Goal: Task Accomplishment & Management: Manage account settings

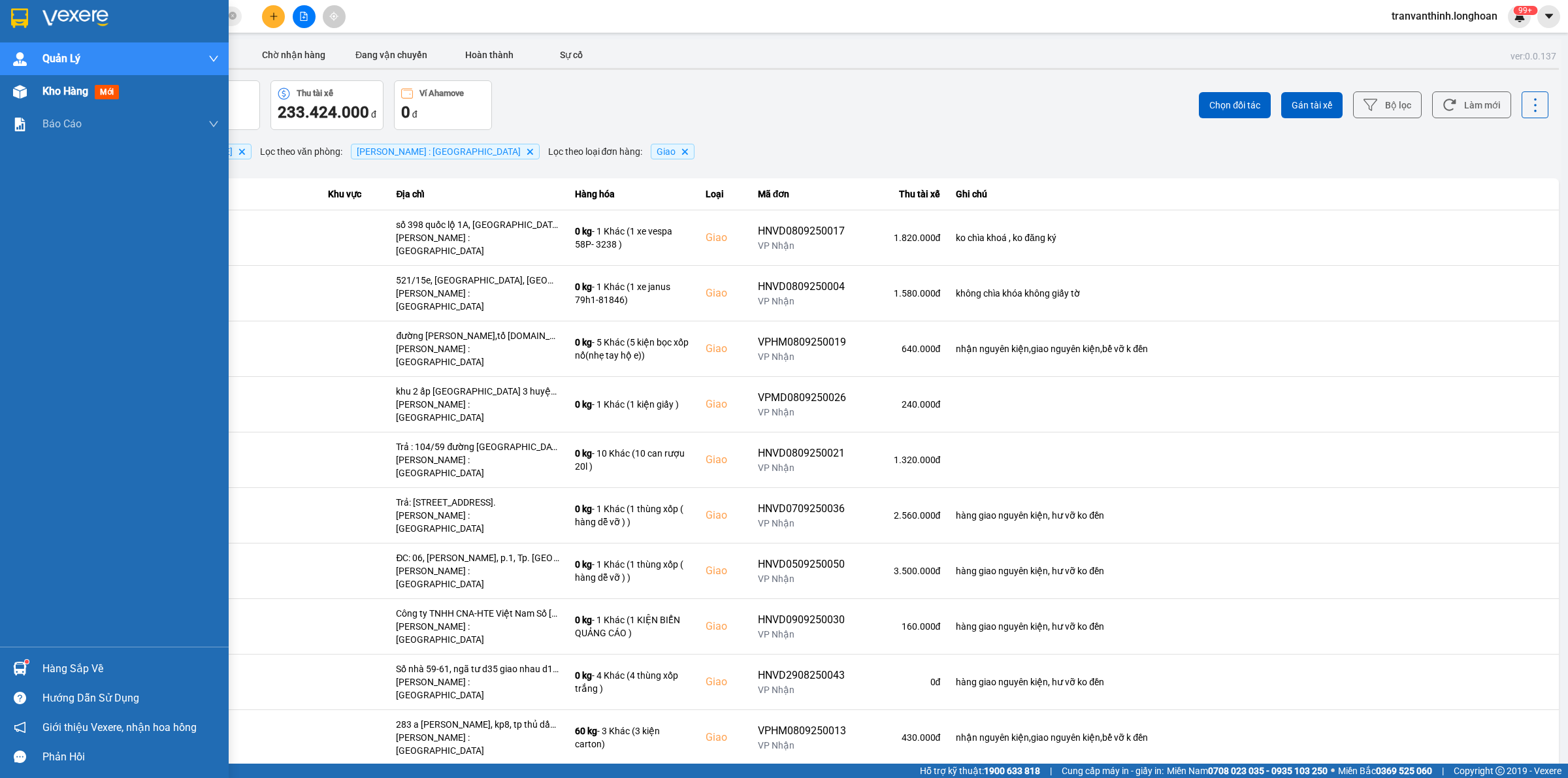
click at [45, 88] on span "Kho hàng" at bounding box center [65, 91] width 45 height 12
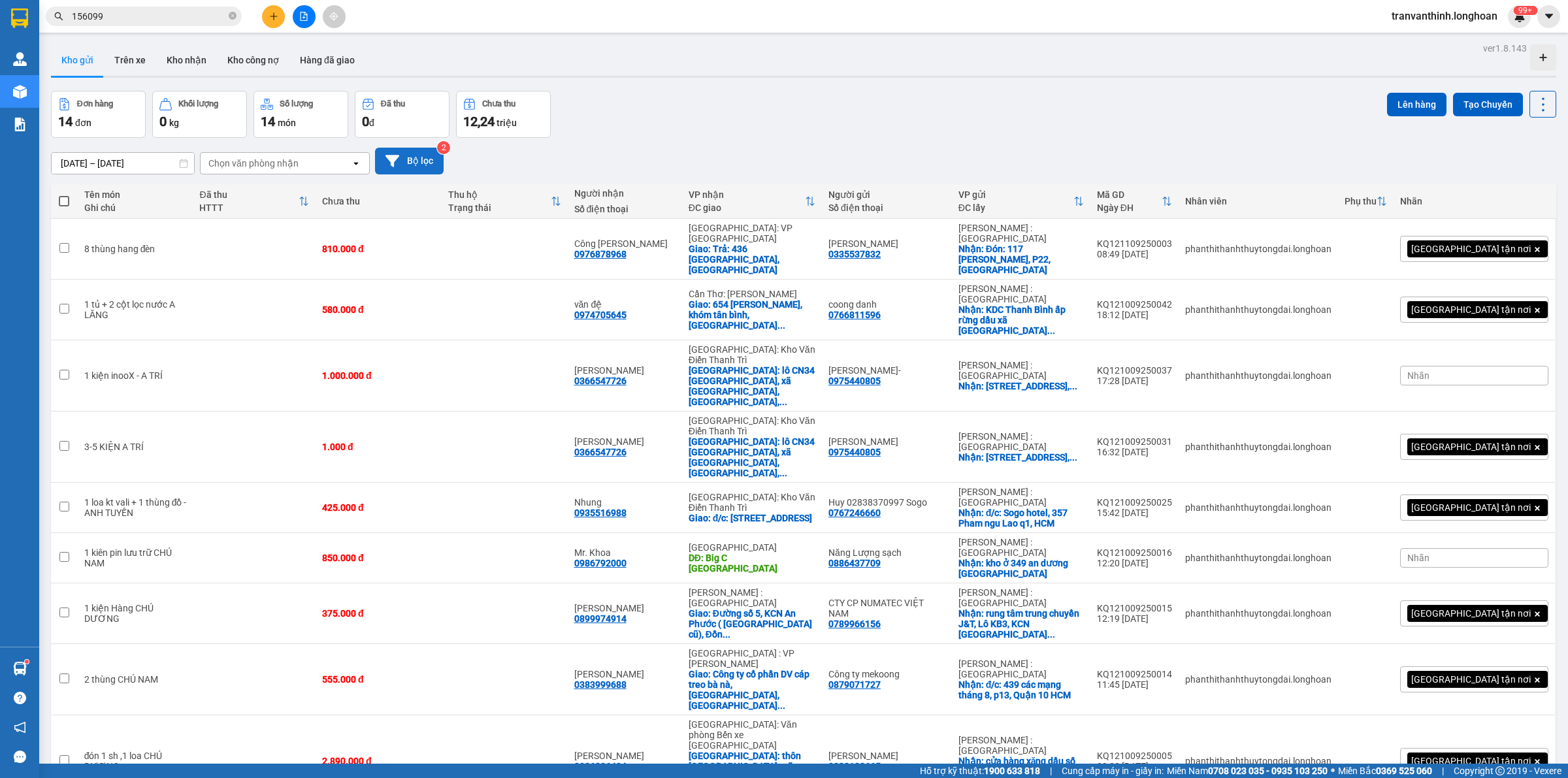
click at [397, 165] on icon at bounding box center [393, 161] width 14 height 14
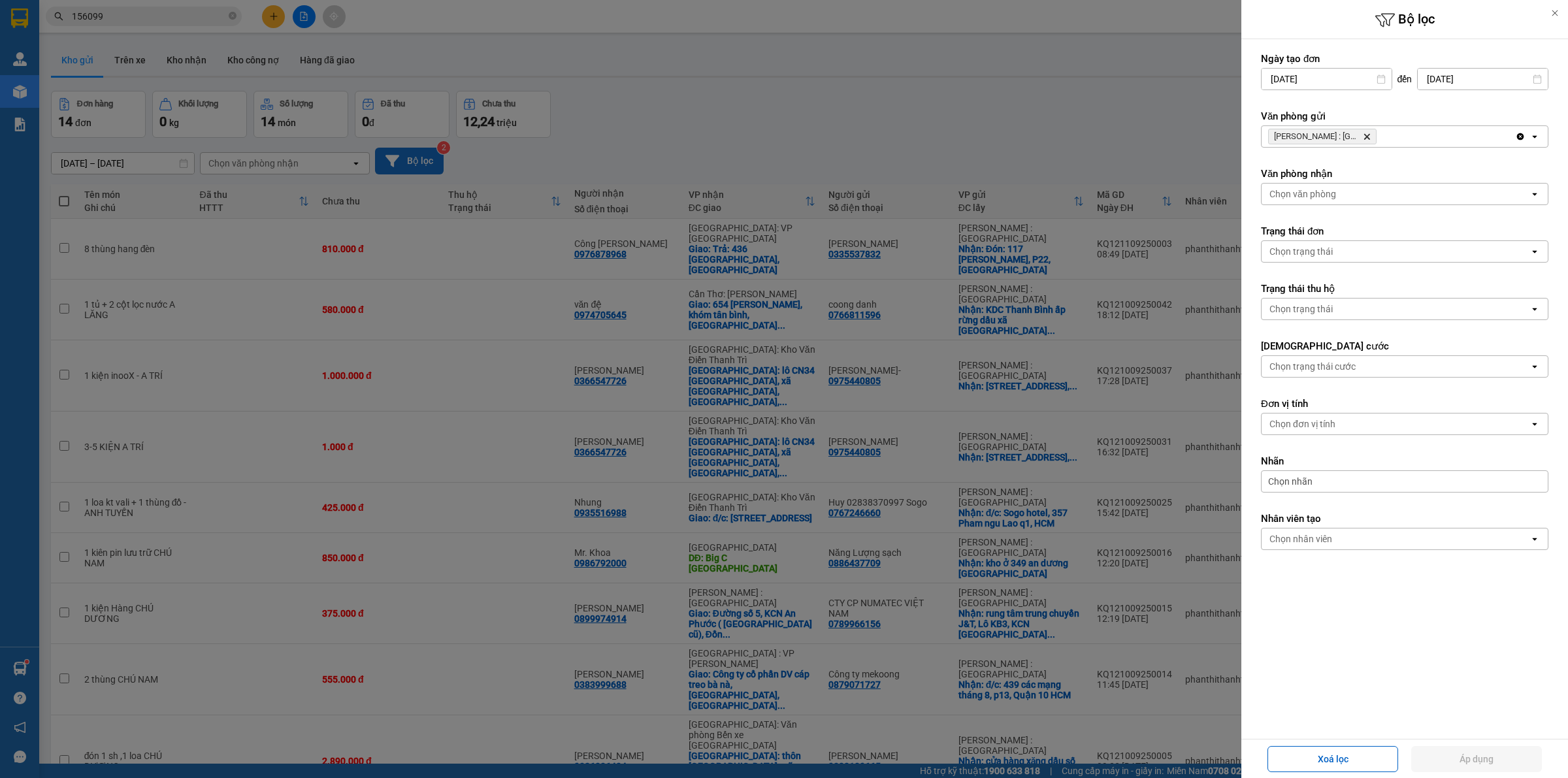
click at [1363, 137] on icon "Delete" at bounding box center [1366, 136] width 8 height 8
click at [1379, 137] on div "Chọn văn phòng" at bounding box center [1395, 136] width 268 height 21
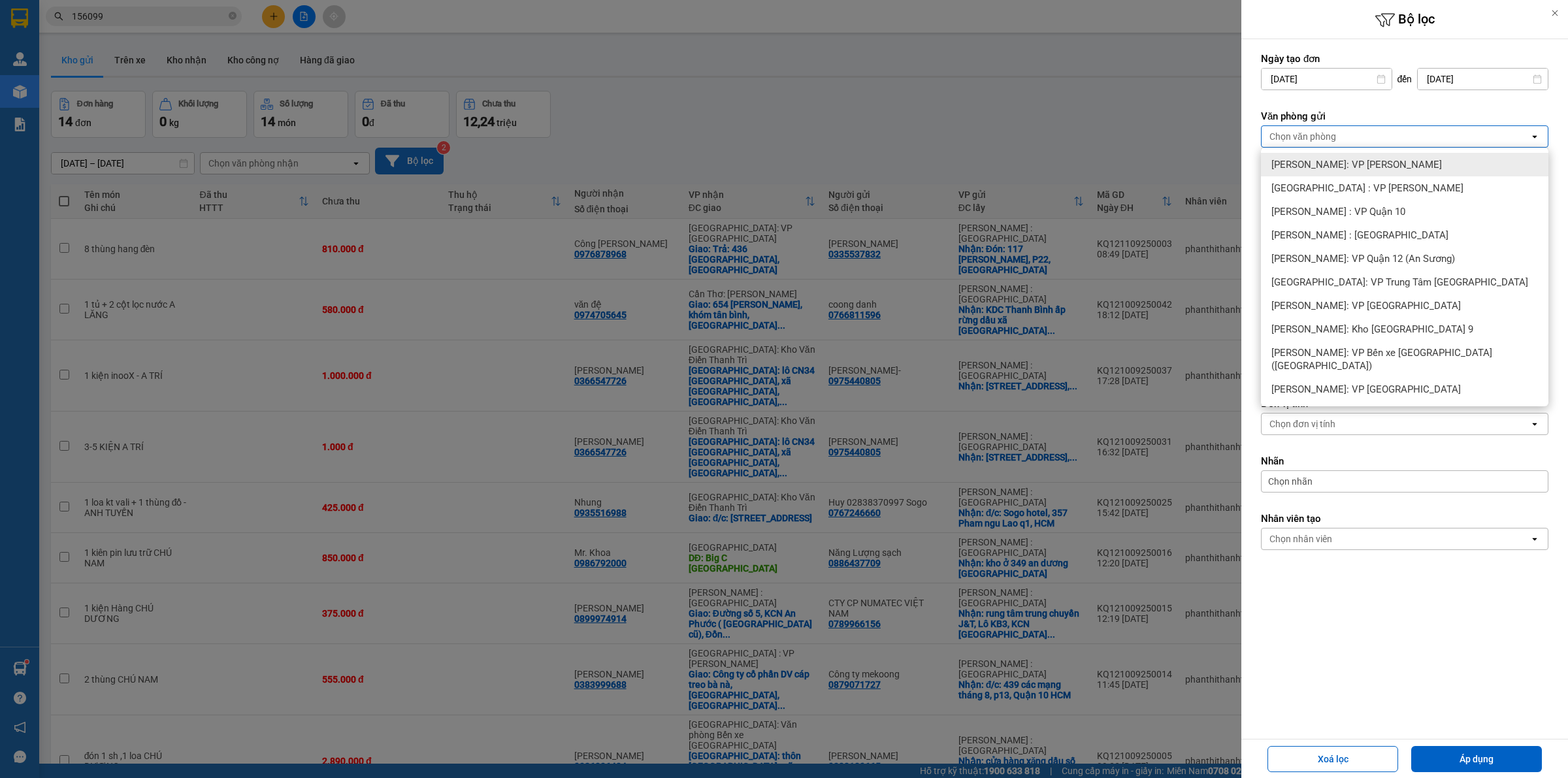
click at [1383, 160] on span "[PERSON_NAME]: VP [PERSON_NAME]" at bounding box center [1357, 165] width 171 height 13
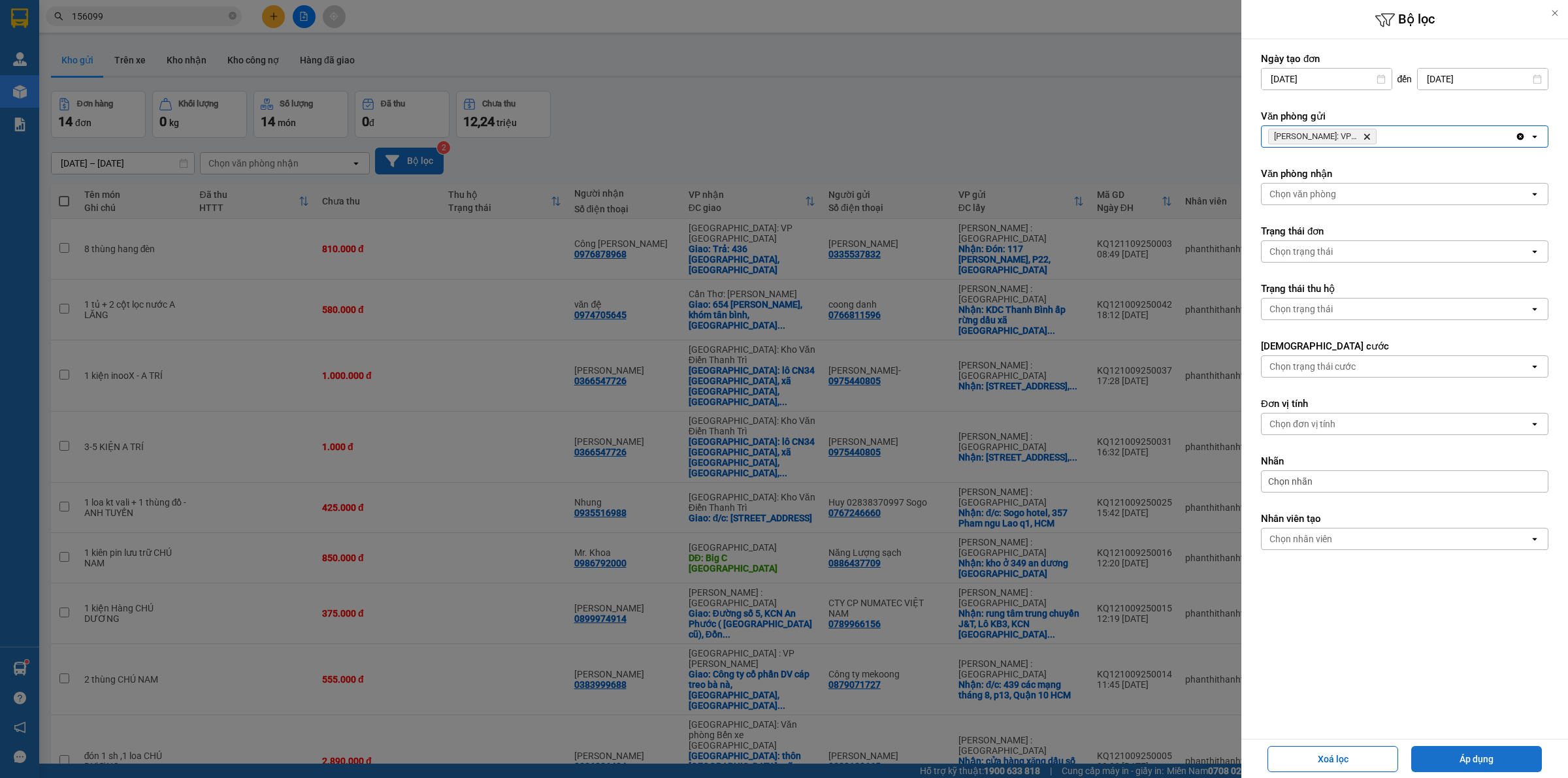
click at [1474, 761] on button "Áp dụng" at bounding box center [1476, 759] width 131 height 26
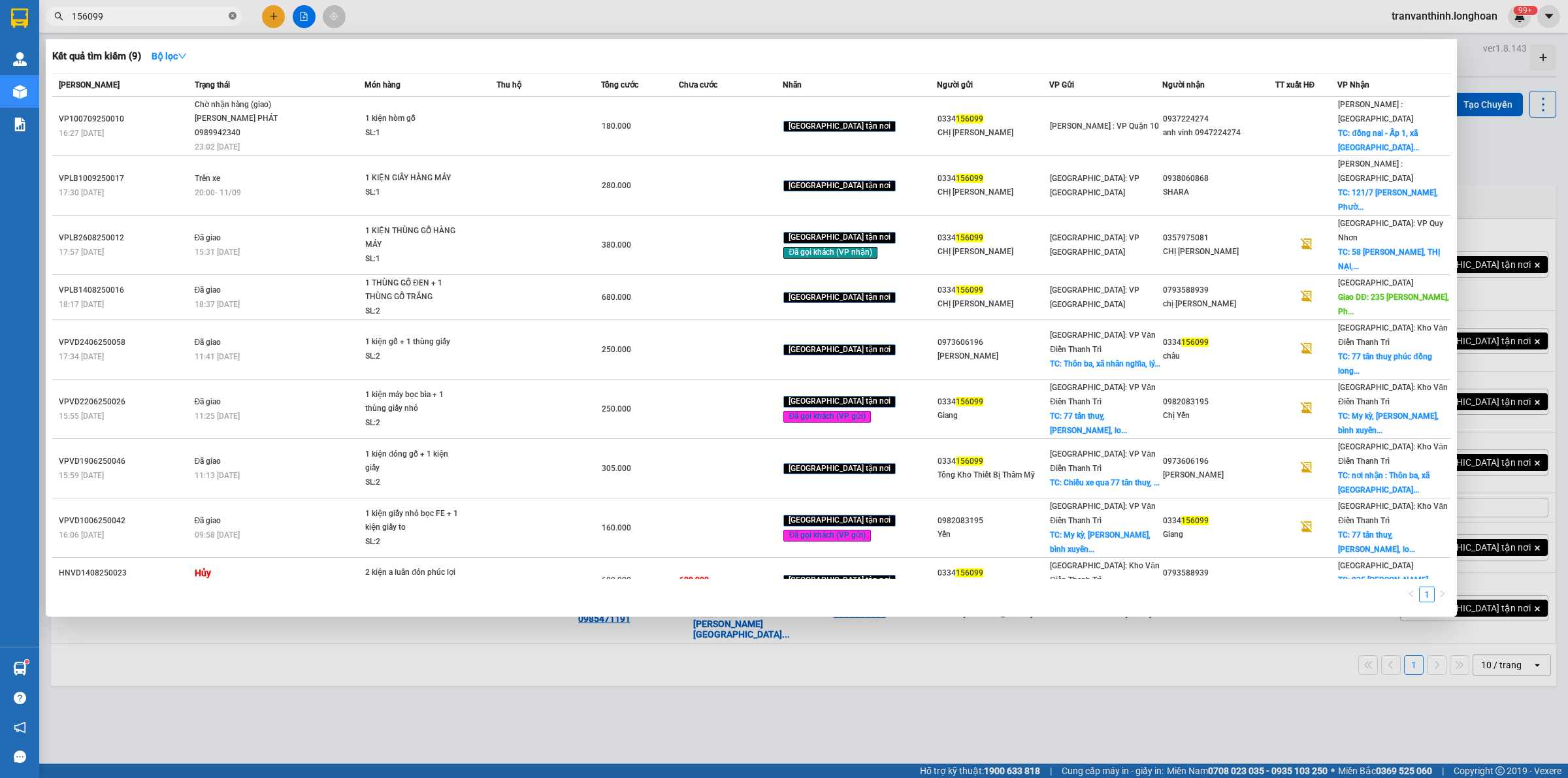
click at [233, 12] on icon "close-circle" at bounding box center [232, 15] width 8 height 8
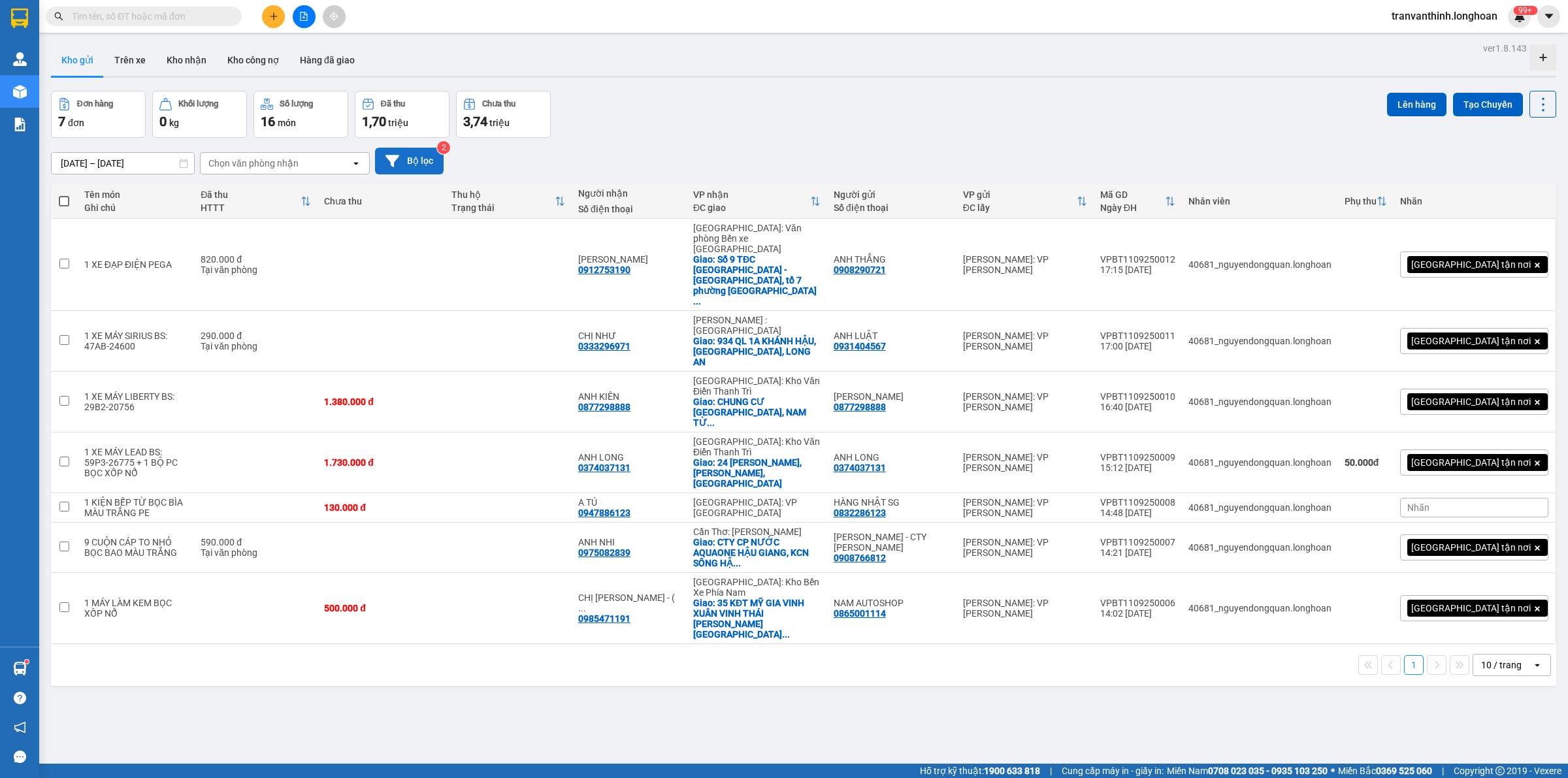
click at [142, 17] on input "text" at bounding box center [149, 16] width 154 height 14
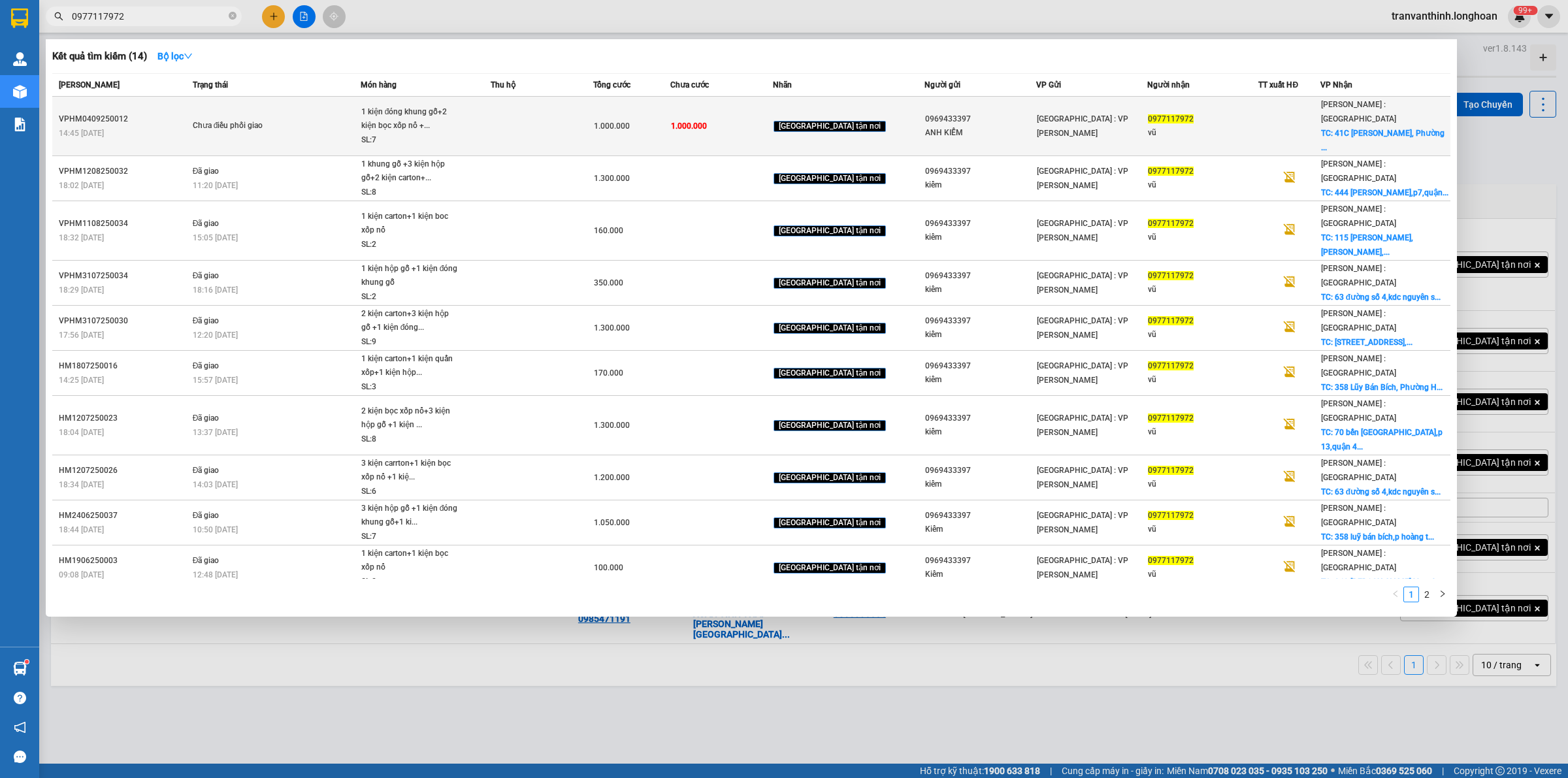
type input "0977117972"
click at [563, 114] on td at bounding box center [542, 126] width 103 height 59
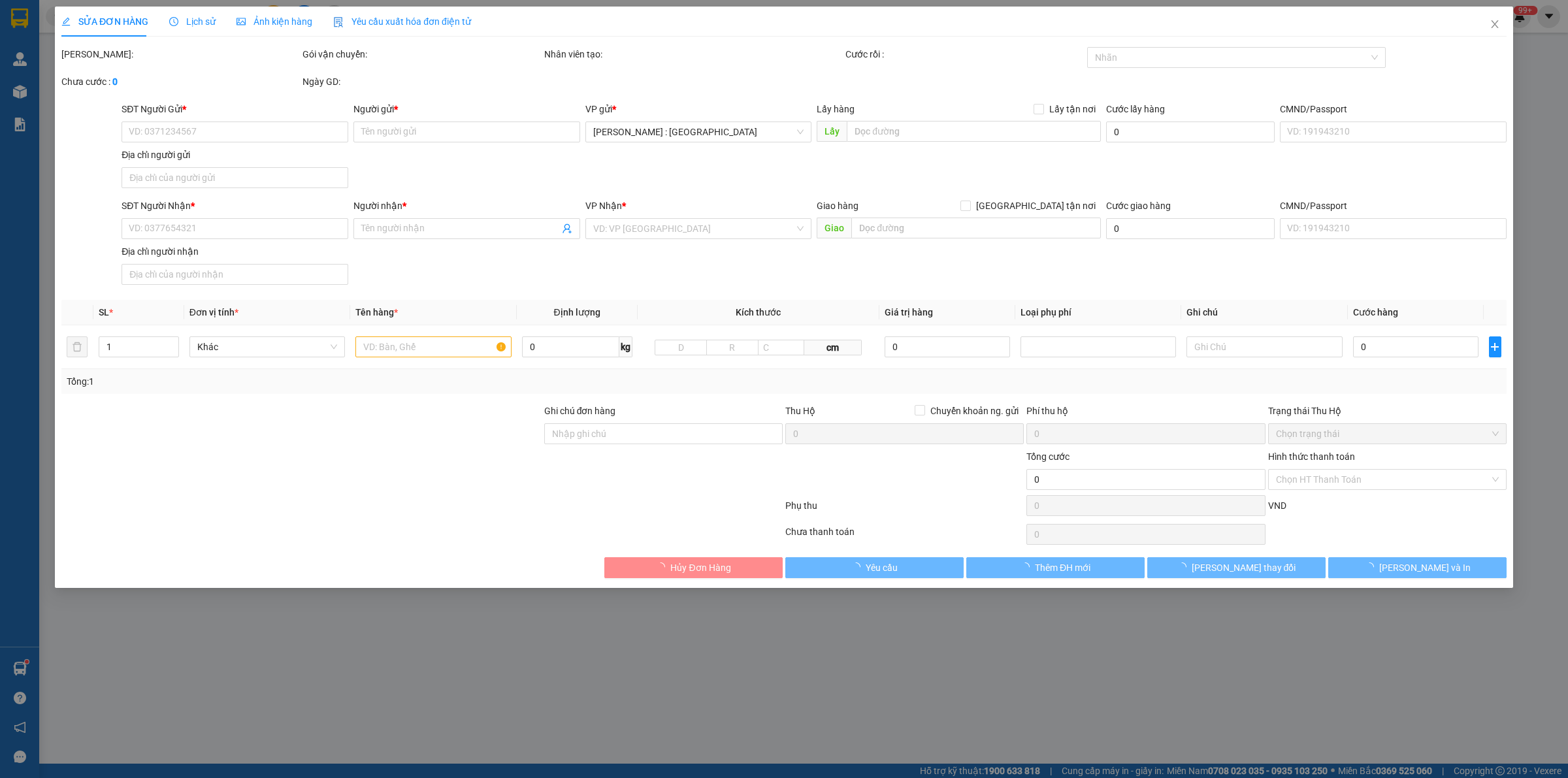
type input "0969433397"
type input "ANH KIỂM"
type input "0977117972"
type input "vũ"
checkbox input "true"
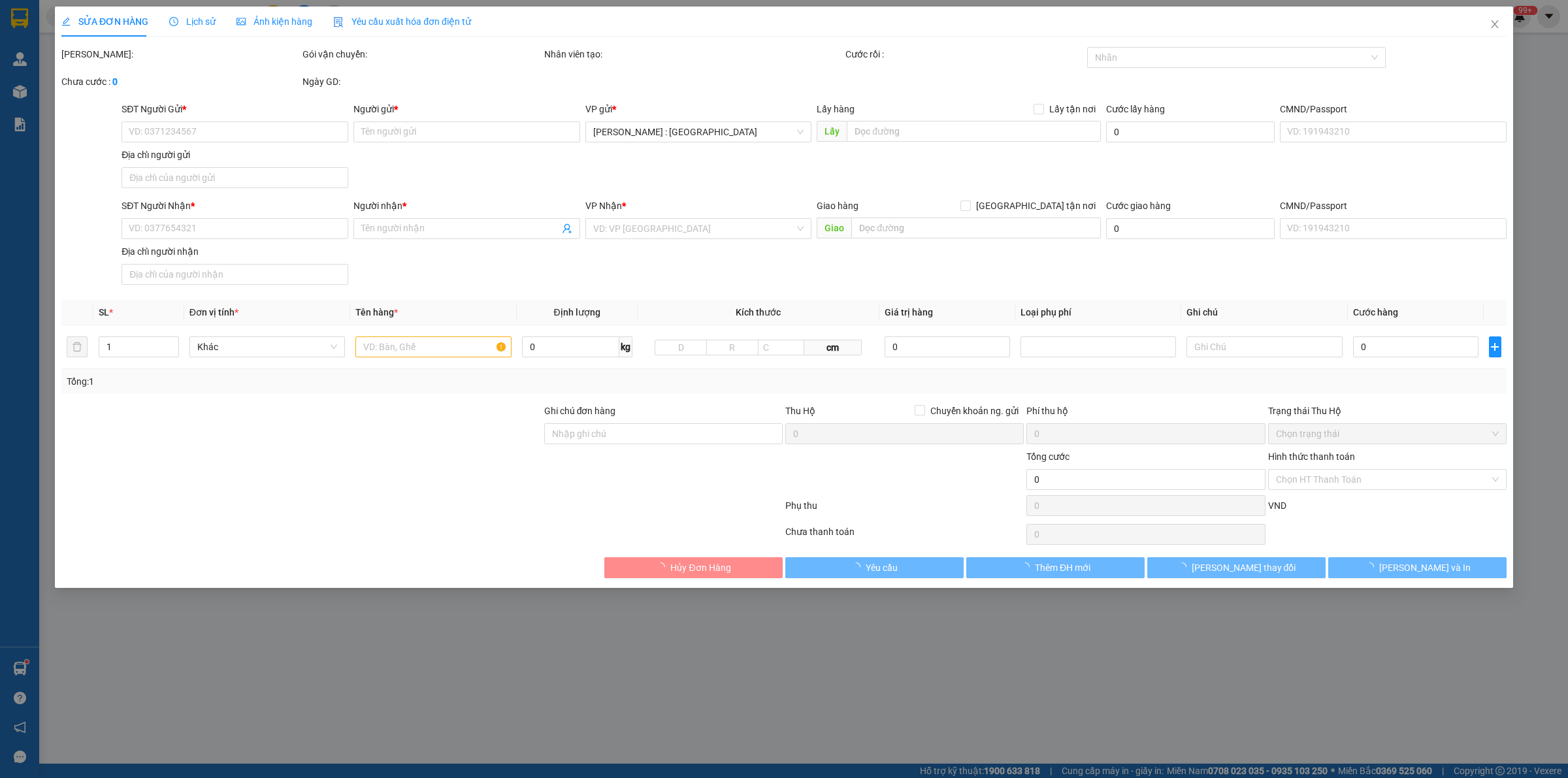
type input "41C [PERSON_NAME], [GEOGRAPHIC_DATA],quận [GEOGRAPHIC_DATA]"
type input "1.000.000"
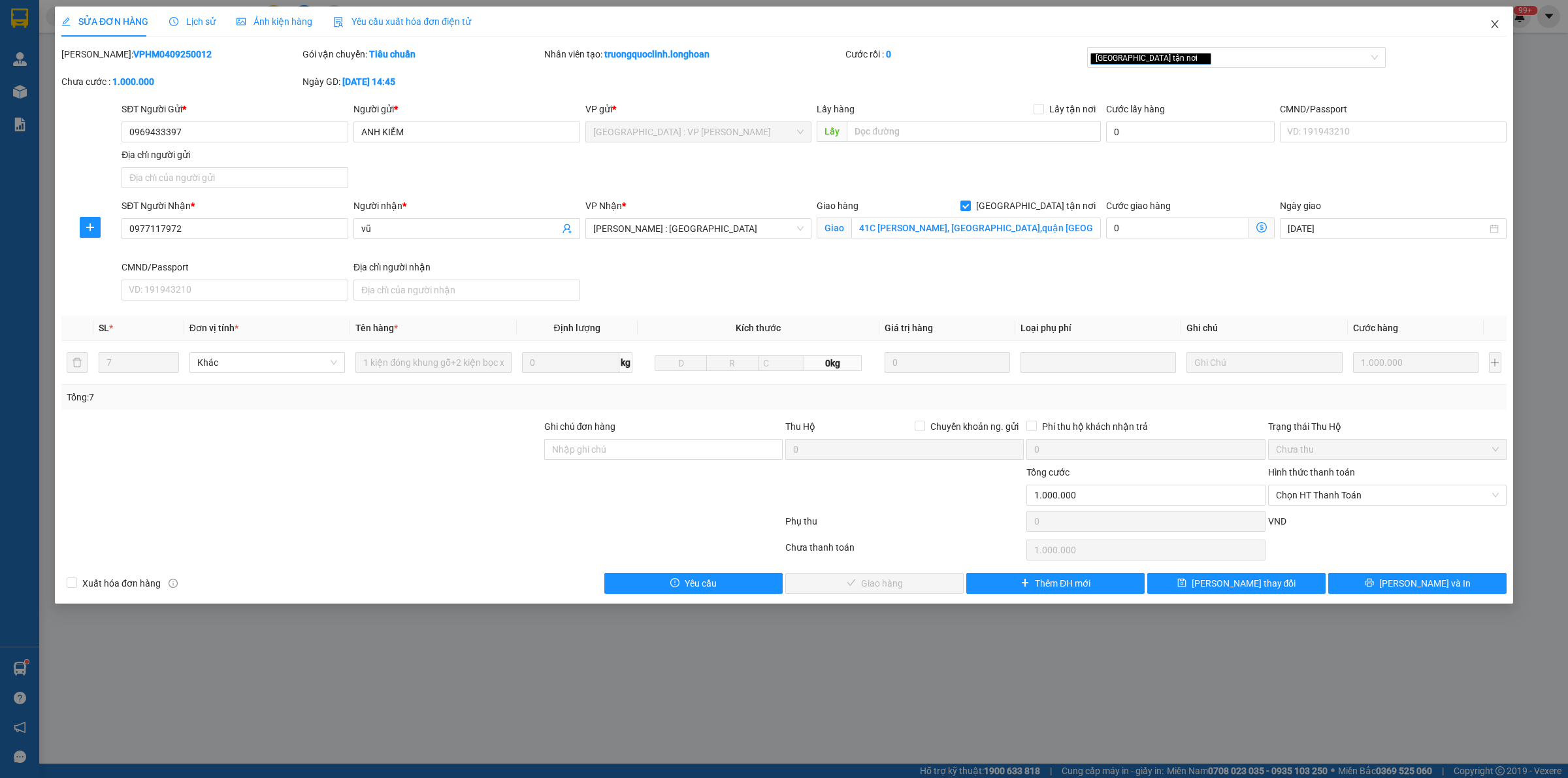
click at [1496, 26] on icon "close" at bounding box center [1494, 23] width 7 height 8
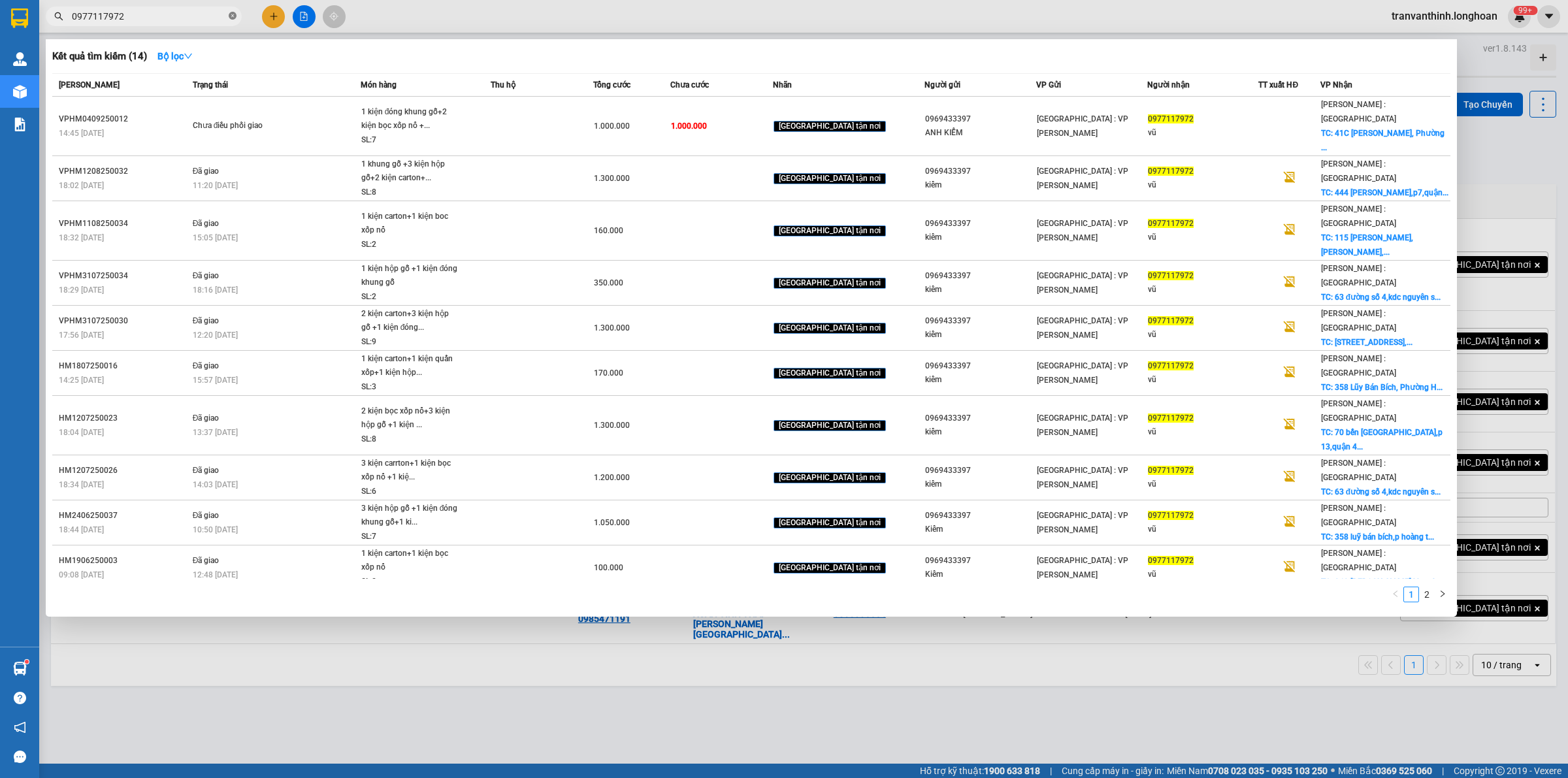
click at [233, 13] on icon "close-circle" at bounding box center [232, 15] width 8 height 8
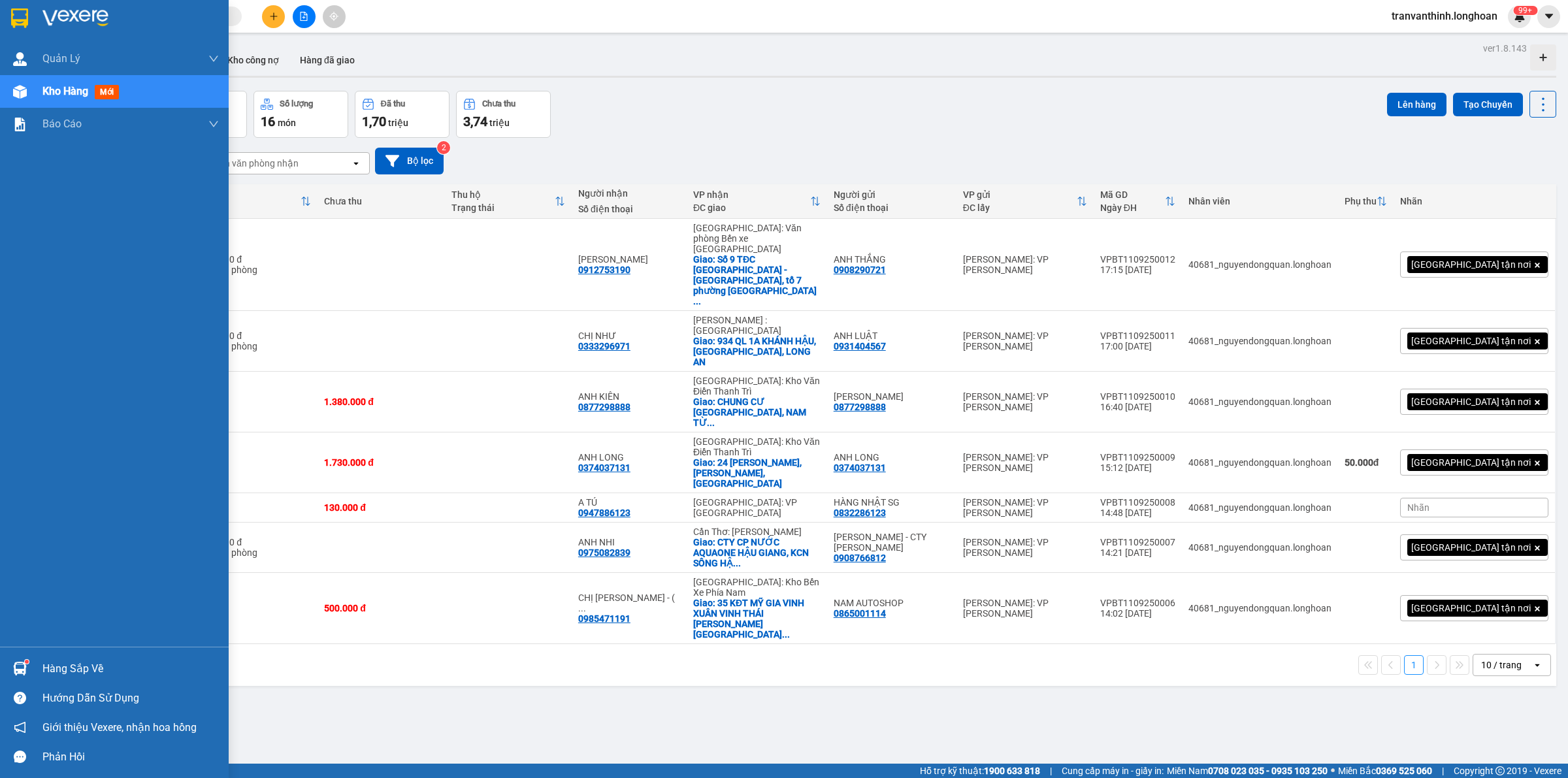
click at [20, 11] on img at bounding box center [19, 18] width 17 height 19
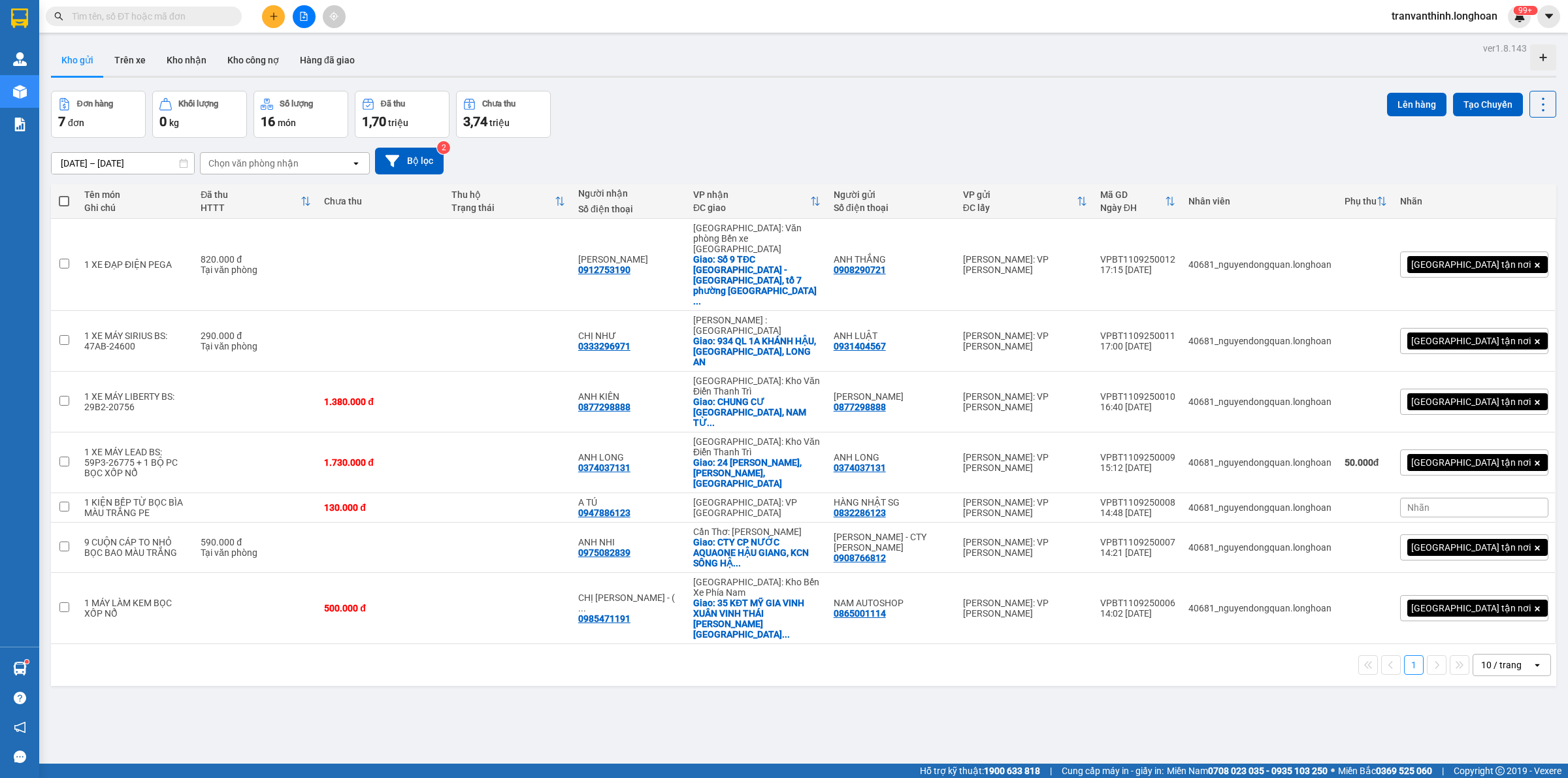
click at [183, 13] on input "text" at bounding box center [149, 16] width 154 height 14
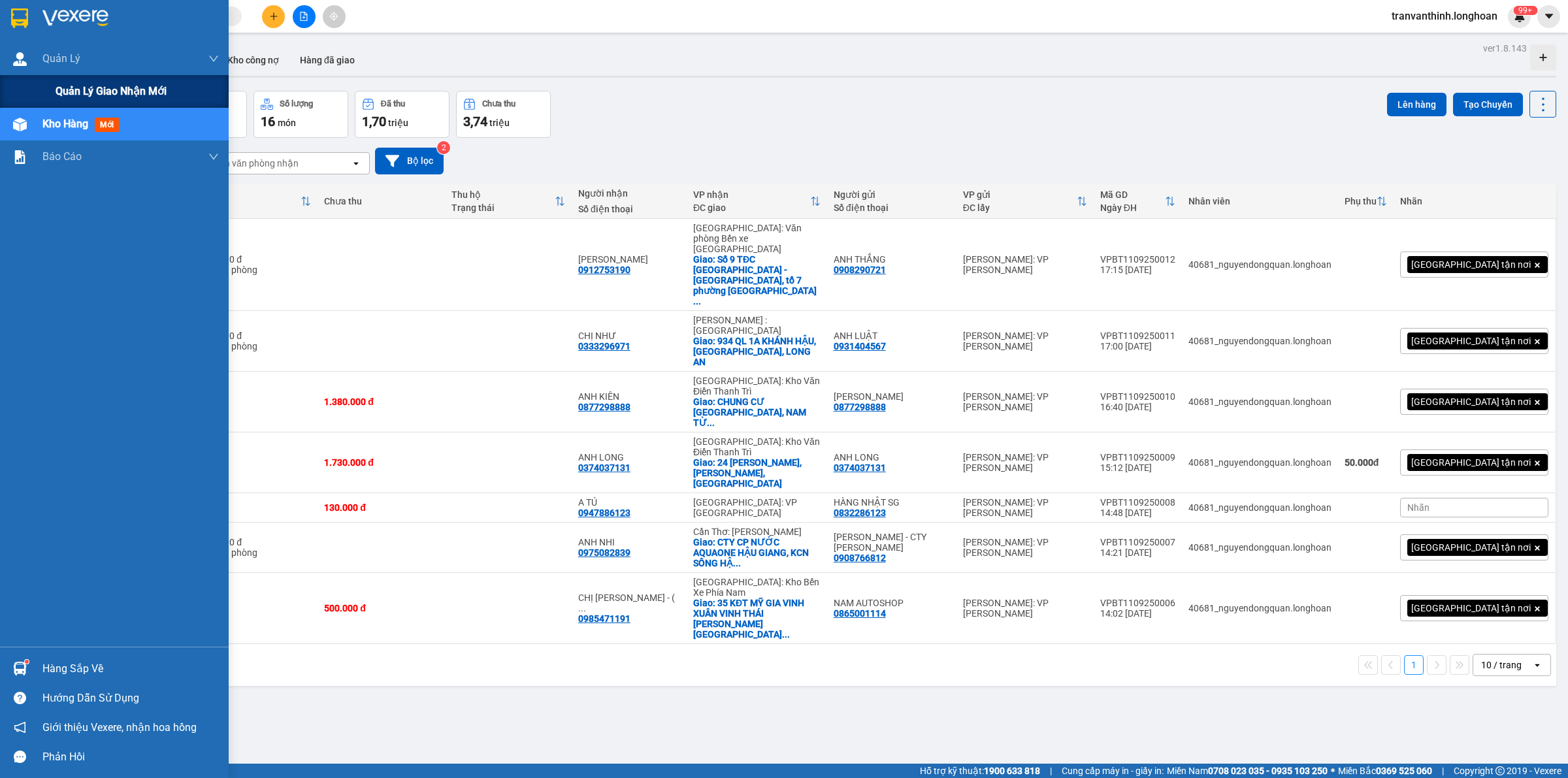
click at [109, 95] on span "Quản lý giao nhận mới" at bounding box center [111, 91] width 111 height 17
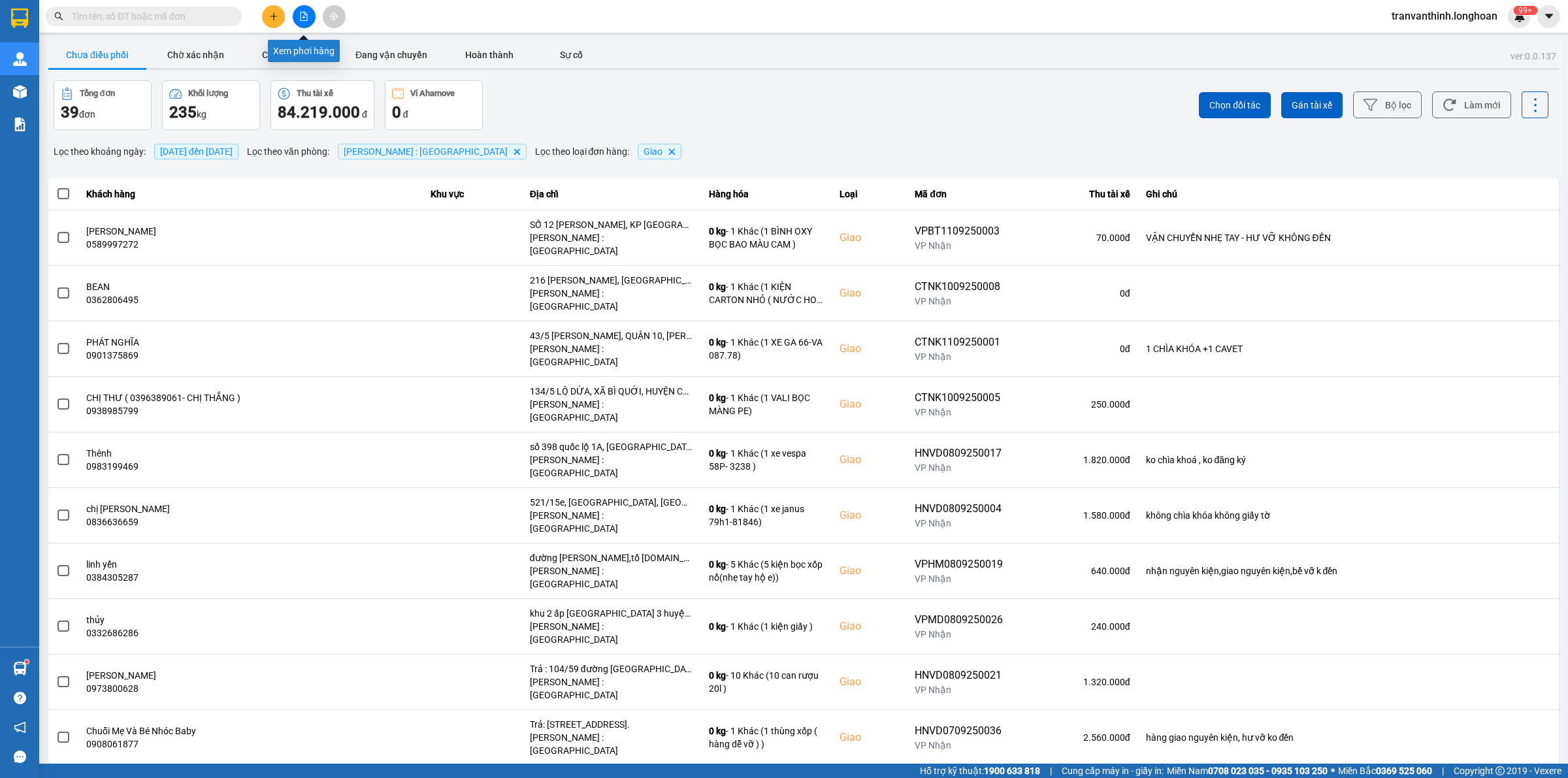
click at [304, 14] on icon "file-add" at bounding box center [304, 16] width 7 height 9
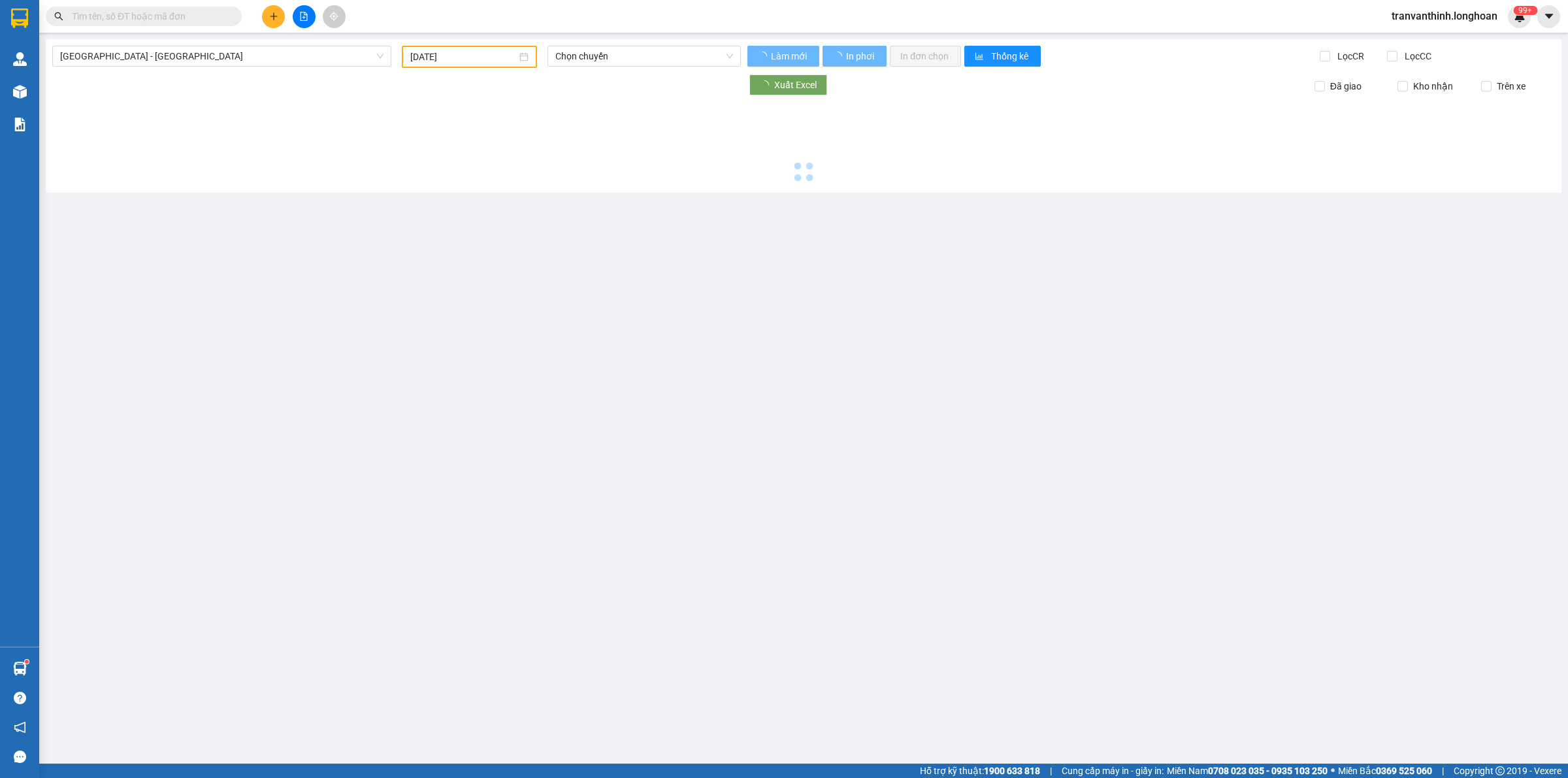
type input "[DATE]"
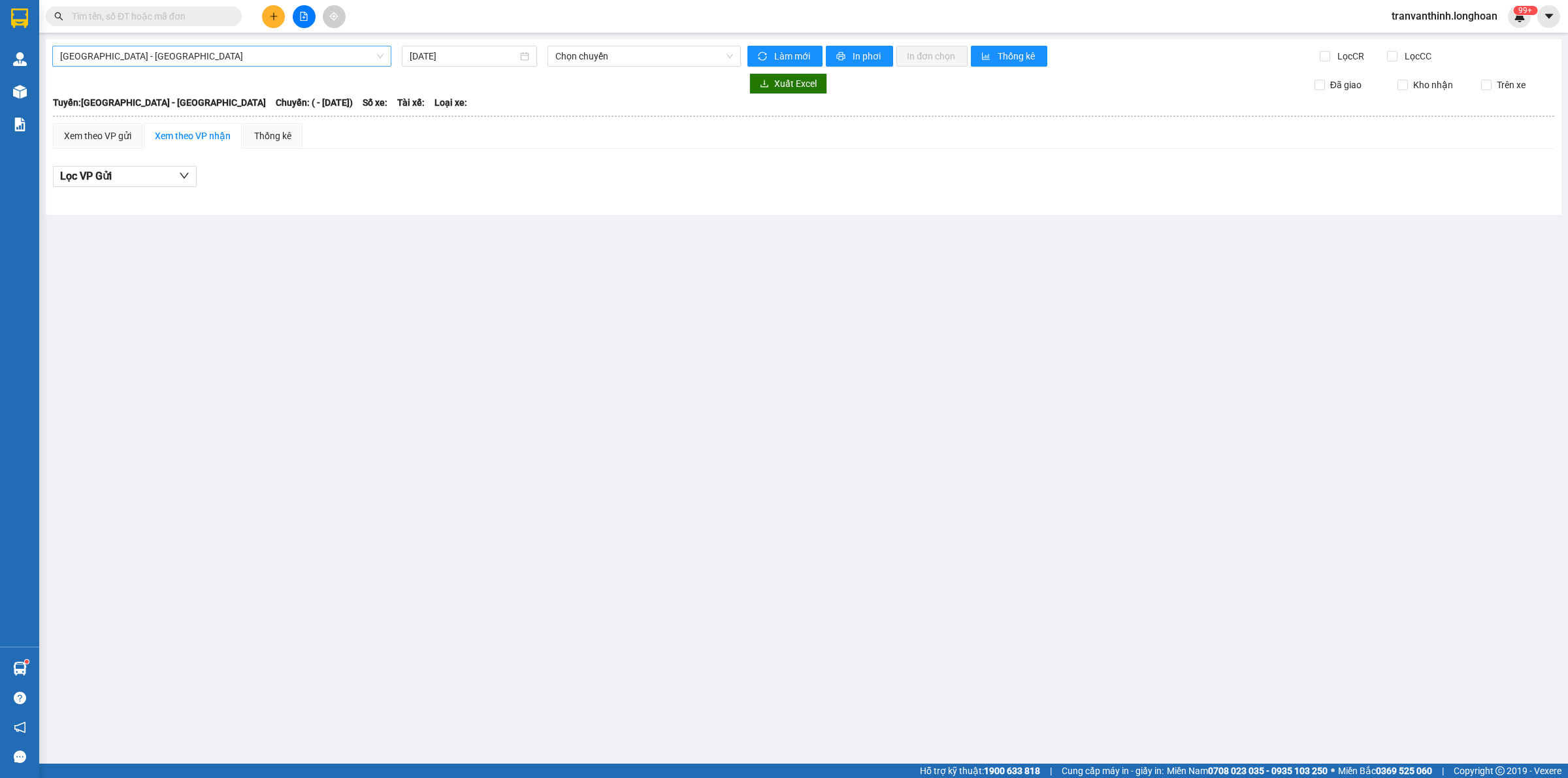
click at [244, 57] on span "[GEOGRAPHIC_DATA] - [GEOGRAPHIC_DATA]" at bounding box center [222, 56] width 324 height 19
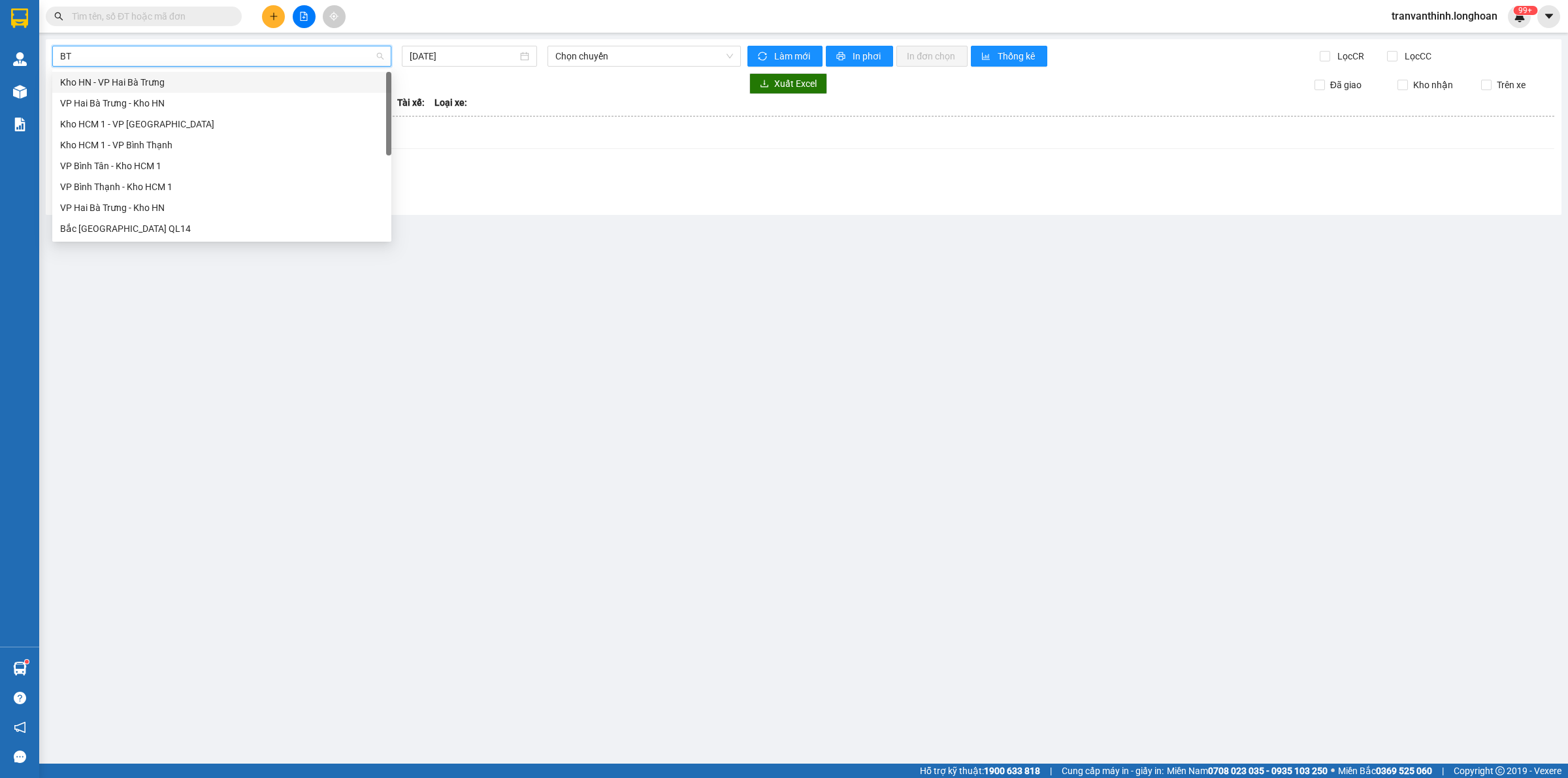
type input "BTN"
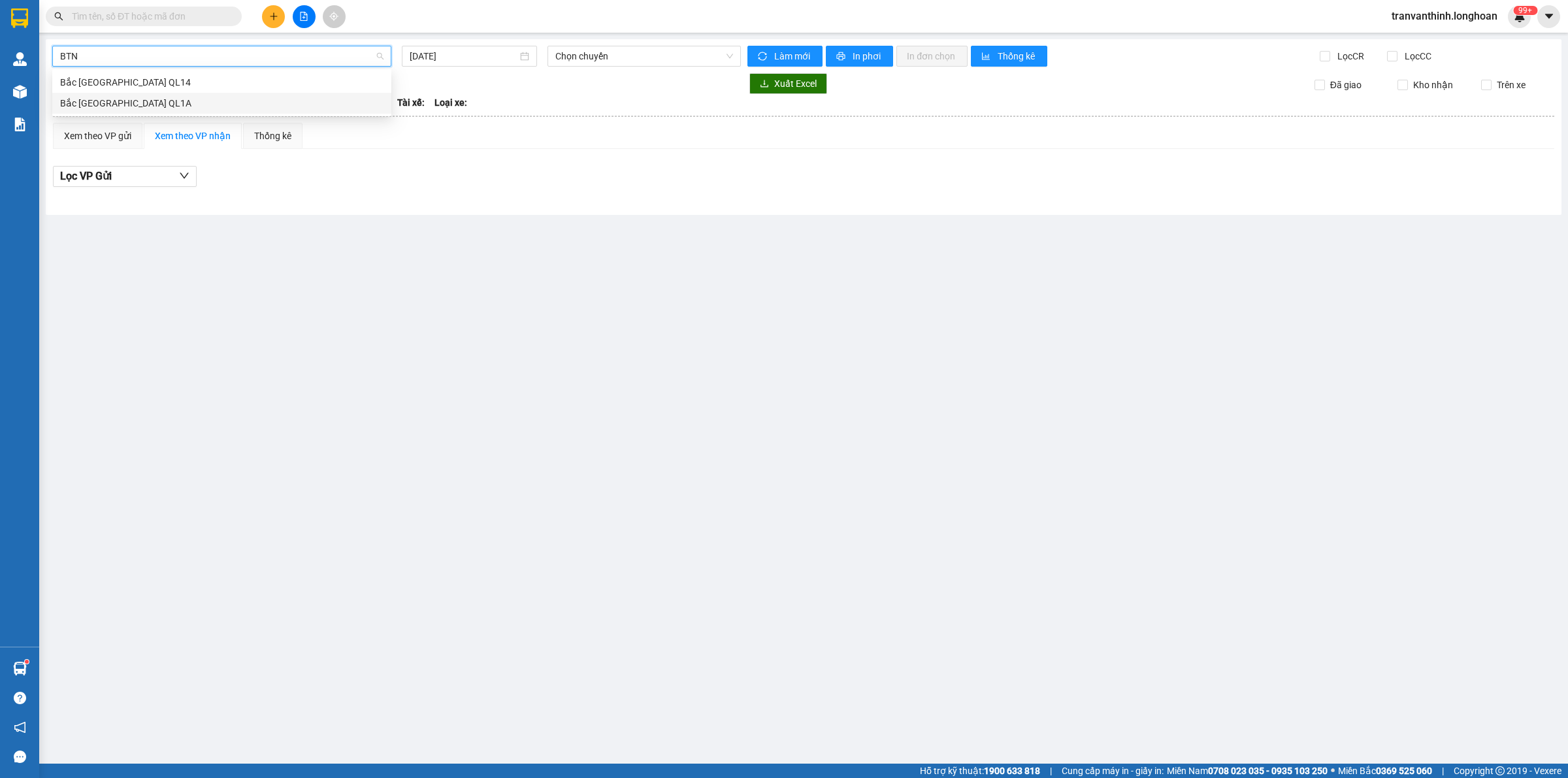
click at [121, 114] on div "14017139 13942494 [GEOGRAPHIC_DATA] [GEOGRAPHIC_DATA]" at bounding box center [222, 93] width 339 height 47
click at [138, 98] on div "Bắc [GEOGRAPHIC_DATA] QL1A" at bounding box center [222, 103] width 324 height 14
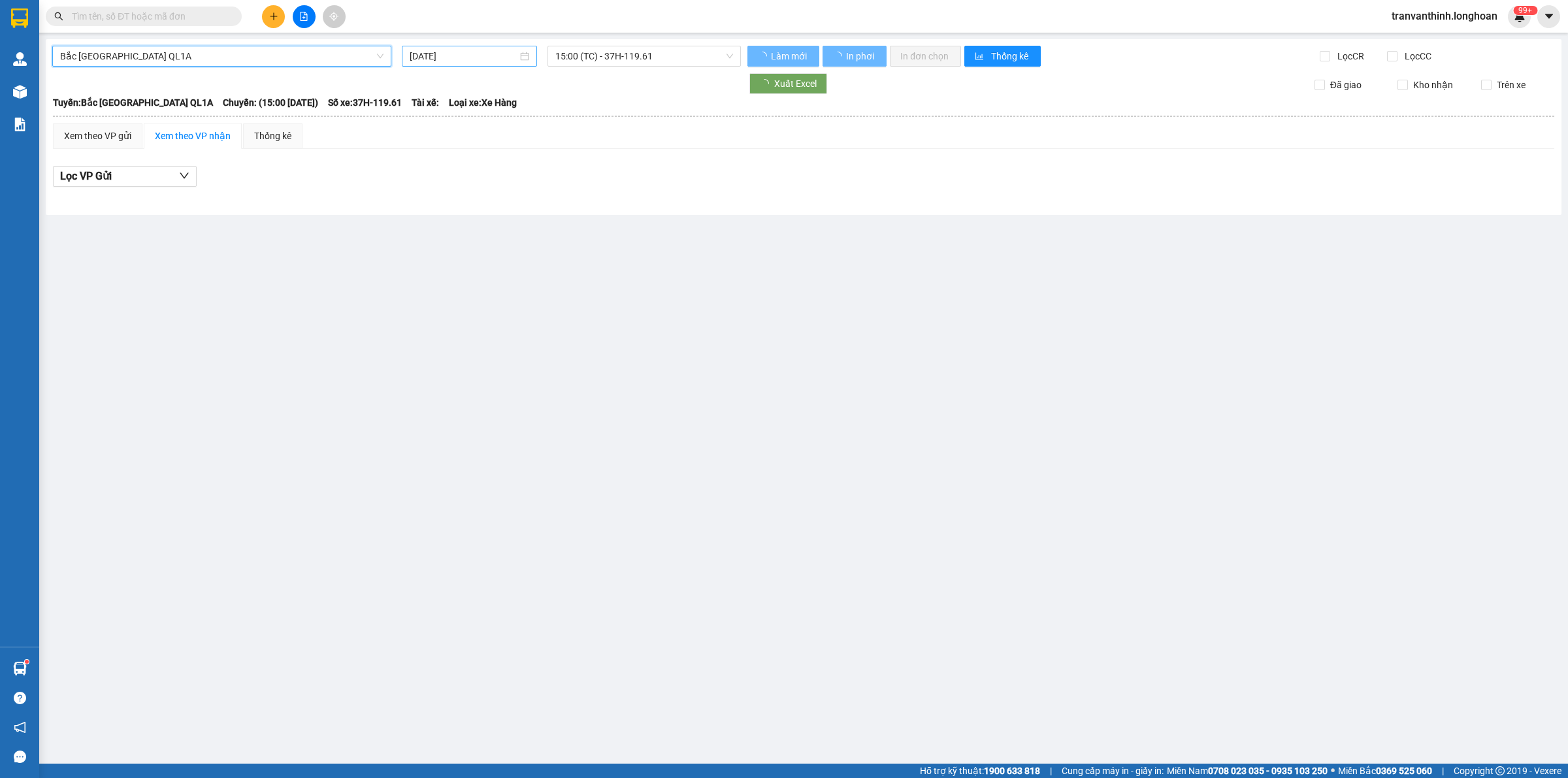
click at [463, 59] on input "[DATE]" at bounding box center [463, 56] width 108 height 14
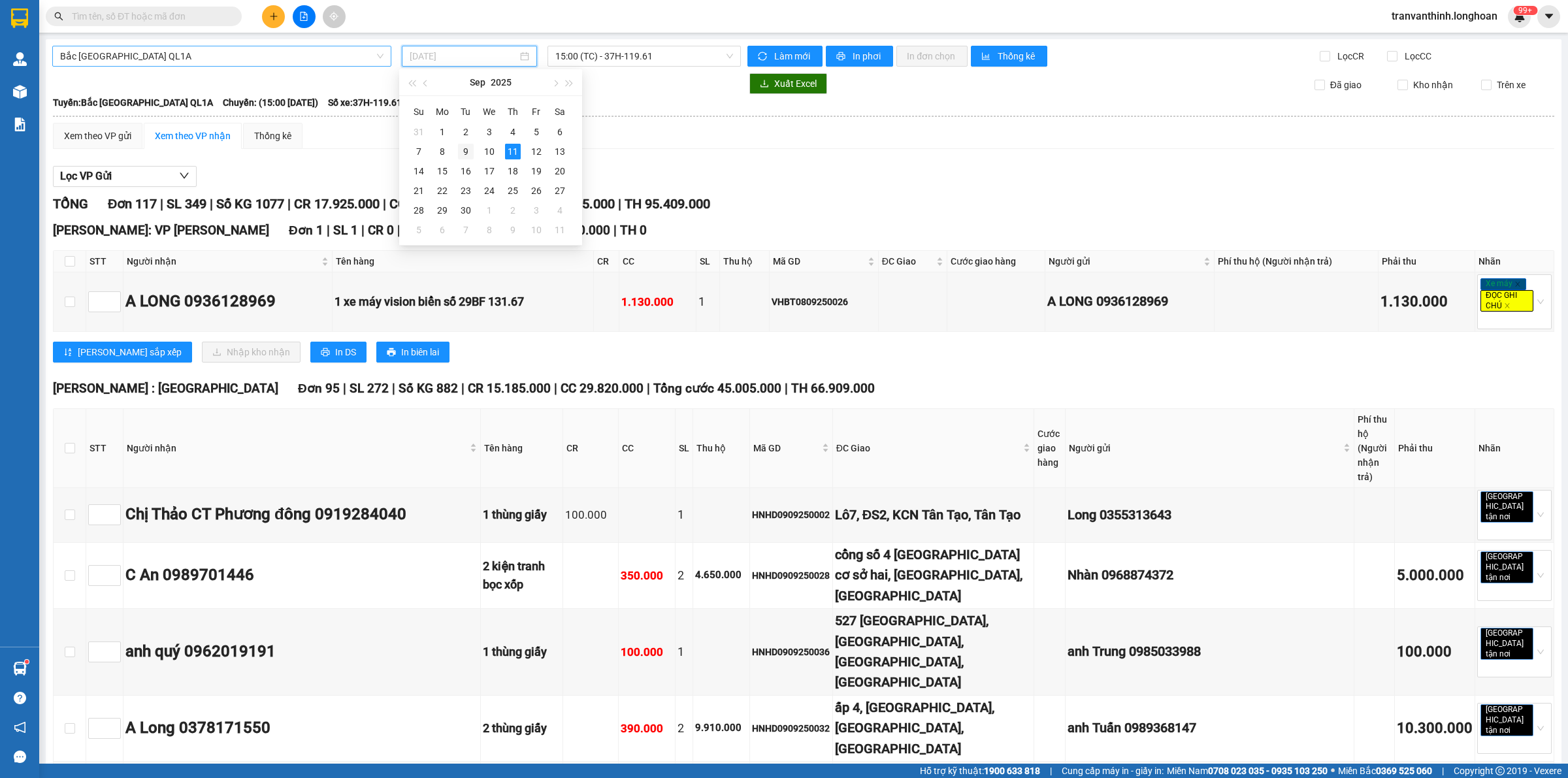
click at [469, 152] on div "9" at bounding box center [466, 151] width 16 height 16
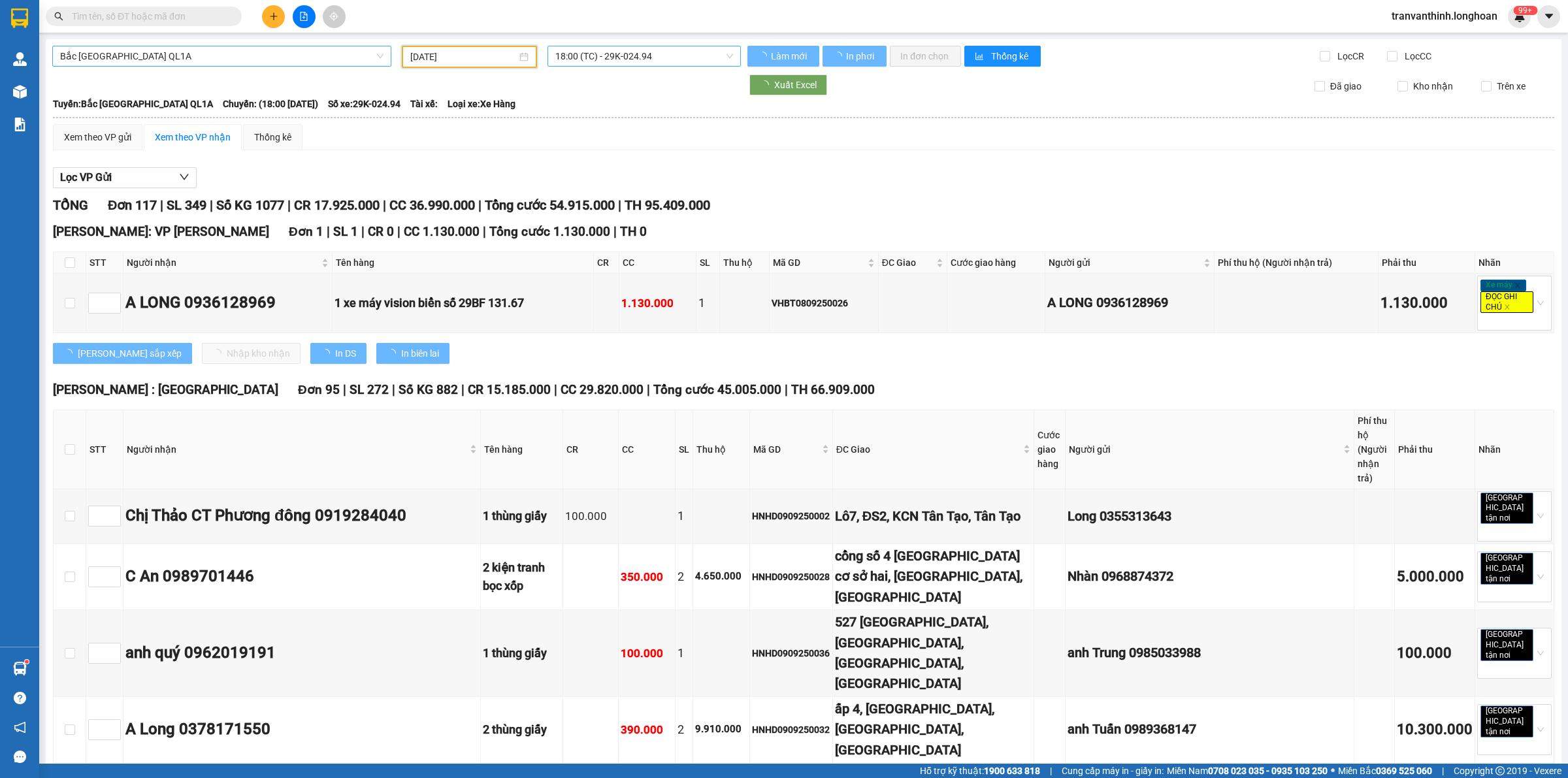
type input "[DATE]"
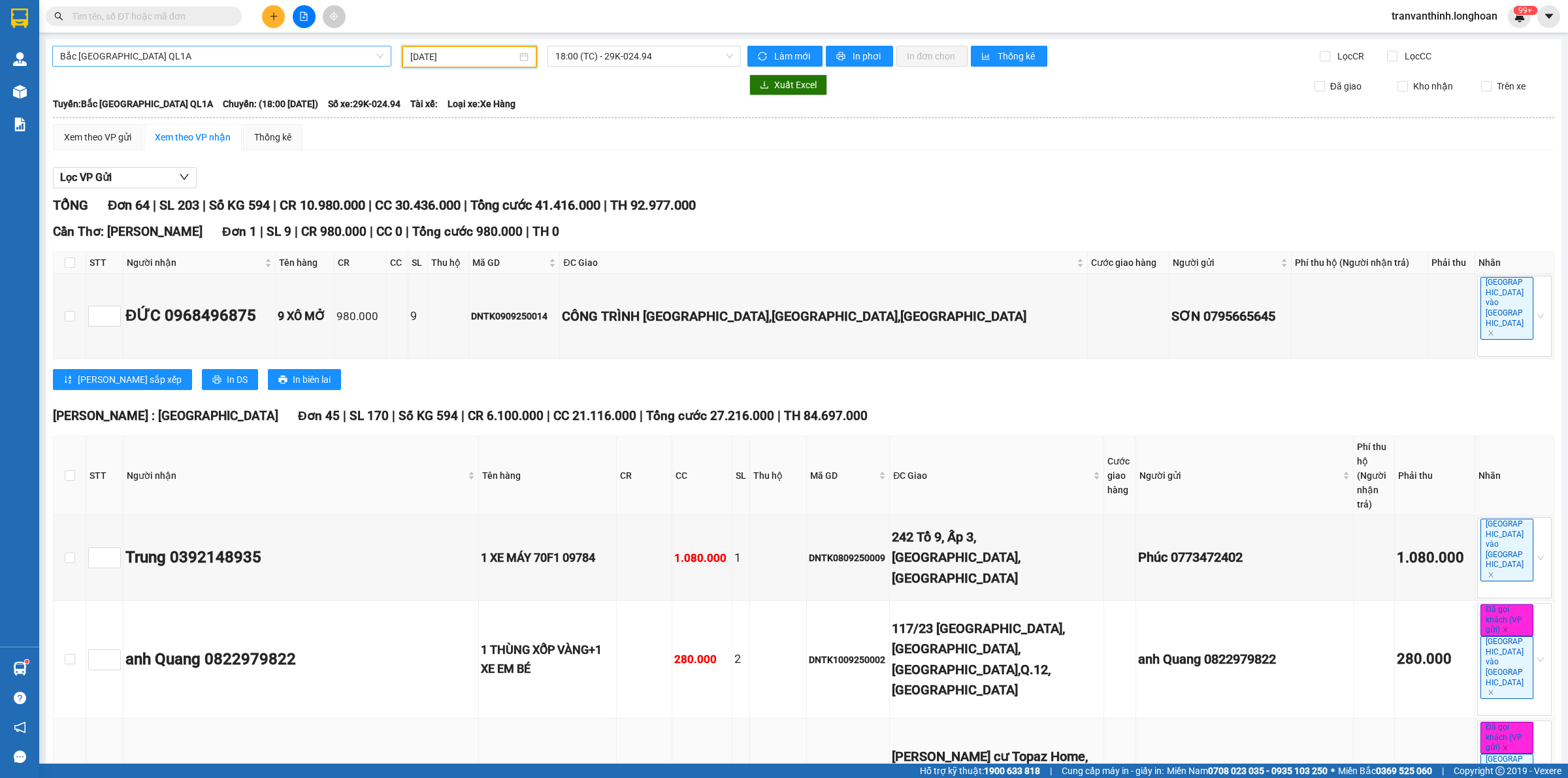
scroll to position [272, 0]
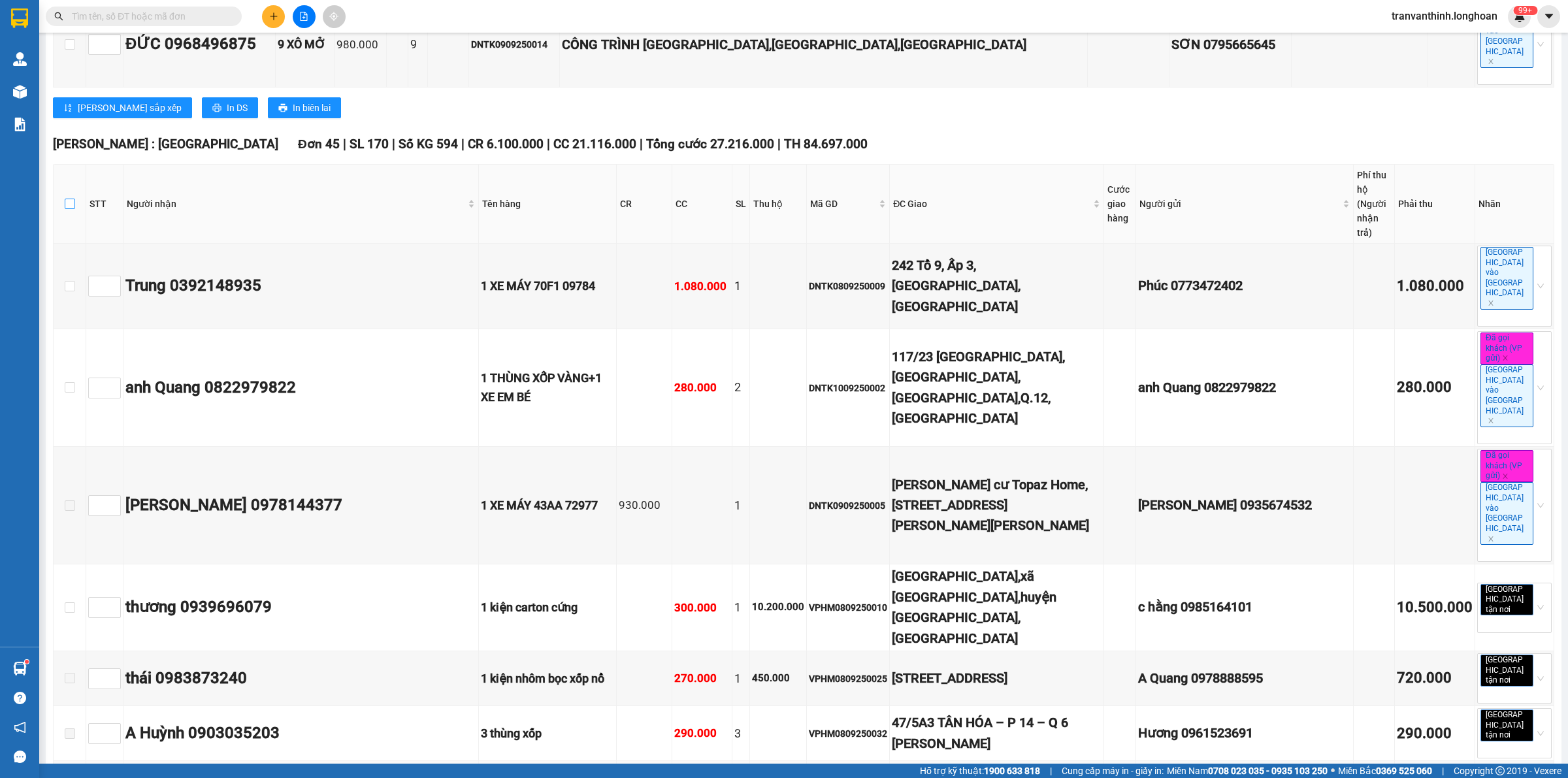
click at [67, 198] on input "checkbox" at bounding box center [70, 203] width 10 height 10
checkbox input "true"
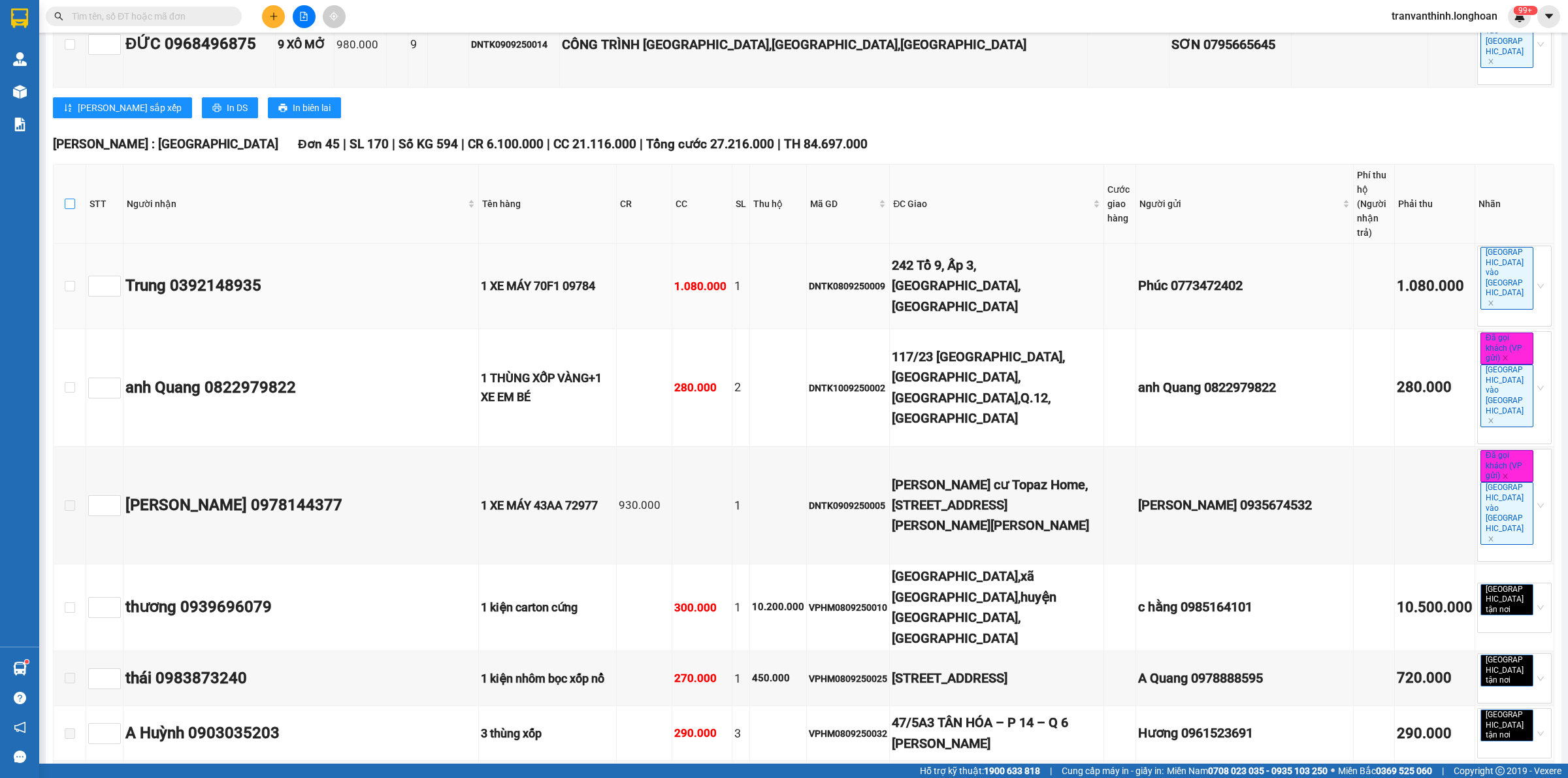
checkbox input "true"
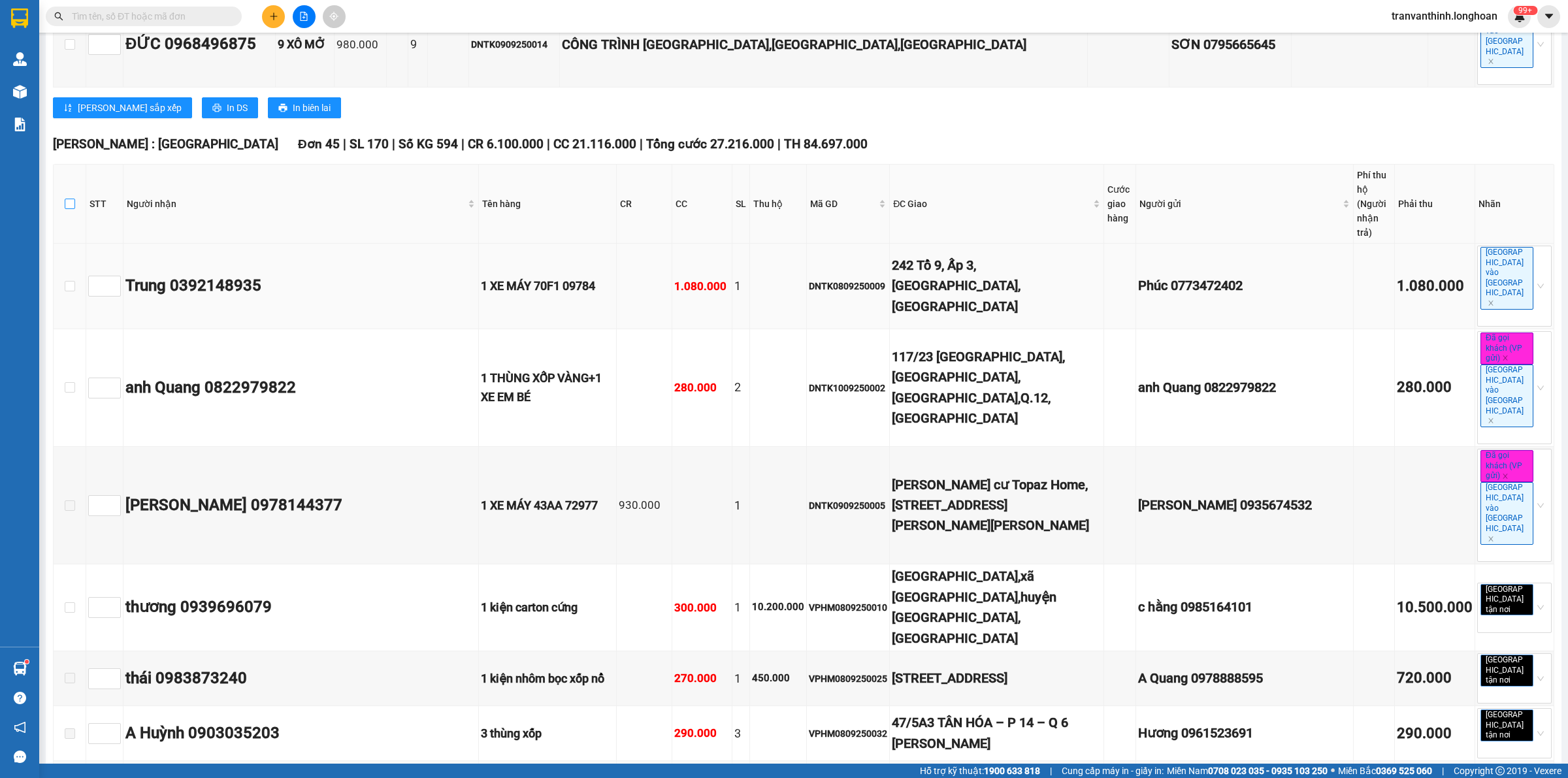
checkbox input "true"
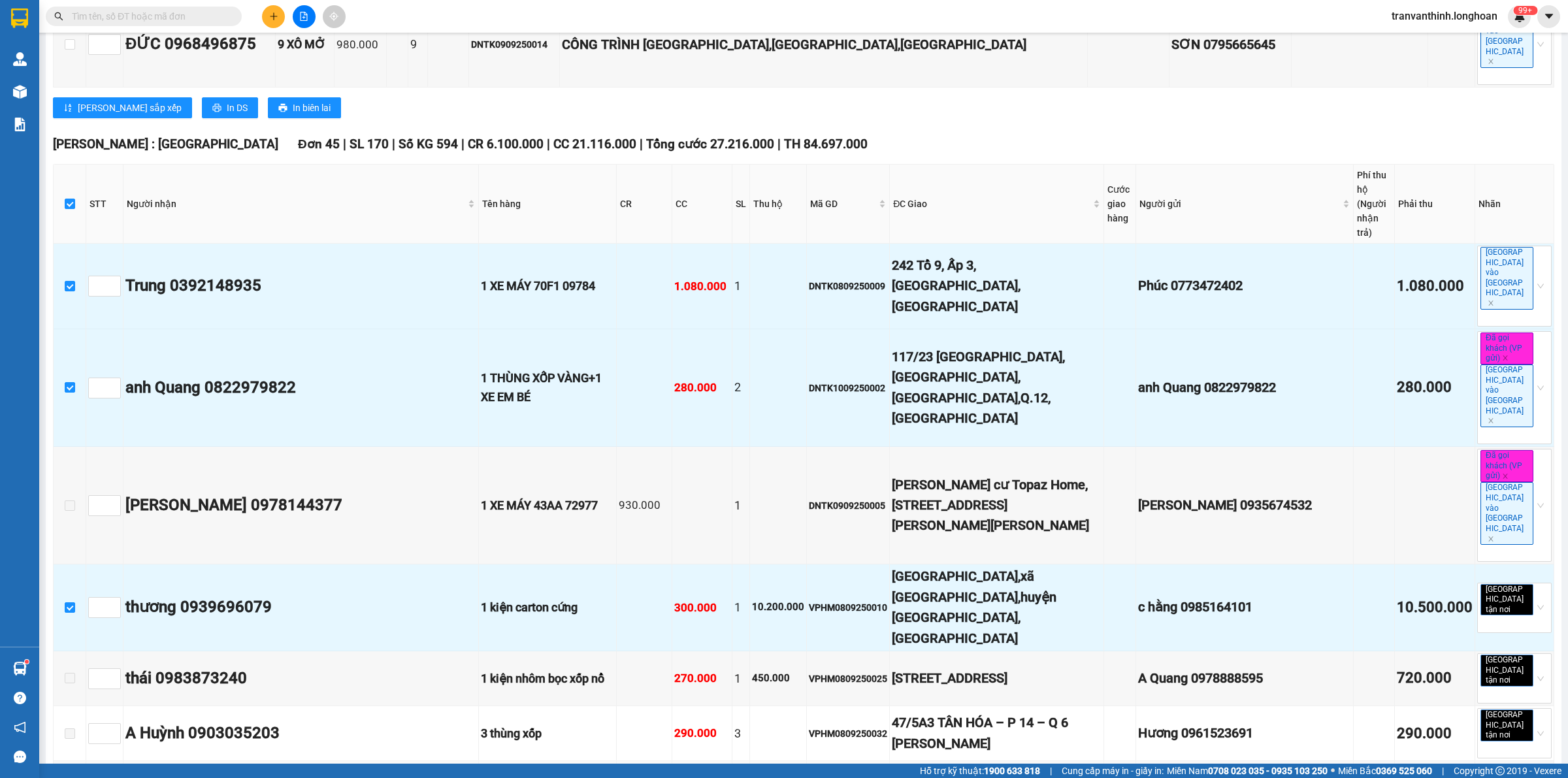
scroll to position [0, 0]
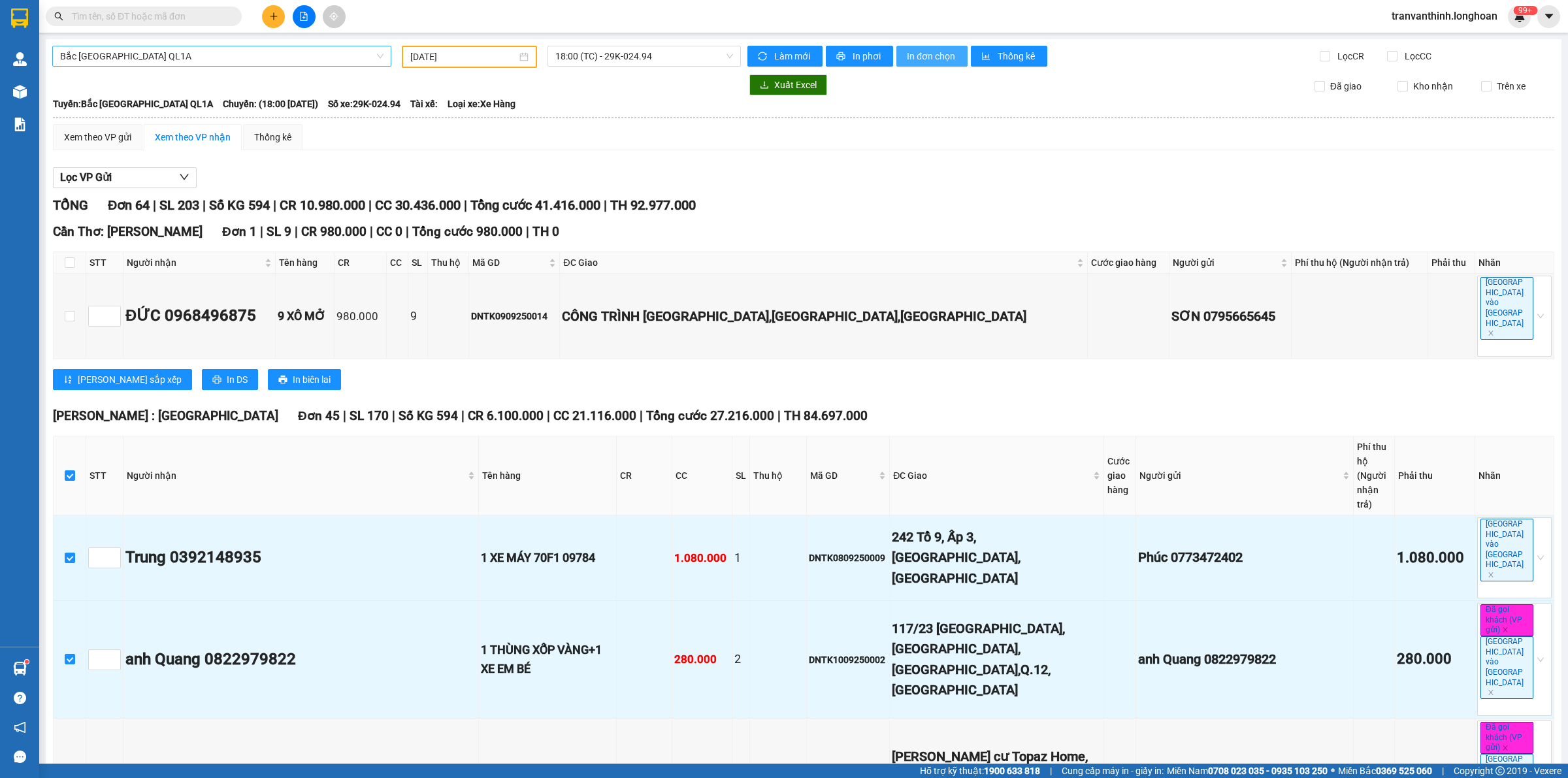
click at [919, 60] on span "In đơn chọn" at bounding box center [932, 56] width 50 height 14
click at [107, 20] on input "text" at bounding box center [149, 16] width 154 height 14
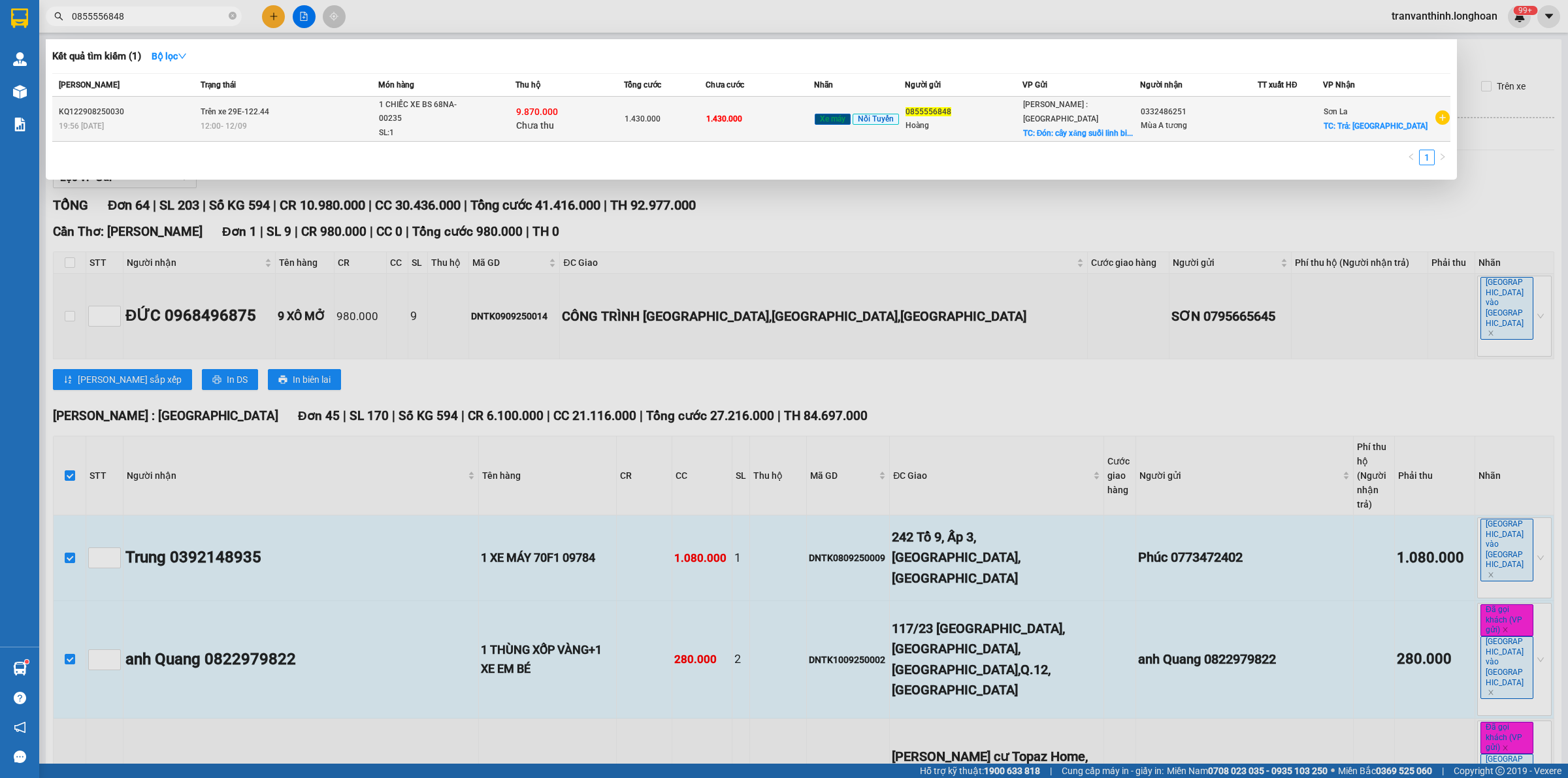
type input "0855556848"
click at [306, 119] on div "12:00 [DATE]" at bounding box center [289, 126] width 177 height 14
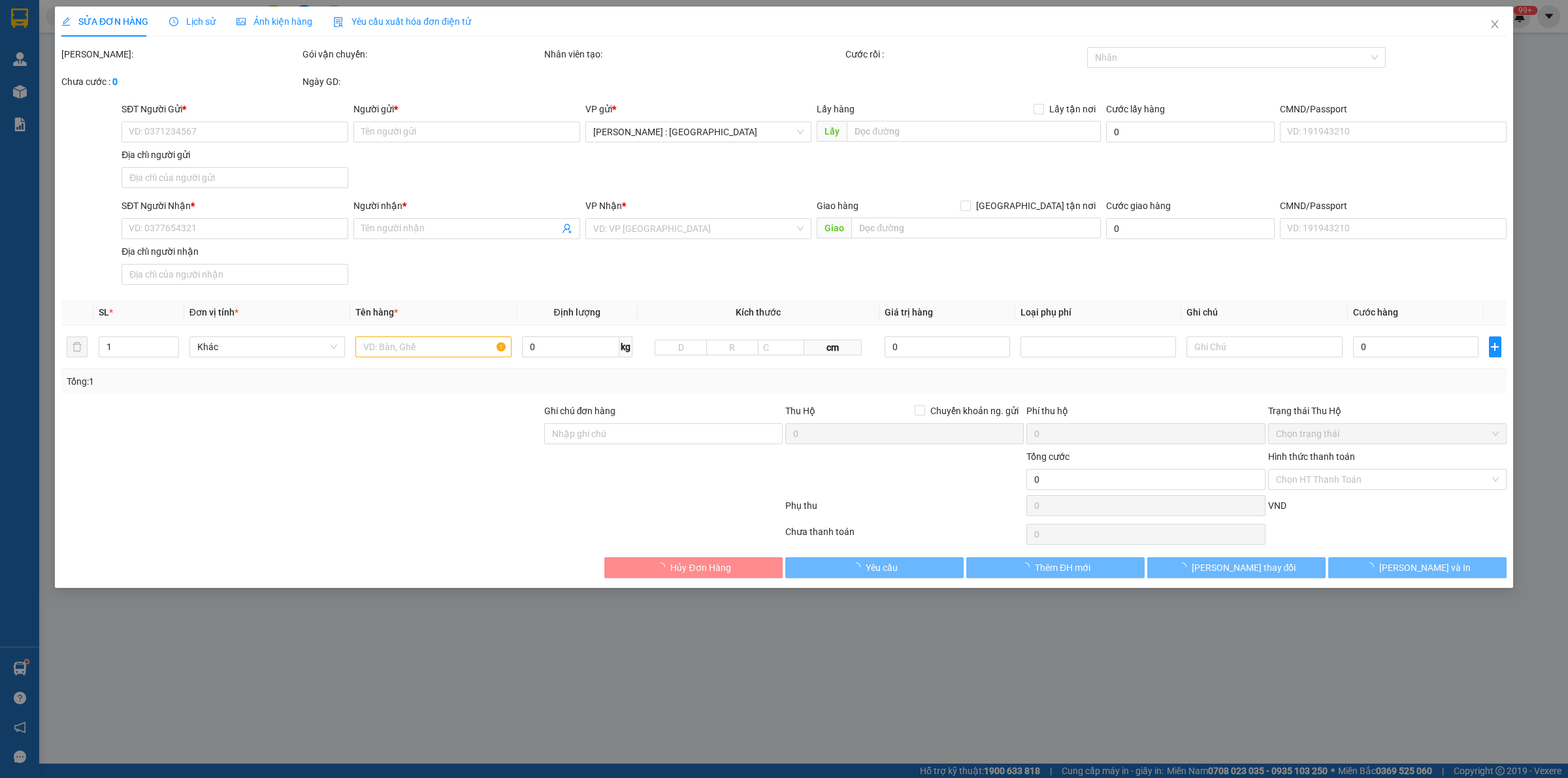
type input "0855556848"
type input "Hoàng"
checkbox input "true"
type input "Đón: cây xăng suối linh biên [GEOGRAPHIC_DATA]"
type input "0332486251"
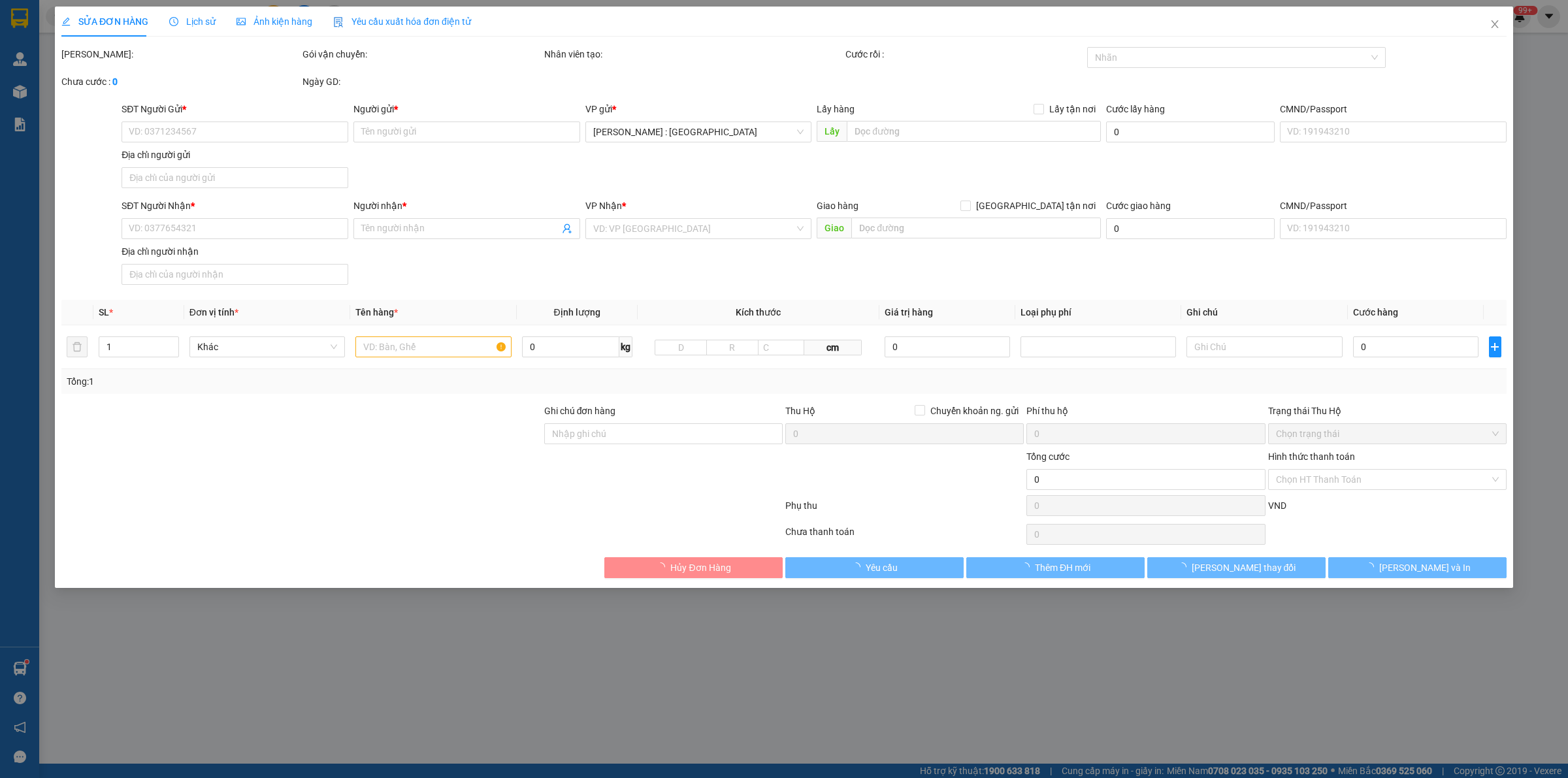
type input "Mùa A tương"
checkbox input "true"
type input "Trả: [GEOGRAPHIC_DATA]"
type input "CÓ CHÌA KHÁO QUẤN TAY LÁI + CAVET ĐỂ COP"
type input "1.430.000"
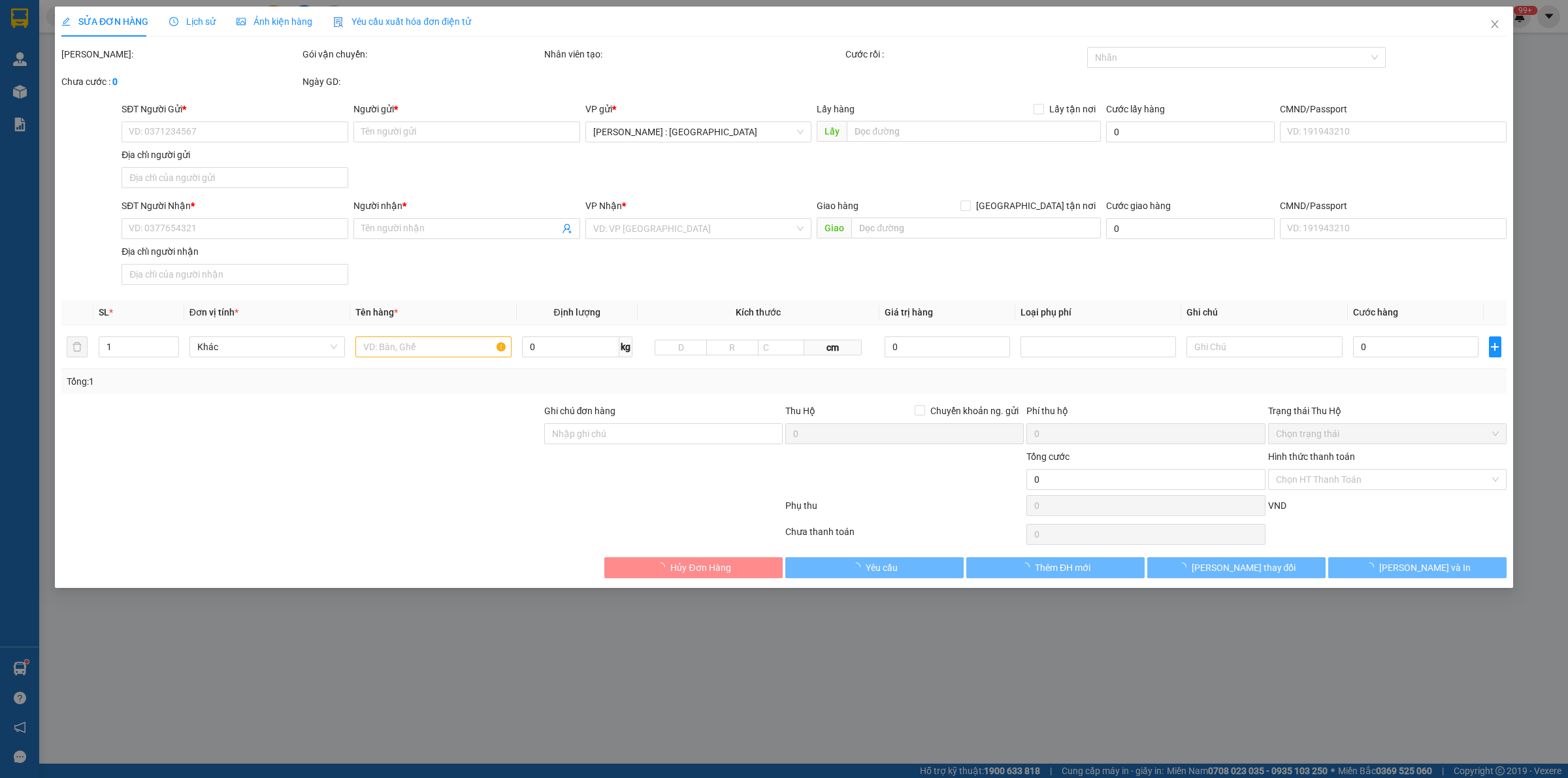
type input "1.430.000"
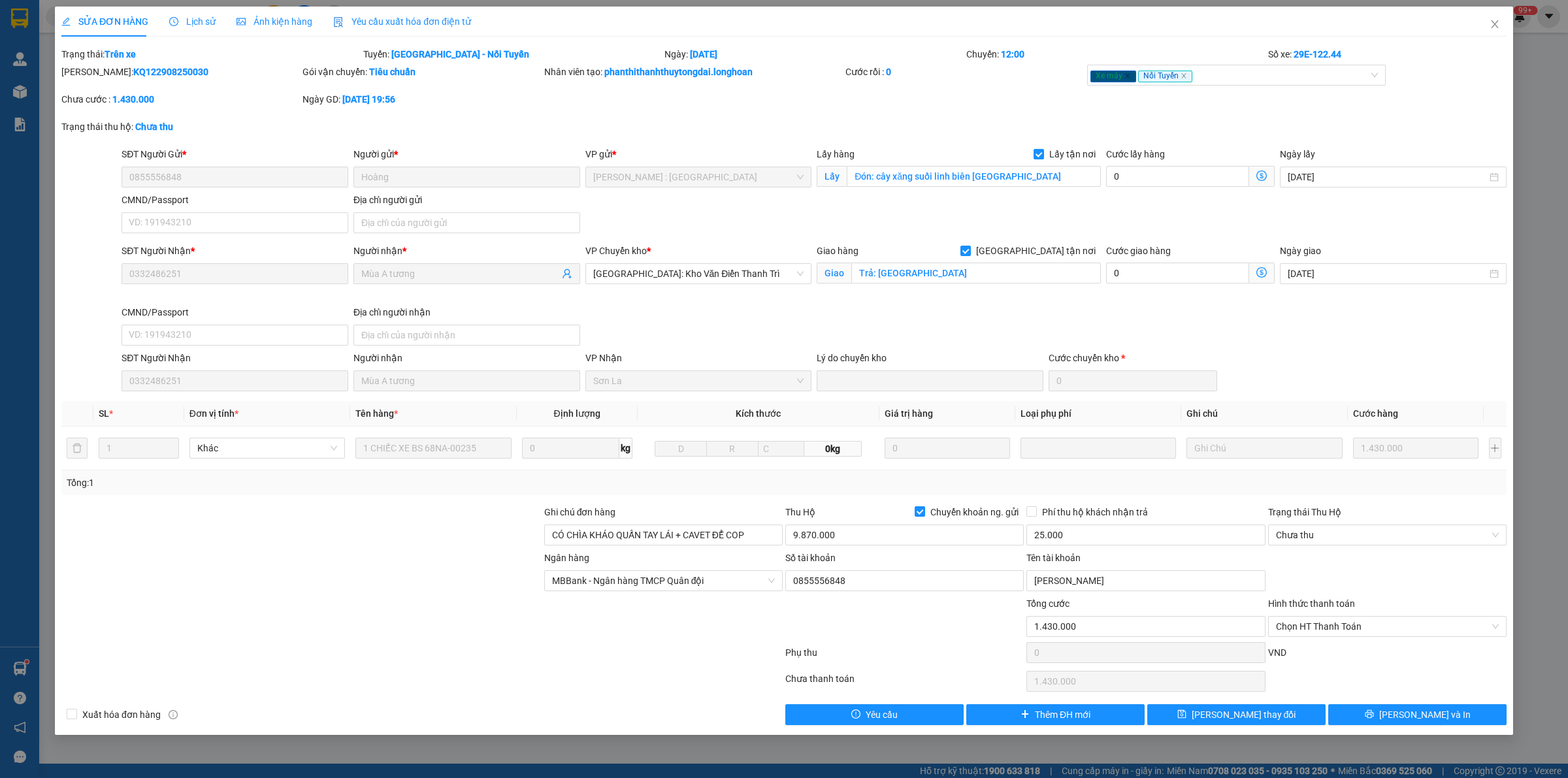
click at [174, 20] on icon "clock-circle" at bounding box center [174, 21] width 9 height 9
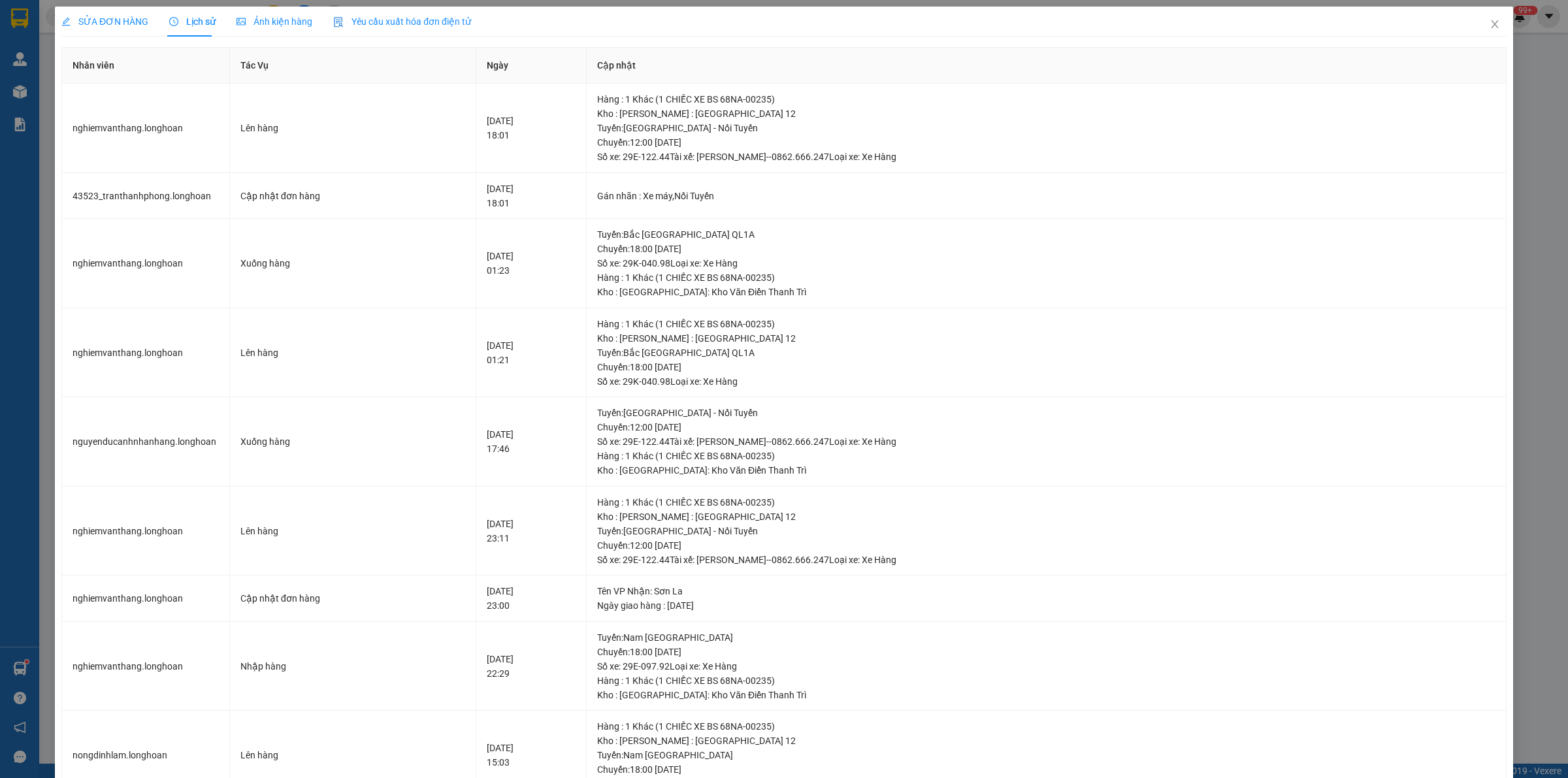
click at [120, 19] on span "SỬA ĐƠN HÀNG" at bounding box center [105, 21] width 87 height 10
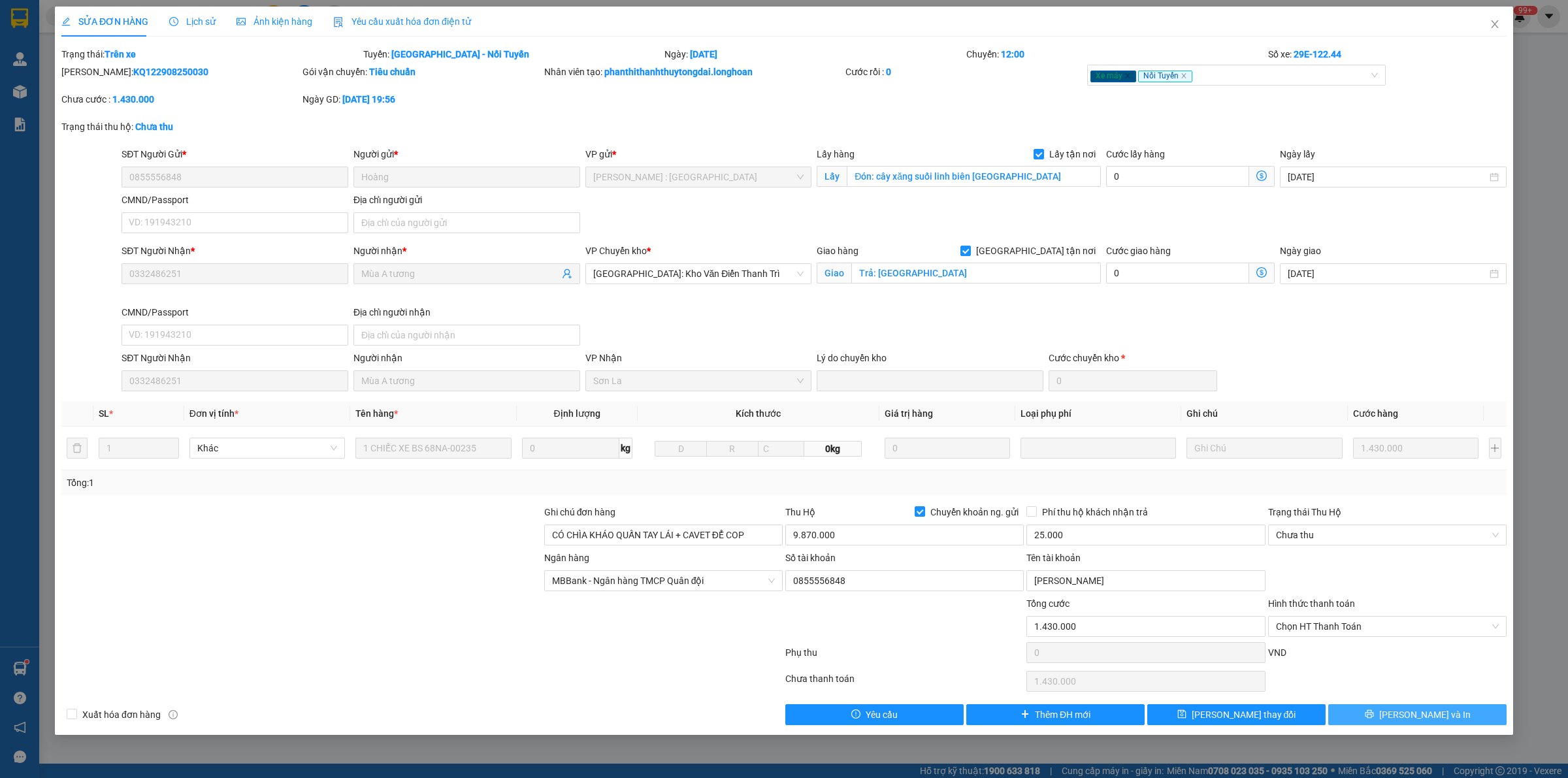
click at [1374, 720] on span "printer" at bounding box center [1369, 714] width 9 height 10
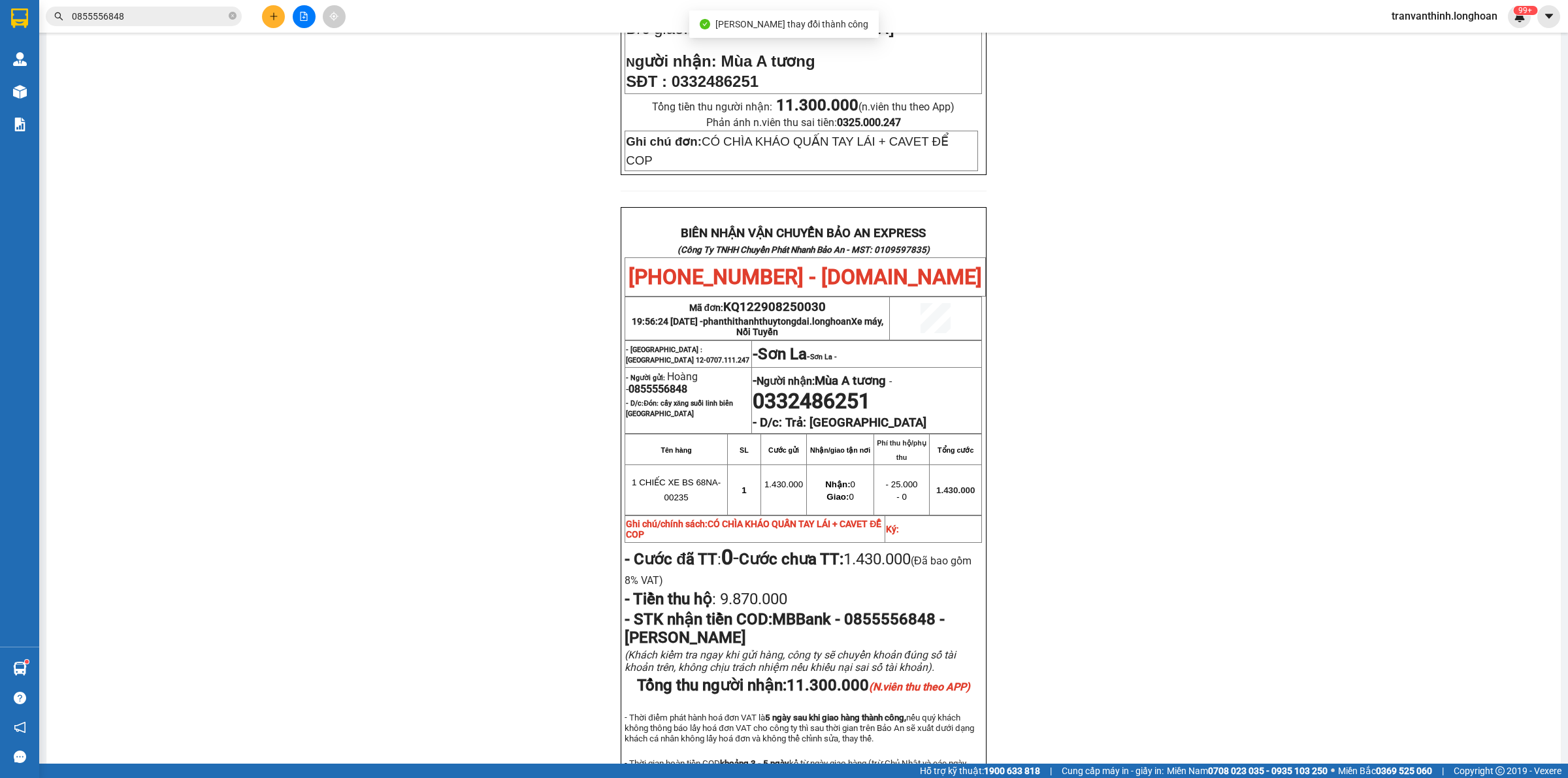
scroll to position [544, 0]
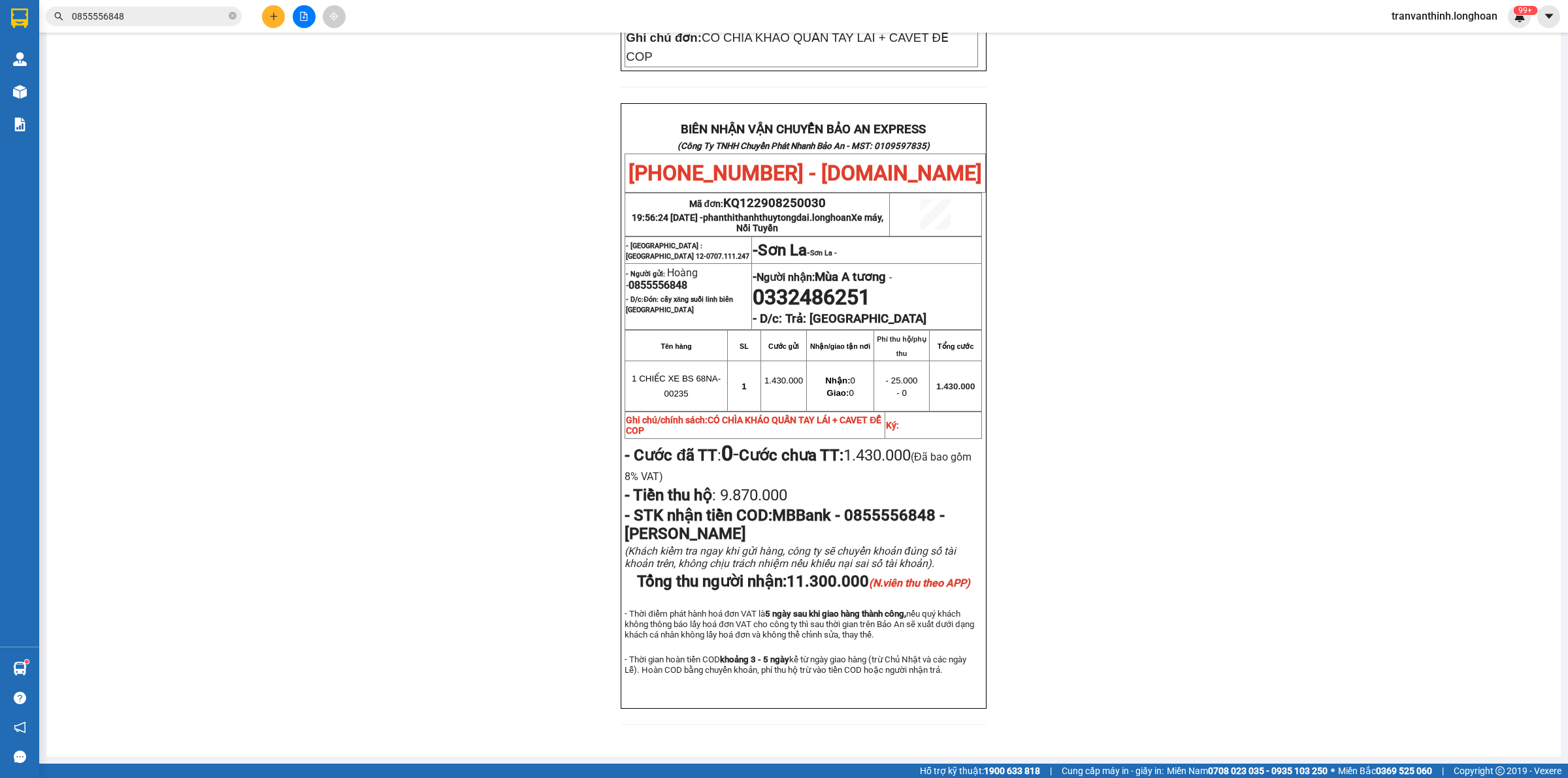
click at [762, 196] on span "KQ122908250030" at bounding box center [774, 203] width 103 height 14
copy span "KQ122908250030"
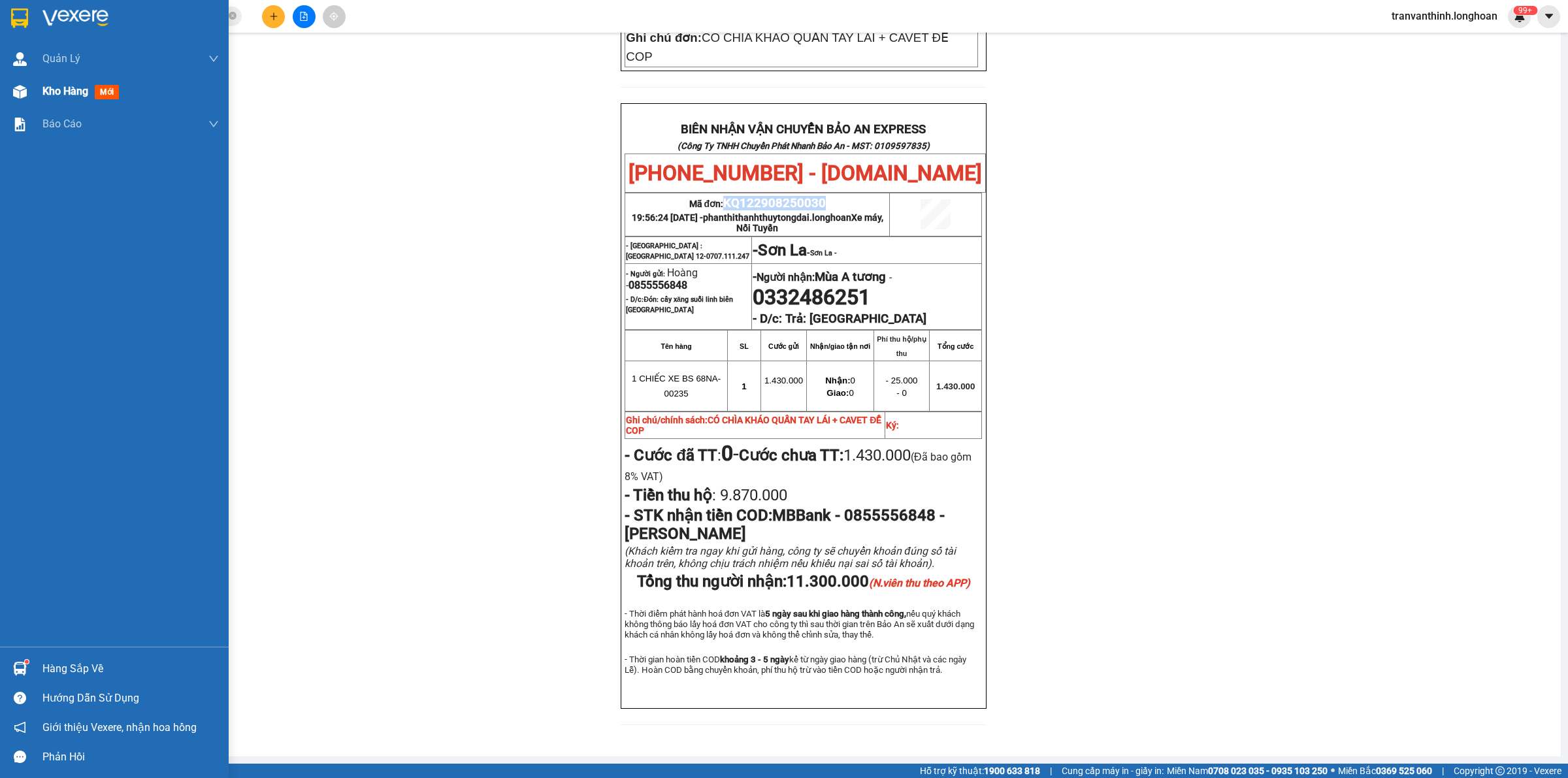
click at [20, 92] on img at bounding box center [20, 92] width 14 height 14
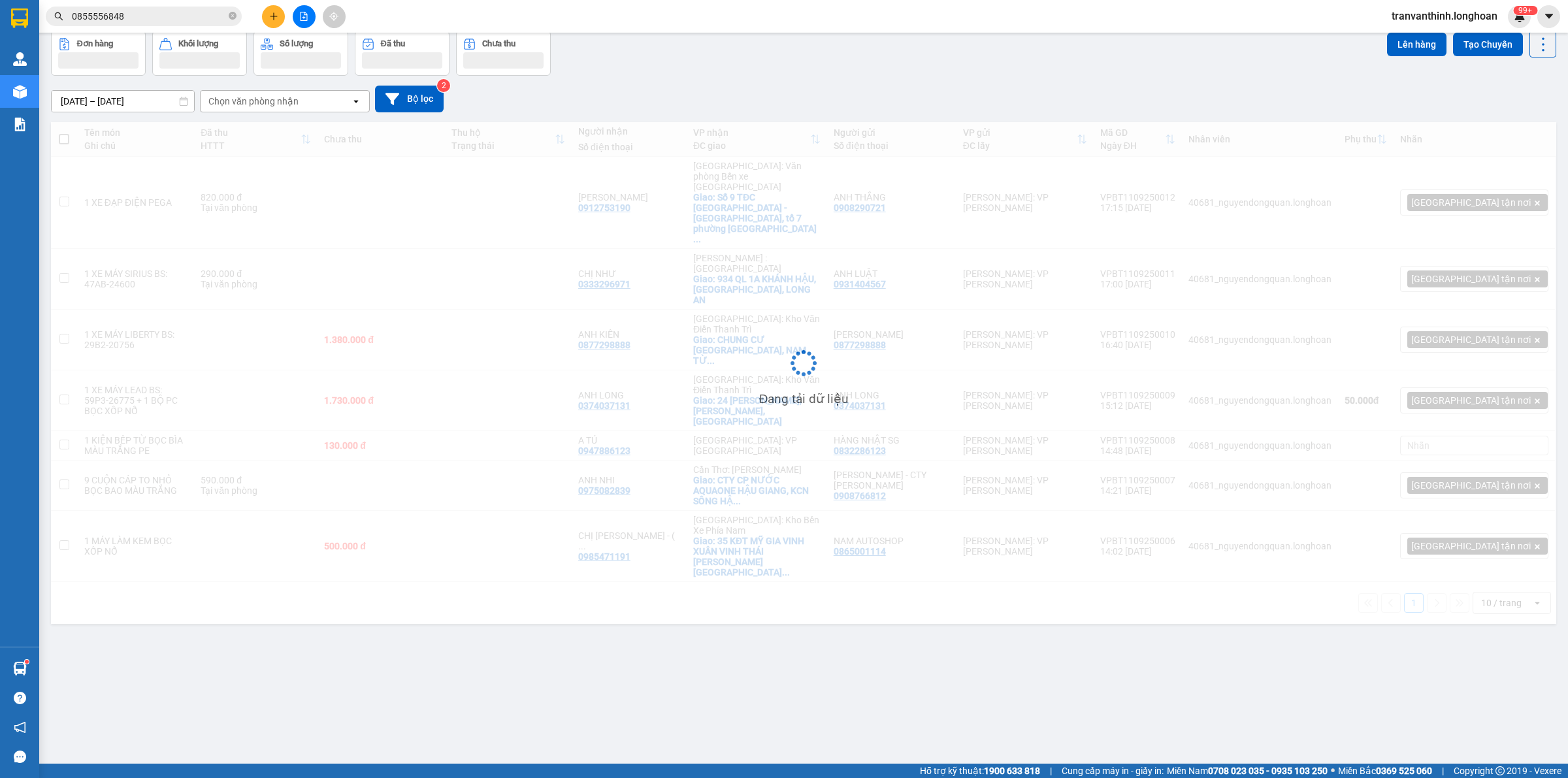
scroll to position [60, 0]
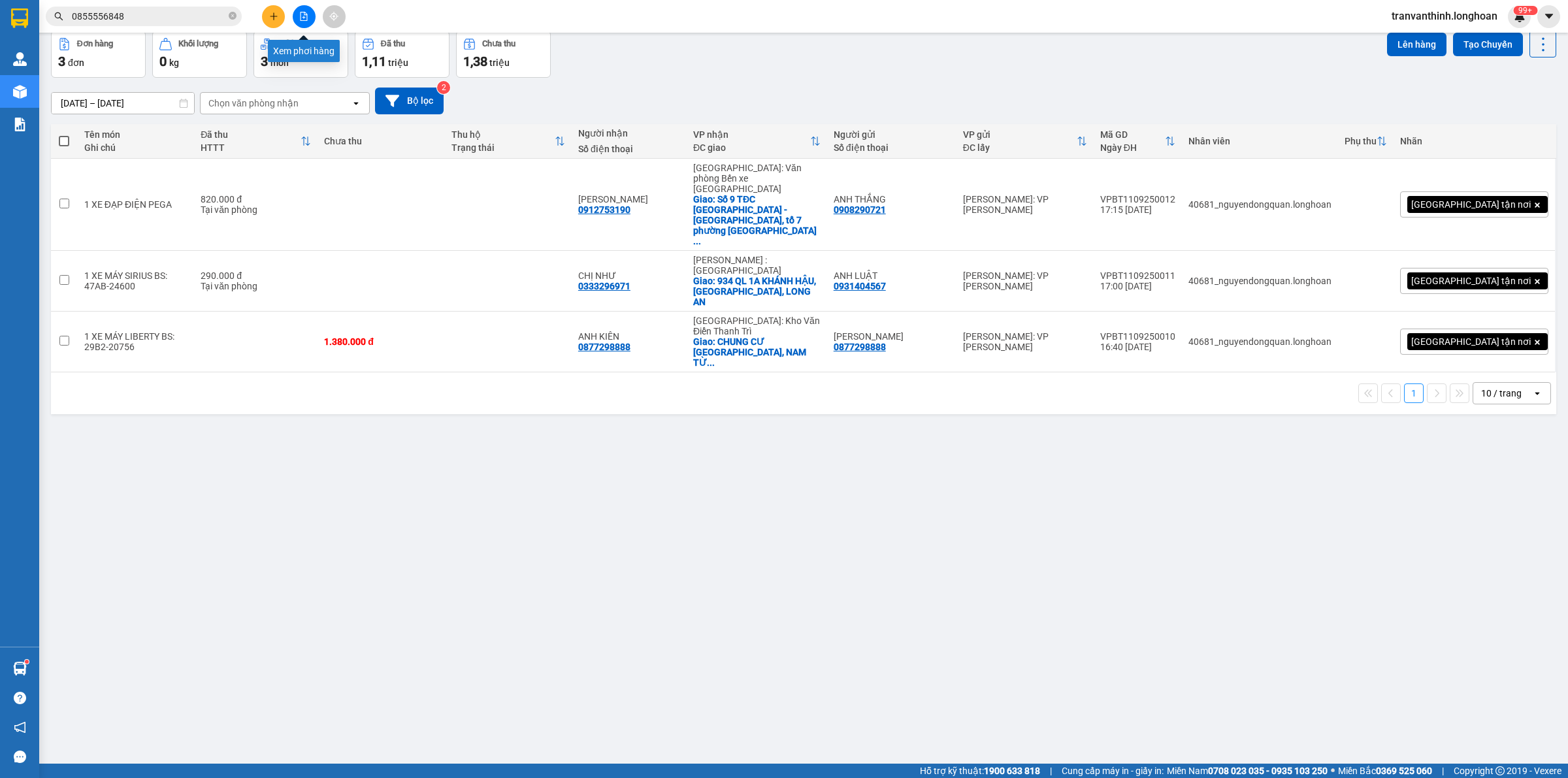
click at [306, 12] on icon "file-add" at bounding box center [304, 16] width 9 height 9
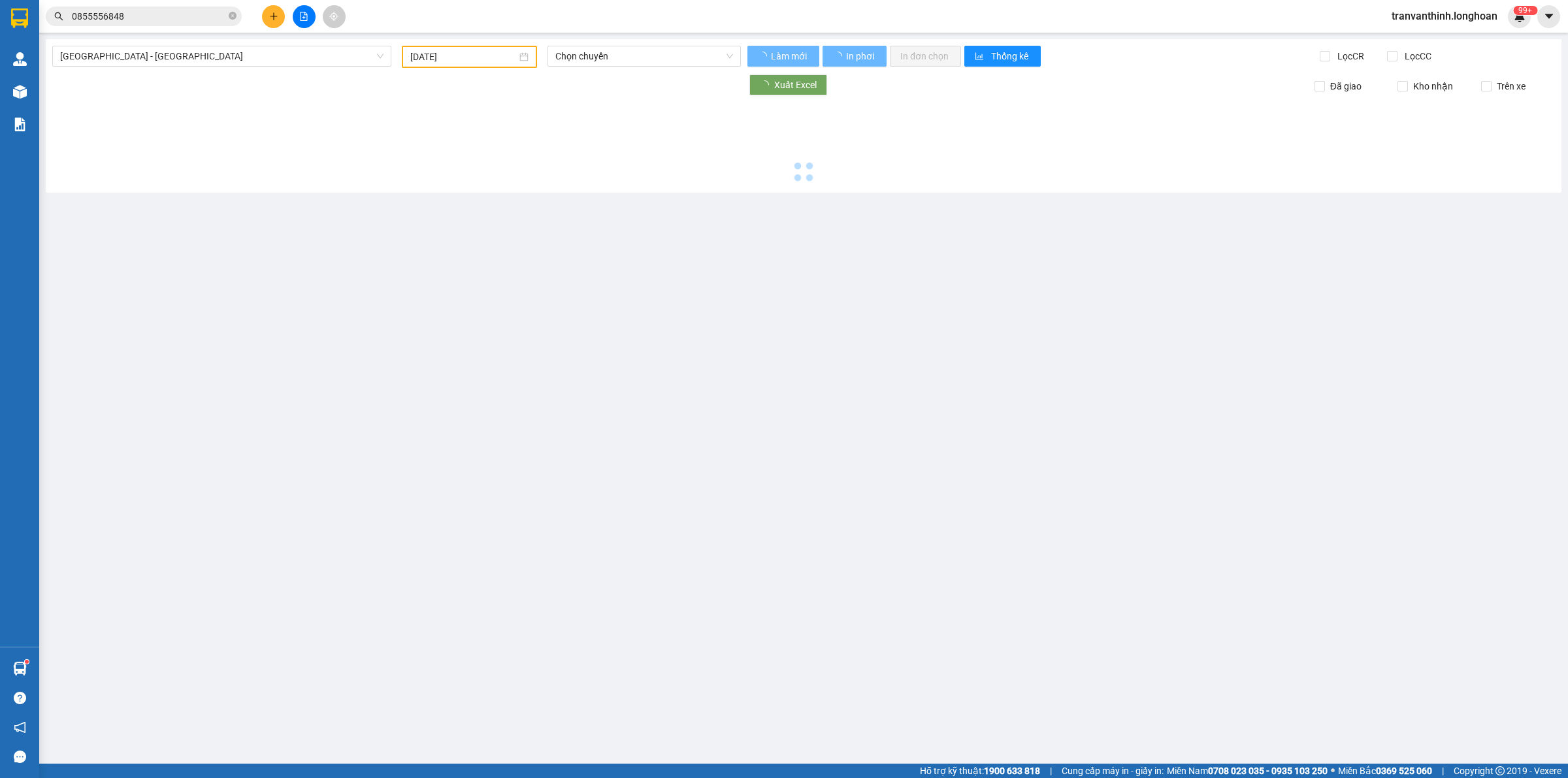
type input "[DATE]"
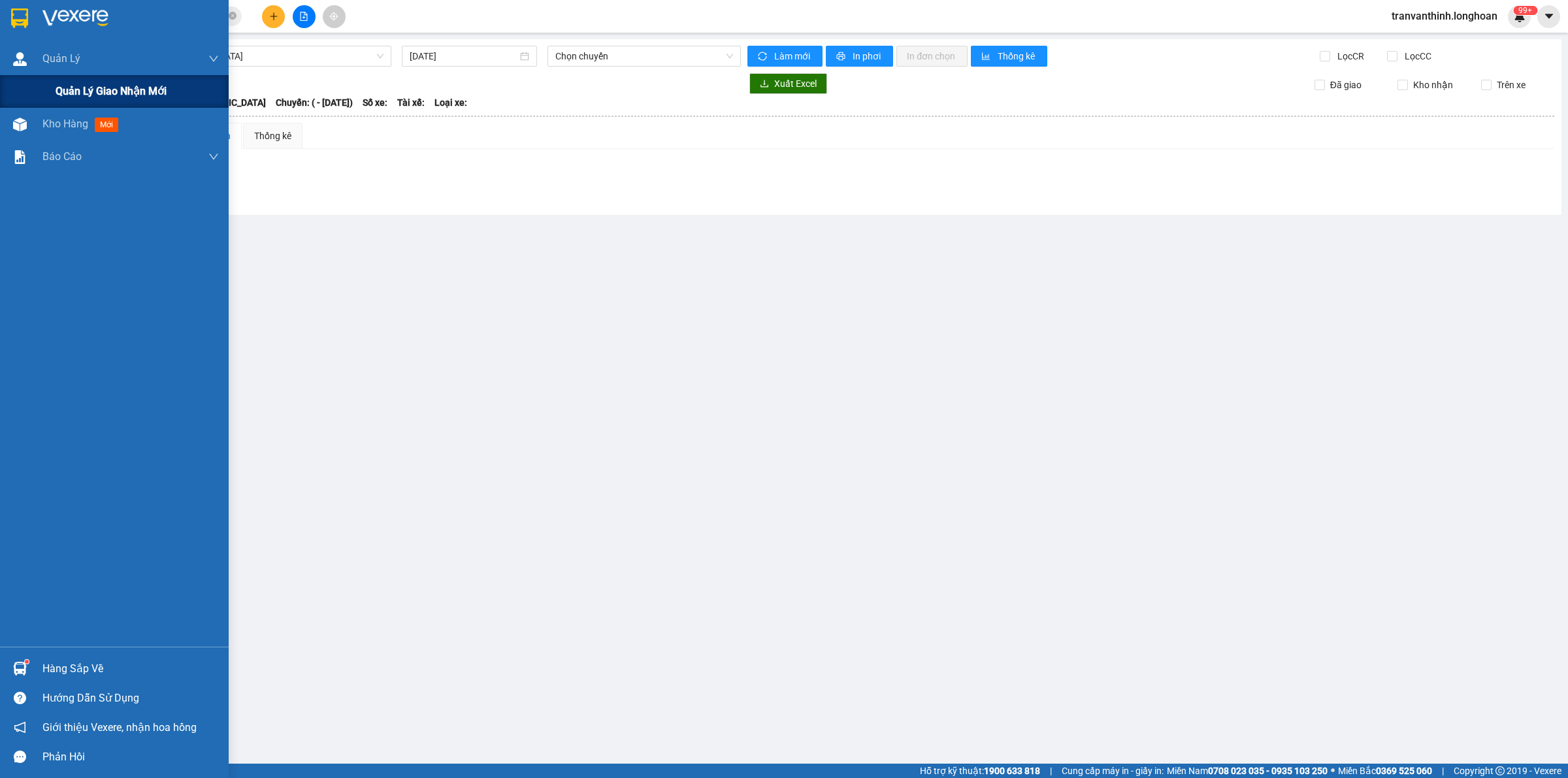
click at [94, 89] on span "Quản lý giao nhận mới" at bounding box center [111, 91] width 111 height 17
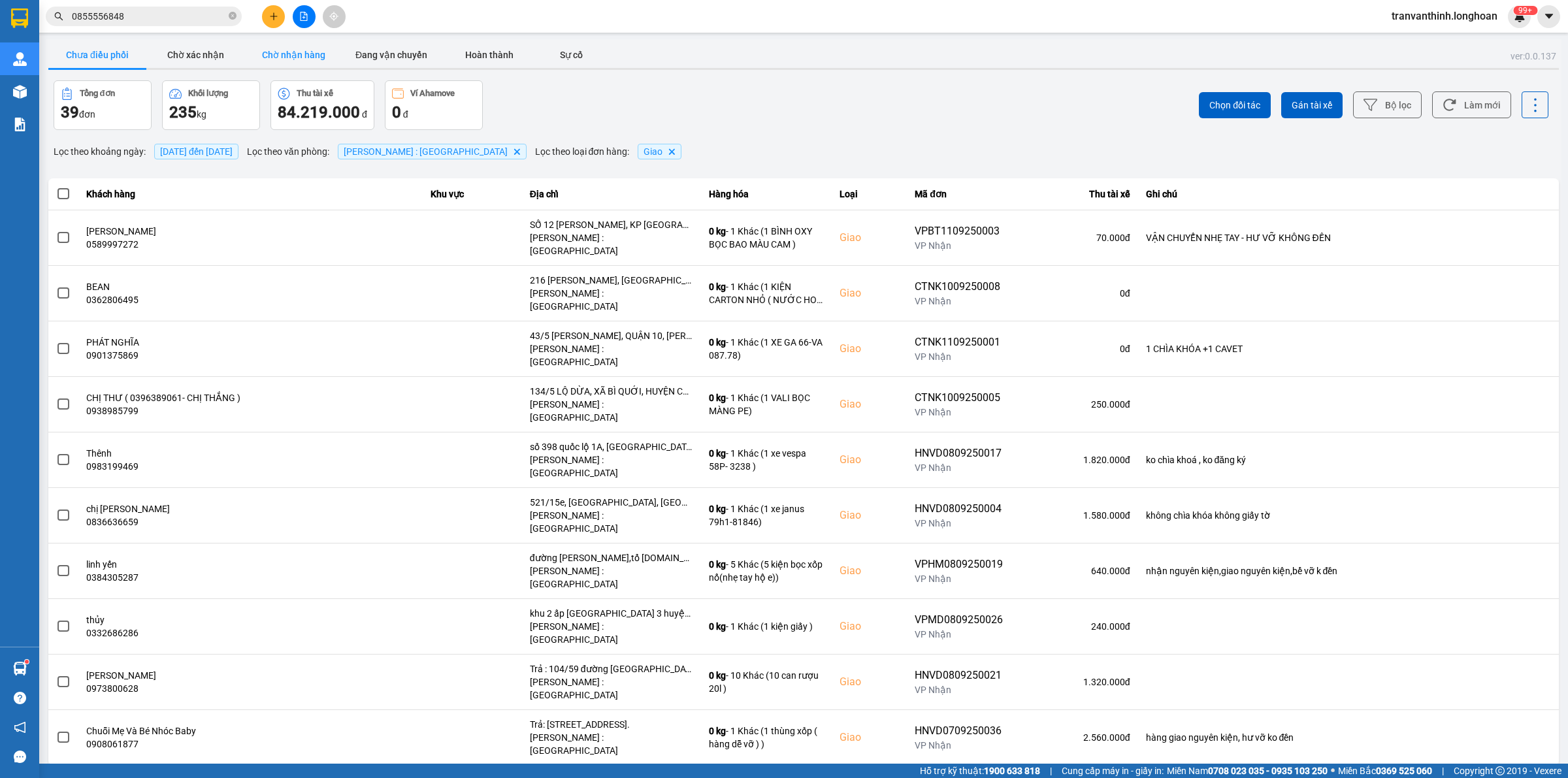
click at [297, 60] on button "Chờ nhận hàng" at bounding box center [293, 55] width 98 height 26
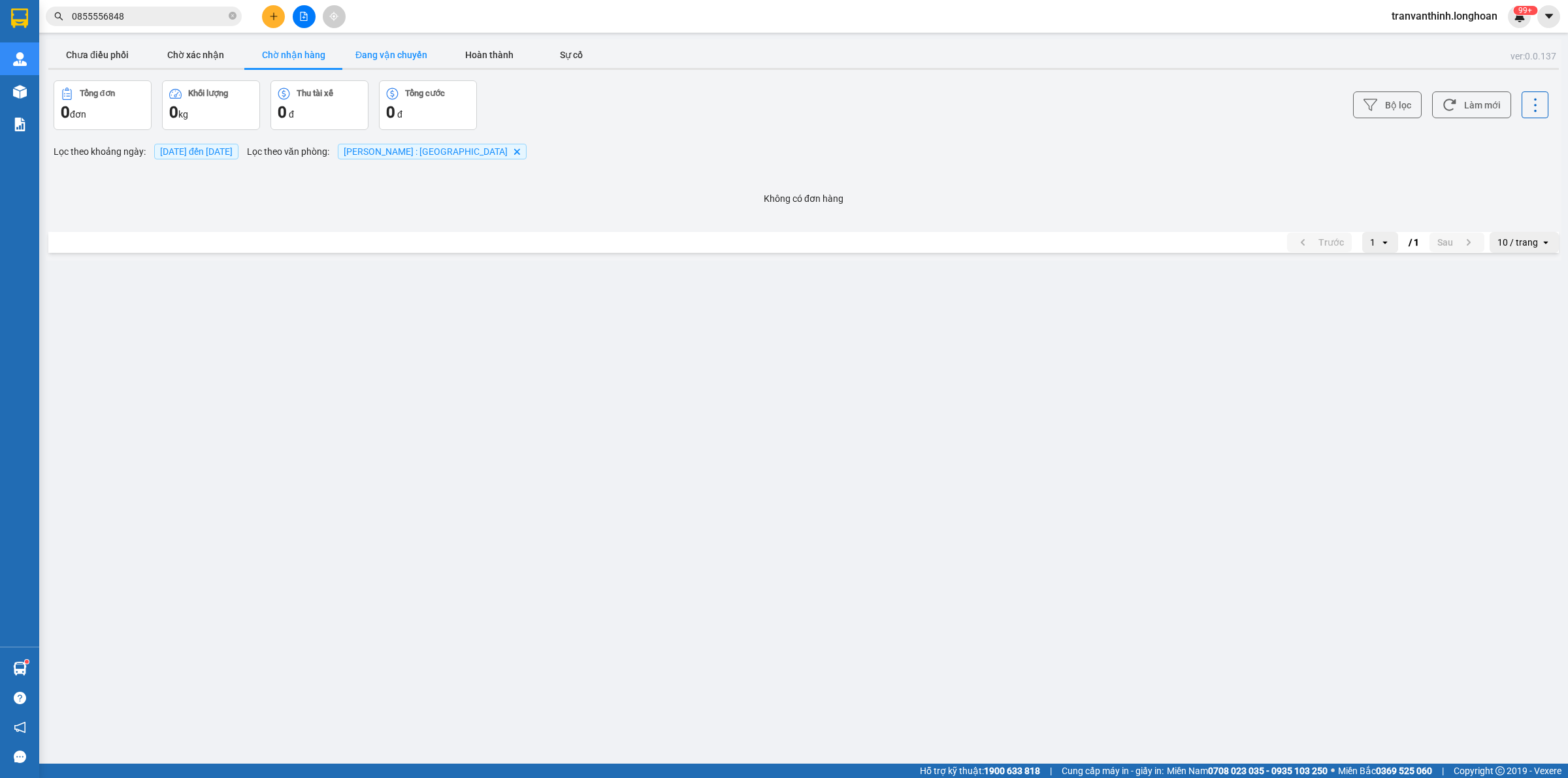
click at [407, 53] on button "Đang vận chuyển" at bounding box center [391, 55] width 98 height 26
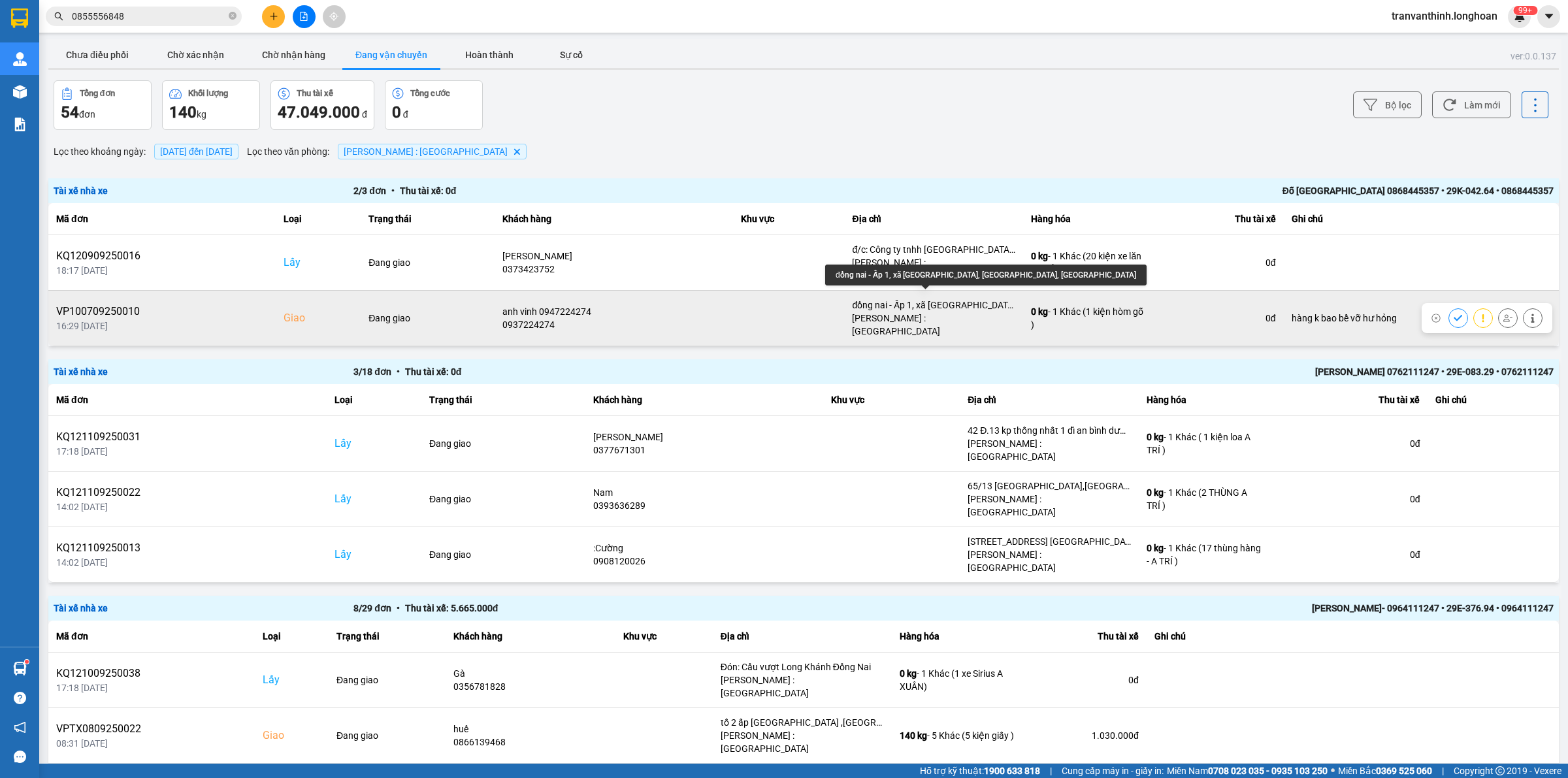
click at [968, 299] on div "đồng nai - Ấp 1, xã [GEOGRAPHIC_DATA], [GEOGRAPHIC_DATA], [GEOGRAPHIC_DATA]" at bounding box center [933, 305] width 163 height 13
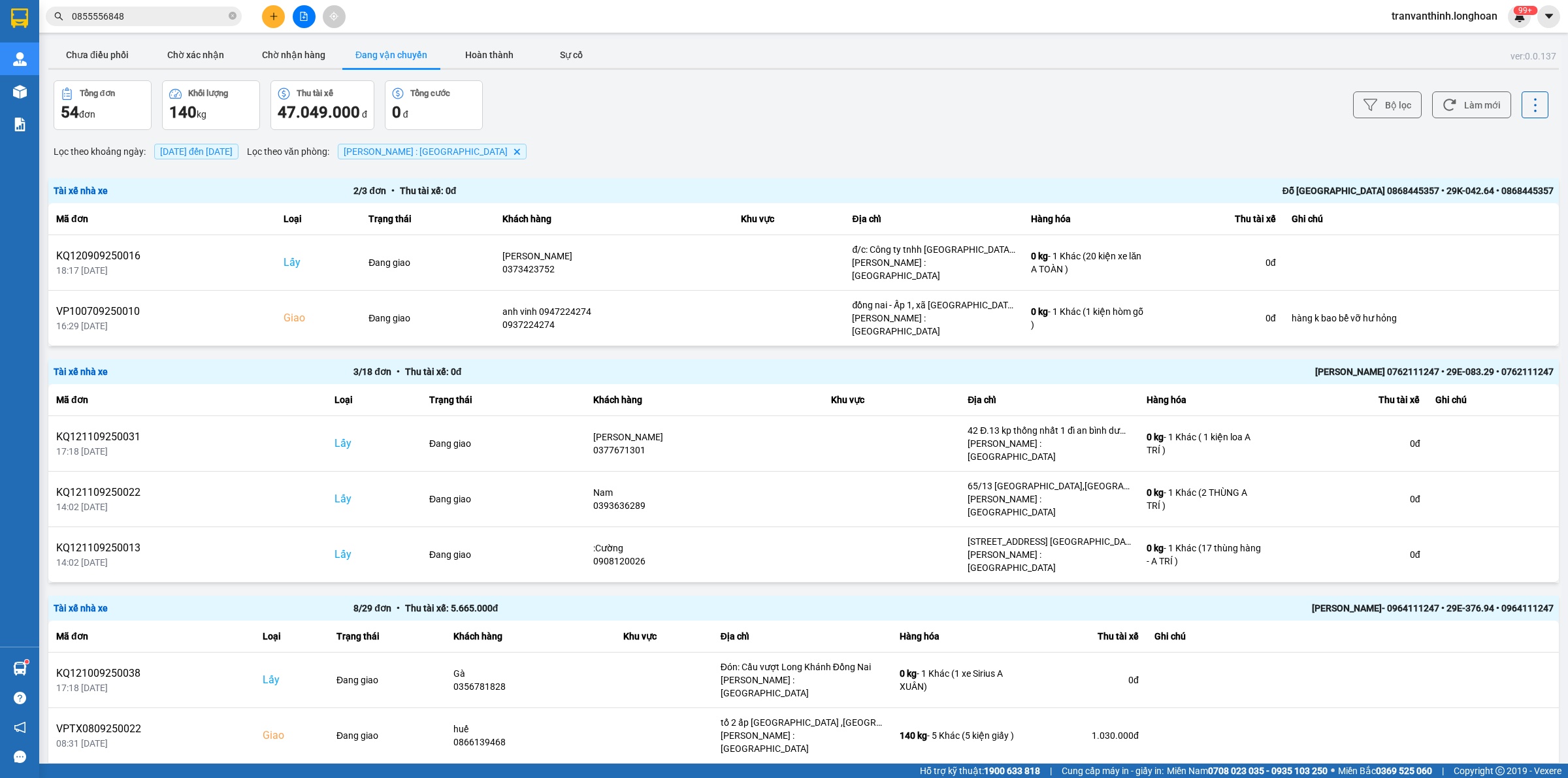
click at [238, 159] on span "[DATE] đến [DATE]" at bounding box center [196, 151] width 84 height 16
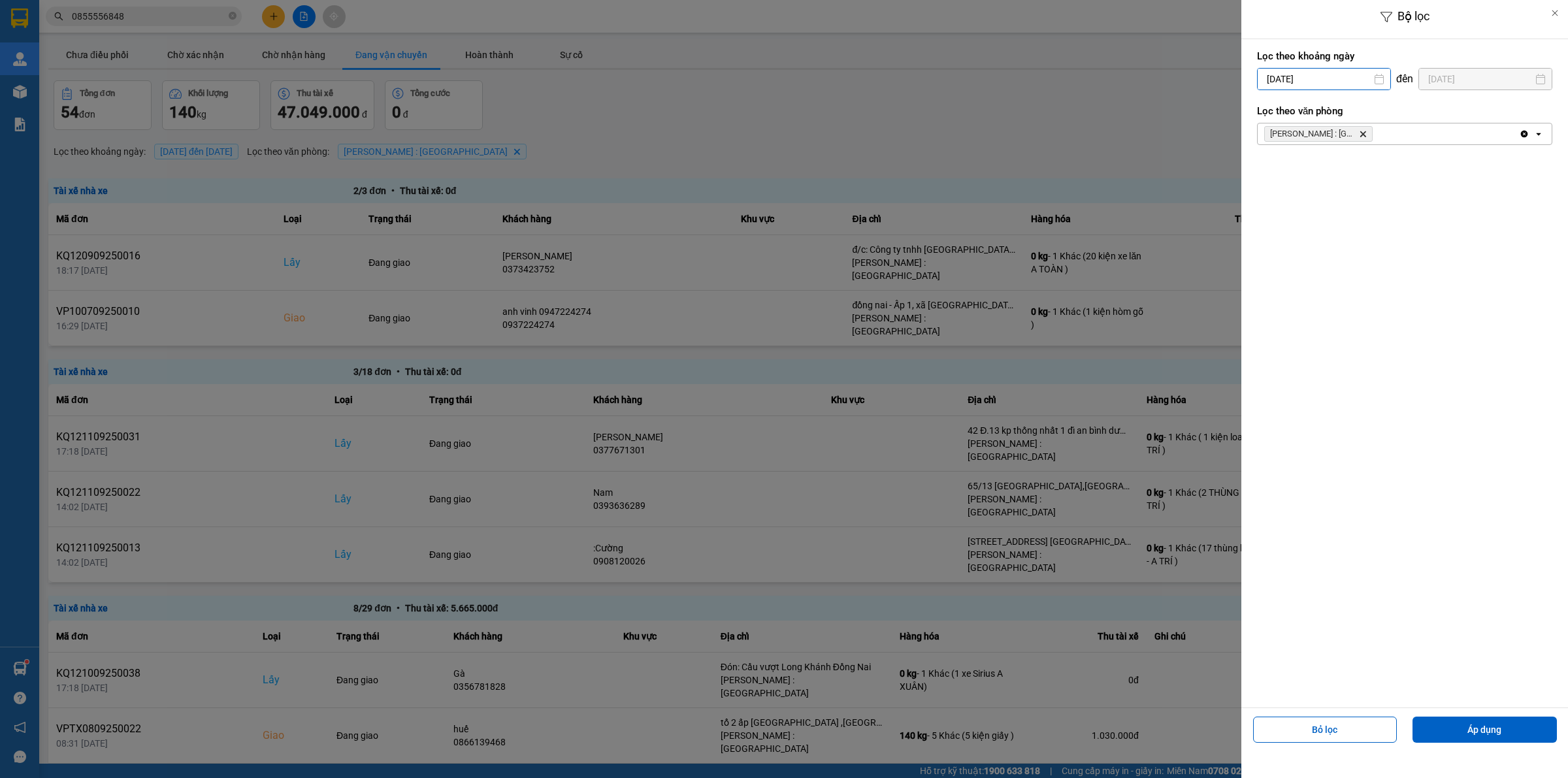
click at [1341, 83] on input "[DATE]" at bounding box center [1324, 79] width 133 height 21
click at [1257, 180] on div "1" at bounding box center [1265, 174] width 19 height 16
type input "[DATE]"
click at [1494, 734] on button "Áp dụng" at bounding box center [1485, 730] width 145 height 26
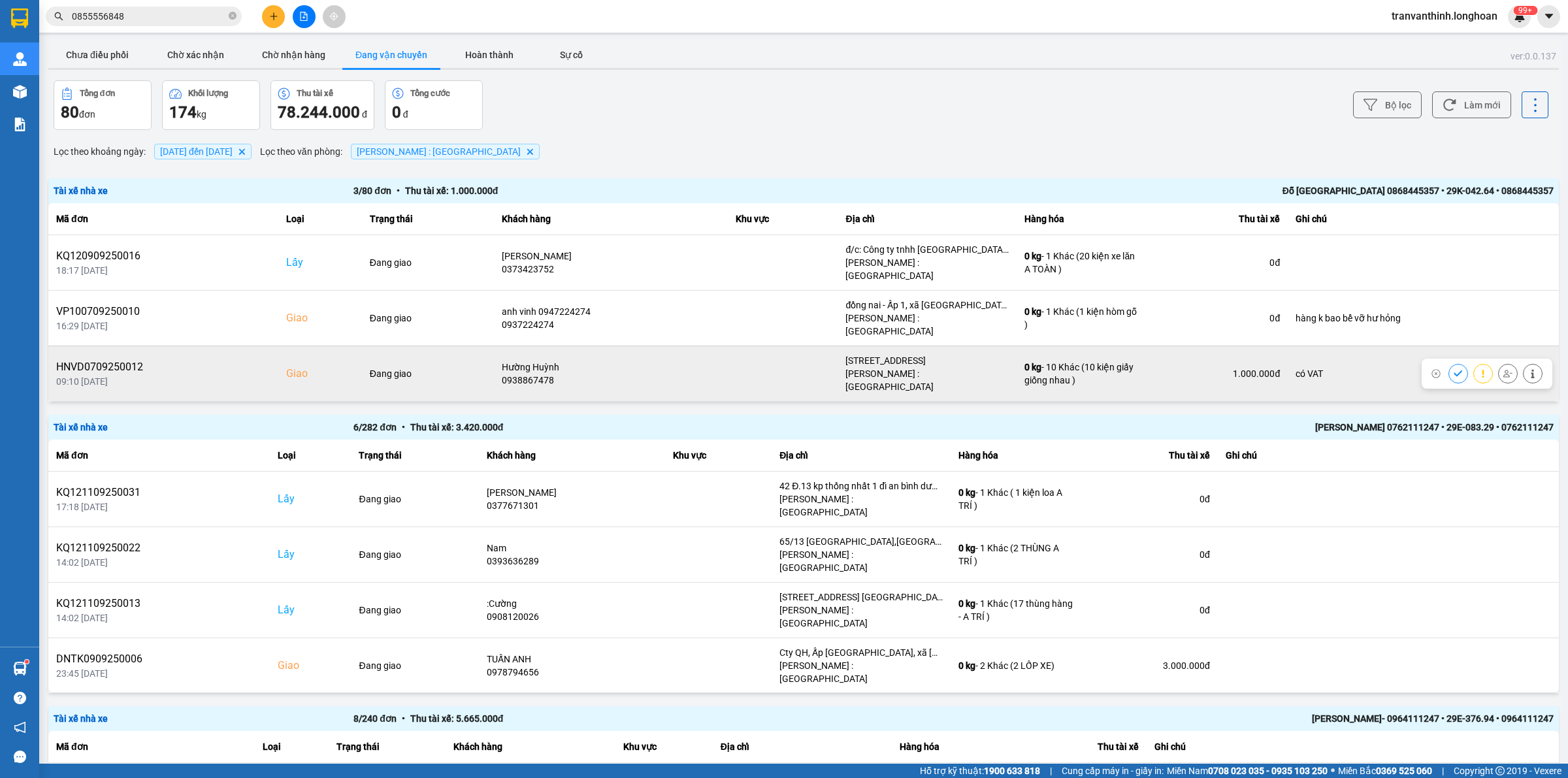
click at [1246, 367] on div "1.000.000 đ" at bounding box center [1217, 373] width 125 height 13
click at [98, 359] on div "HNVD0709250012" at bounding box center [163, 367] width 214 height 16
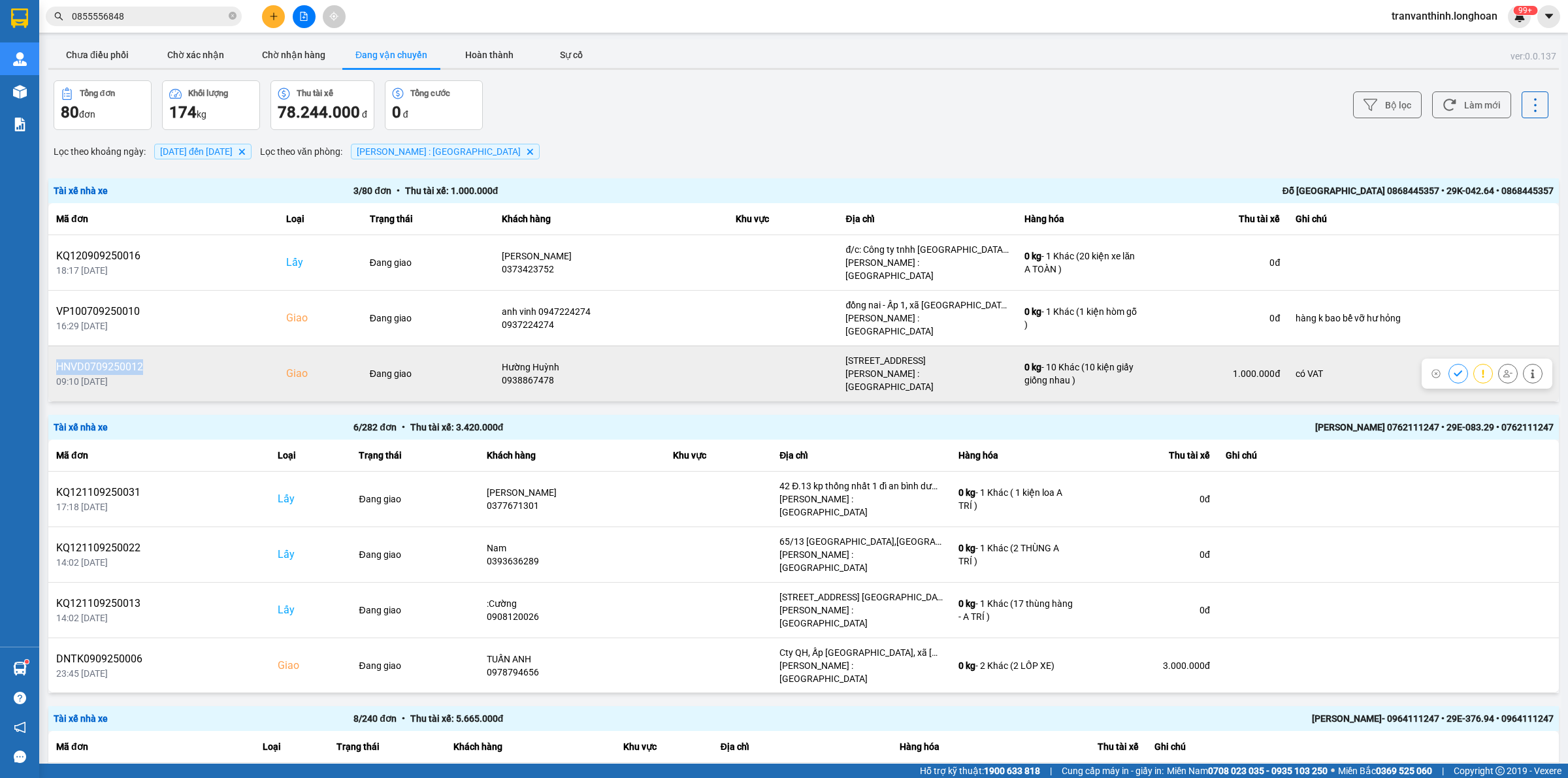
copy div "HNVD0709250012"
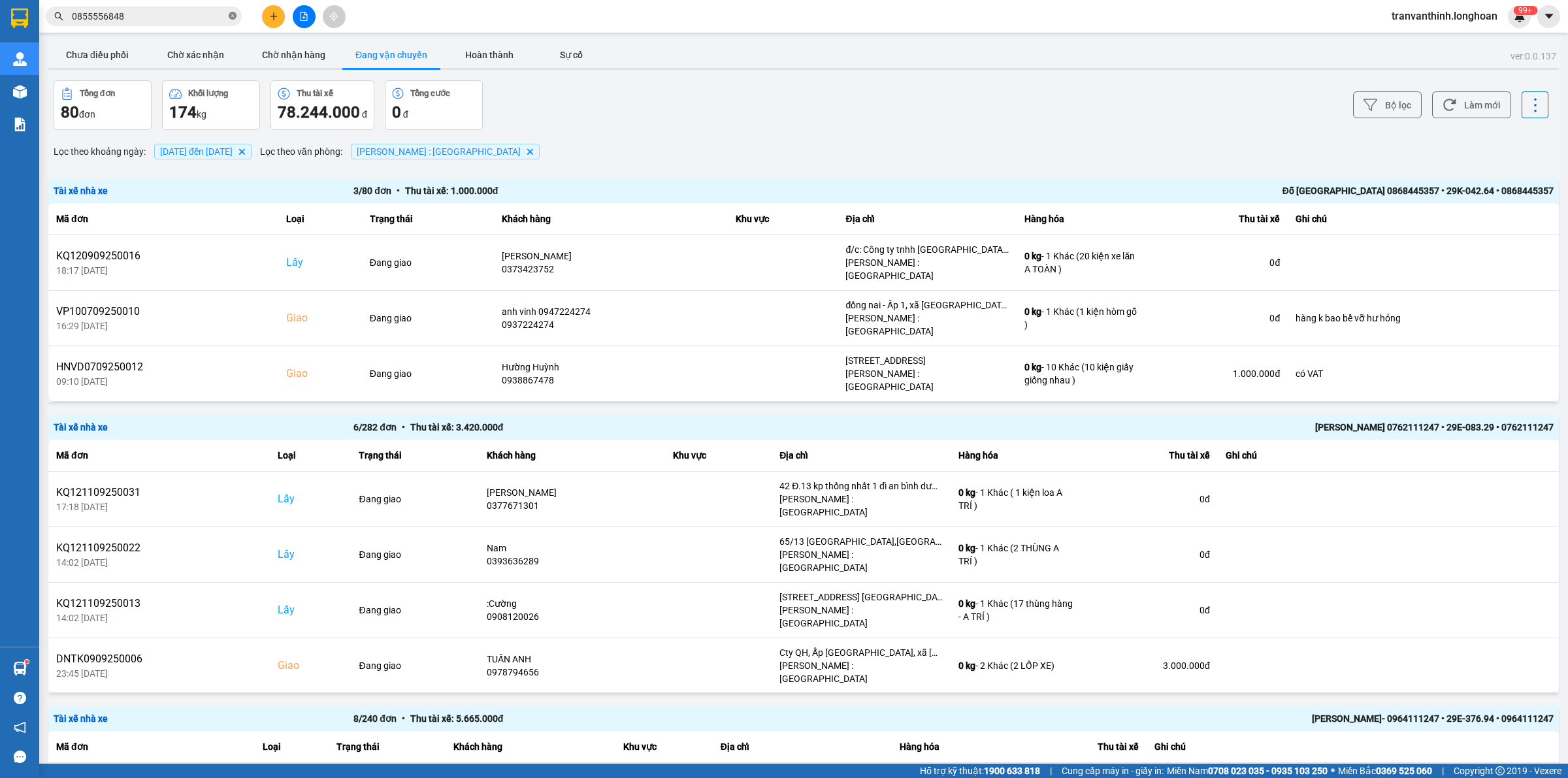
click at [232, 15] on icon "close-circle" at bounding box center [232, 15] width 8 height 8
paste input "HNVD0709250012"
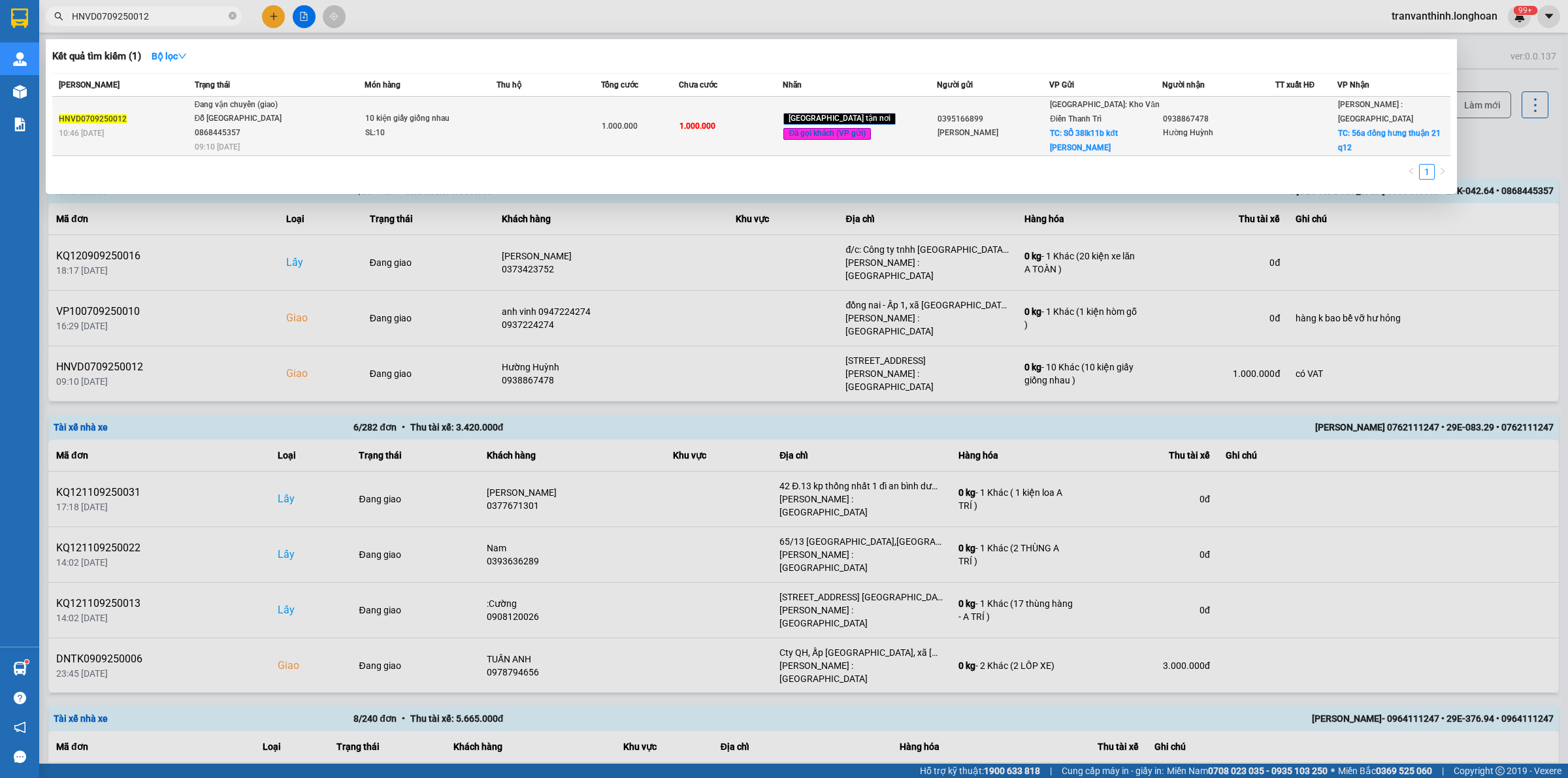
type input "HNVD0709250012"
click at [1292, 120] on div at bounding box center [1306, 127] width 61 height 14
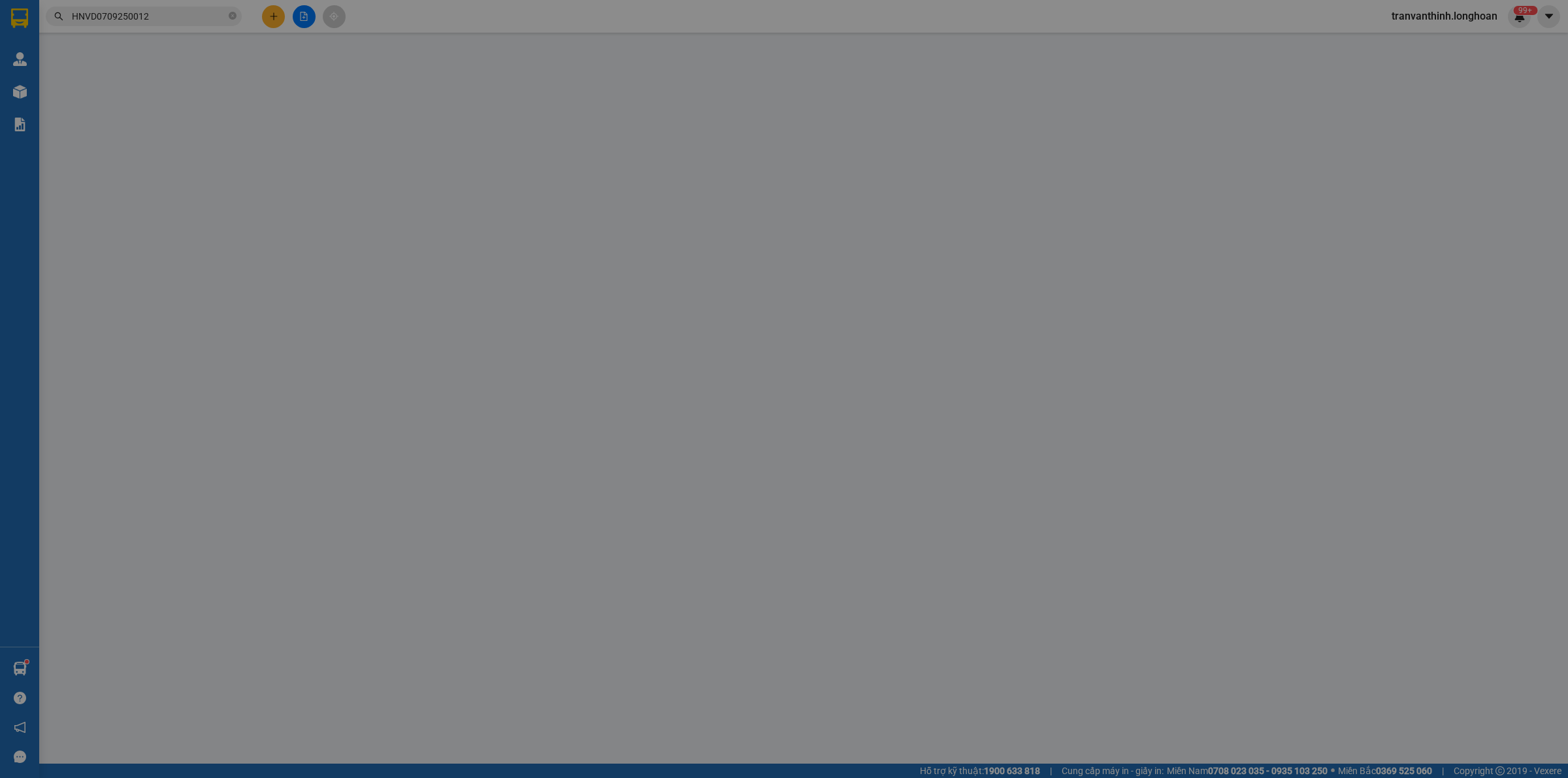
type input "0395166899"
type input "[PERSON_NAME]"
checkbox input "true"
type input "SỐ 38lk11b kđt [PERSON_NAME]"
type input "0938867478"
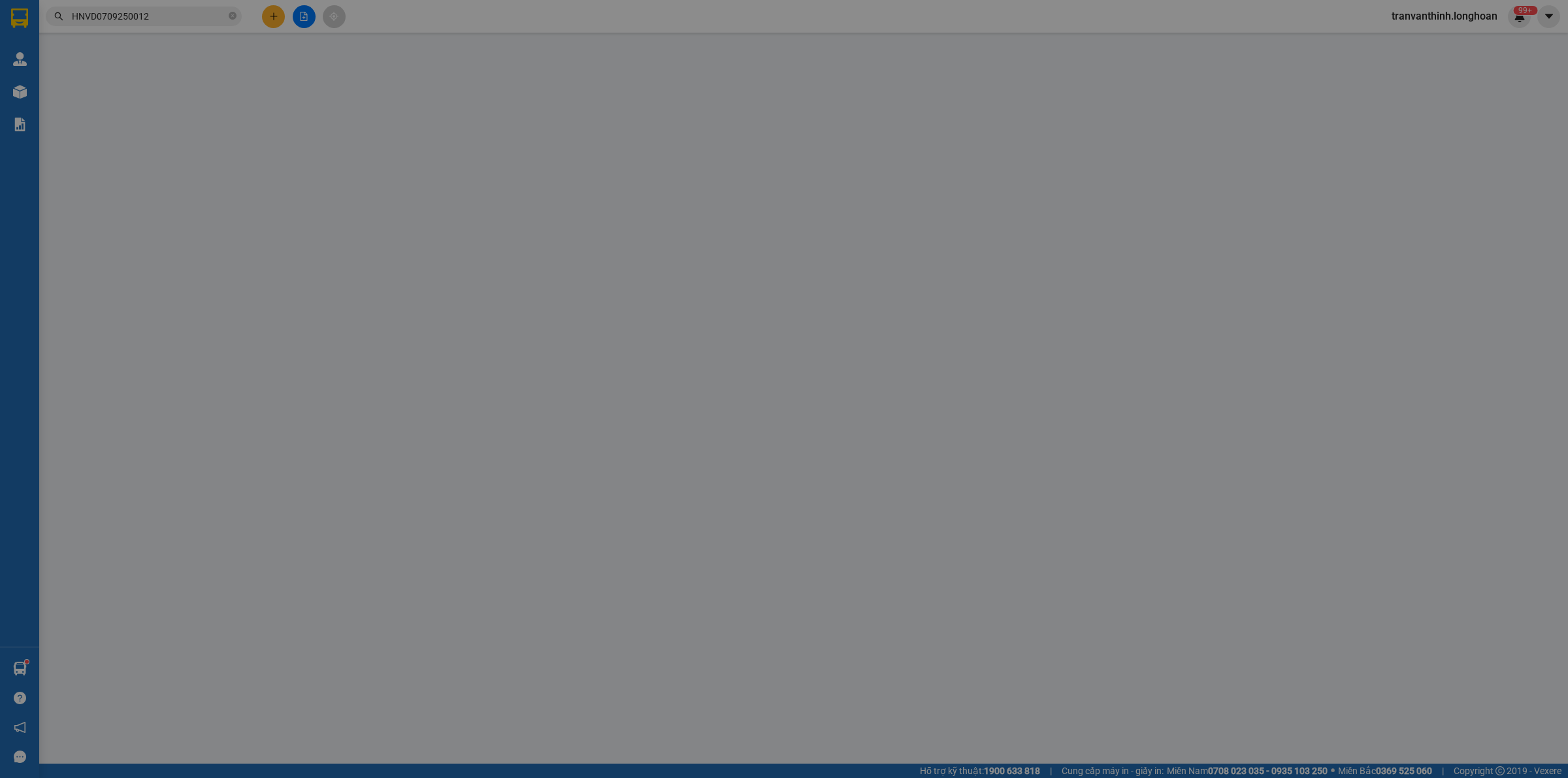
type input "Hường Huỳnh"
checkbox input "true"
type input "[STREET_ADDRESS]"
type input "có VAT"
type input "1.000.000"
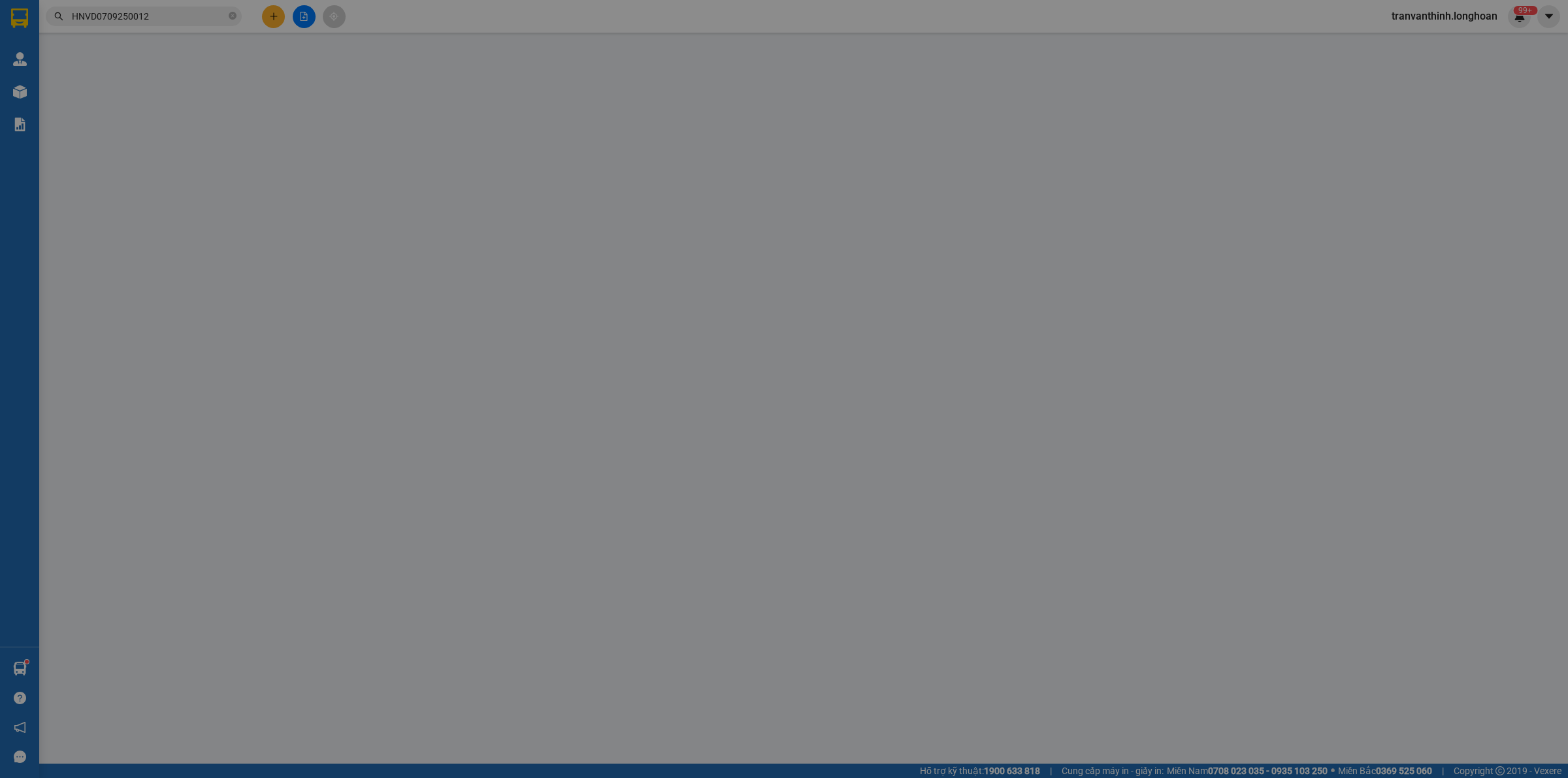
type input "1.000.000"
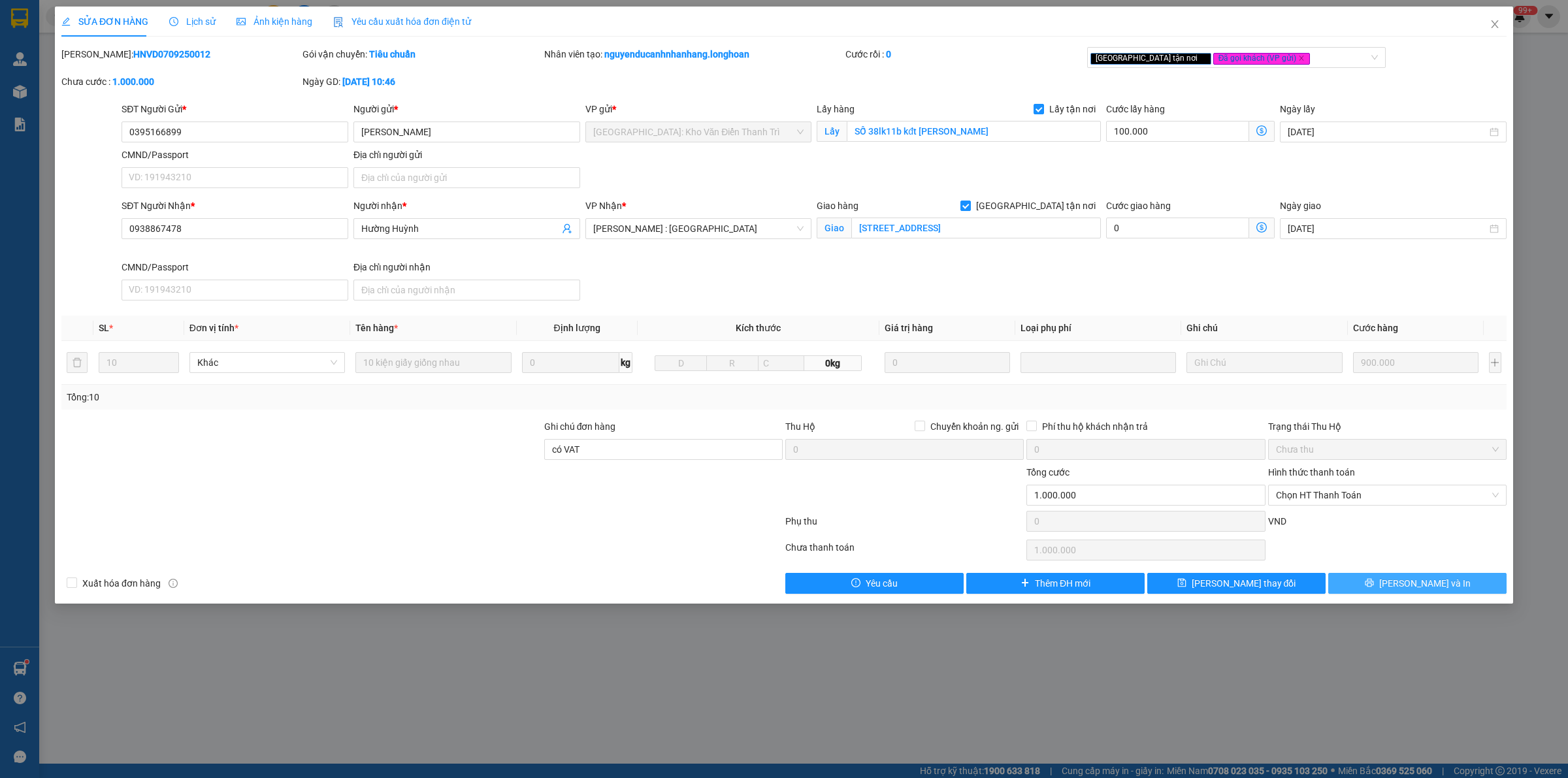
click at [1428, 585] on span "[PERSON_NAME] và In" at bounding box center [1425, 583] width 92 height 14
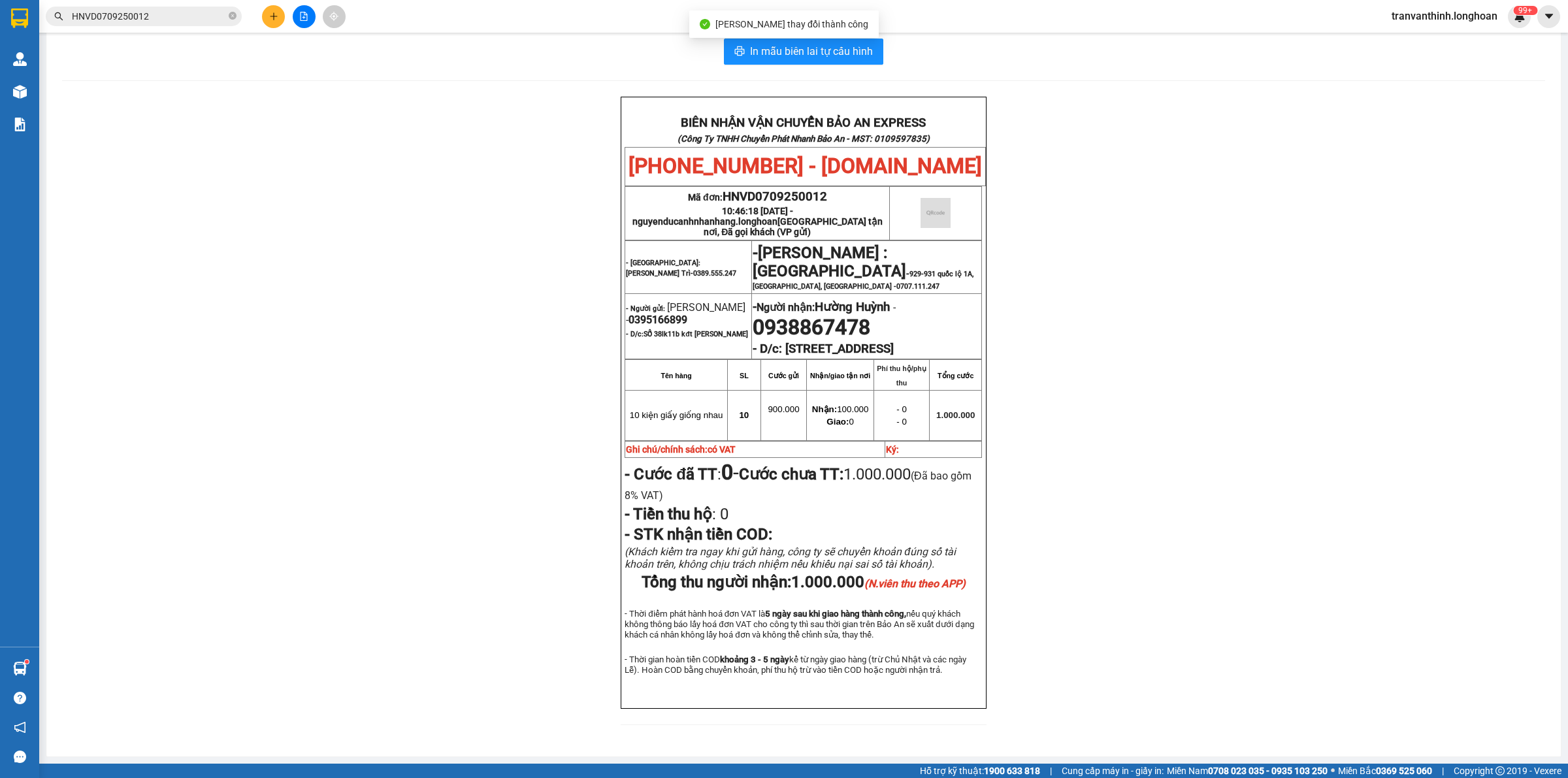
scroll to position [40, 0]
click at [788, 189] on span "HNVD0709250012" at bounding box center [775, 196] width 105 height 14
copy span "HNVD0709250012"
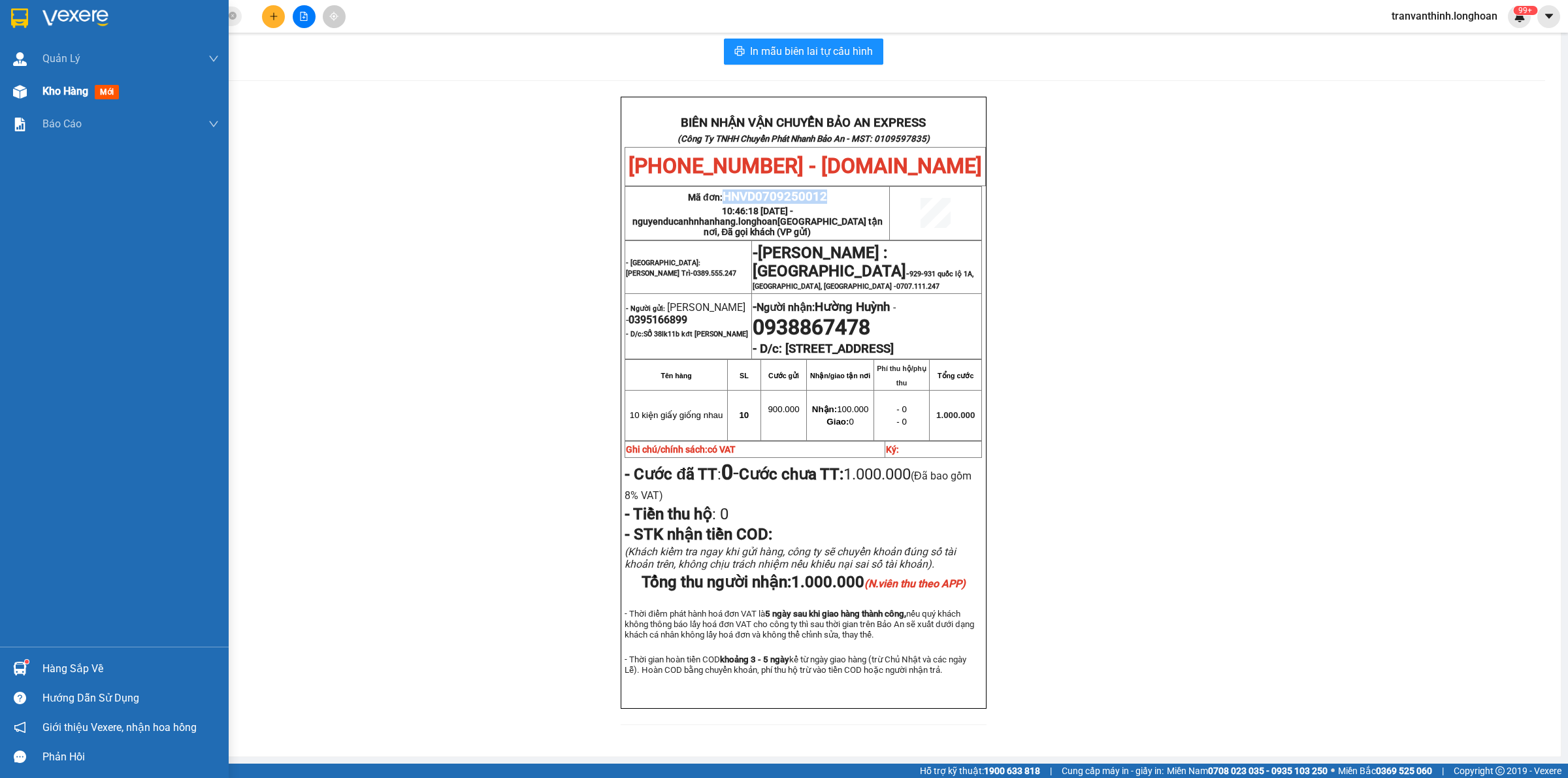
click at [70, 90] on span "Kho hàng" at bounding box center [65, 91] width 45 height 12
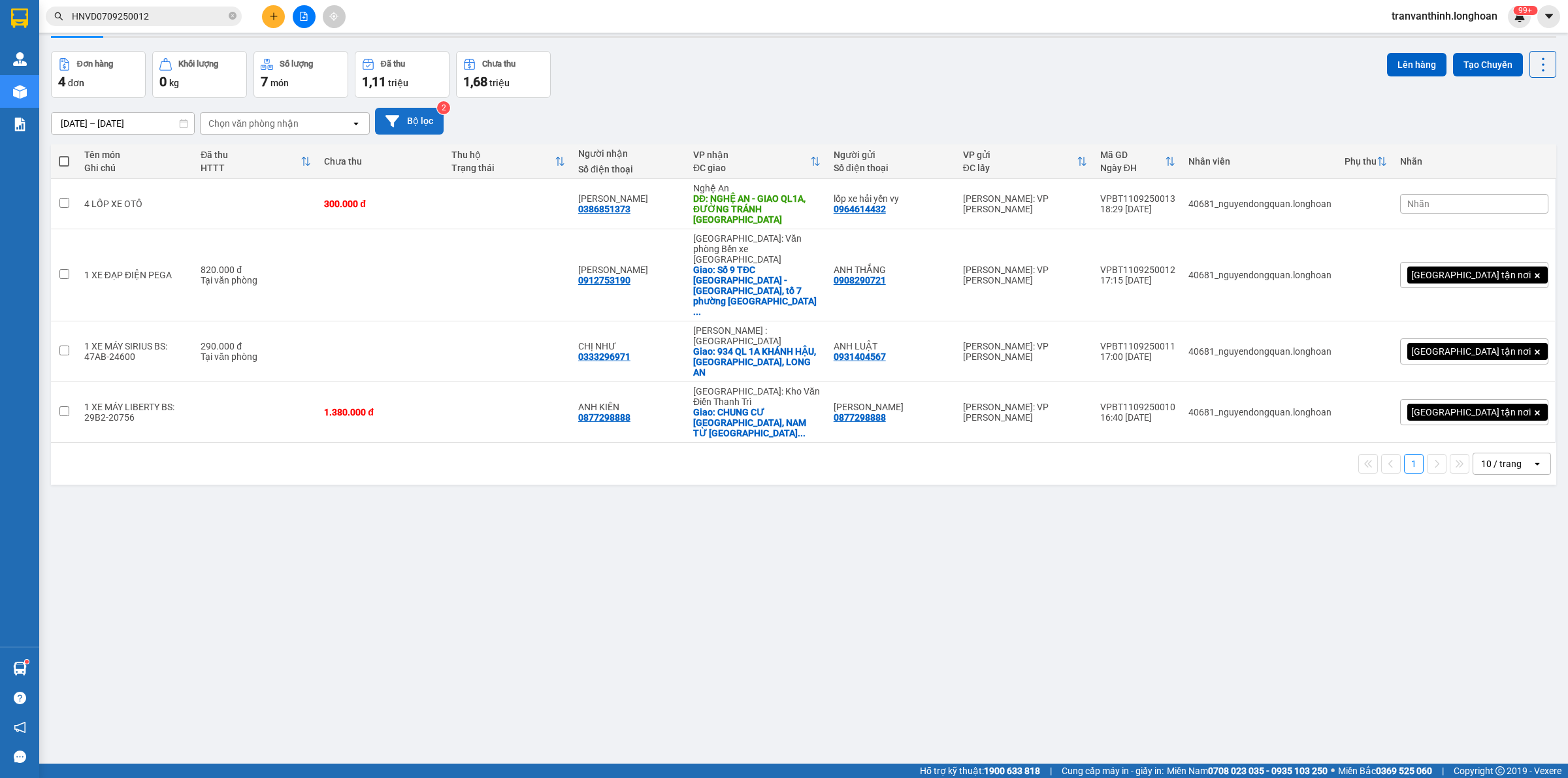
click at [424, 119] on button "Bộ lọc" at bounding box center [410, 121] width 69 height 27
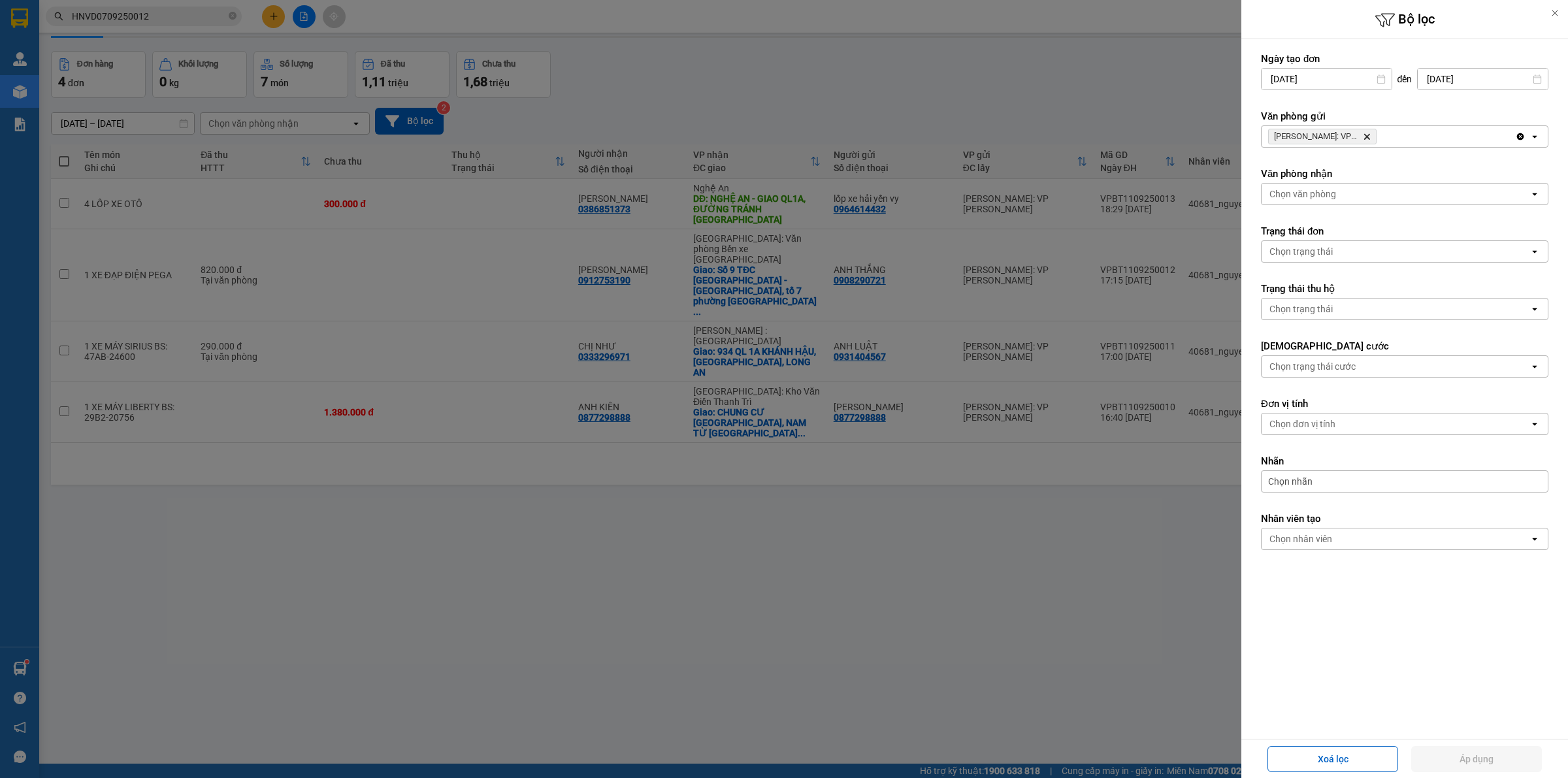
click at [1367, 137] on icon "Hồ Chí Minh: VP Bình Thạnh, close by backspace" at bounding box center [1367, 137] width 6 height 6
click at [1369, 133] on div "Chọn văn phòng" at bounding box center [1395, 136] width 268 height 21
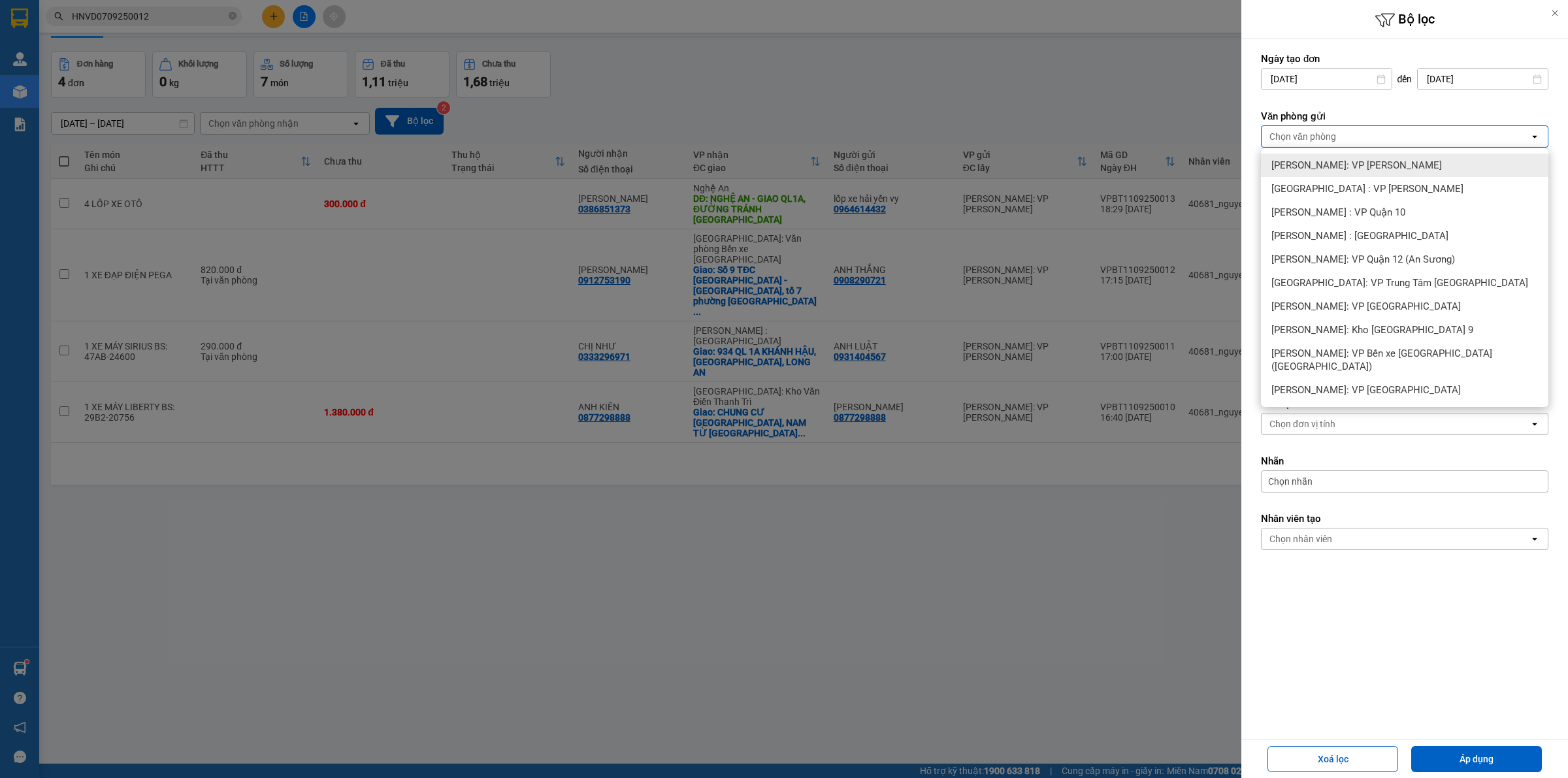
click at [1370, 161] on span "[PERSON_NAME]: VP [PERSON_NAME]" at bounding box center [1357, 165] width 171 height 13
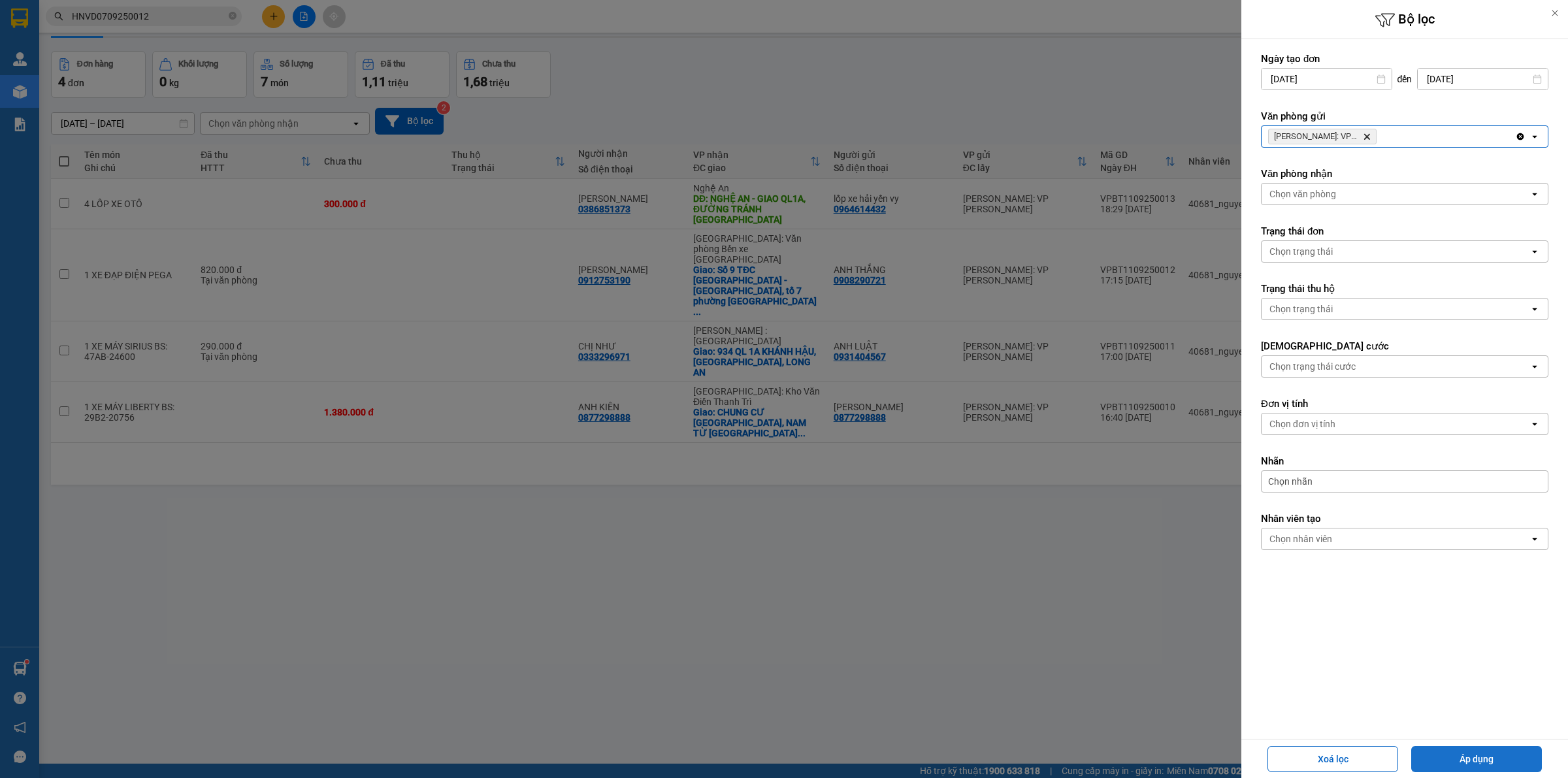
click at [1498, 755] on button "Áp dụng" at bounding box center [1476, 759] width 131 height 26
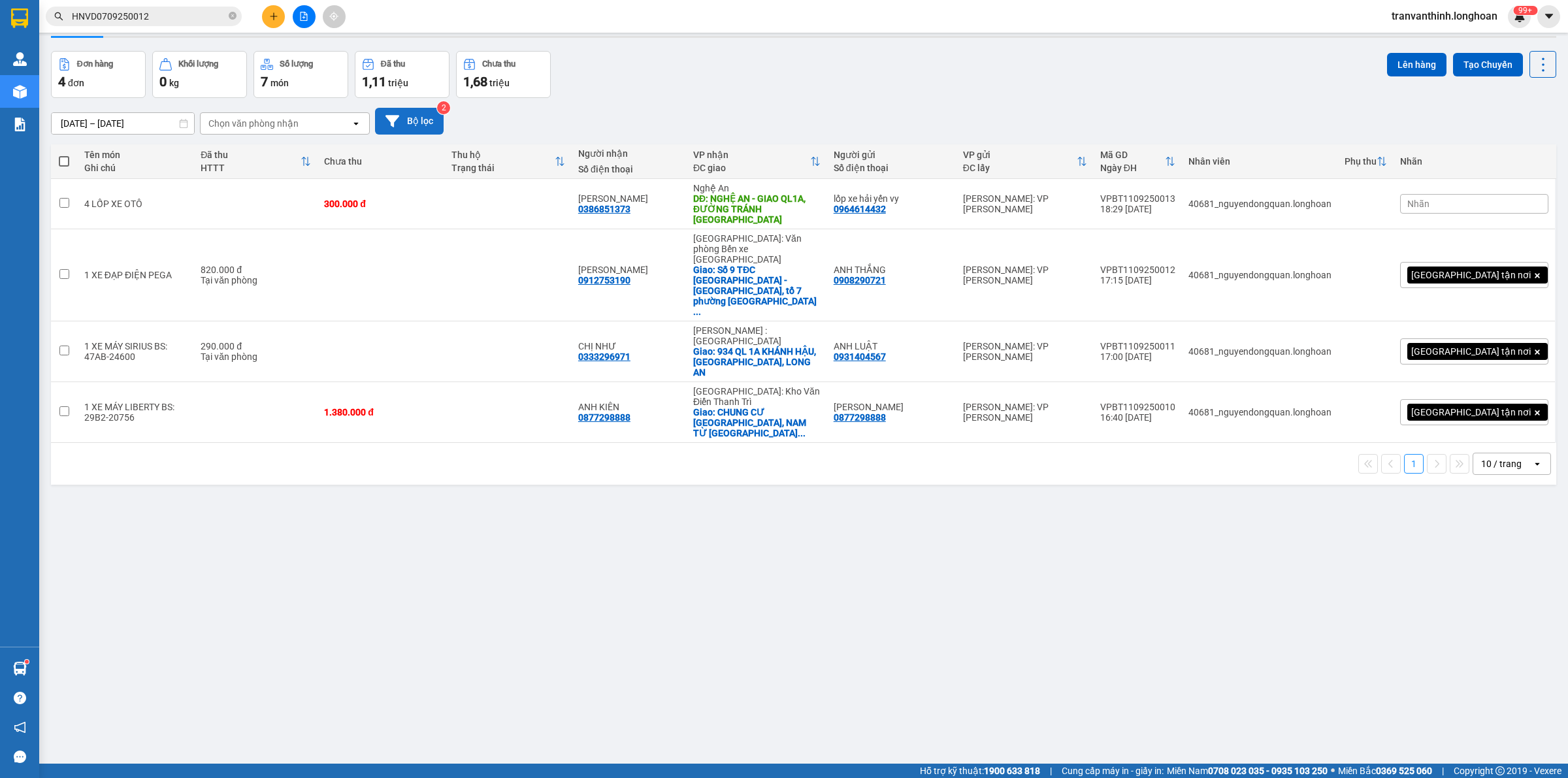
click at [406, 124] on button "Bộ lọc" at bounding box center [410, 121] width 69 height 27
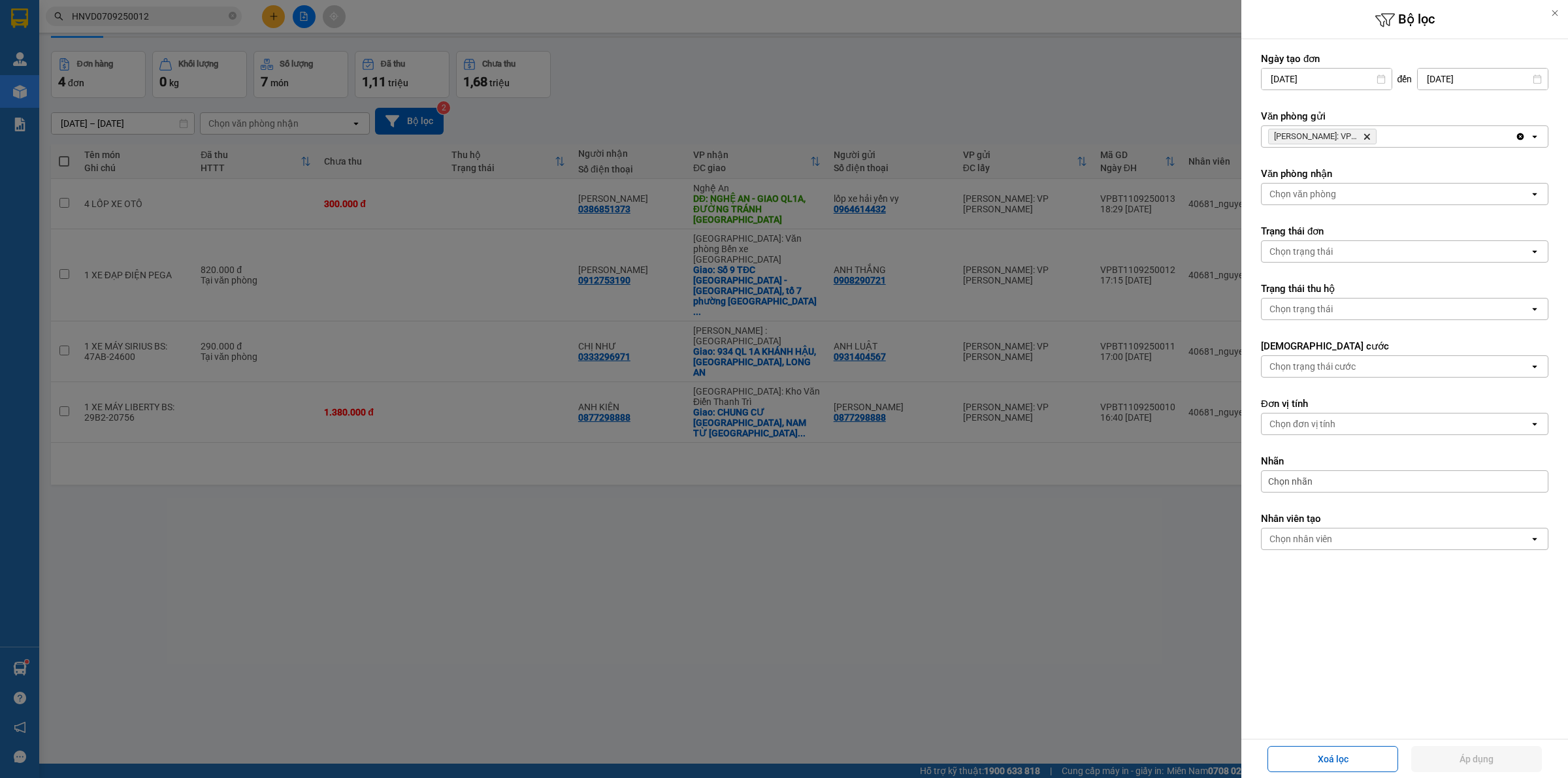
click at [1368, 138] on icon "Hồ Chí Minh: VP Bình Thạnh, close by backspace" at bounding box center [1367, 137] width 6 height 6
click at [1368, 138] on div "Chọn văn phòng" at bounding box center [1395, 136] width 268 height 21
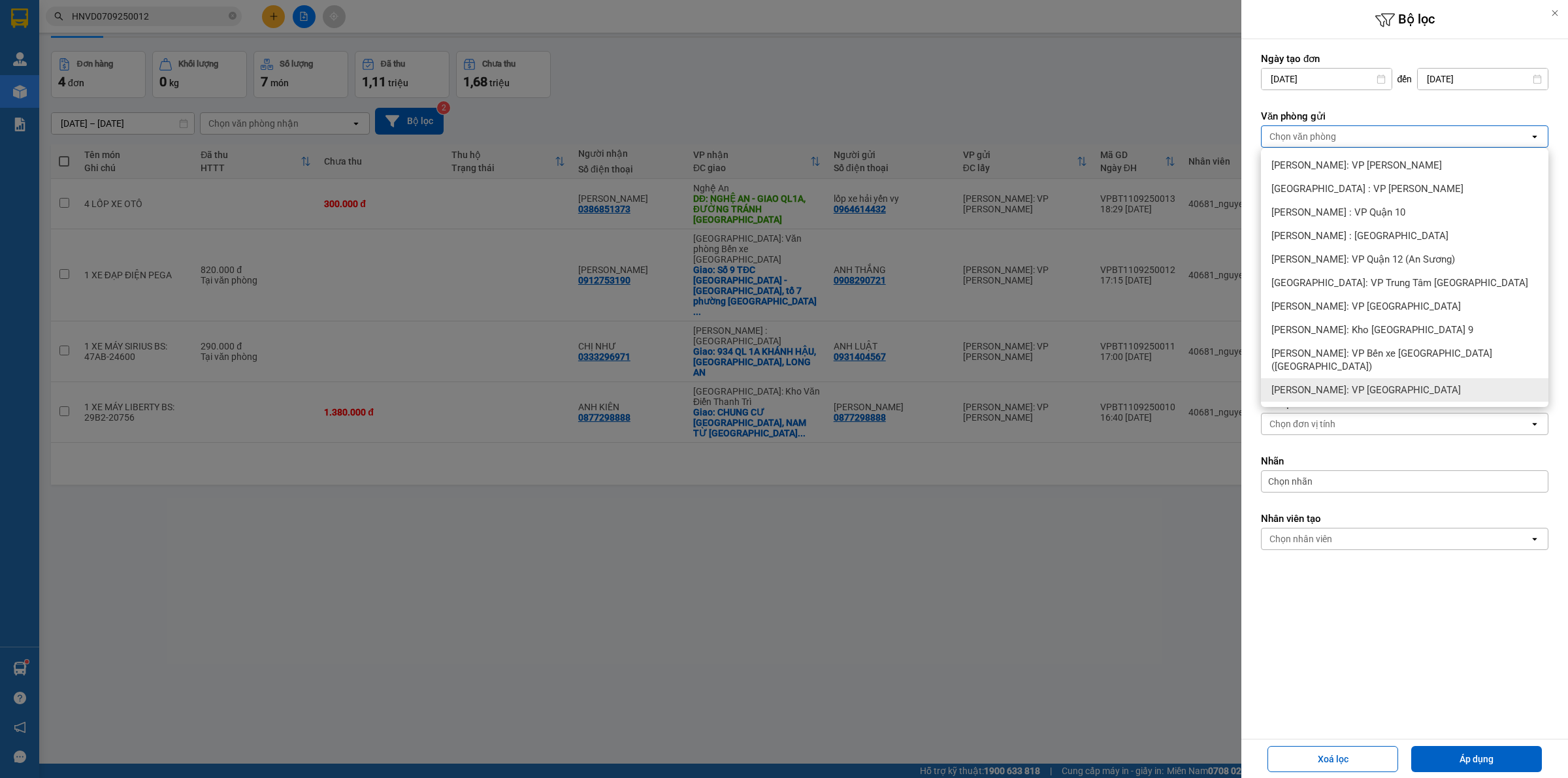
click at [1161, 375] on div at bounding box center [784, 389] width 1568 height 778
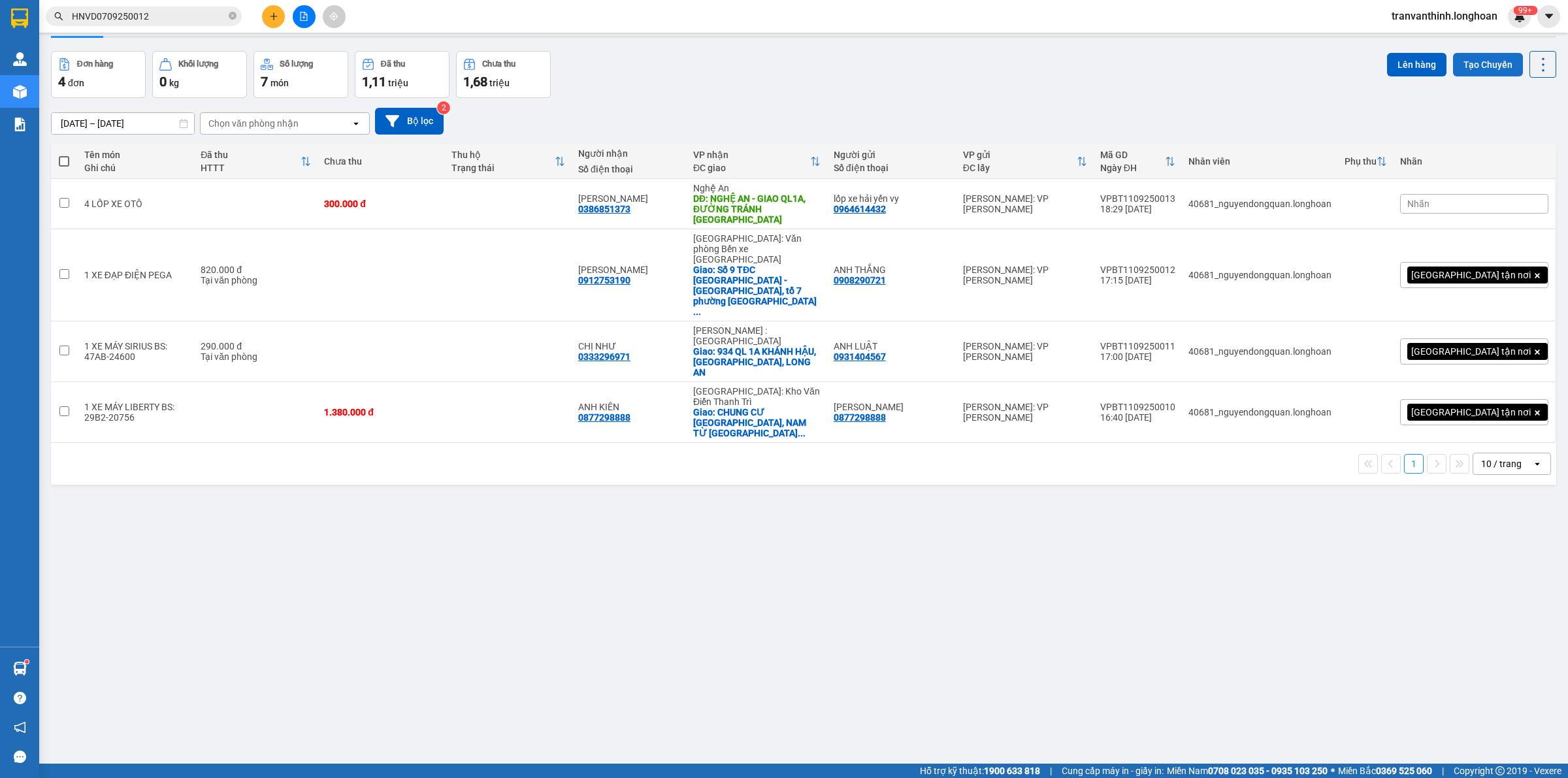
drag, startPoint x: 1468, startPoint y: 64, endPoint x: 1459, endPoint y: 73, distance: 12.7
click at [1465, 69] on button "Tạo Chuyến" at bounding box center [1488, 65] width 70 height 23
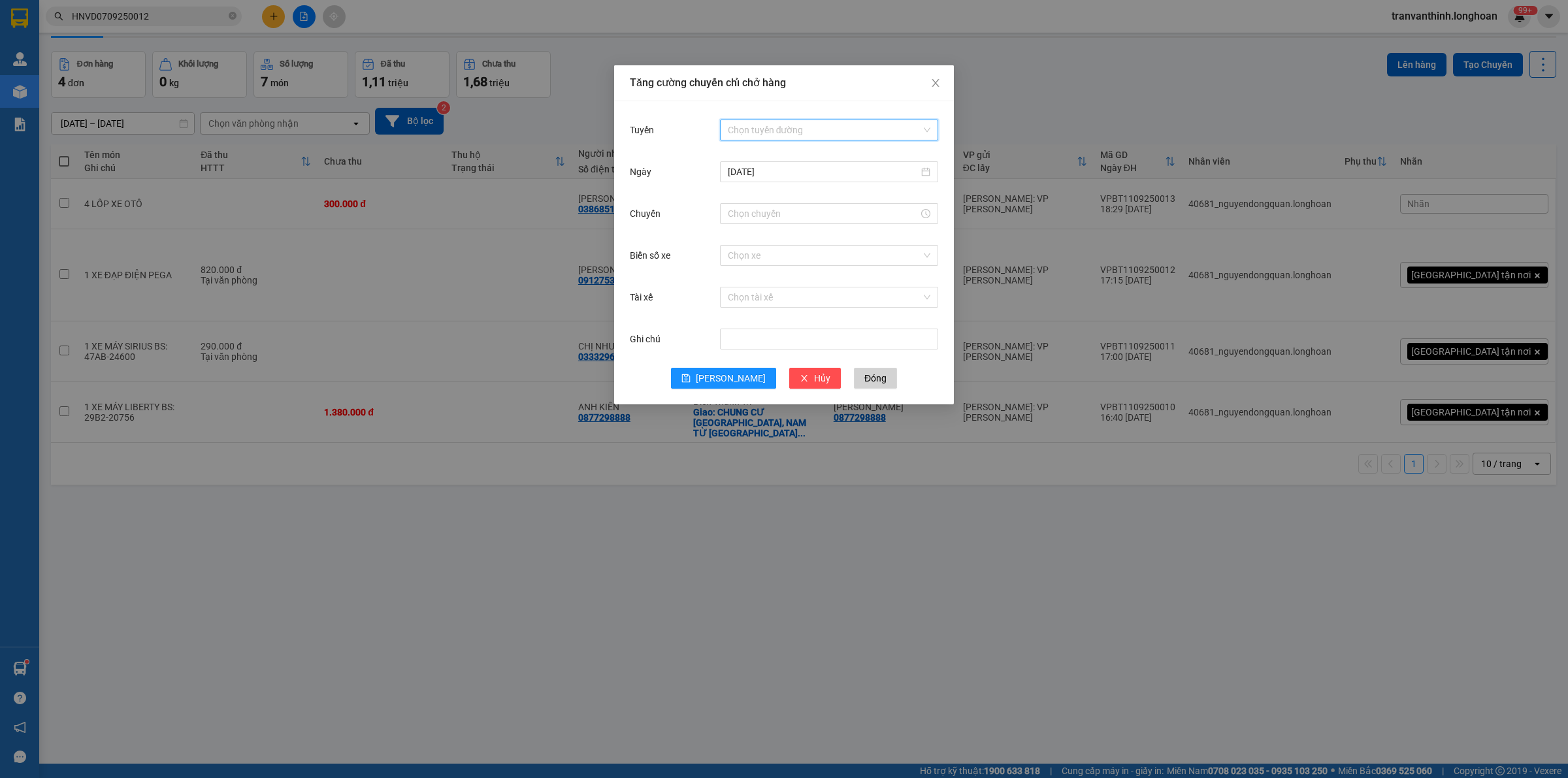
click at [761, 129] on input "Tuyến" at bounding box center [824, 130] width 194 height 19
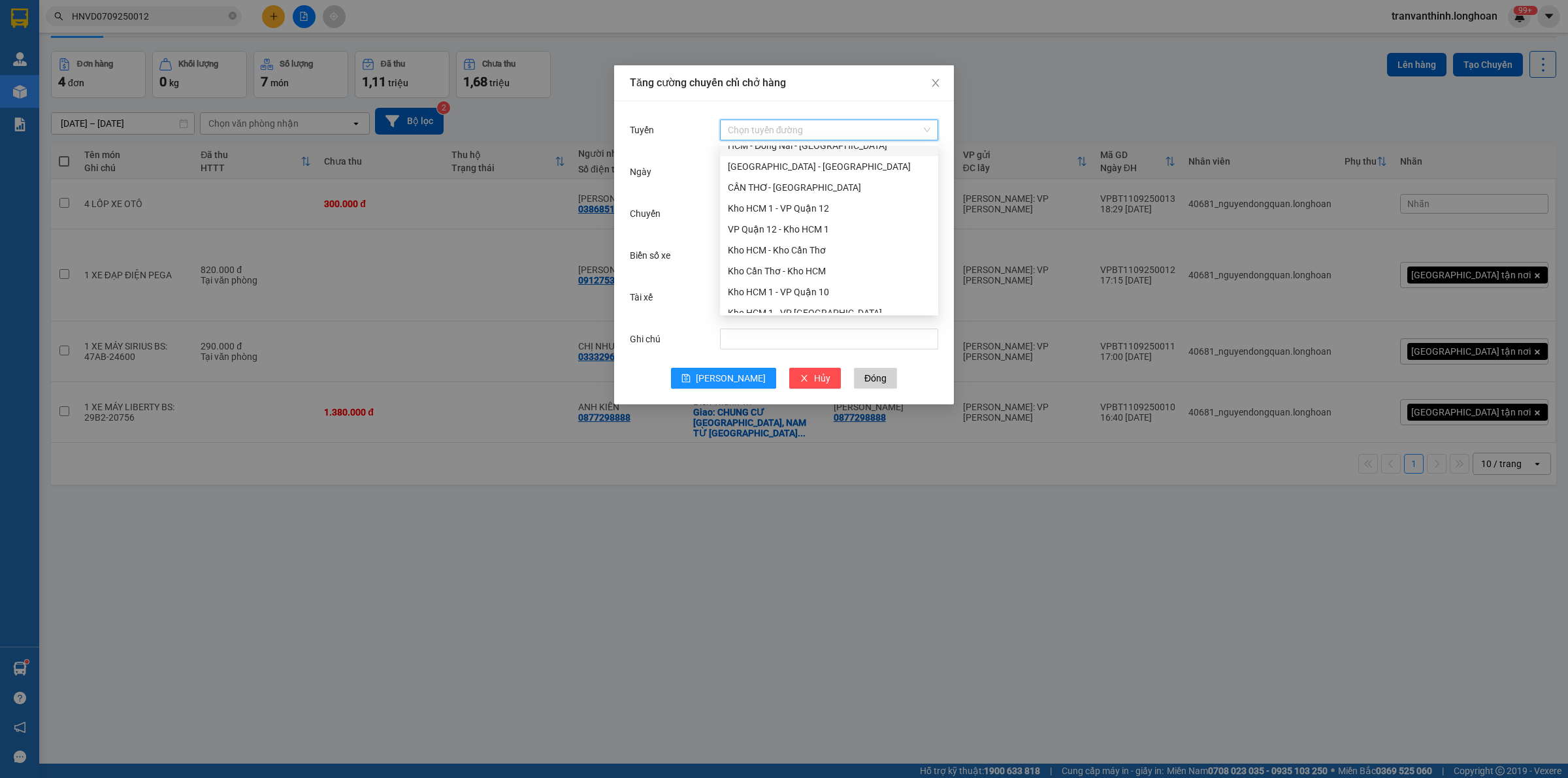
click at [781, 125] on input "Tuyến" at bounding box center [824, 130] width 194 height 19
click at [837, 266] on div "Kho Quận 12 - [GEOGRAPHIC_DATA]" at bounding box center [829, 269] width 202 height 14
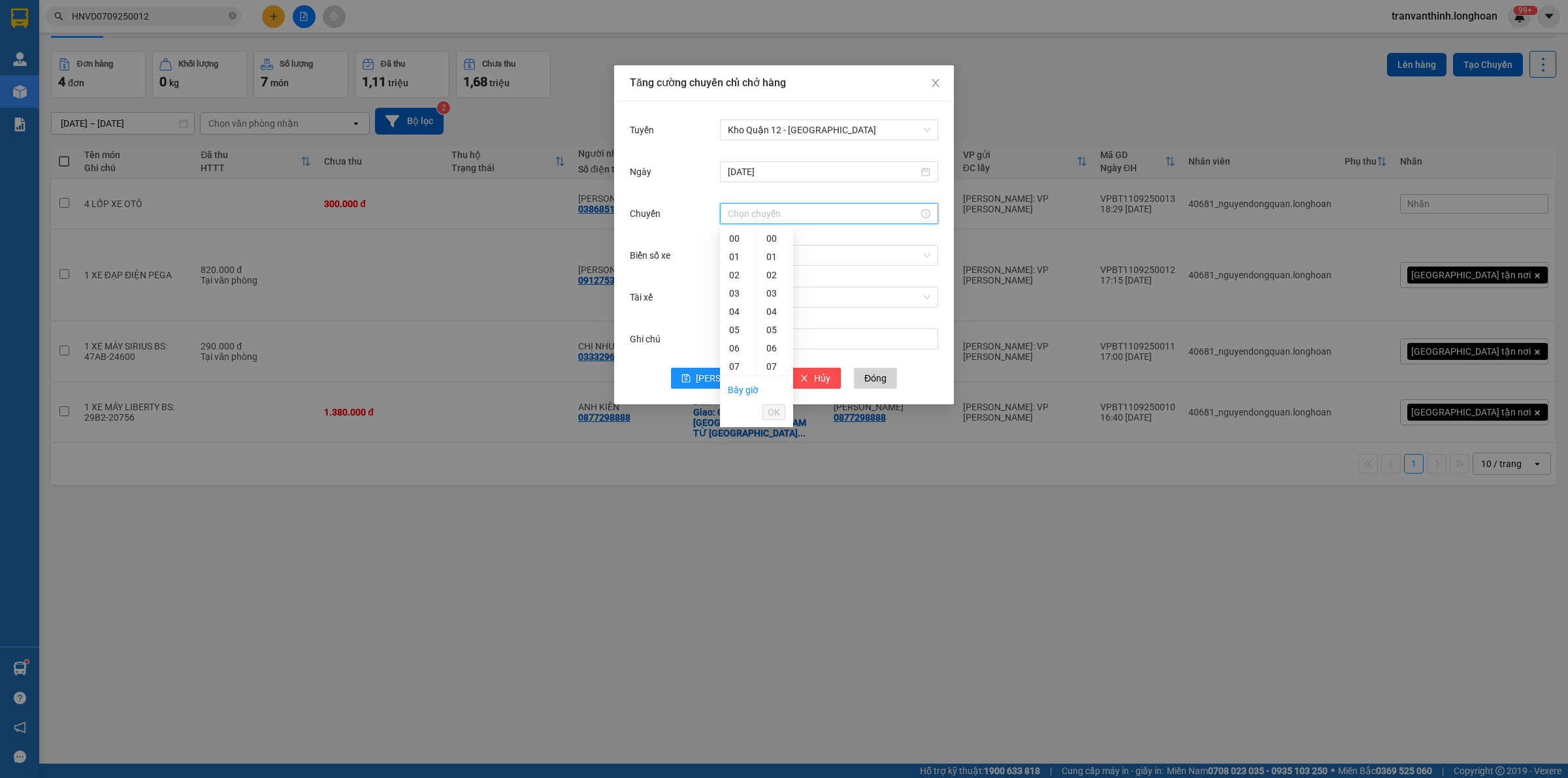
click at [765, 214] on input "Chuyến" at bounding box center [823, 213] width 191 height 14
click at [734, 262] on div "16" at bounding box center [738, 259] width 36 height 19
type input "16:00"
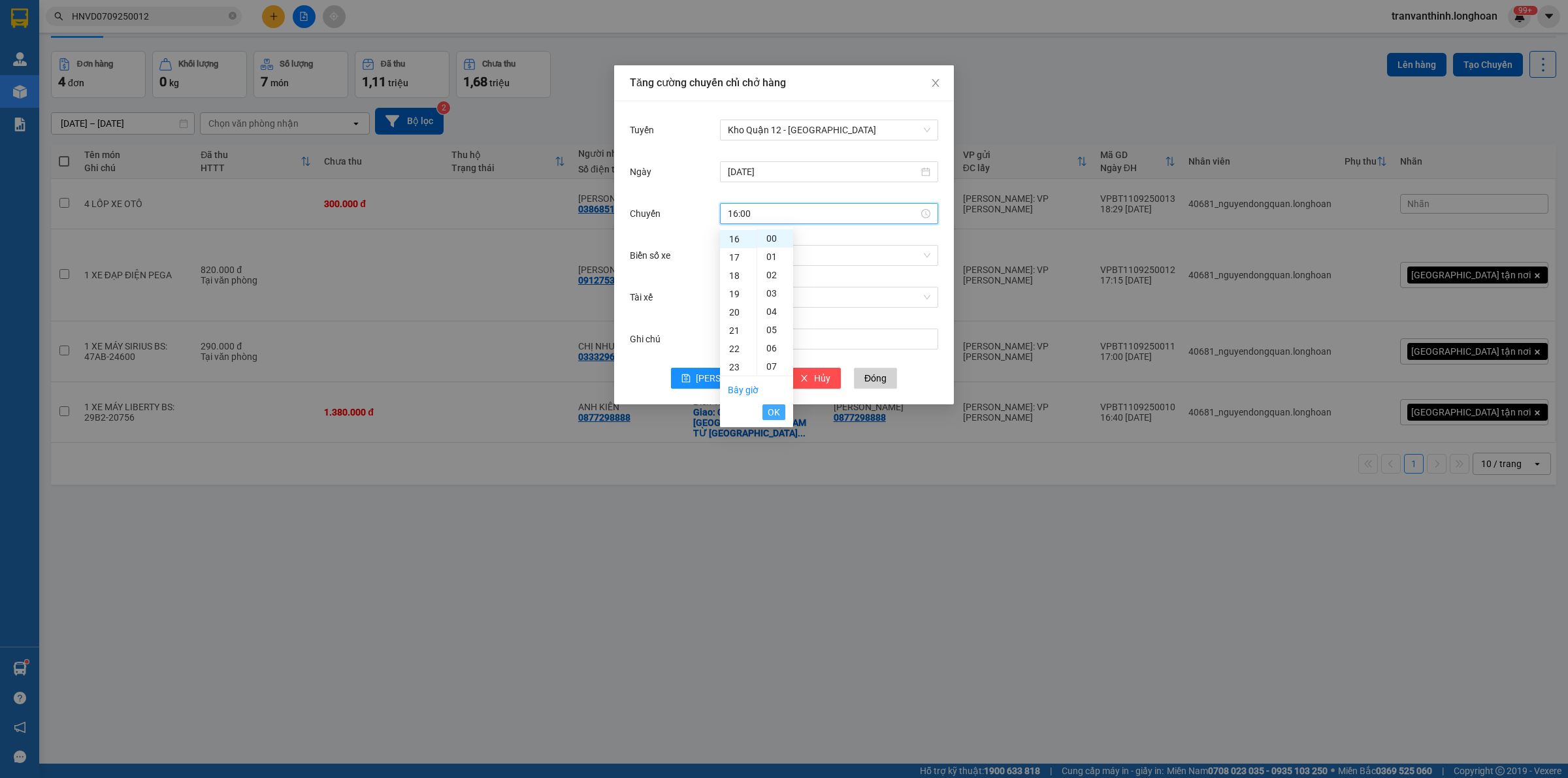
click at [772, 412] on span "OK" at bounding box center [774, 412] width 12 height 14
click at [760, 255] on input "Biển số xe" at bounding box center [824, 255] width 194 height 19
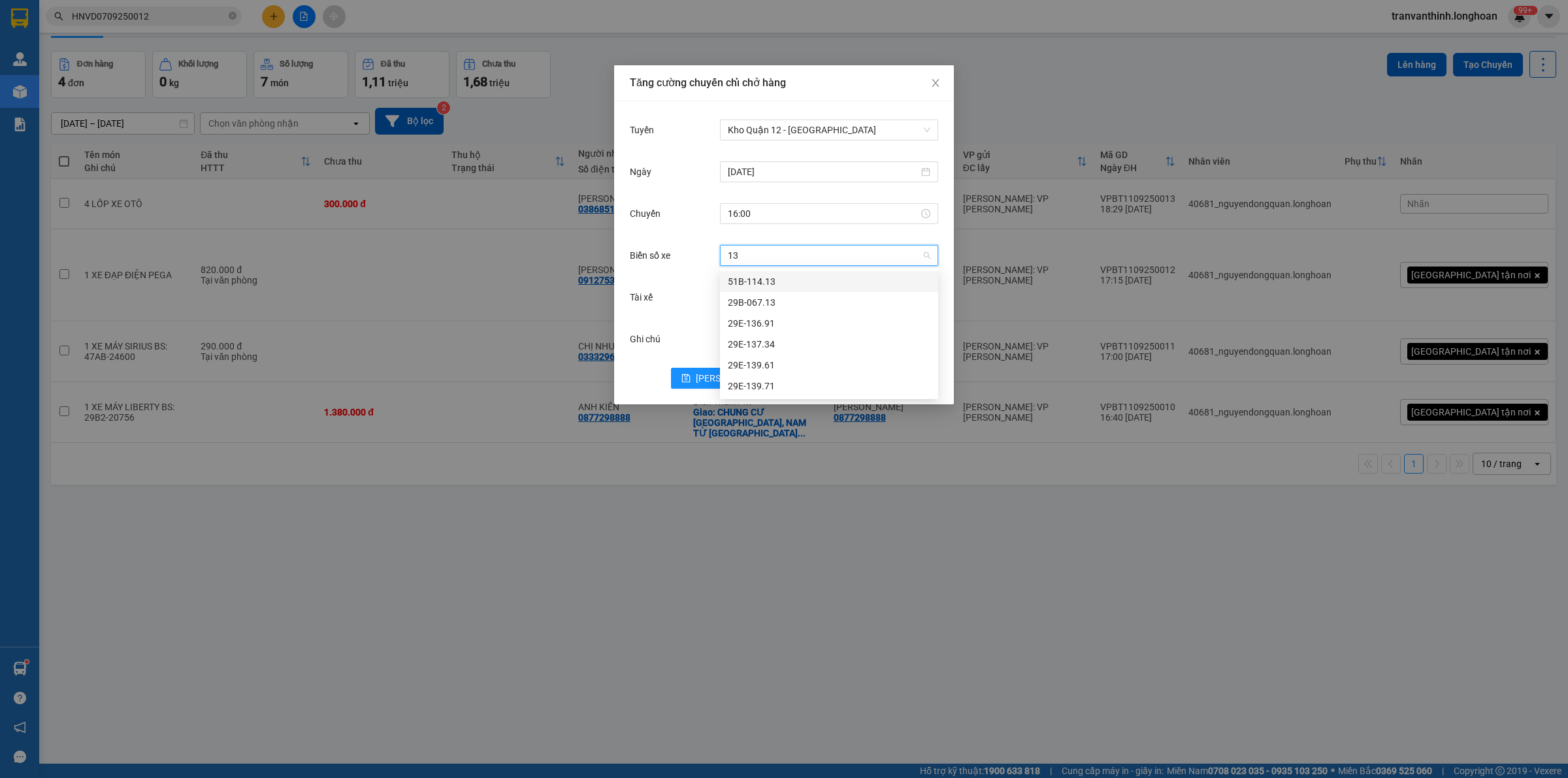
type input "1"
type input "91"
click at [777, 280] on div "29E-136.91" at bounding box center [829, 282] width 202 height 14
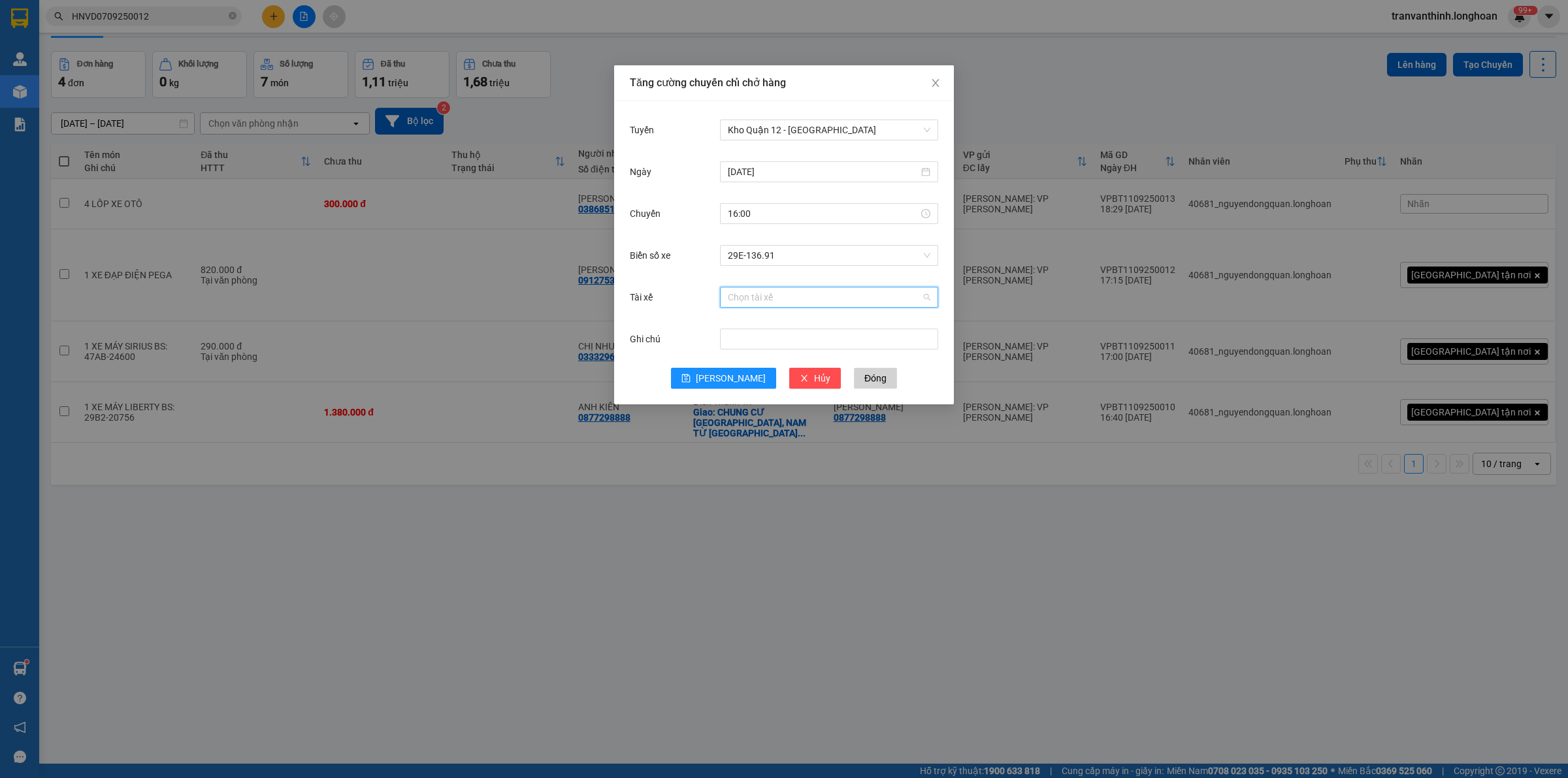
click at [745, 291] on input "Tài xế" at bounding box center [824, 297] width 194 height 19
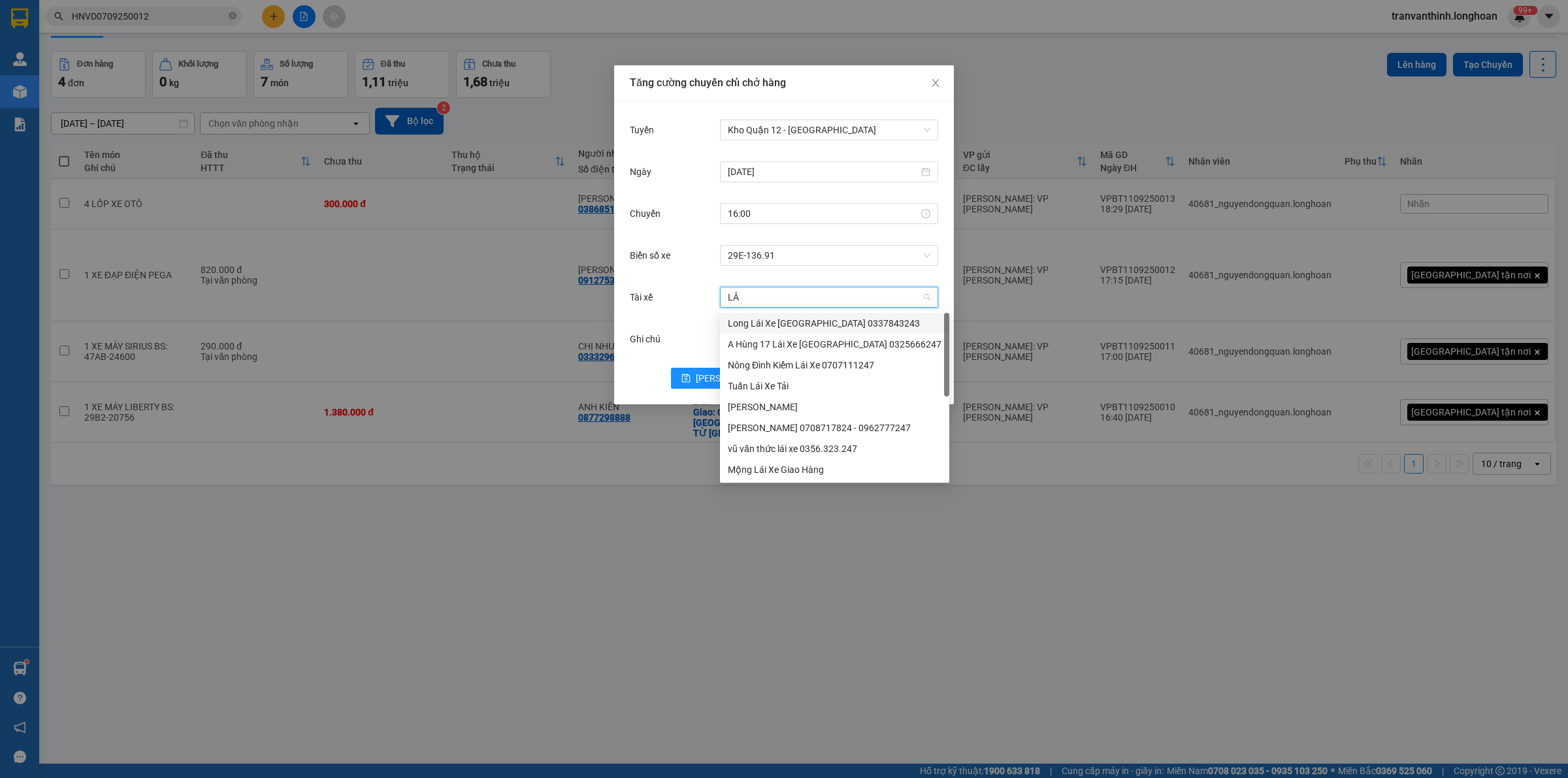
type input "LÂN"
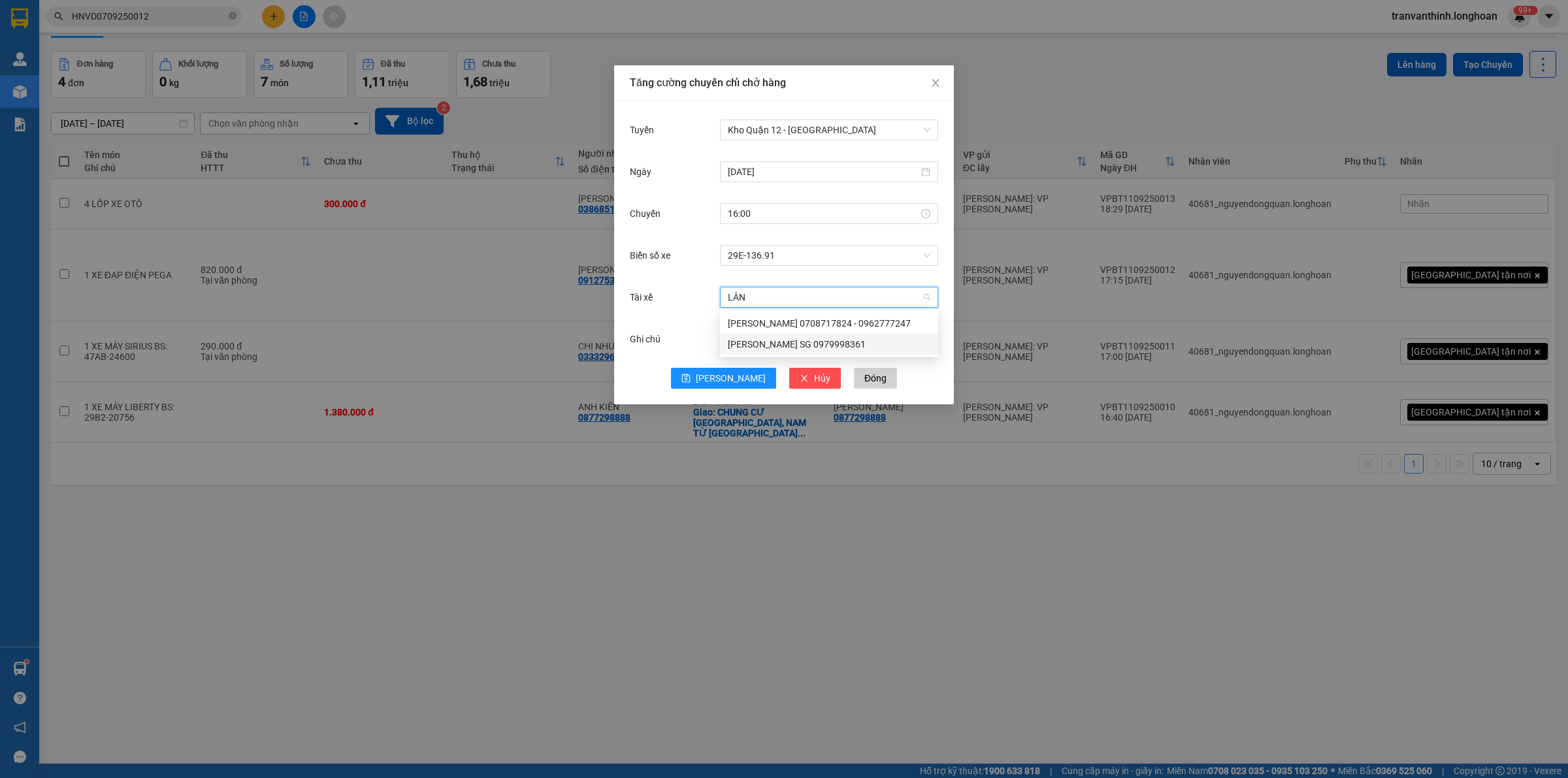
click at [777, 343] on div "[PERSON_NAME] SG 0979998361" at bounding box center [829, 344] width 202 height 14
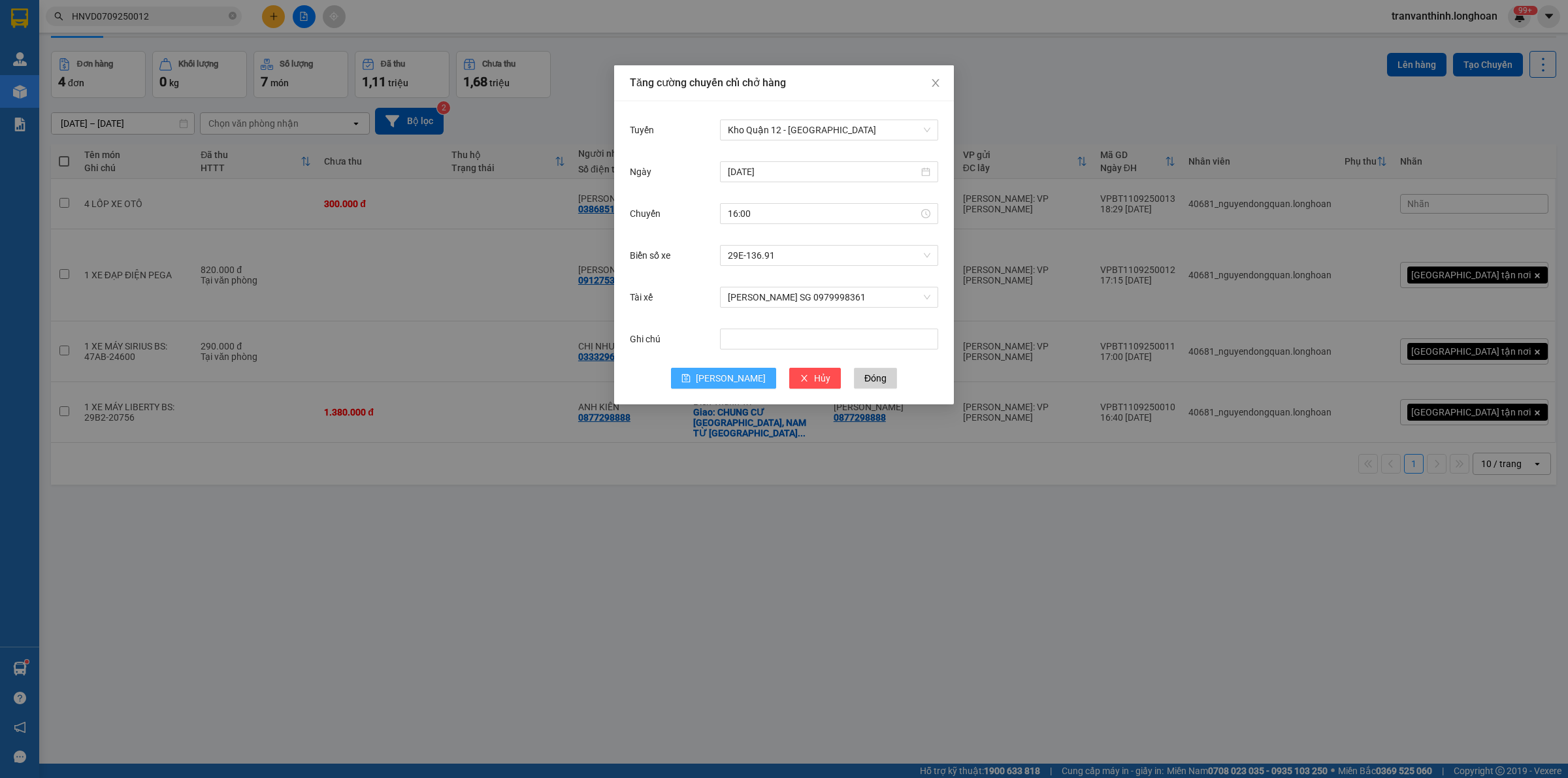
click at [717, 387] on button "[PERSON_NAME]" at bounding box center [723, 378] width 105 height 21
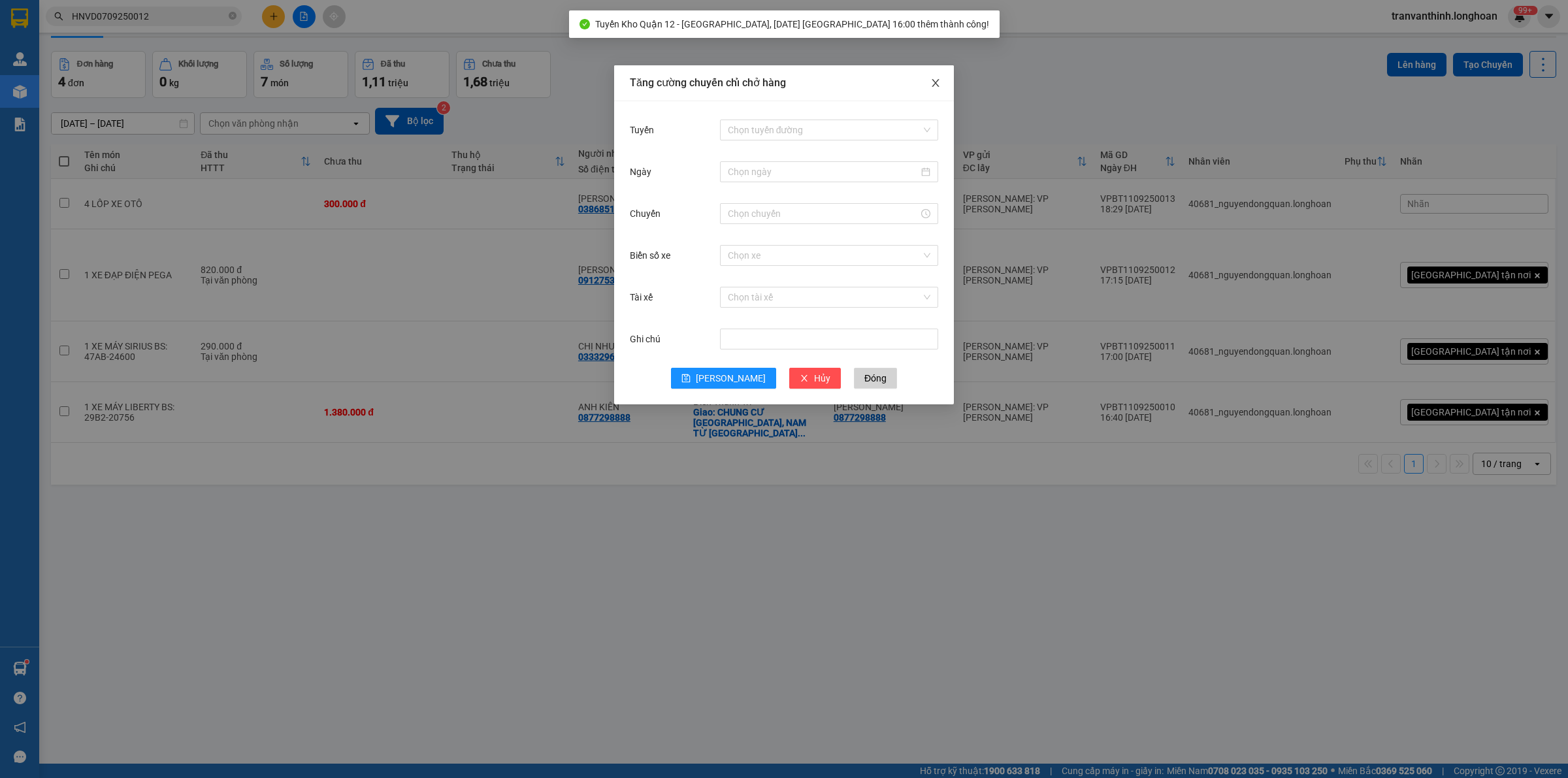
click at [938, 85] on icon "close" at bounding box center [935, 83] width 10 height 10
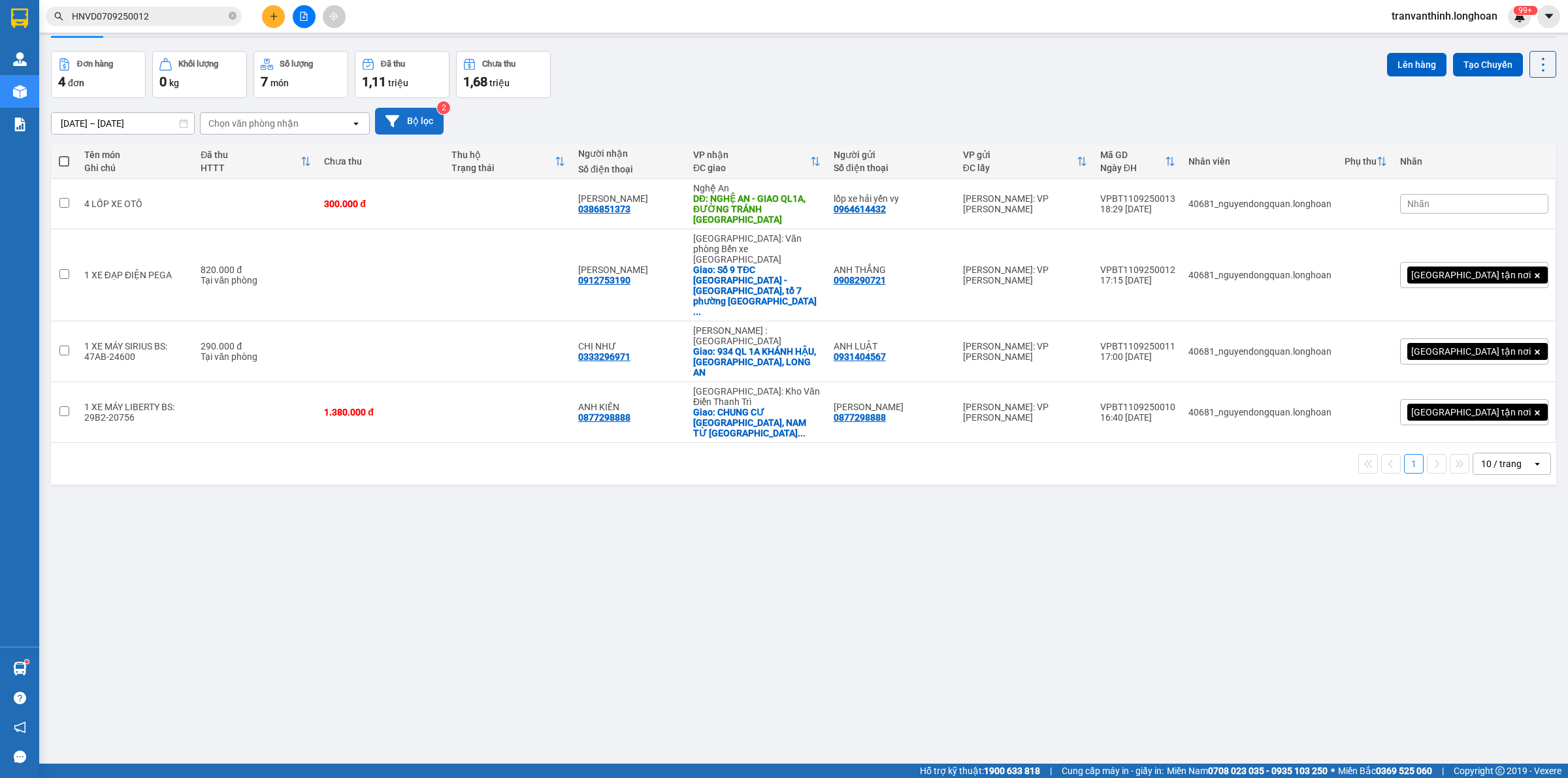
click at [410, 122] on button "Bộ lọc" at bounding box center [410, 121] width 69 height 27
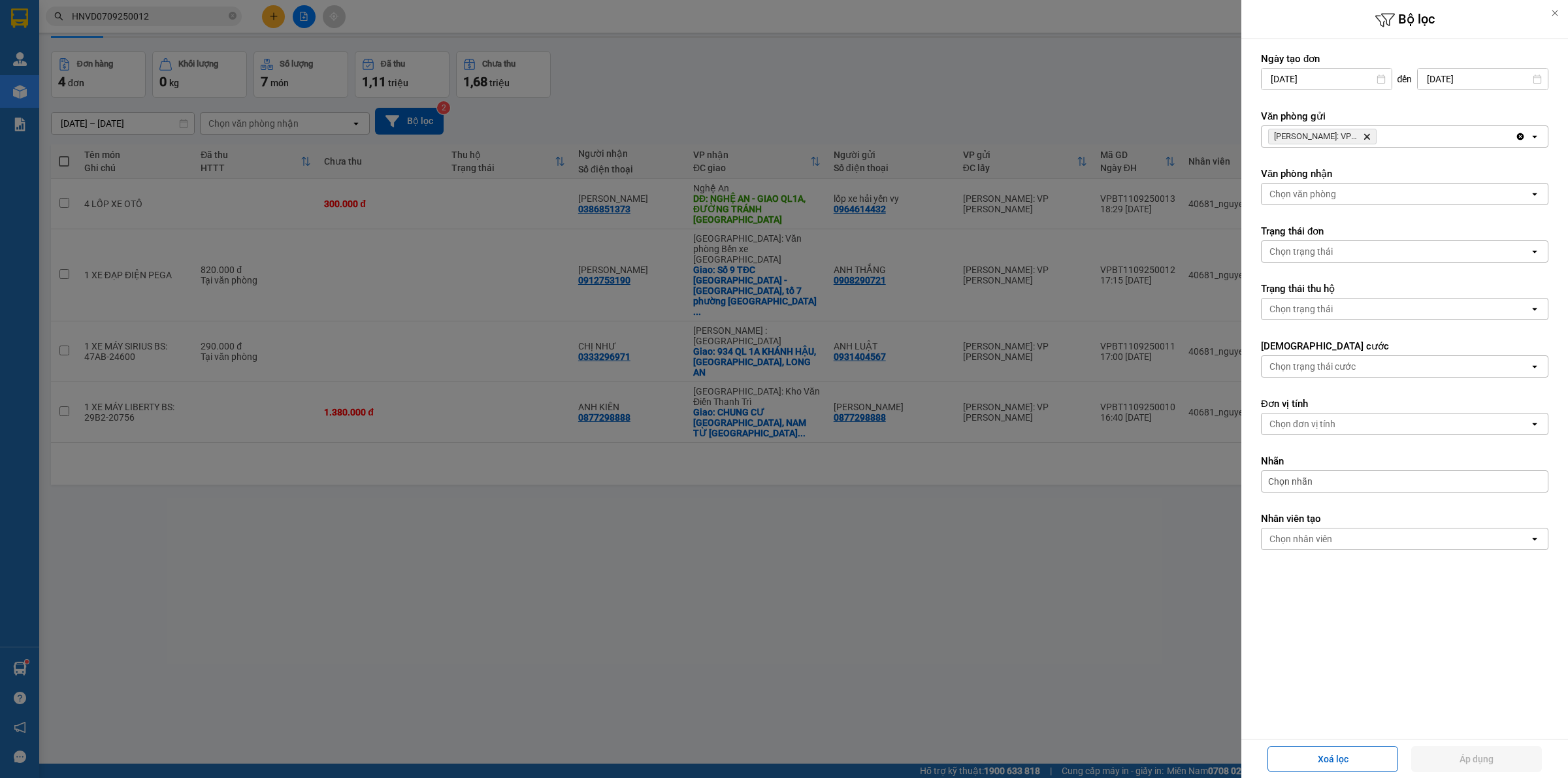
click at [1366, 136] on icon "Delete" at bounding box center [1366, 136] width 8 height 8
click at [1366, 136] on div "Chọn văn phòng" at bounding box center [1395, 136] width 268 height 21
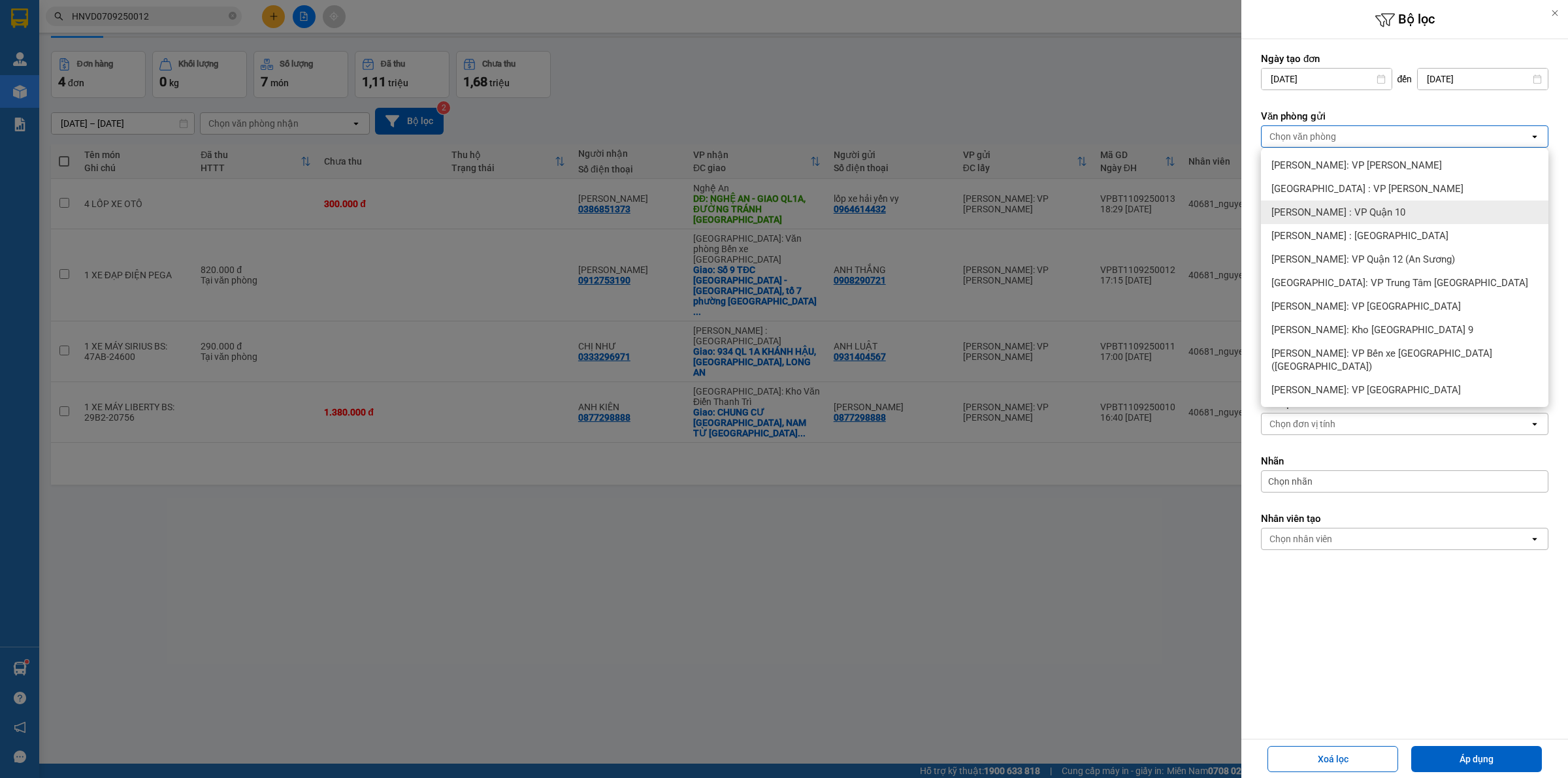
click at [1379, 211] on span "[PERSON_NAME] : VP Quận 10" at bounding box center [1338, 212] width 134 height 13
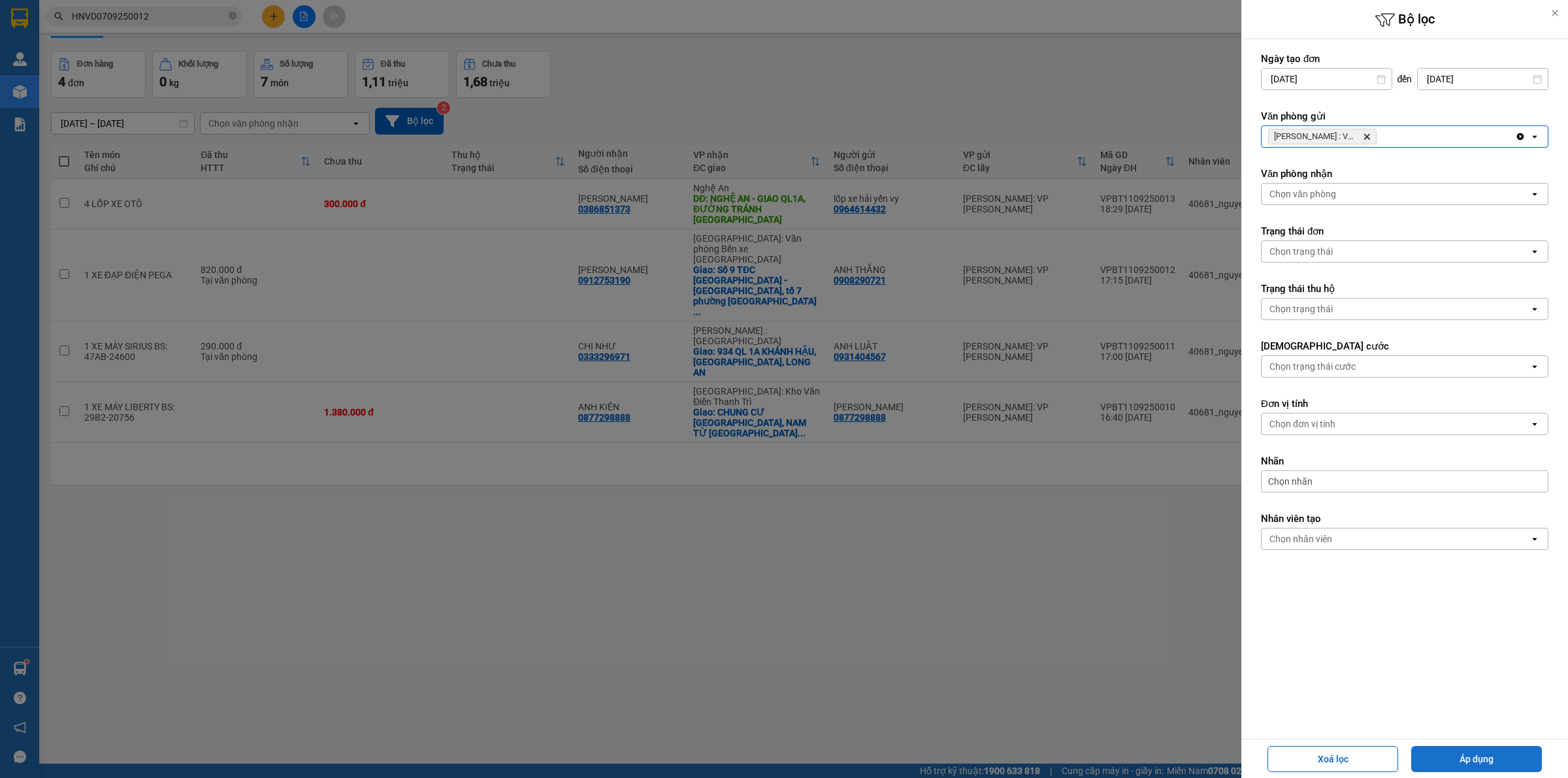
click at [1501, 766] on button "Áp dụng" at bounding box center [1476, 759] width 131 height 26
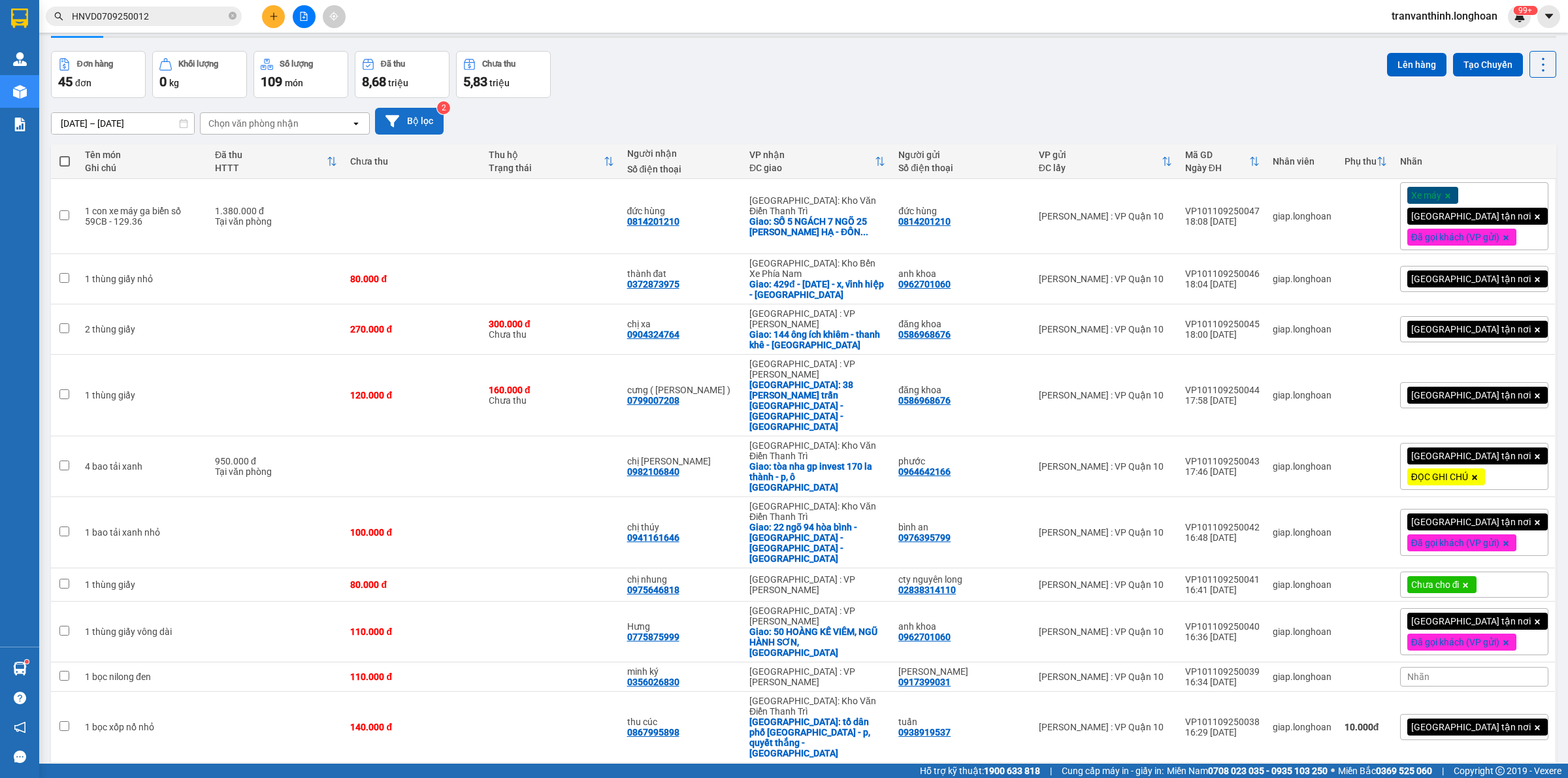
click at [417, 116] on button "Bộ lọc" at bounding box center [410, 121] width 69 height 27
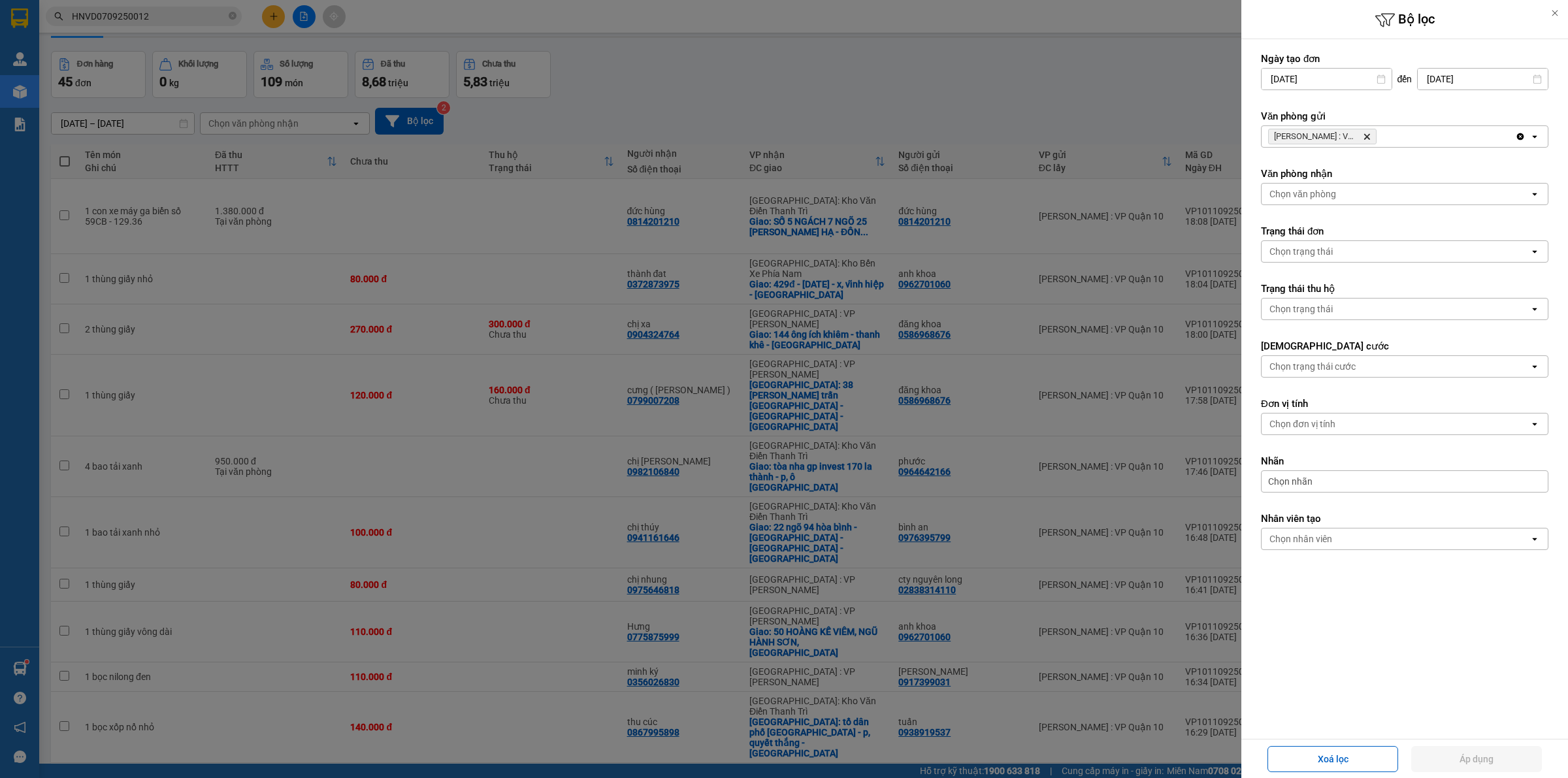
click at [1368, 138] on icon "Delete" at bounding box center [1366, 136] width 8 height 8
click at [1367, 138] on div "Chọn văn phòng" at bounding box center [1395, 136] width 268 height 21
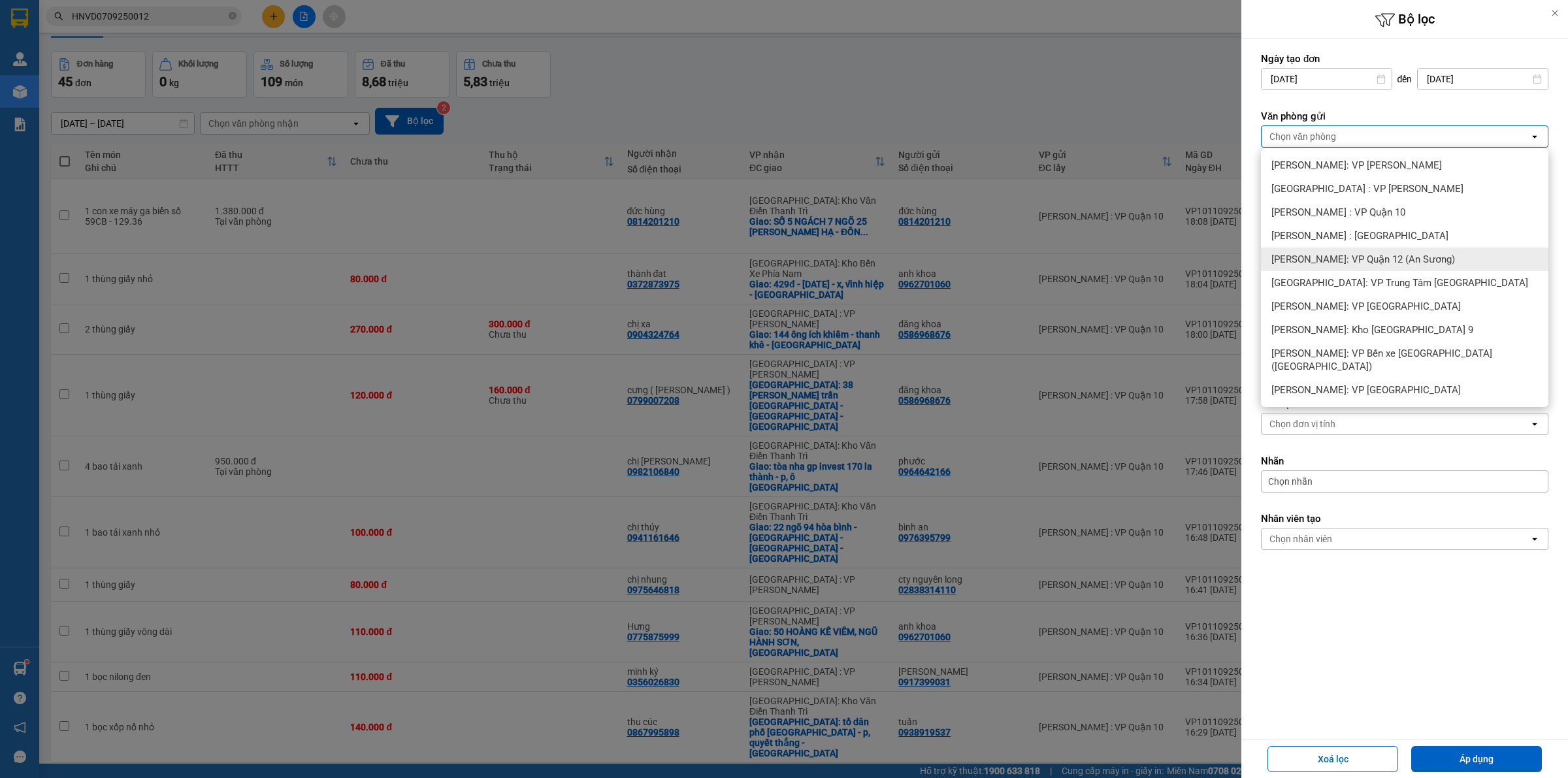
click at [1371, 260] on span "[PERSON_NAME]: VP Quận 12 (An Sương)" at bounding box center [1363, 259] width 184 height 13
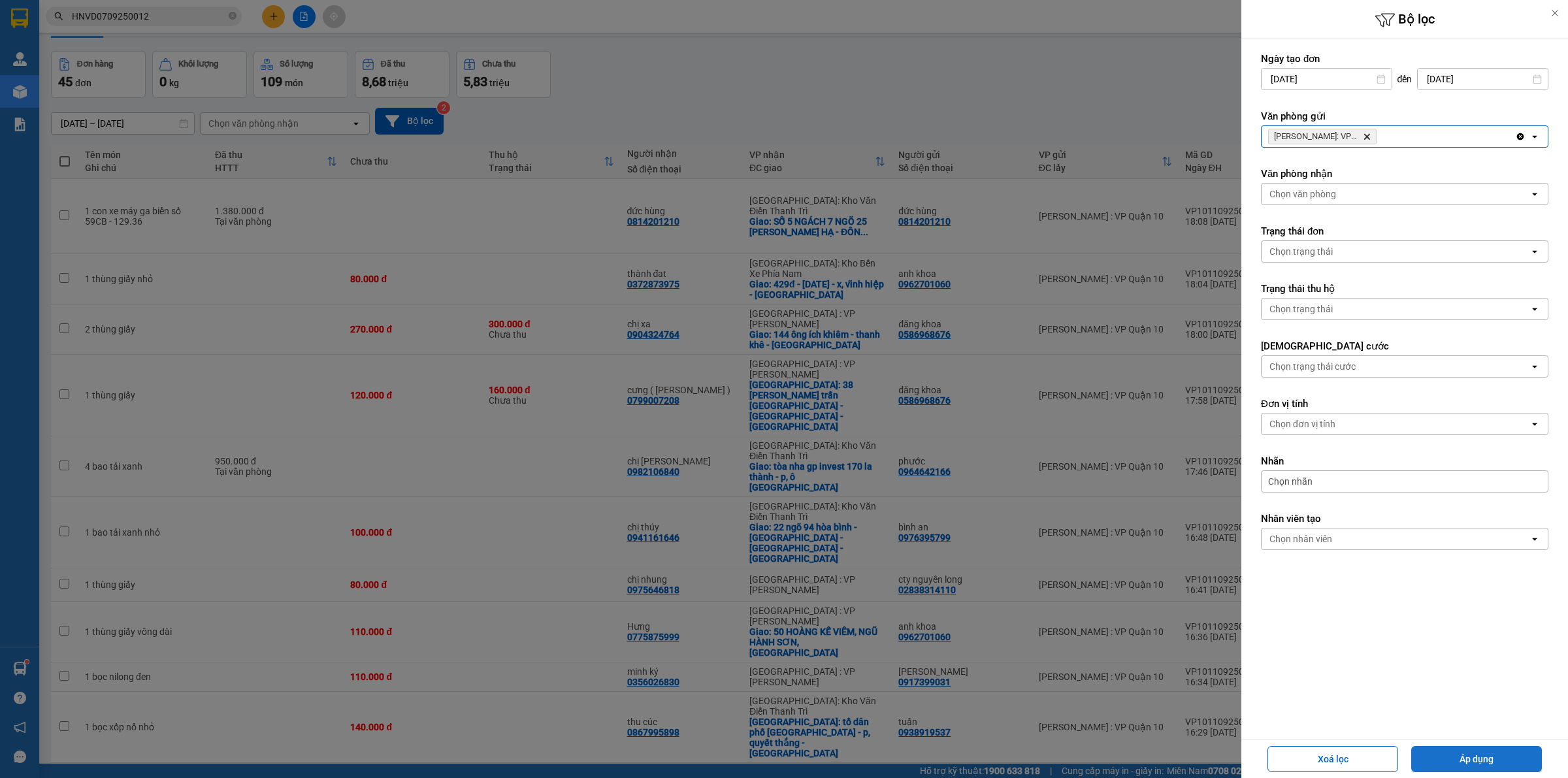
click at [1461, 761] on button "Áp dụng" at bounding box center [1476, 759] width 131 height 26
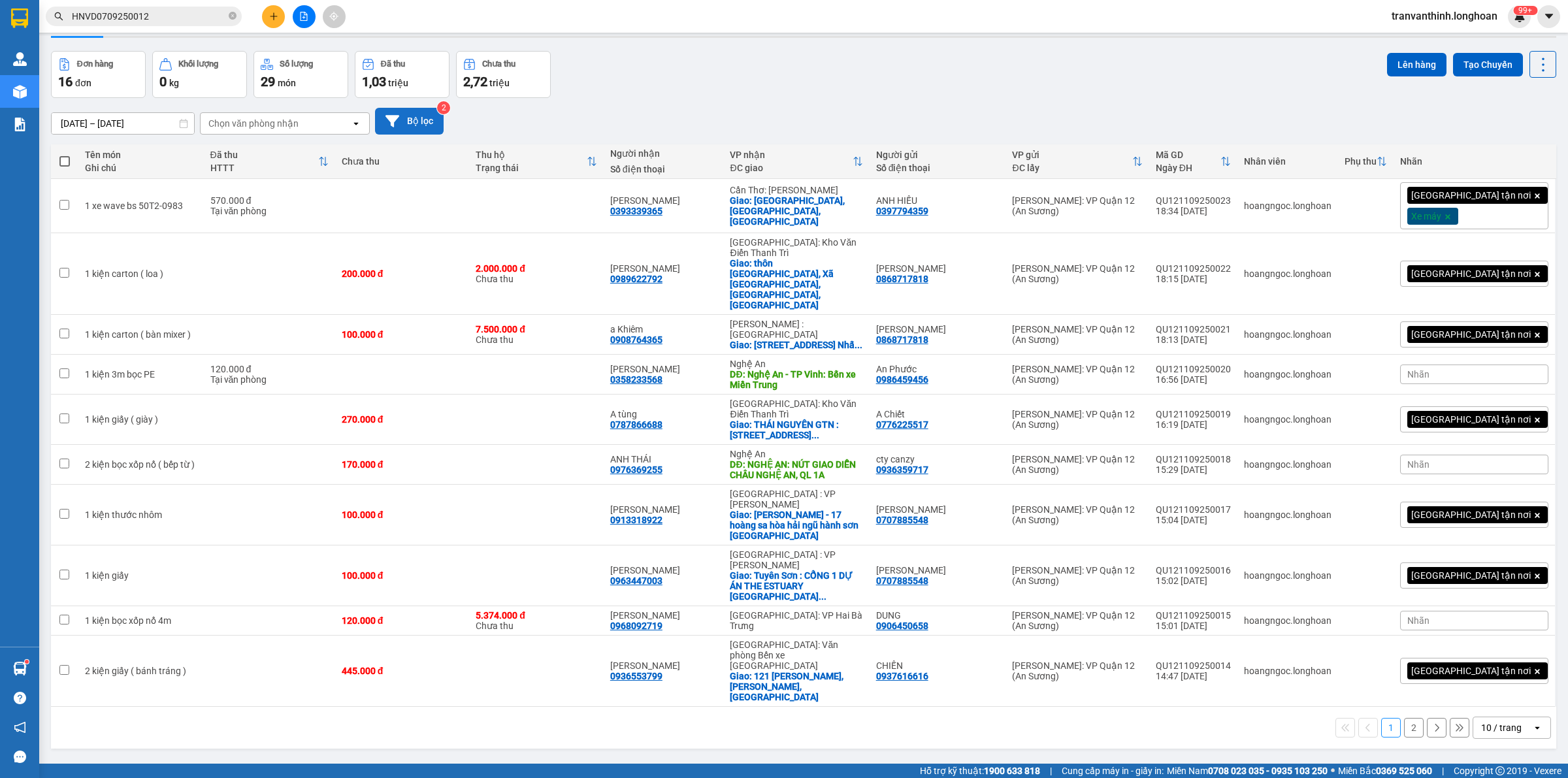
click at [412, 120] on button "Bộ lọc" at bounding box center [410, 121] width 69 height 27
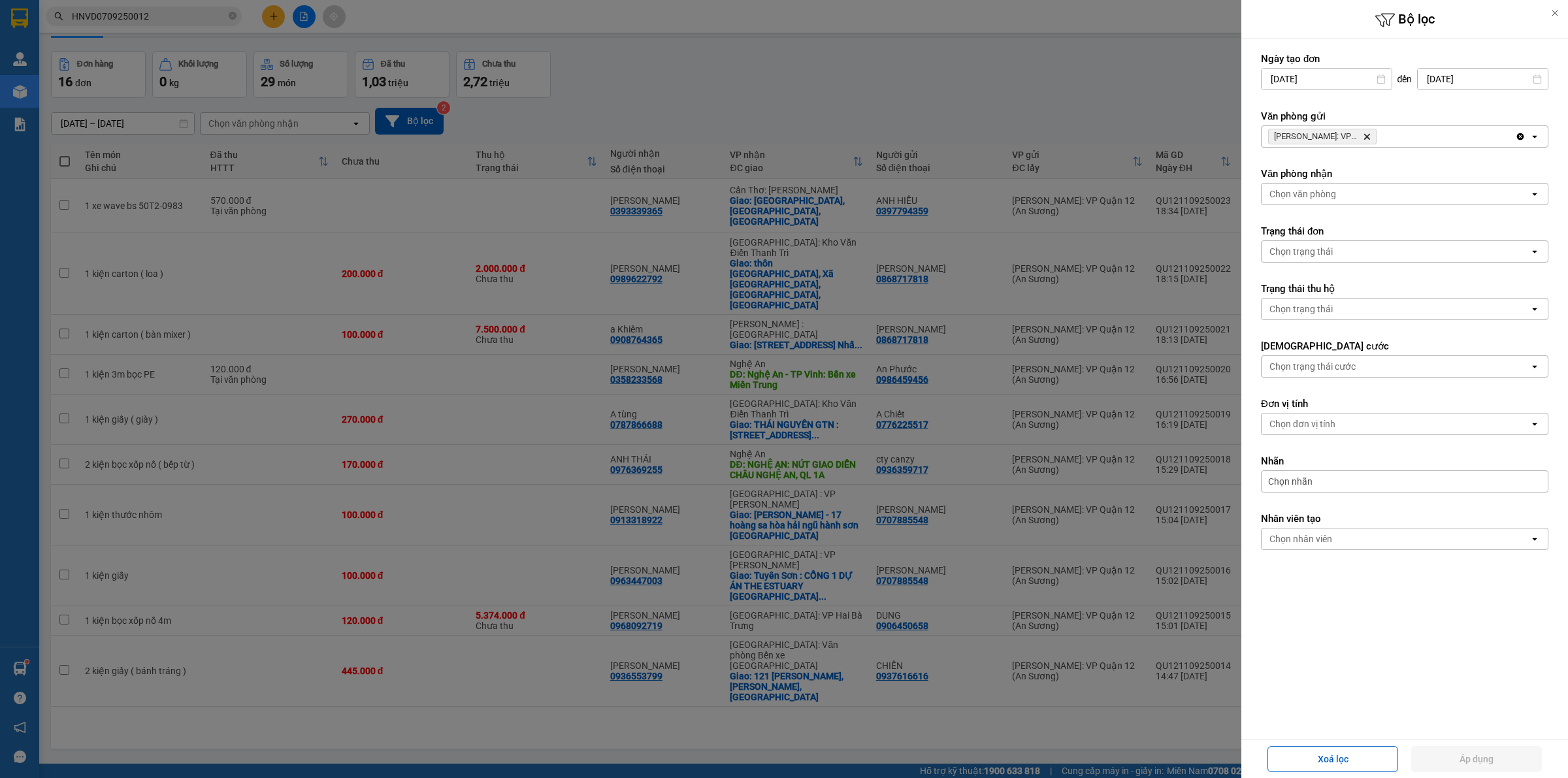
click at [1368, 138] on icon "Hồ Chí Minh: VP Quận 12 (An Sương), close by backspace" at bounding box center [1367, 137] width 6 height 6
click at [1367, 137] on div "Chọn văn phòng" at bounding box center [1395, 136] width 268 height 21
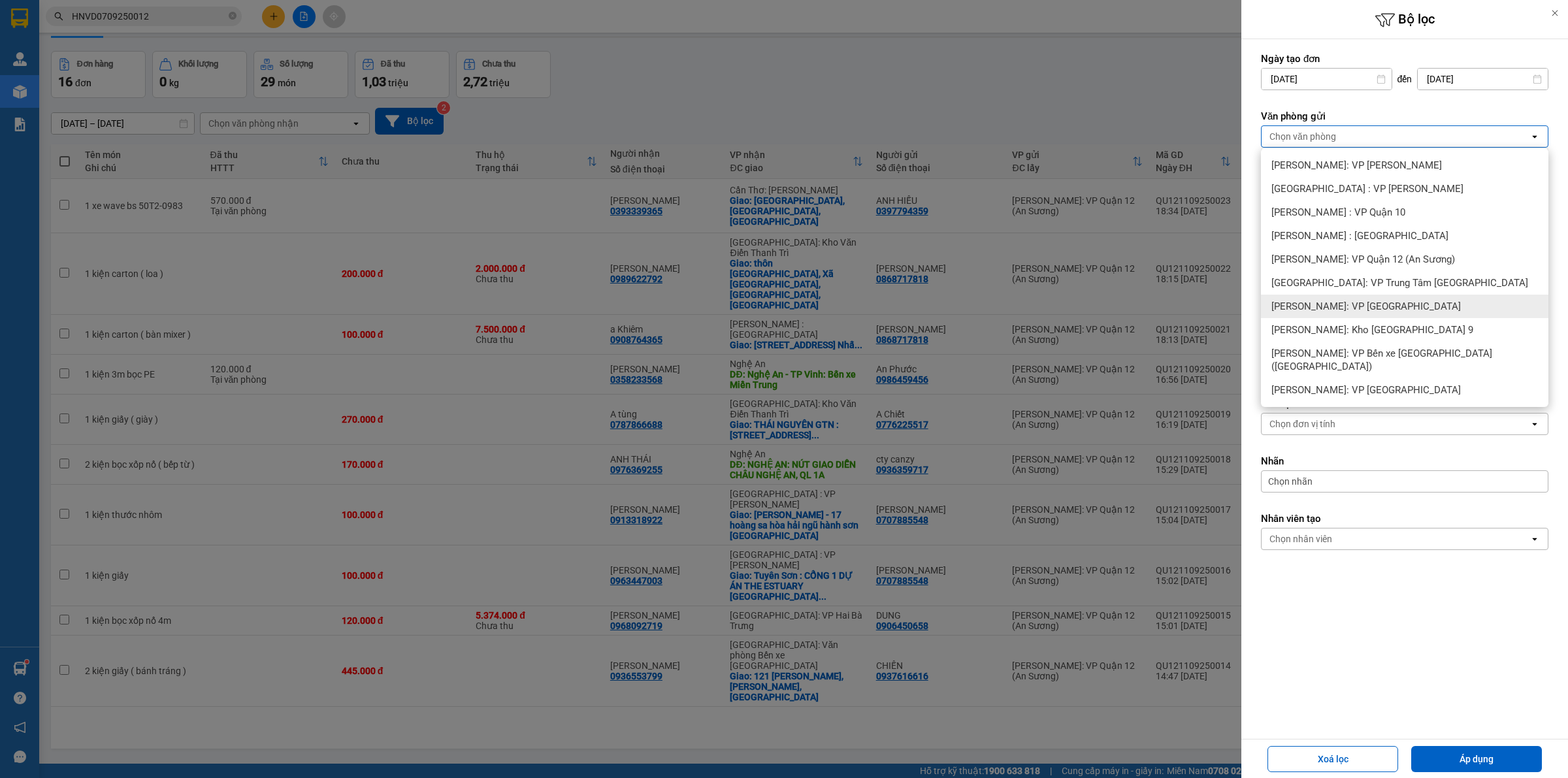
click at [1401, 306] on span "[PERSON_NAME]: VP [GEOGRAPHIC_DATA]" at bounding box center [1366, 306] width 189 height 13
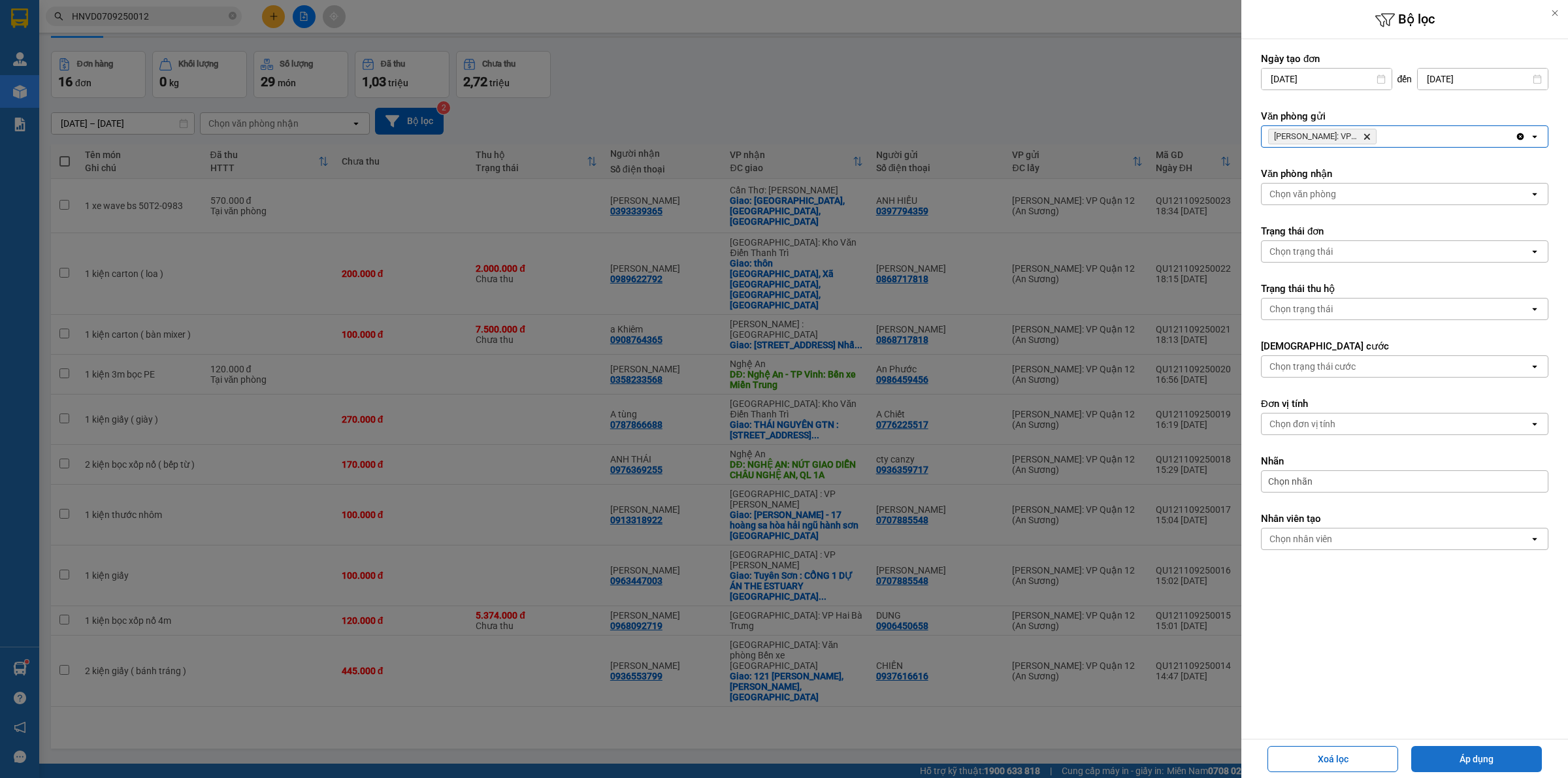
click at [1507, 757] on button "Áp dụng" at bounding box center [1476, 759] width 131 height 26
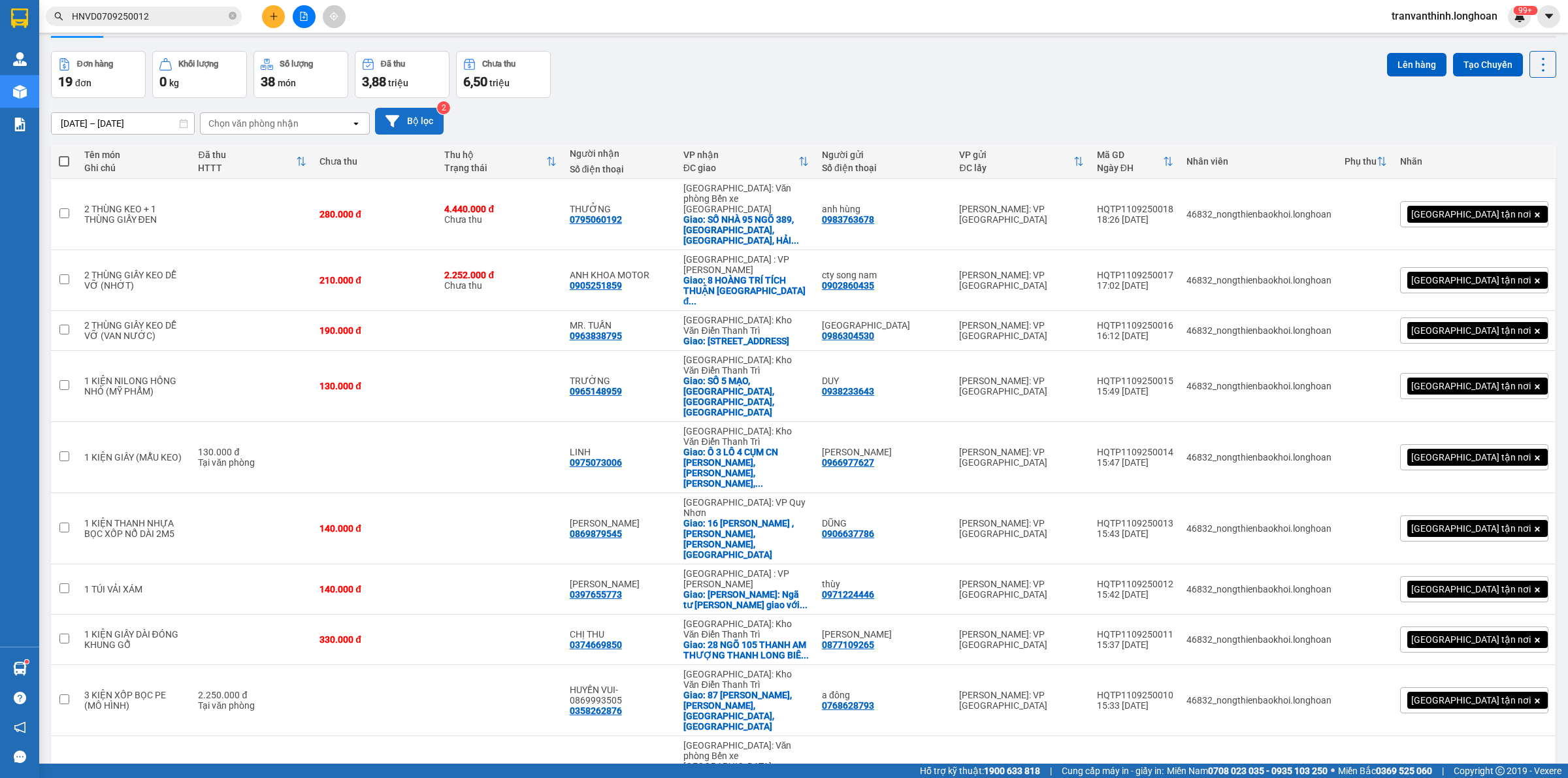
click at [407, 128] on button "Bộ lọc" at bounding box center [410, 121] width 69 height 27
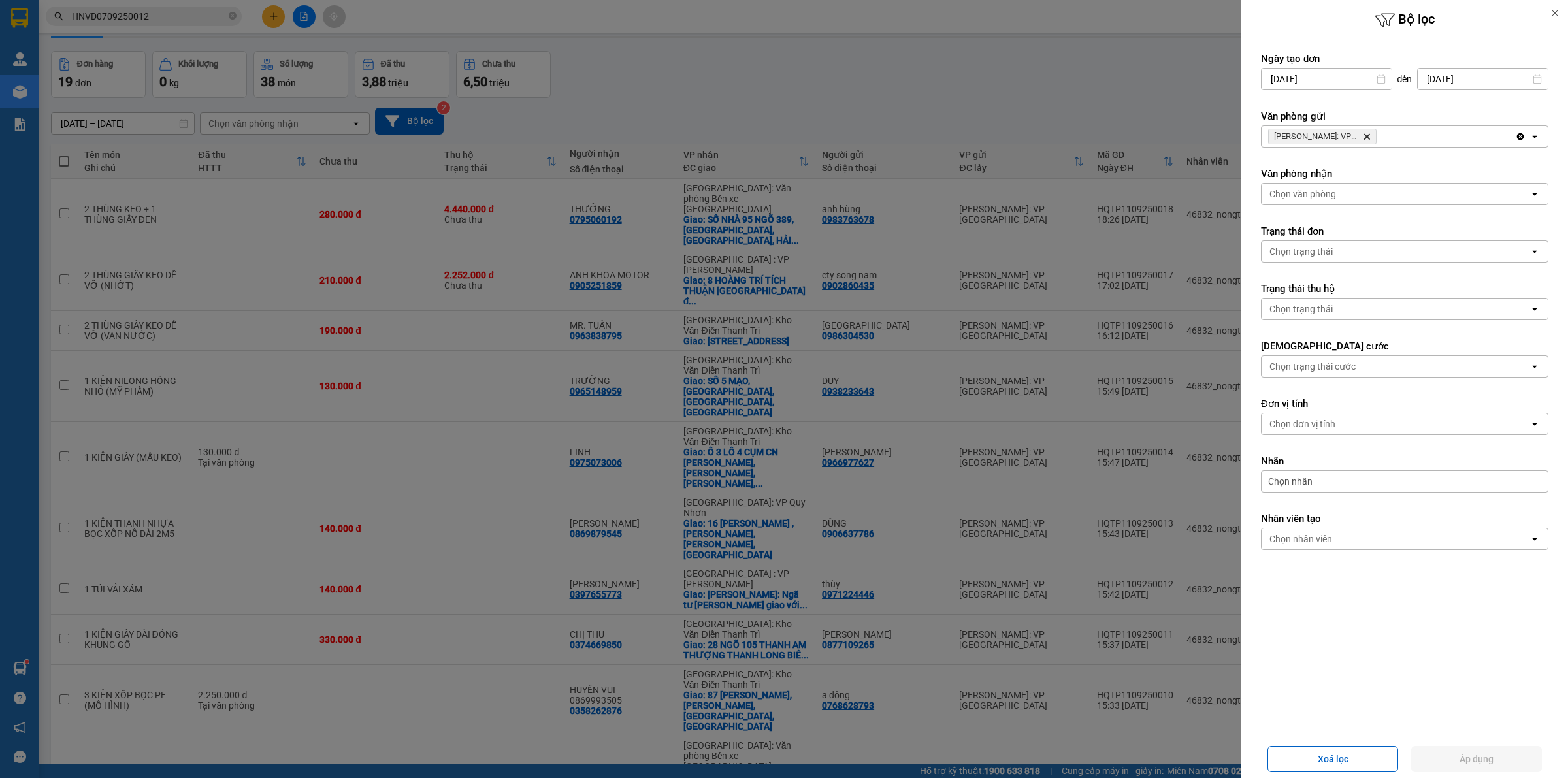
click at [1370, 135] on icon "Hồ Chí Minh: VP Quận Tân Phú, close by backspace" at bounding box center [1367, 137] width 6 height 6
click at [1370, 135] on div "Chọn văn phòng" at bounding box center [1395, 136] width 268 height 21
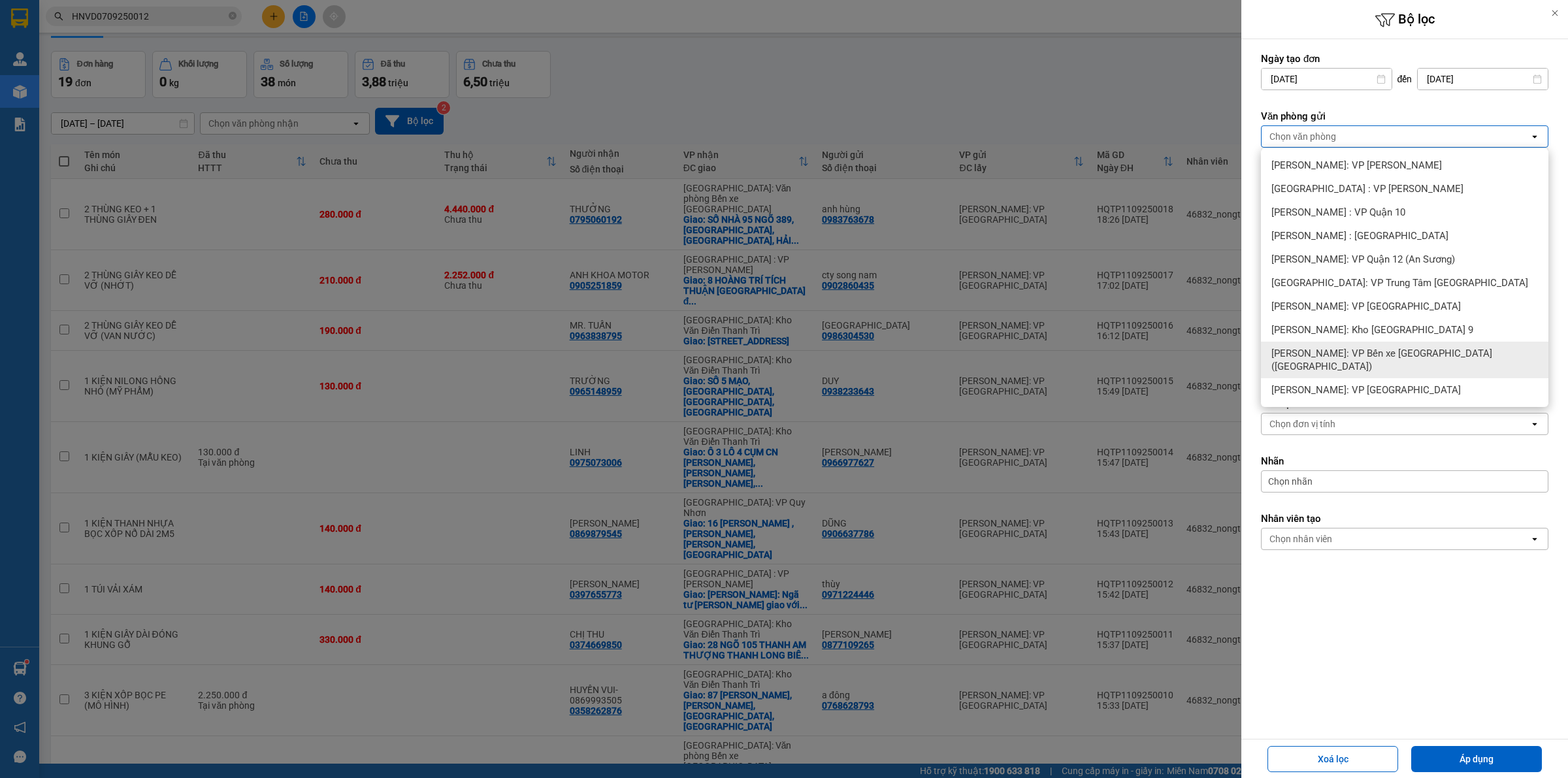
click at [1431, 353] on span "[PERSON_NAME]: VP Bến xe [GEOGRAPHIC_DATA] ([GEOGRAPHIC_DATA])" at bounding box center [1407, 360] width 272 height 26
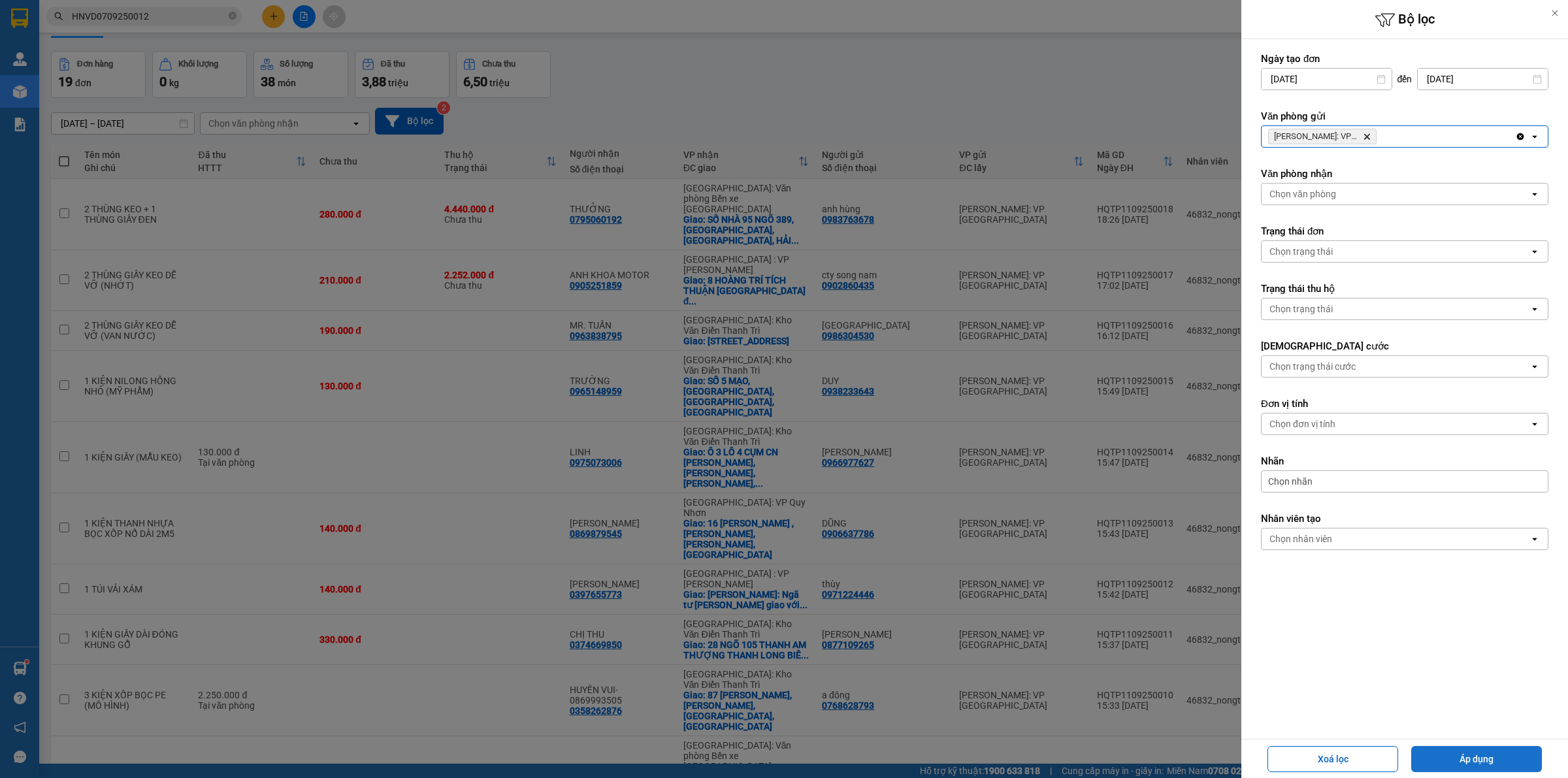
click at [1494, 759] on button "Áp dụng" at bounding box center [1476, 759] width 131 height 26
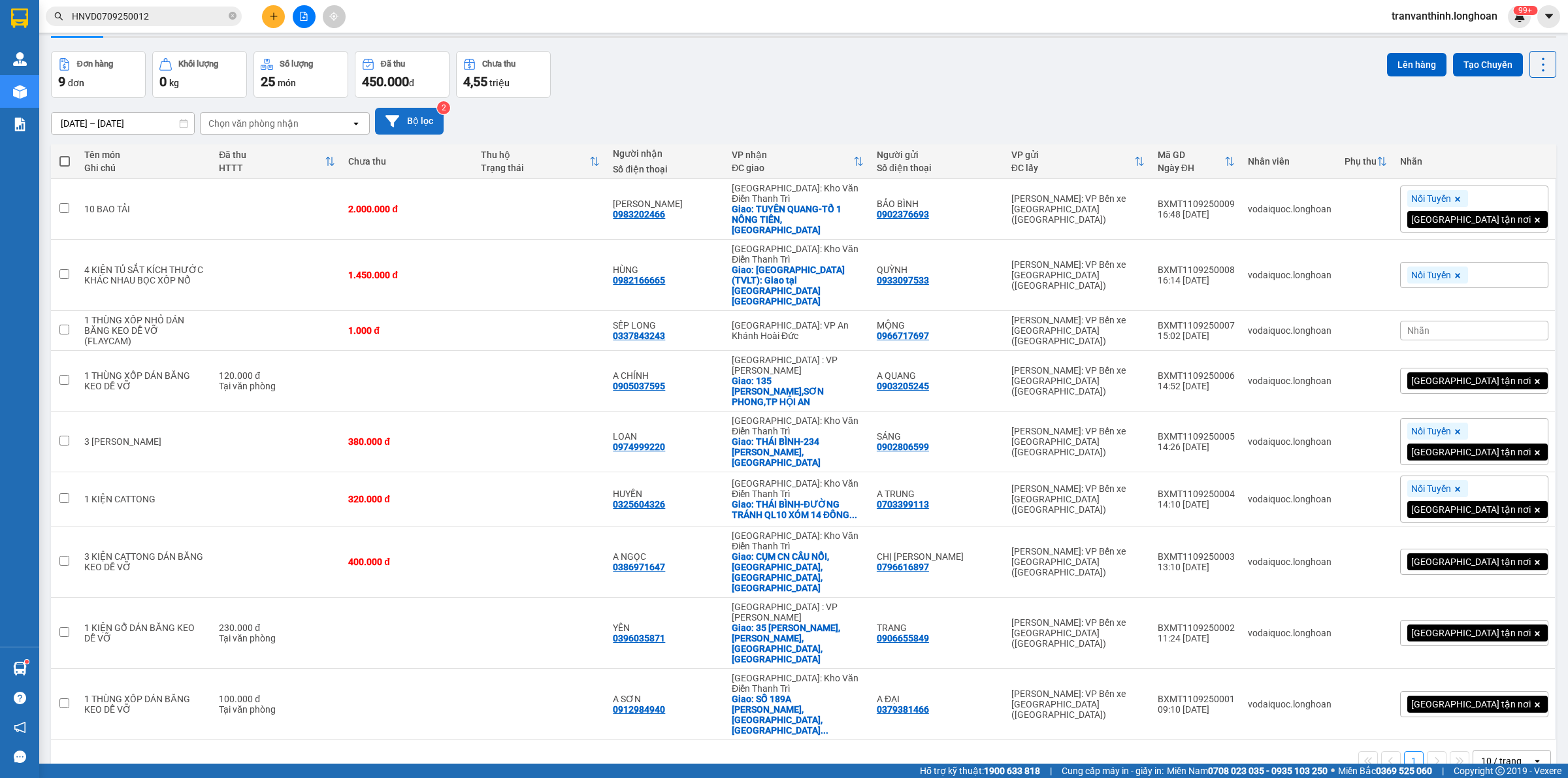
click at [421, 122] on button "Bộ lọc" at bounding box center [410, 121] width 69 height 27
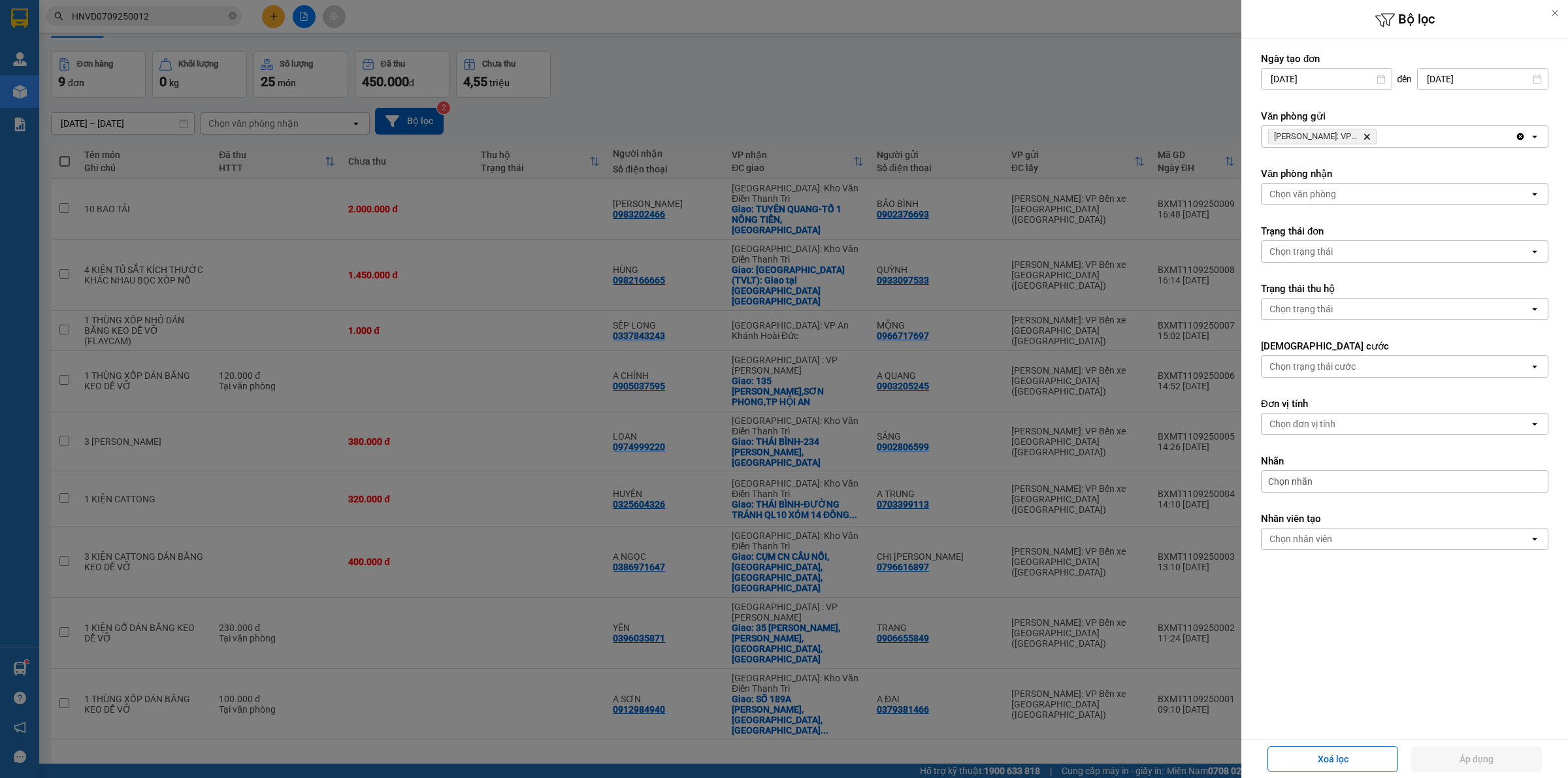
click at [1367, 135] on icon "Delete" at bounding box center [1366, 136] width 8 height 8
click at [1367, 135] on div "[PERSON_NAME]: VP Bến xe [GEOGRAPHIC_DATA] ([GEOGRAPHIC_DATA]) [GEOGRAPHIC_DATA]" at bounding box center [1388, 136] width 253 height 21
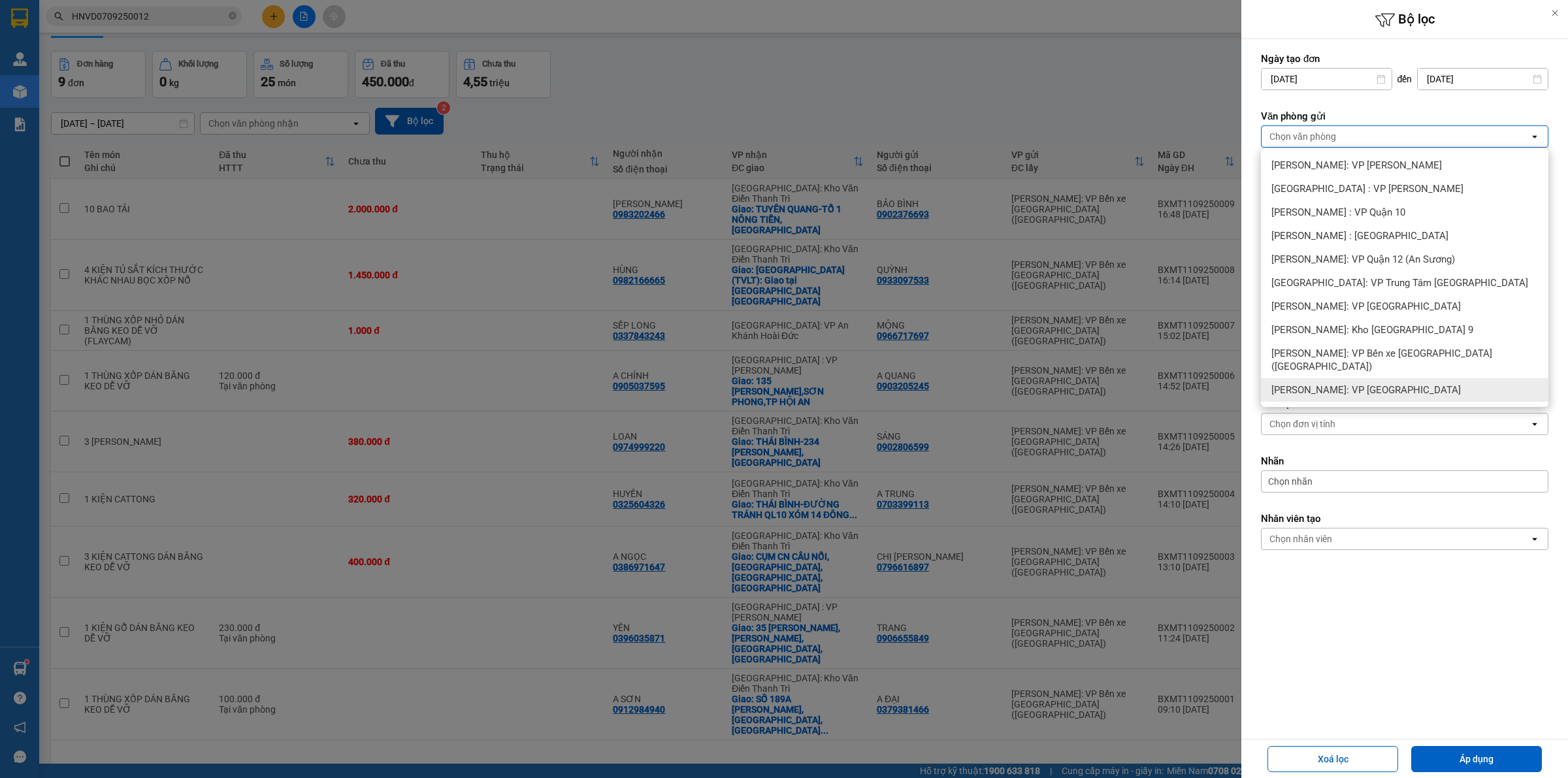
click at [1346, 383] on span "[PERSON_NAME]: VP [GEOGRAPHIC_DATA]" at bounding box center [1366, 390] width 189 height 13
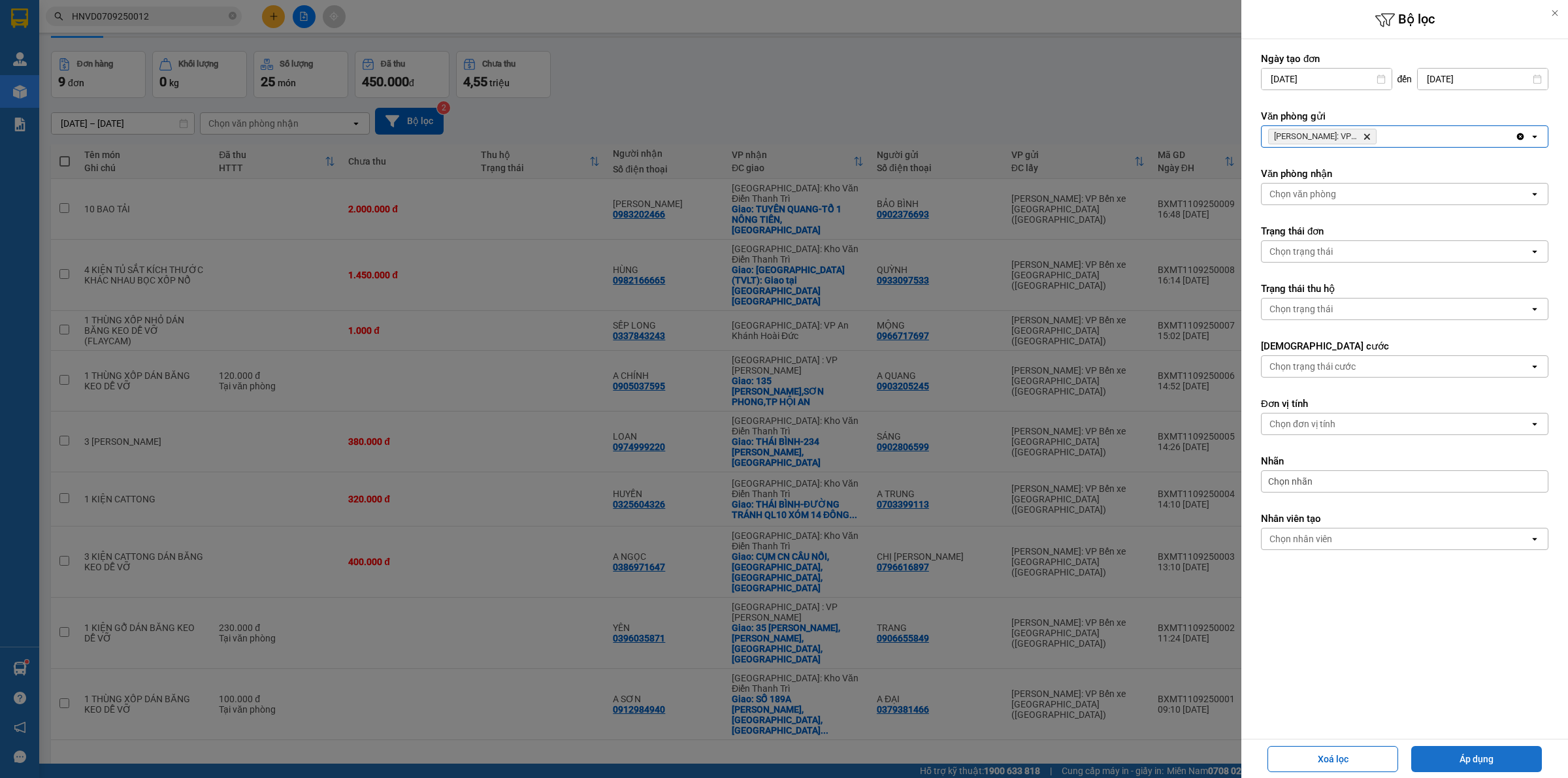
click at [1485, 758] on button "Áp dụng" at bounding box center [1476, 759] width 131 height 26
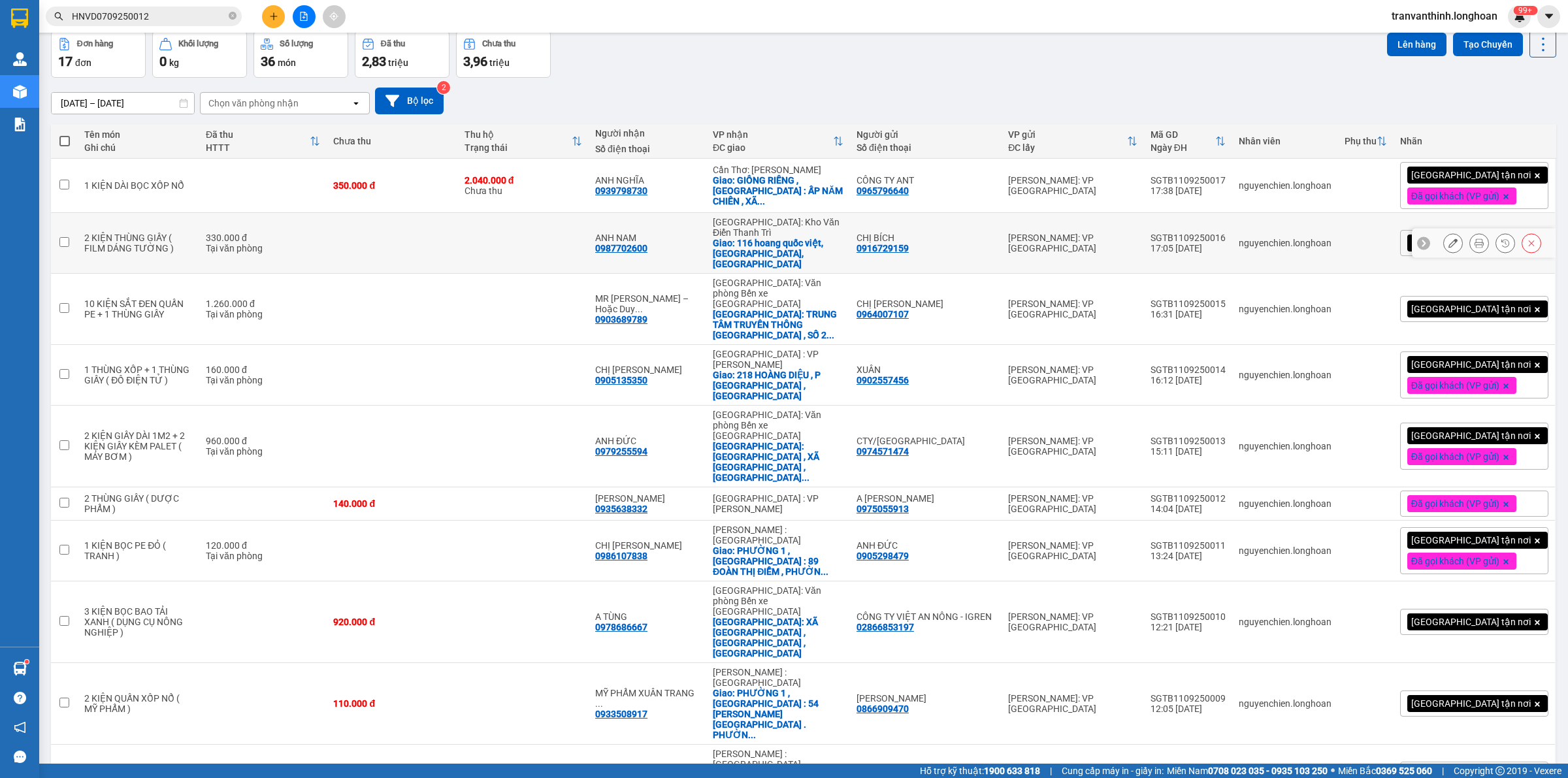
scroll to position [0, 0]
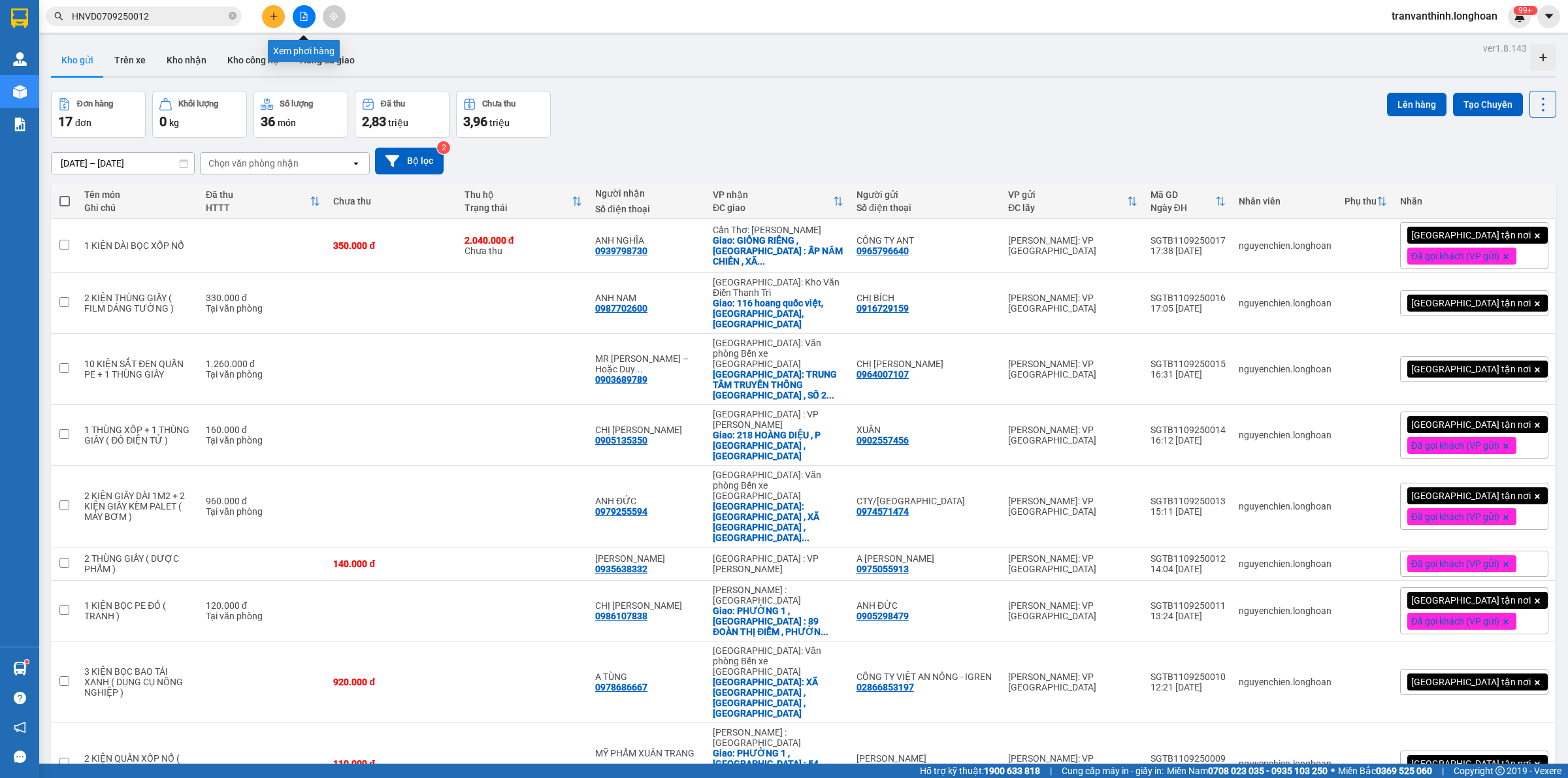
click at [301, 12] on icon "file-add" at bounding box center [304, 16] width 7 height 9
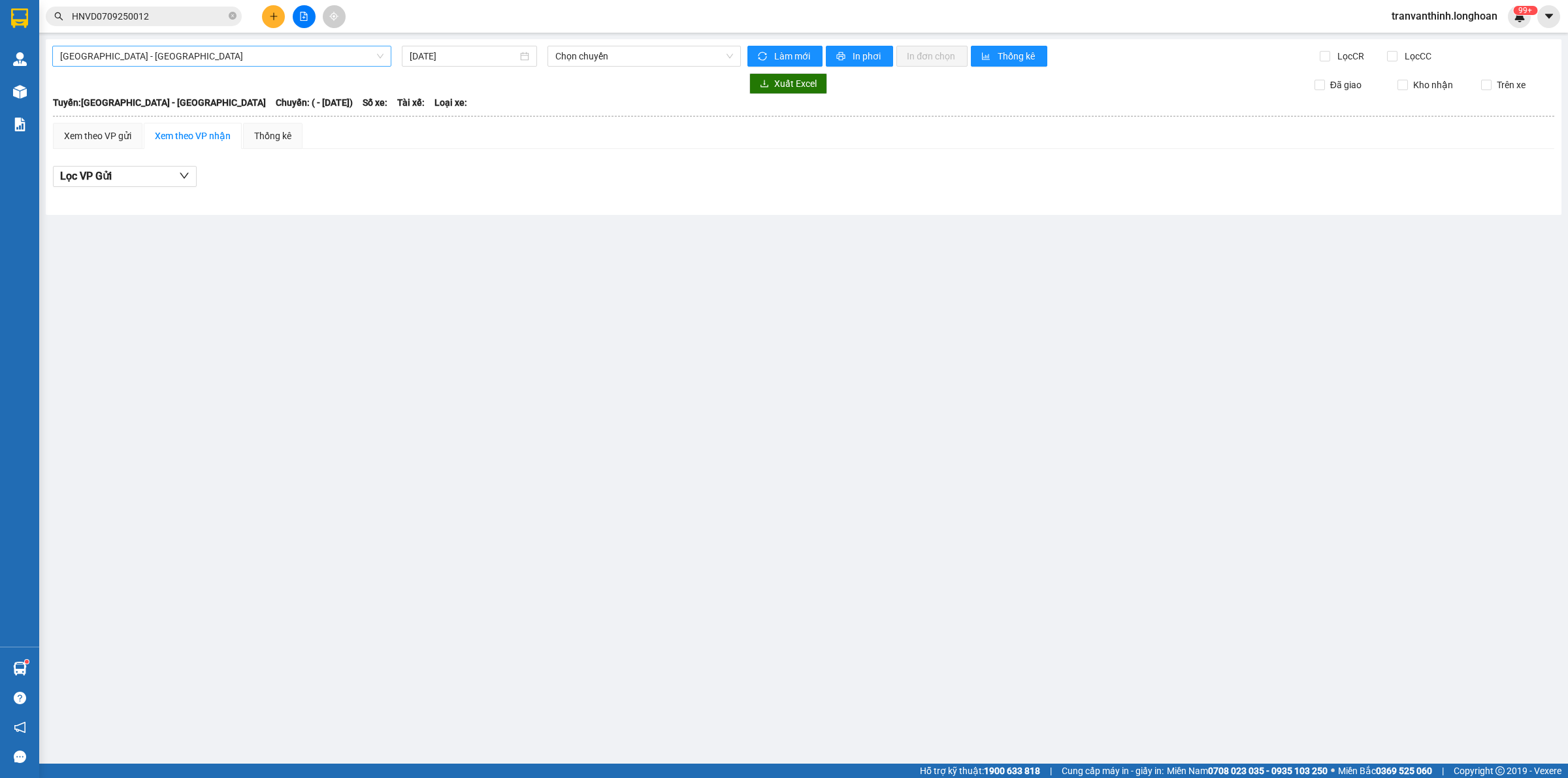
click at [265, 63] on span "[GEOGRAPHIC_DATA] - [GEOGRAPHIC_DATA]" at bounding box center [222, 56] width 324 height 19
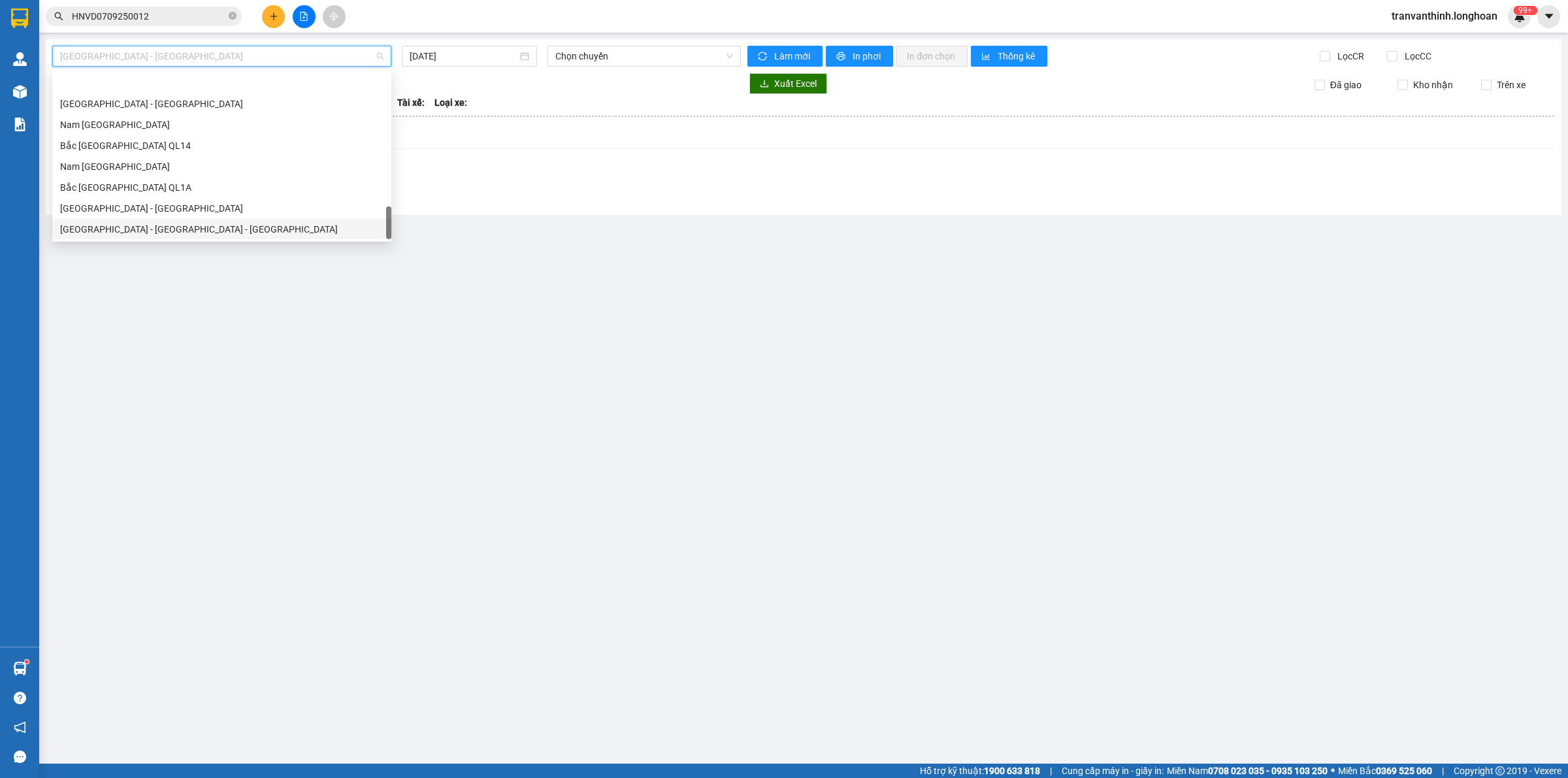
scroll to position [899, 0]
click at [128, 151] on div "Bắc [GEOGRAPHIC_DATA] QL1A" at bounding box center [222, 145] width 324 height 14
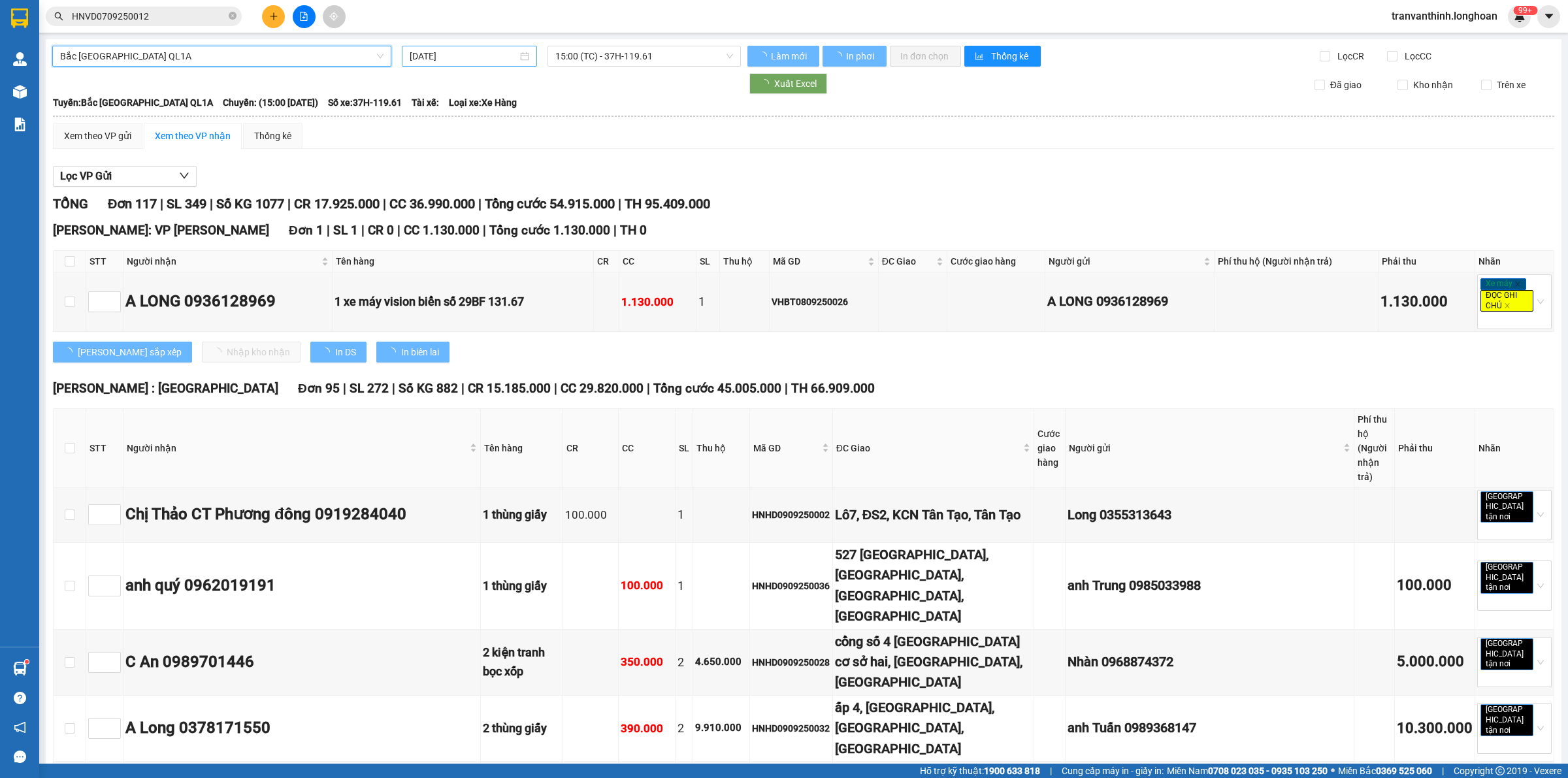
click at [452, 54] on input "[DATE]" at bounding box center [463, 56] width 108 height 14
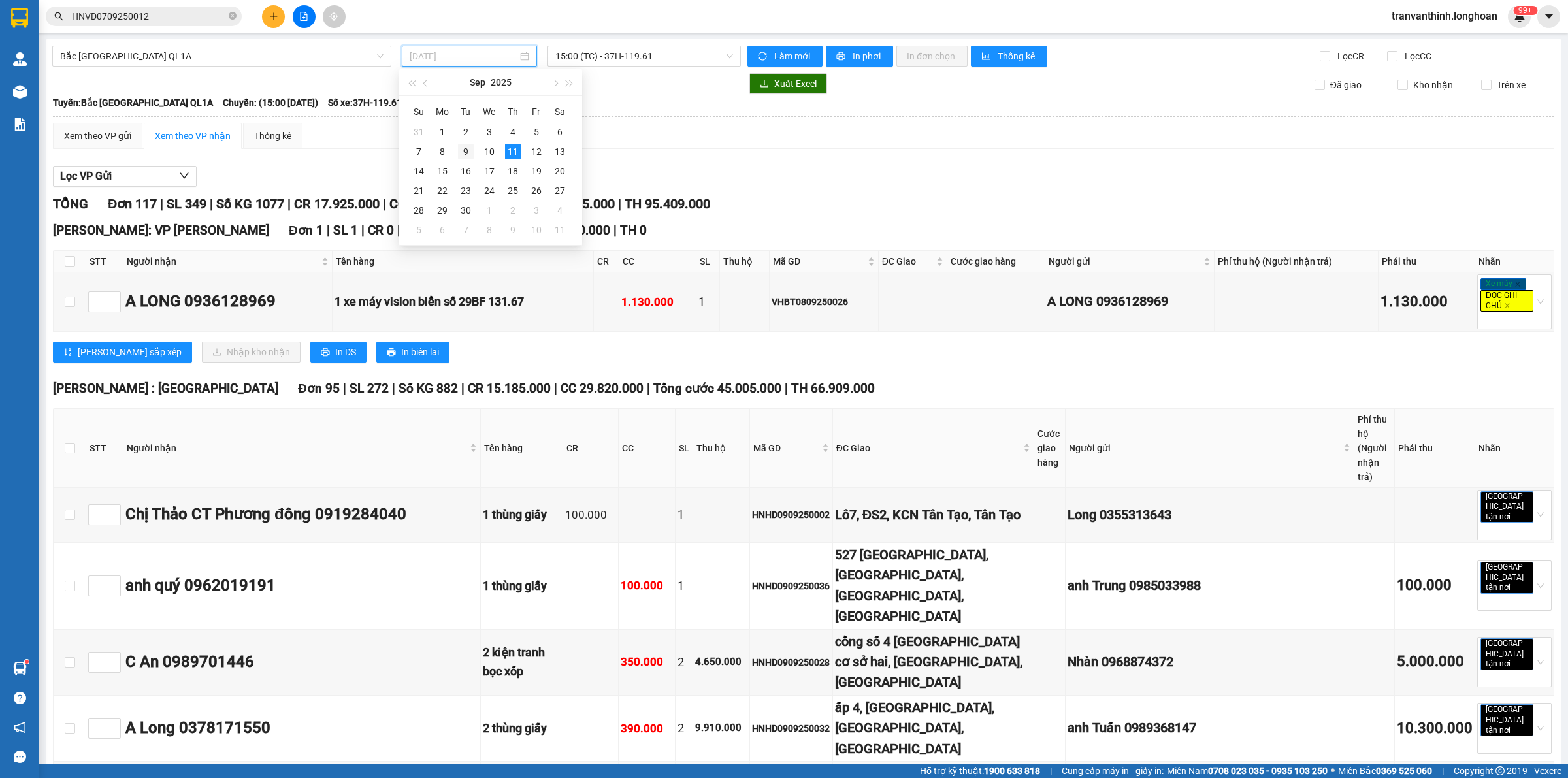
click at [458, 154] on div "9" at bounding box center [466, 151] width 16 height 16
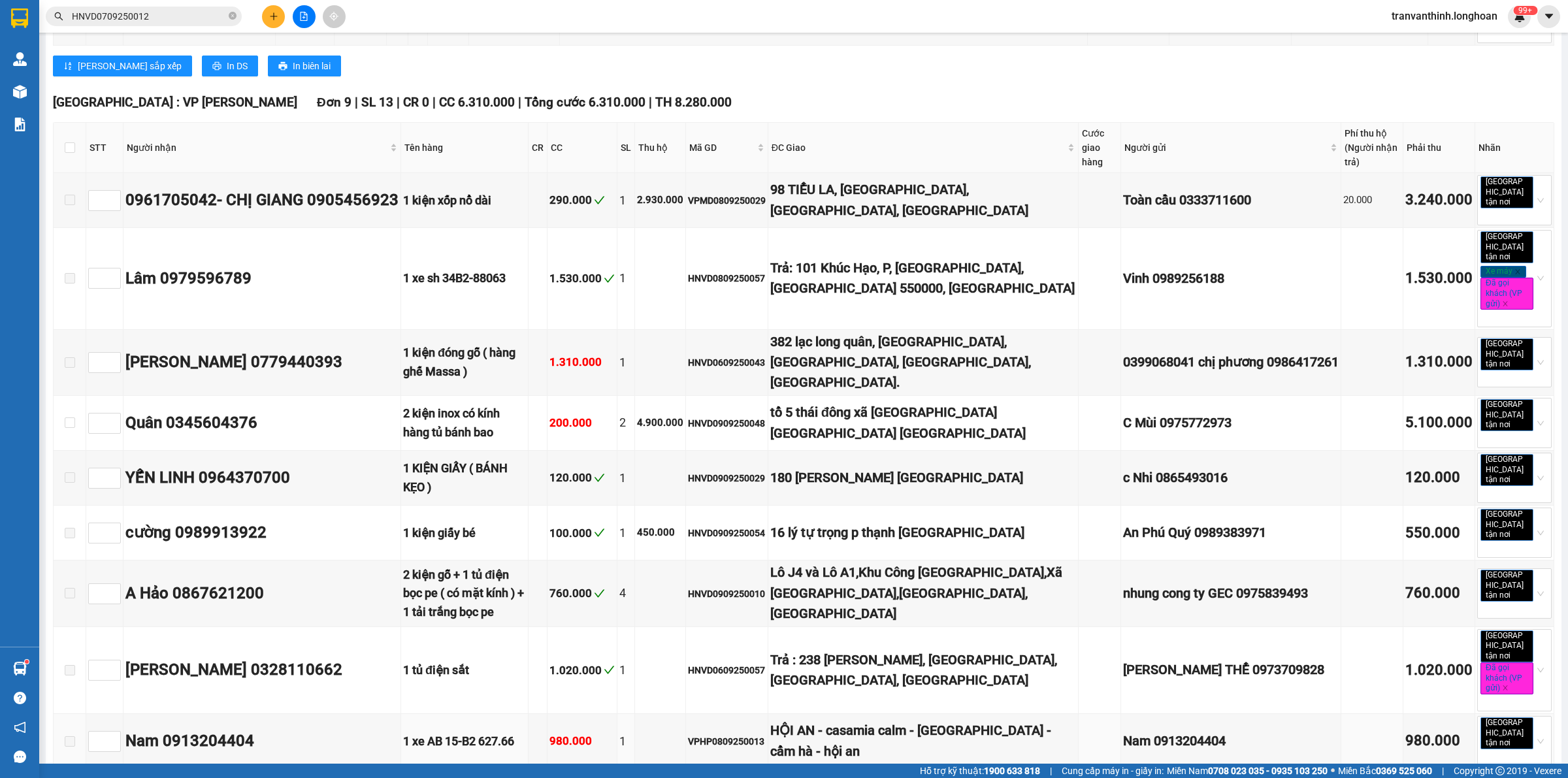
scroll to position [817, 0]
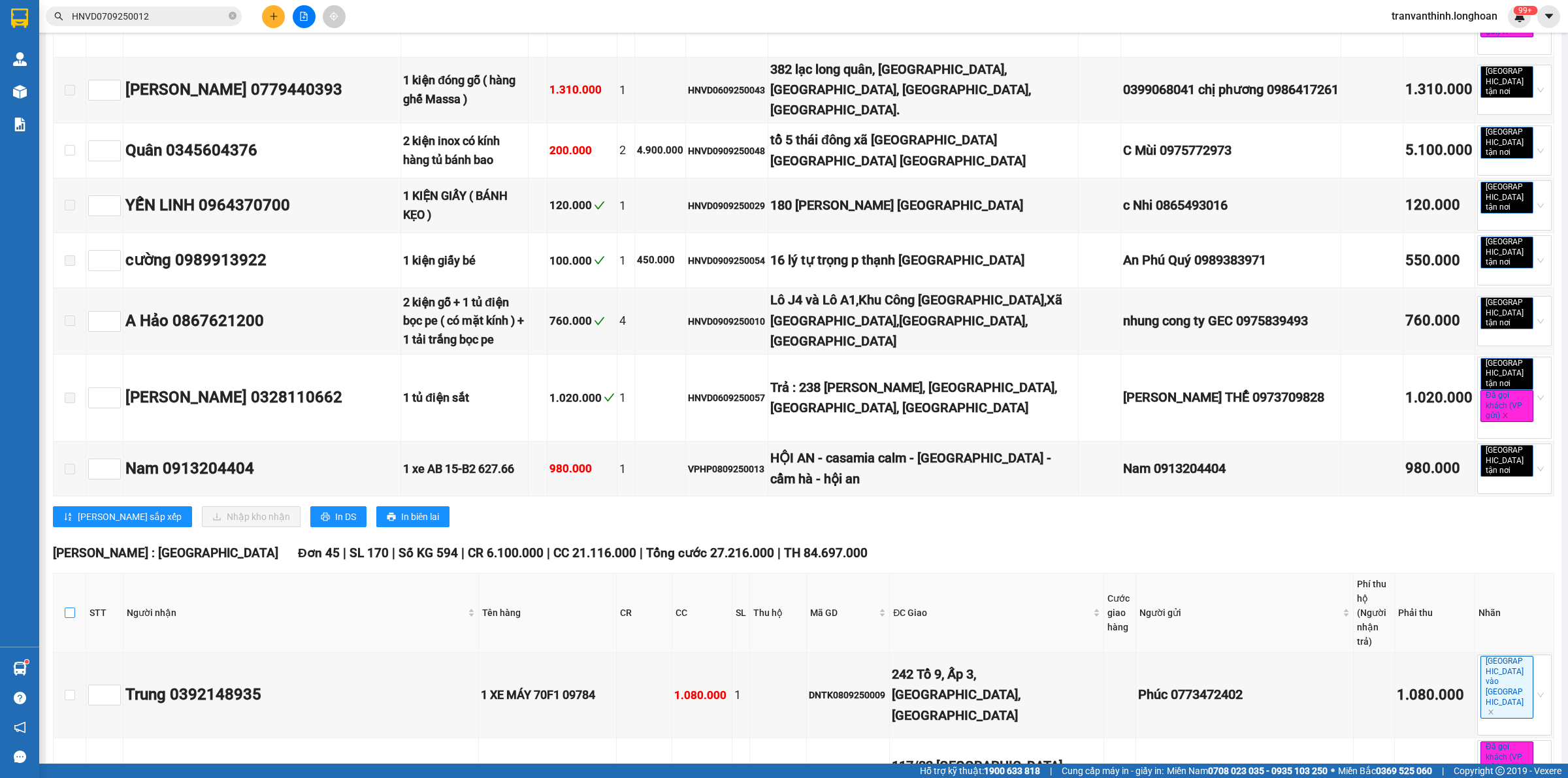
type input "[DATE]"
click at [67, 607] on input "checkbox" at bounding box center [70, 612] width 10 height 10
checkbox input "true"
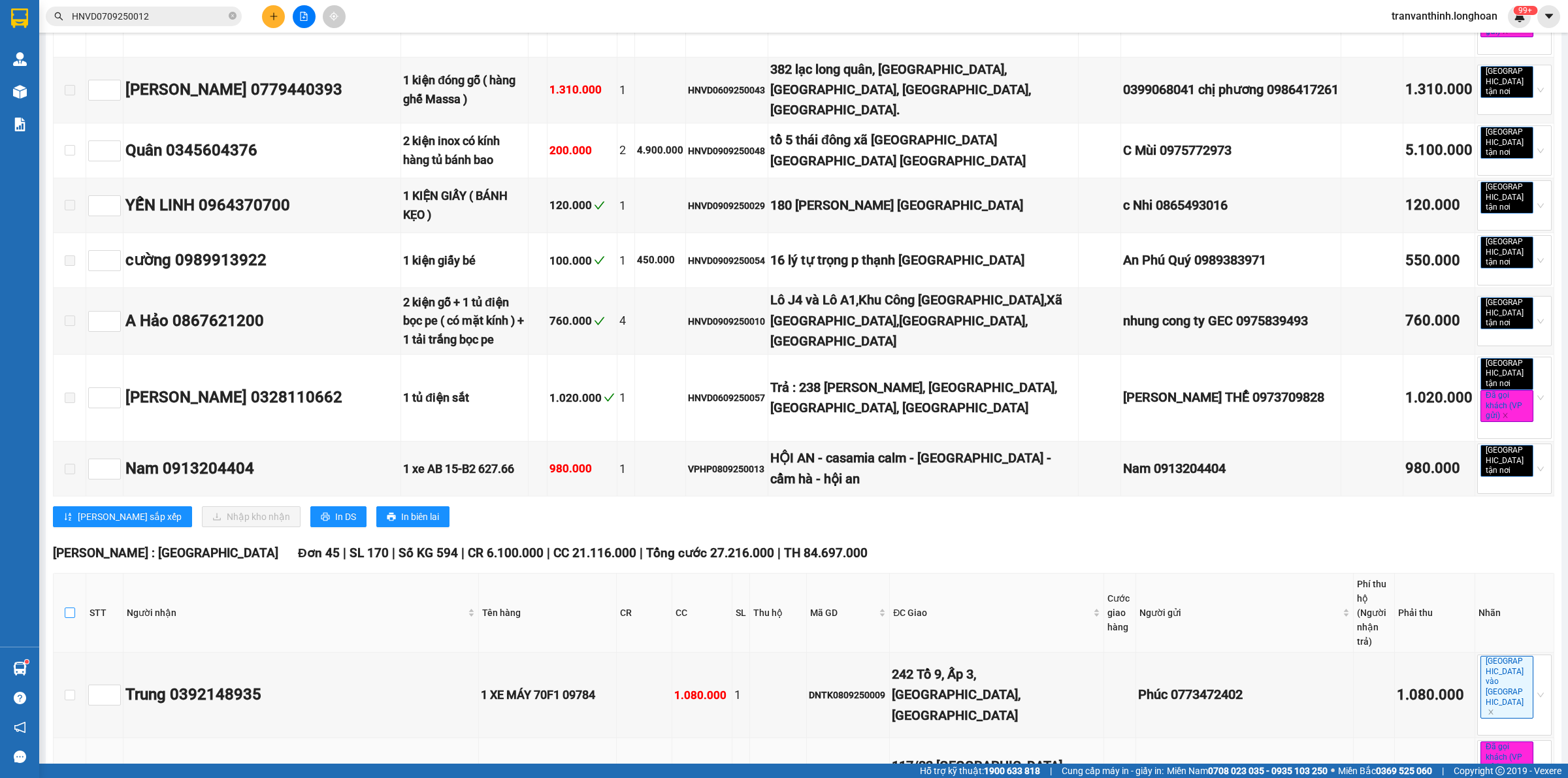
checkbox input "true"
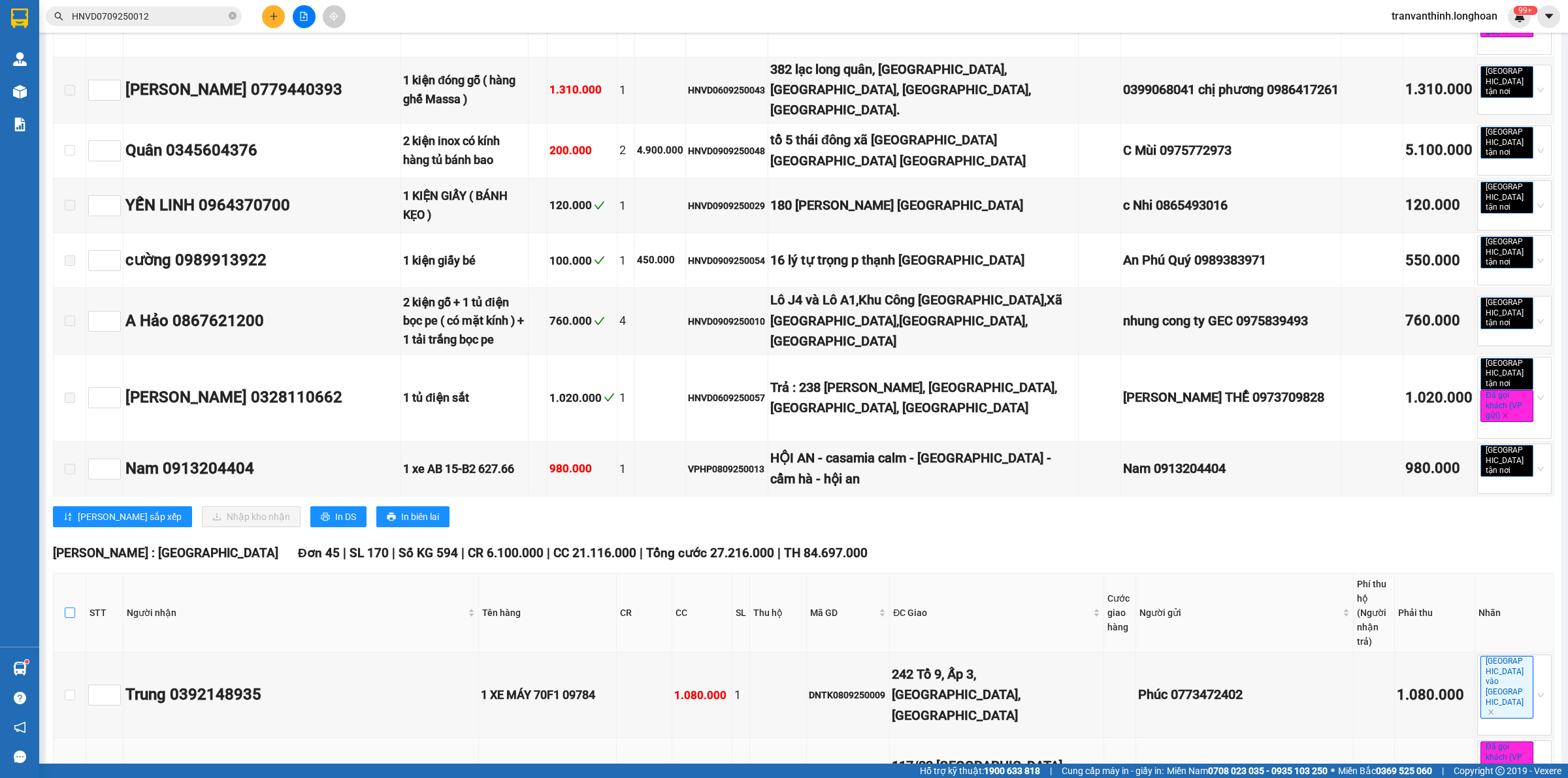
checkbox input "true"
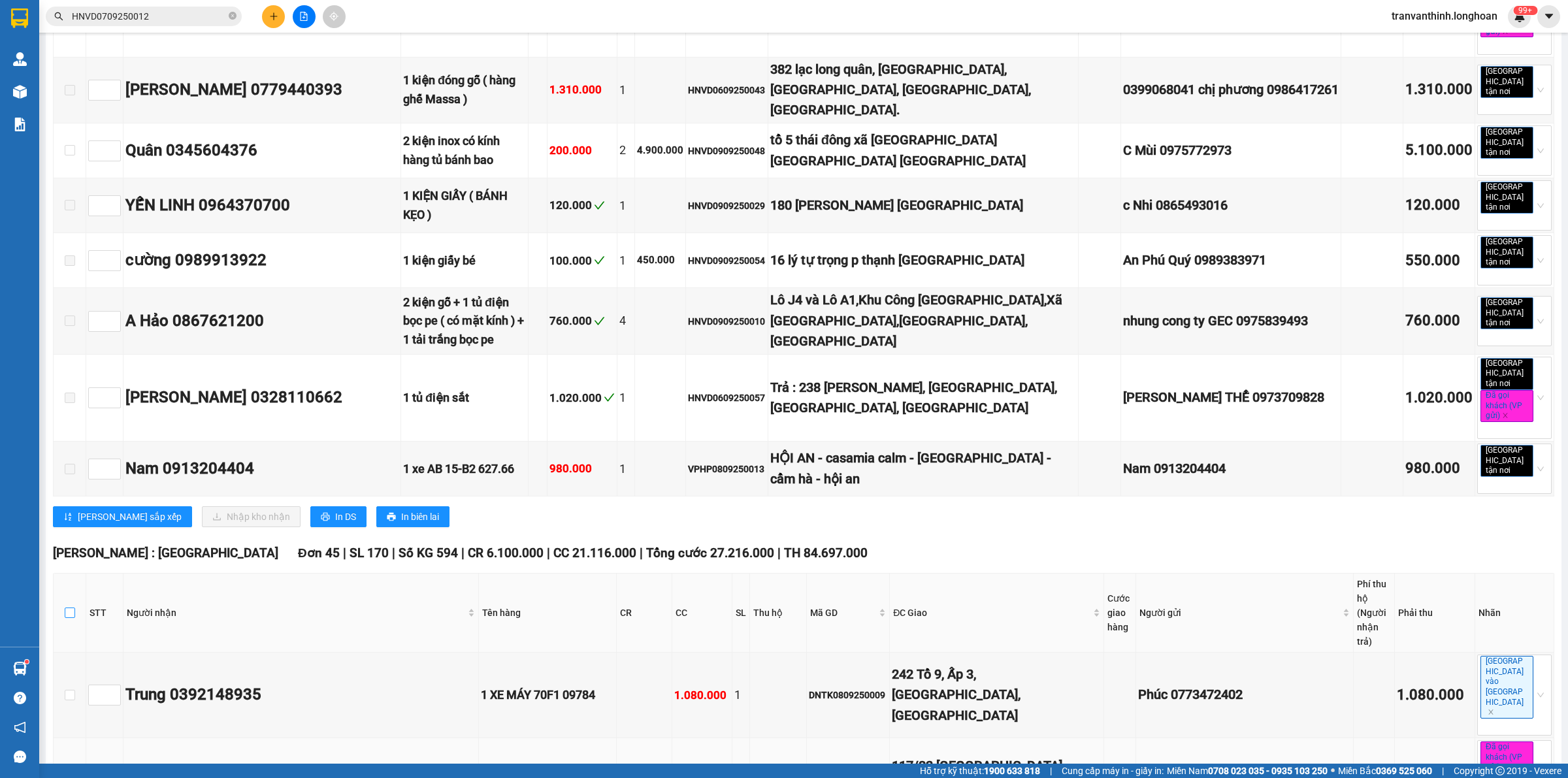
checkbox input "true"
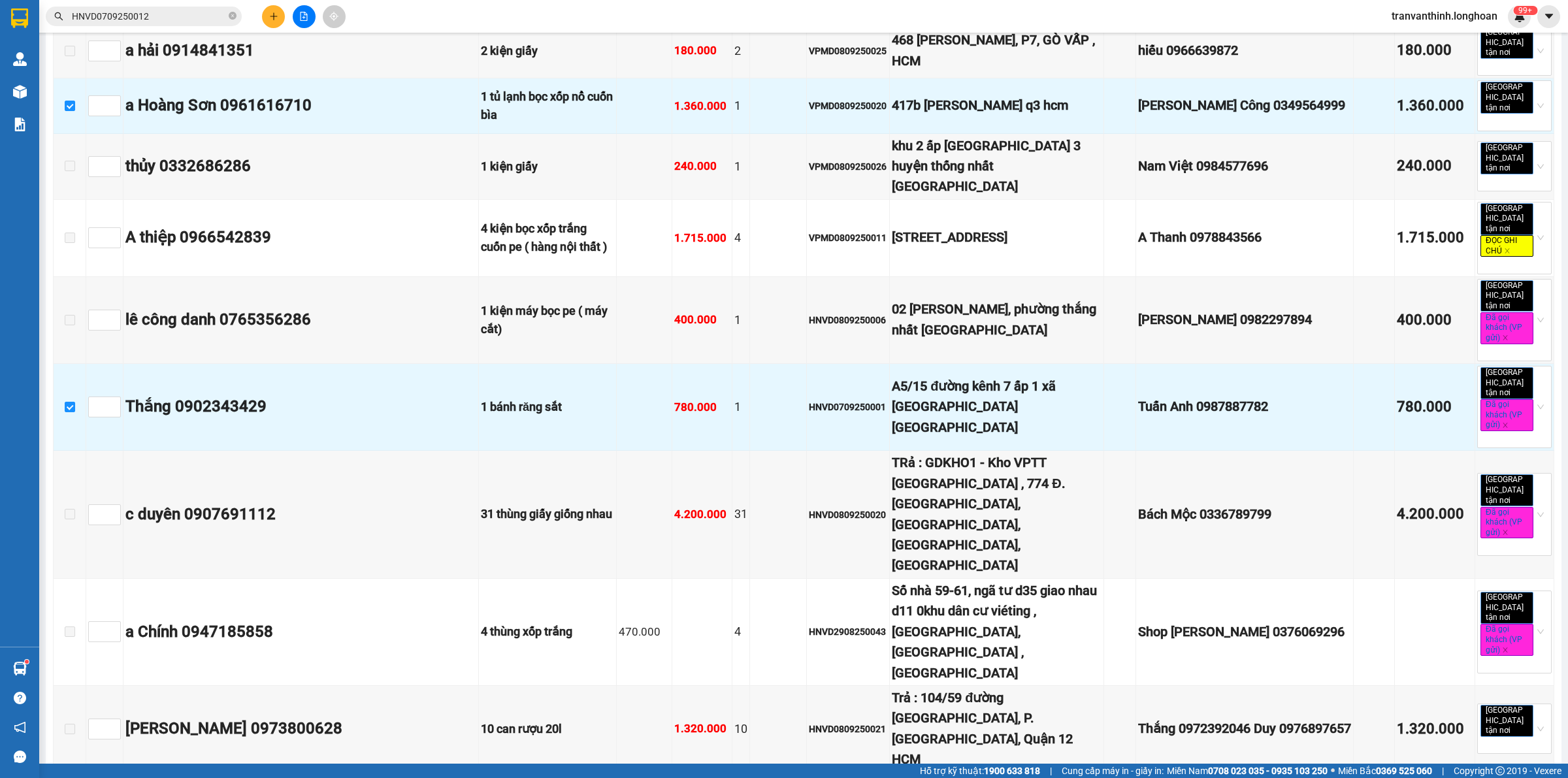
scroll to position [3226, 0]
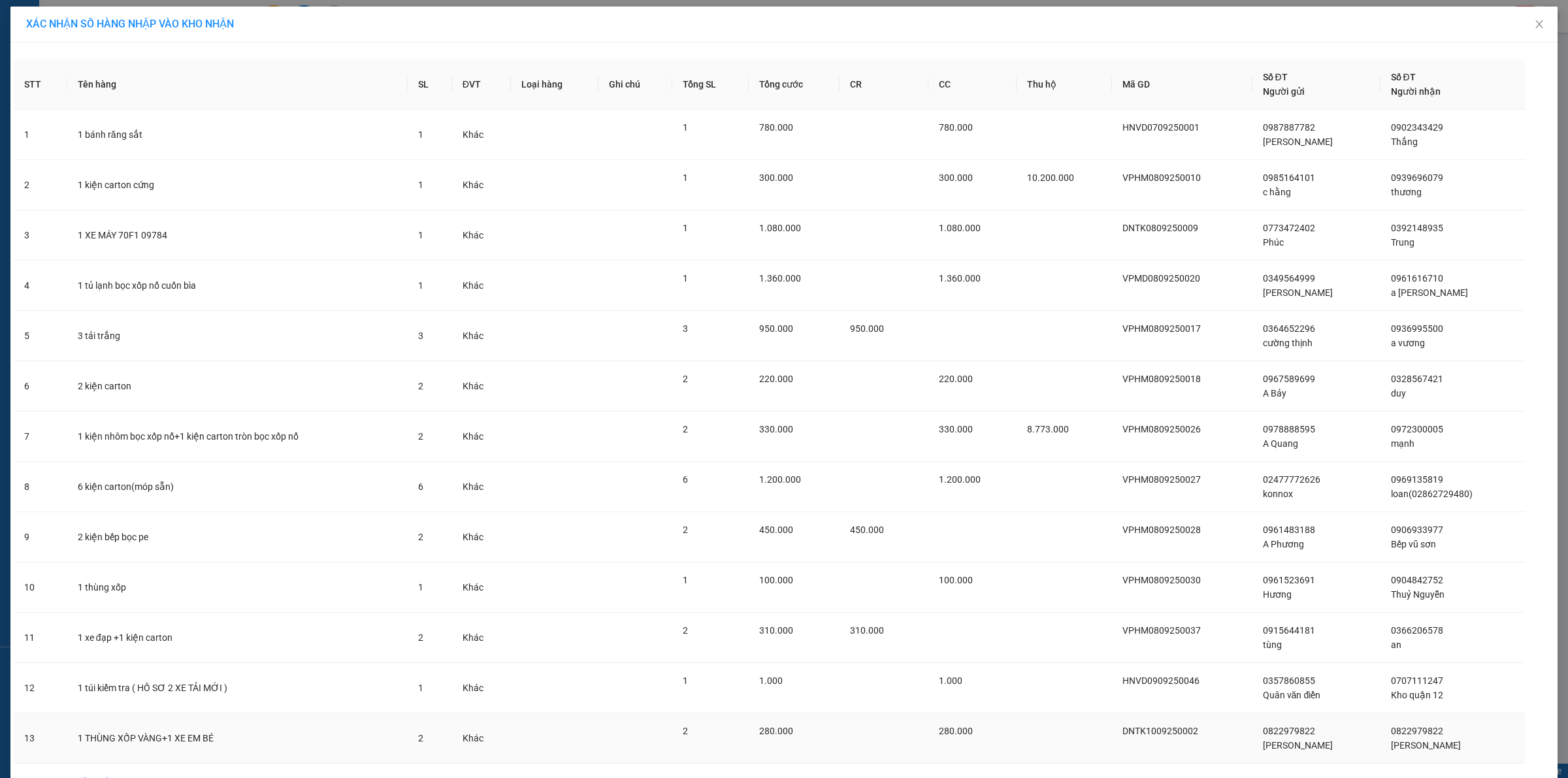
scroll to position [83, 0]
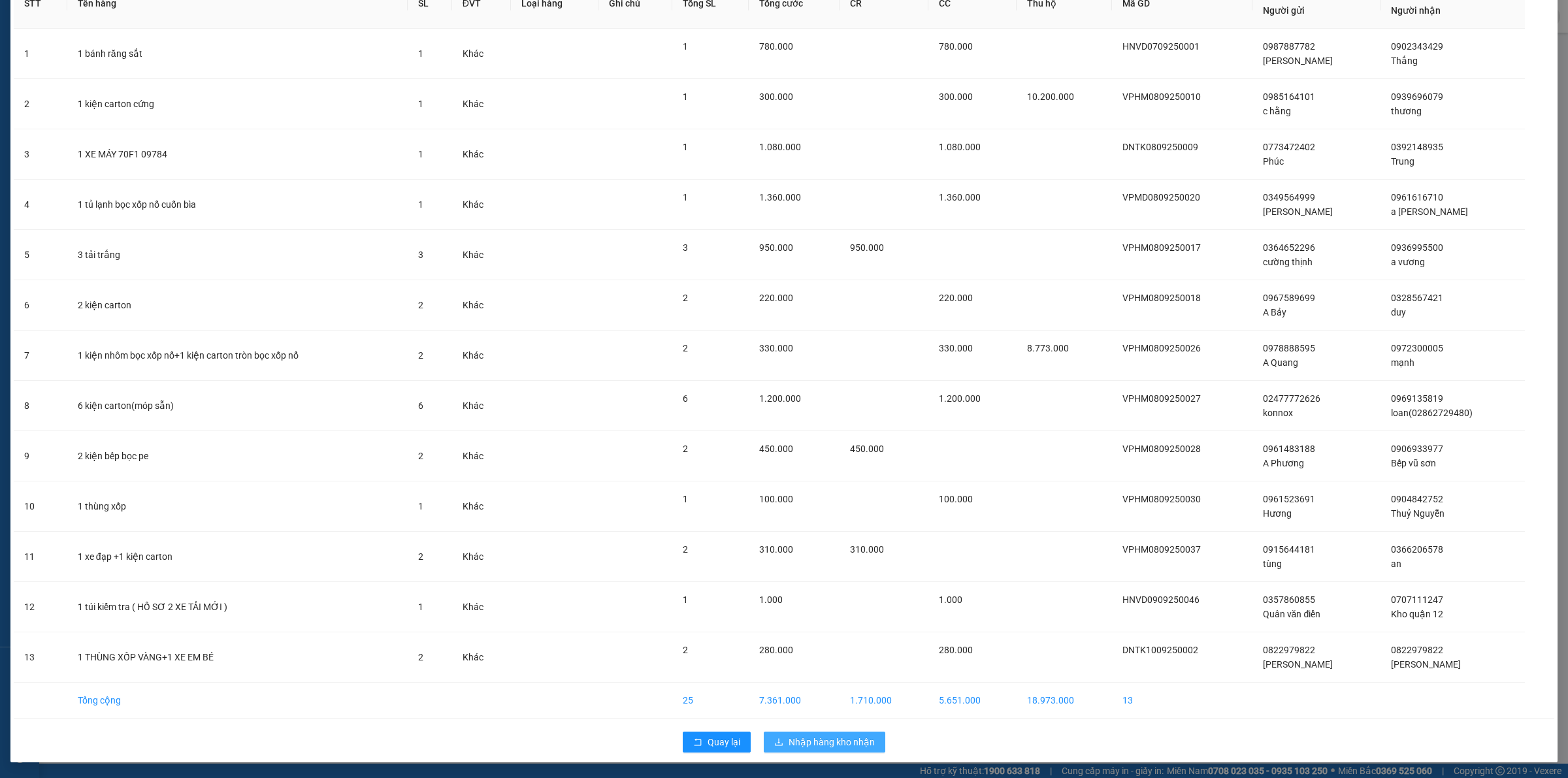
click at [837, 748] on span "Nhập hàng kho nhận" at bounding box center [831, 742] width 86 height 14
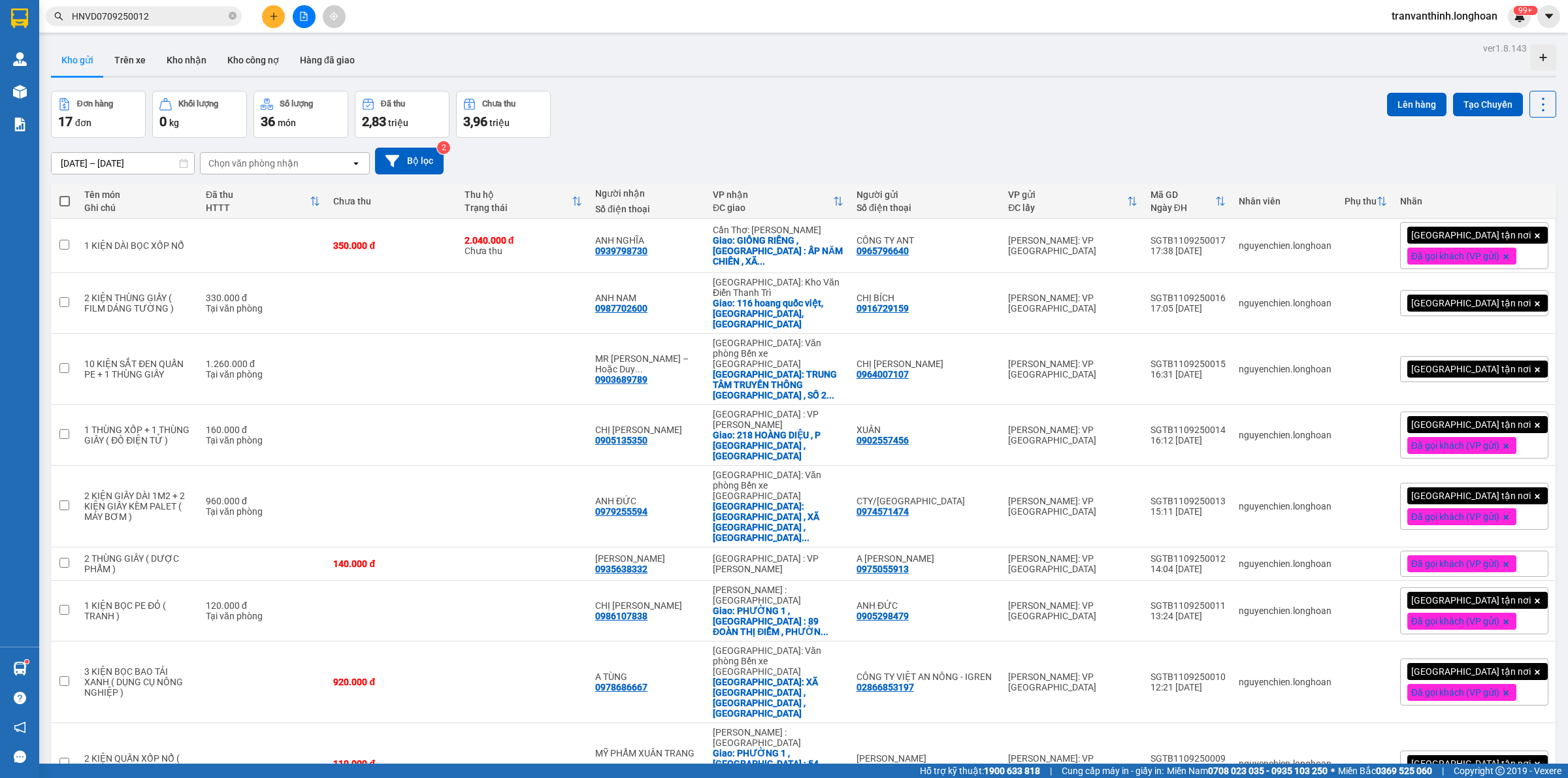
click at [304, 24] on button at bounding box center [304, 17] width 23 height 23
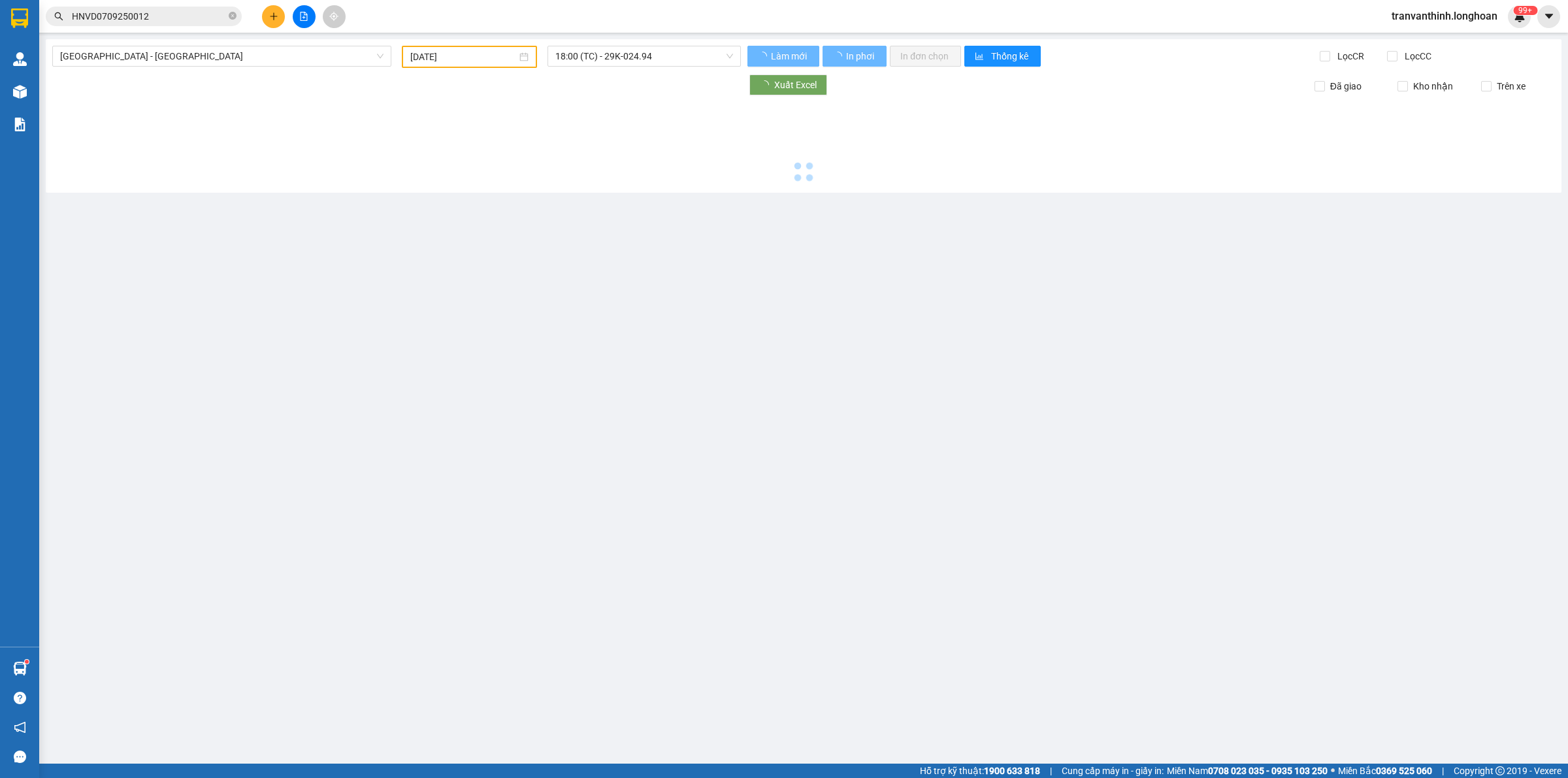
type input "[DATE]"
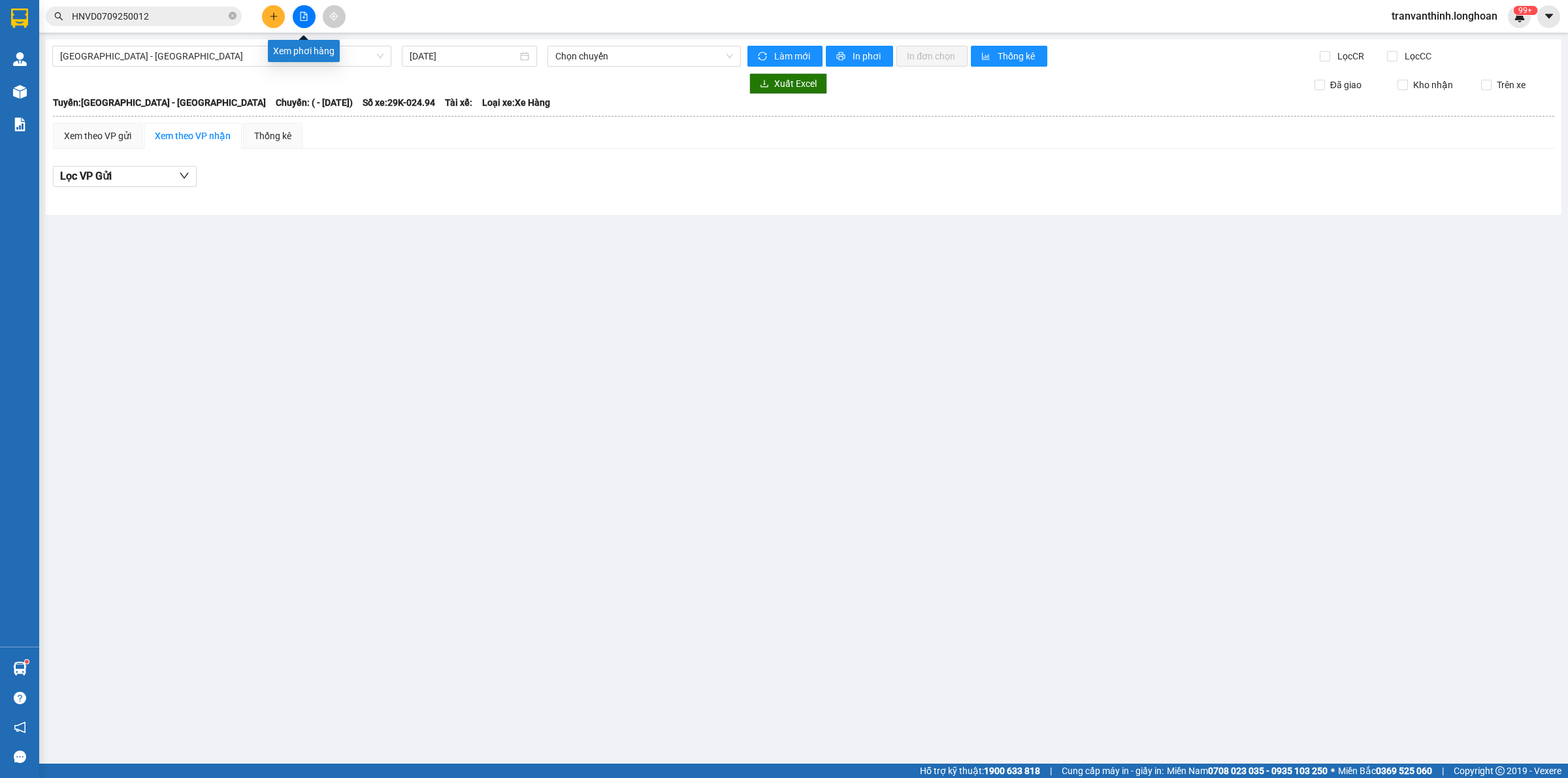
click at [275, 56] on div "Xem phơi hàng" at bounding box center [304, 51] width 72 height 22
click at [218, 54] on span "[GEOGRAPHIC_DATA] - [GEOGRAPHIC_DATA]" at bounding box center [222, 56] width 324 height 19
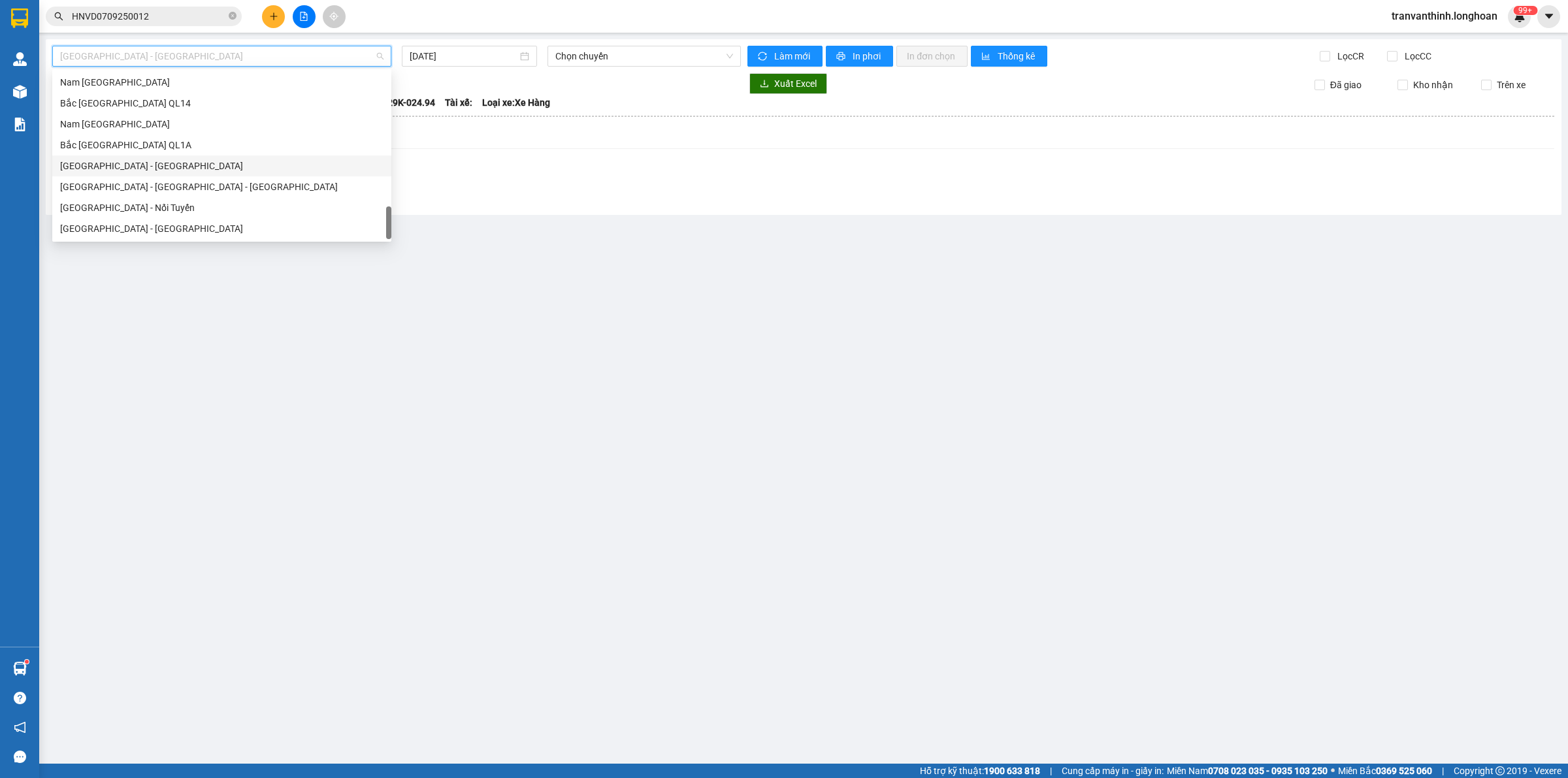
scroll to position [888, 0]
click at [125, 149] on div "Bắc [GEOGRAPHIC_DATA] QL1A" at bounding box center [222, 145] width 324 height 14
type input "[DATE]"
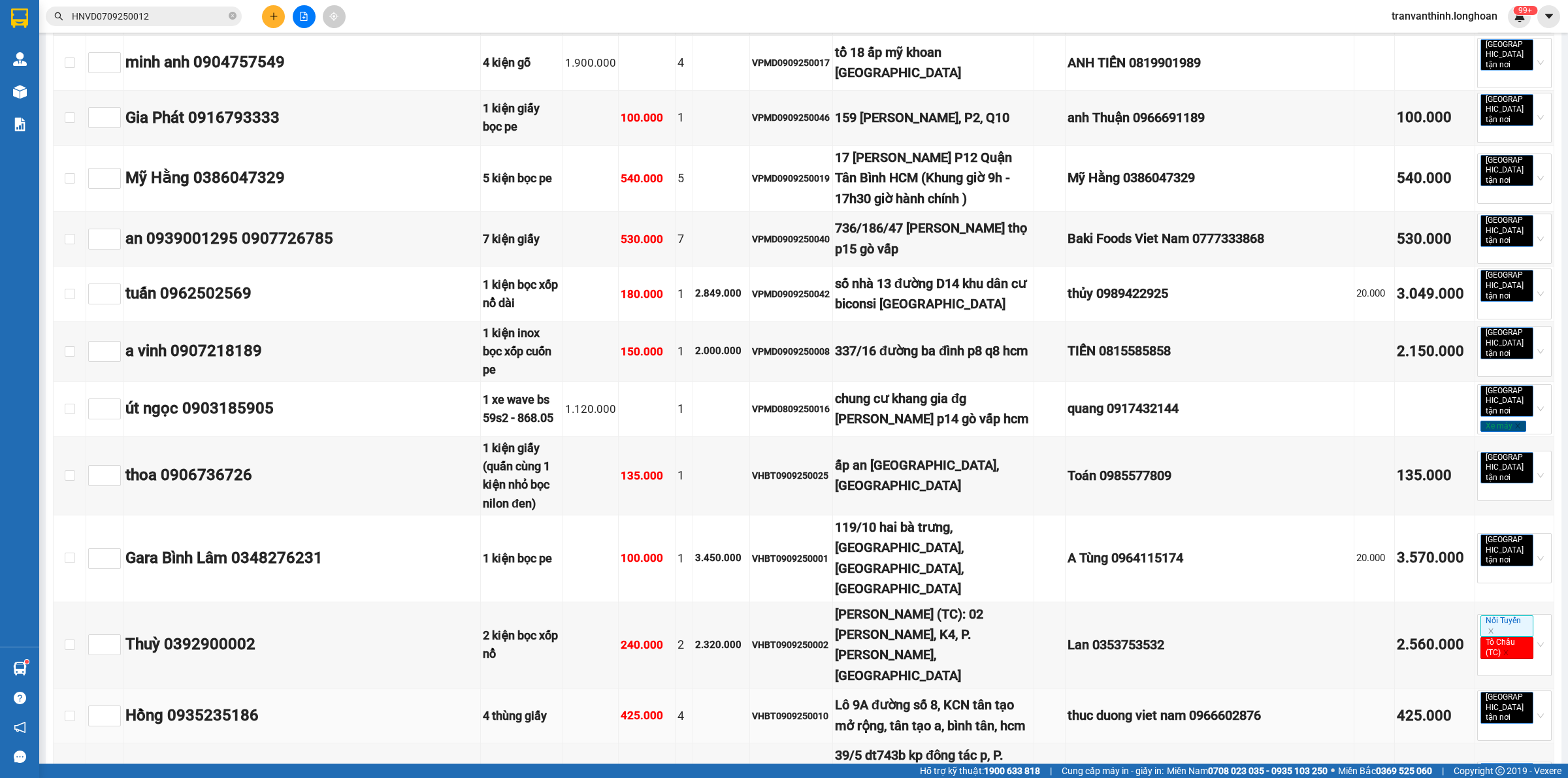
scroll to position [2585, 0]
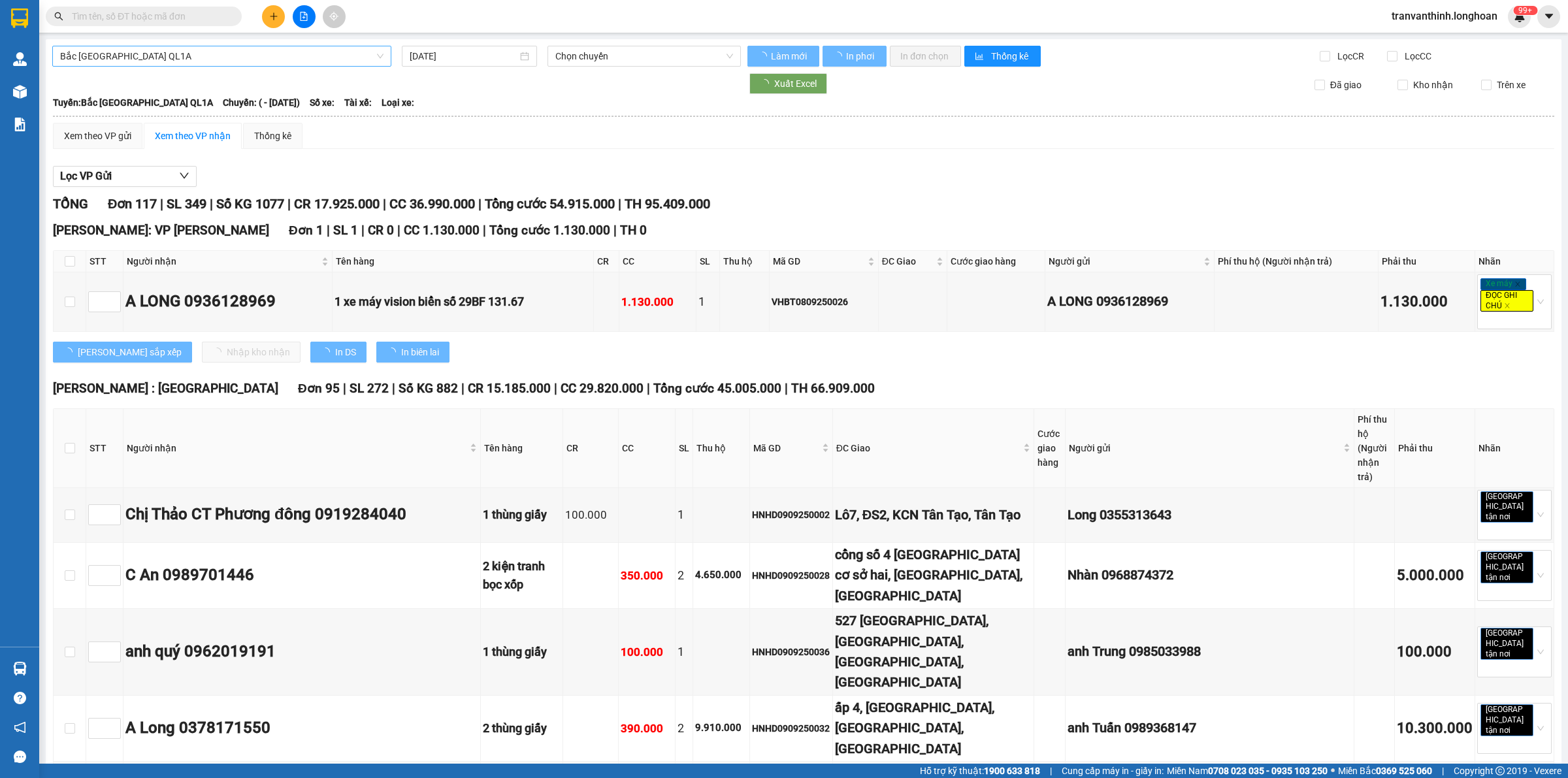
click at [173, 53] on span "Bắc [GEOGRAPHIC_DATA] QL1A" at bounding box center [222, 56] width 324 height 19
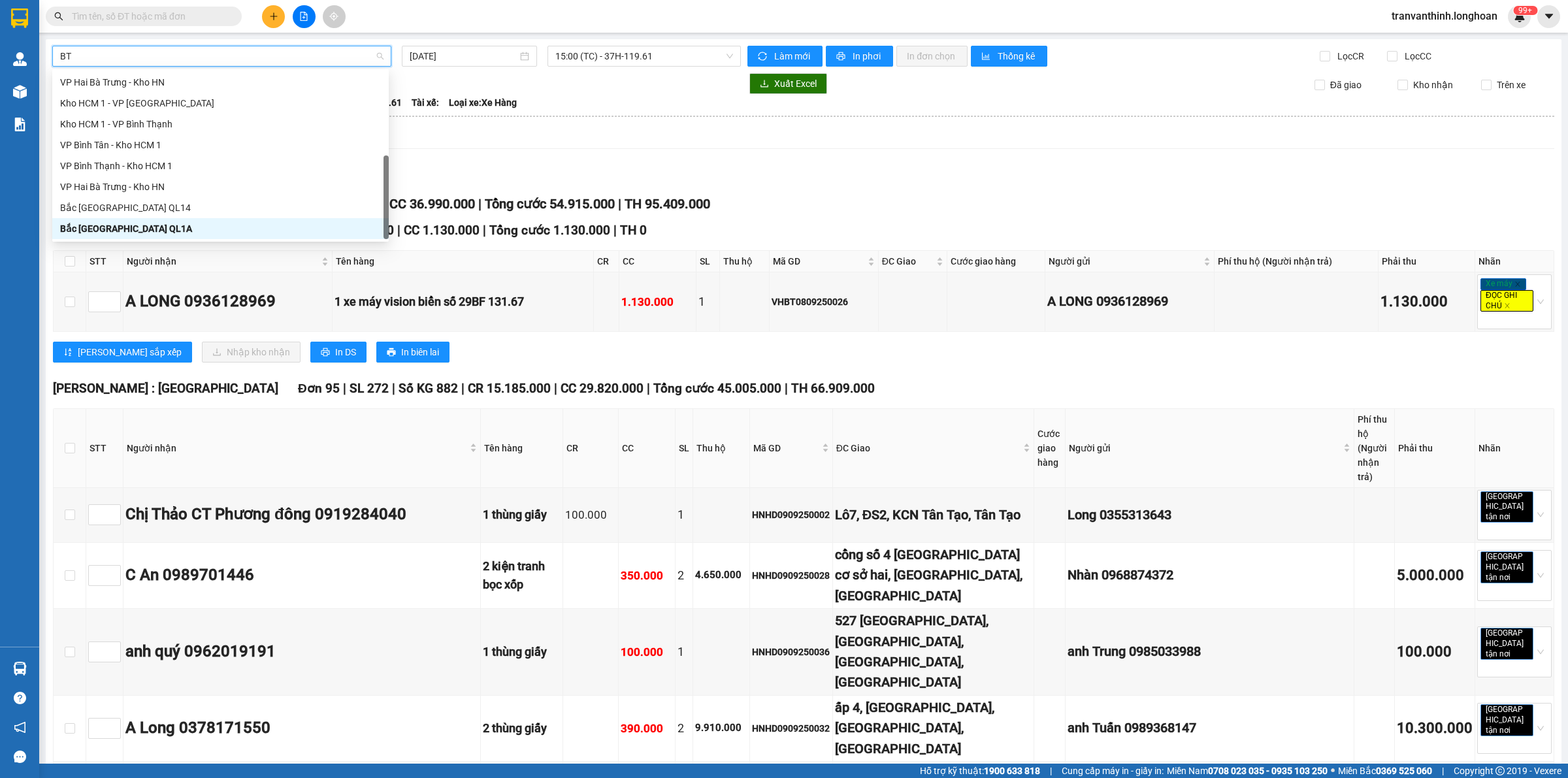
scroll to position [20, 0]
type input "BTN"
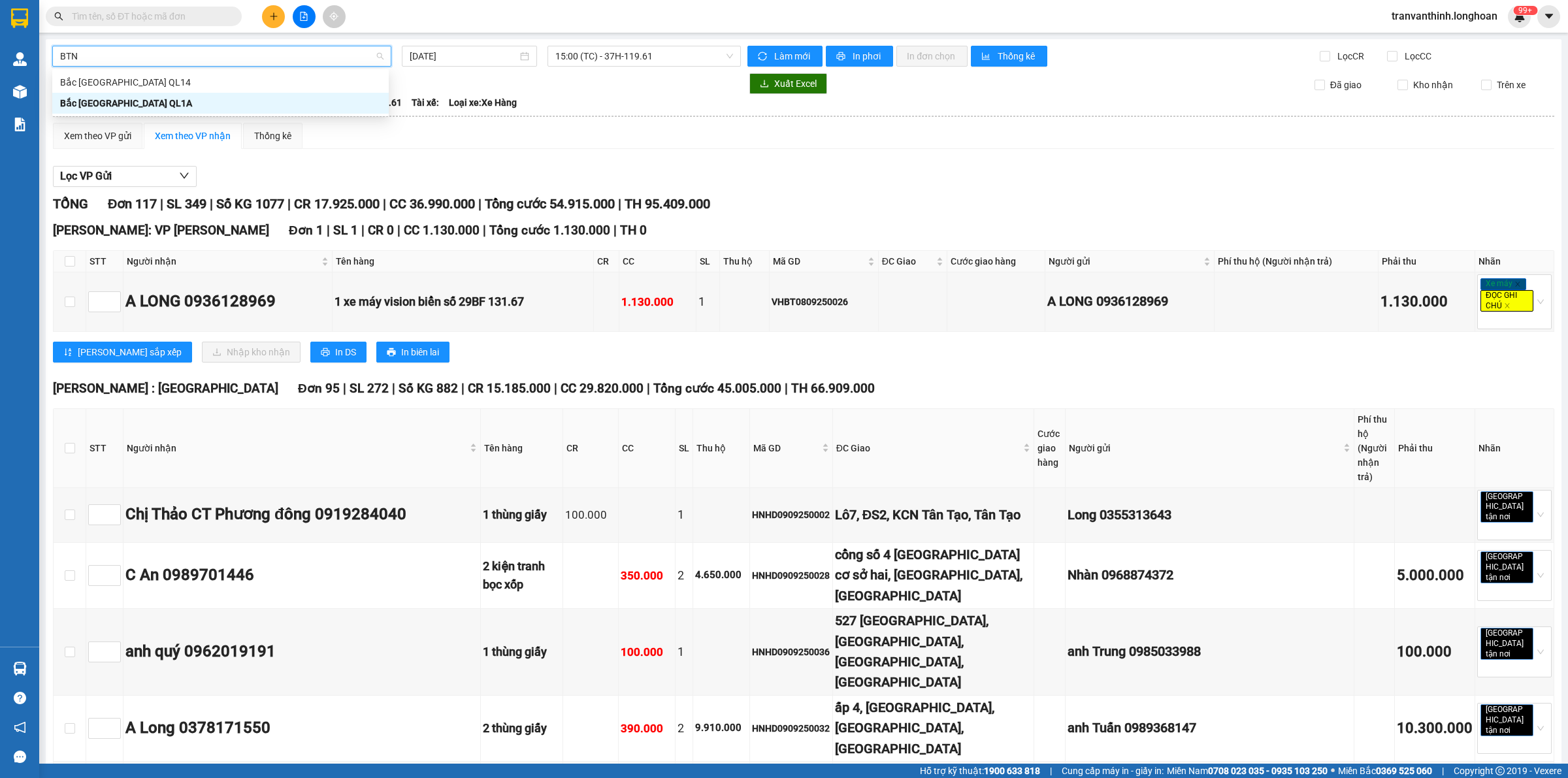
click at [149, 99] on div "Bắc [GEOGRAPHIC_DATA] QL1A" at bounding box center [220, 103] width 321 height 14
click at [459, 51] on input "[DATE]" at bounding box center [463, 56] width 108 height 14
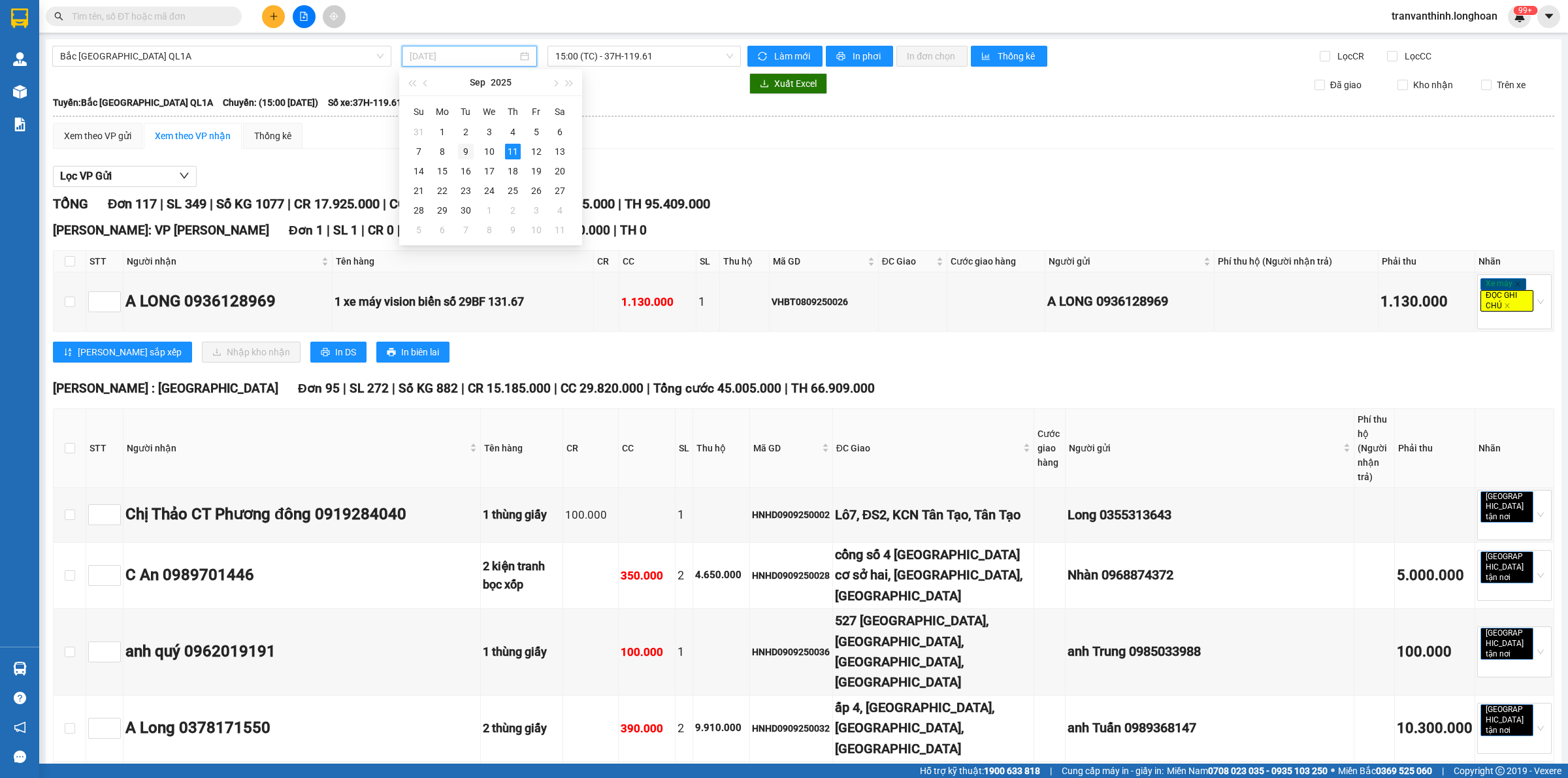
click at [466, 149] on div "9" at bounding box center [466, 151] width 16 height 16
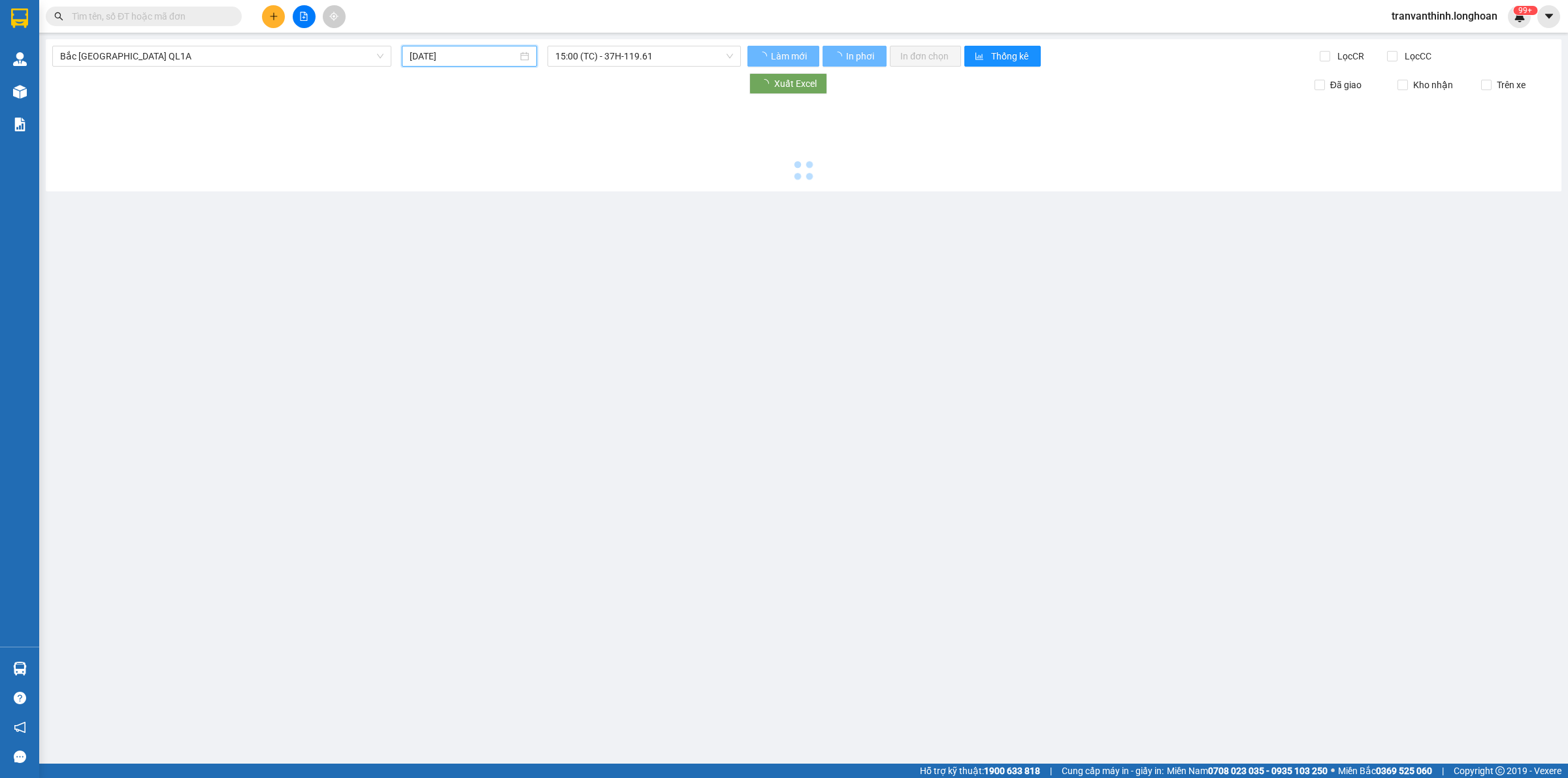
type input "[DATE]"
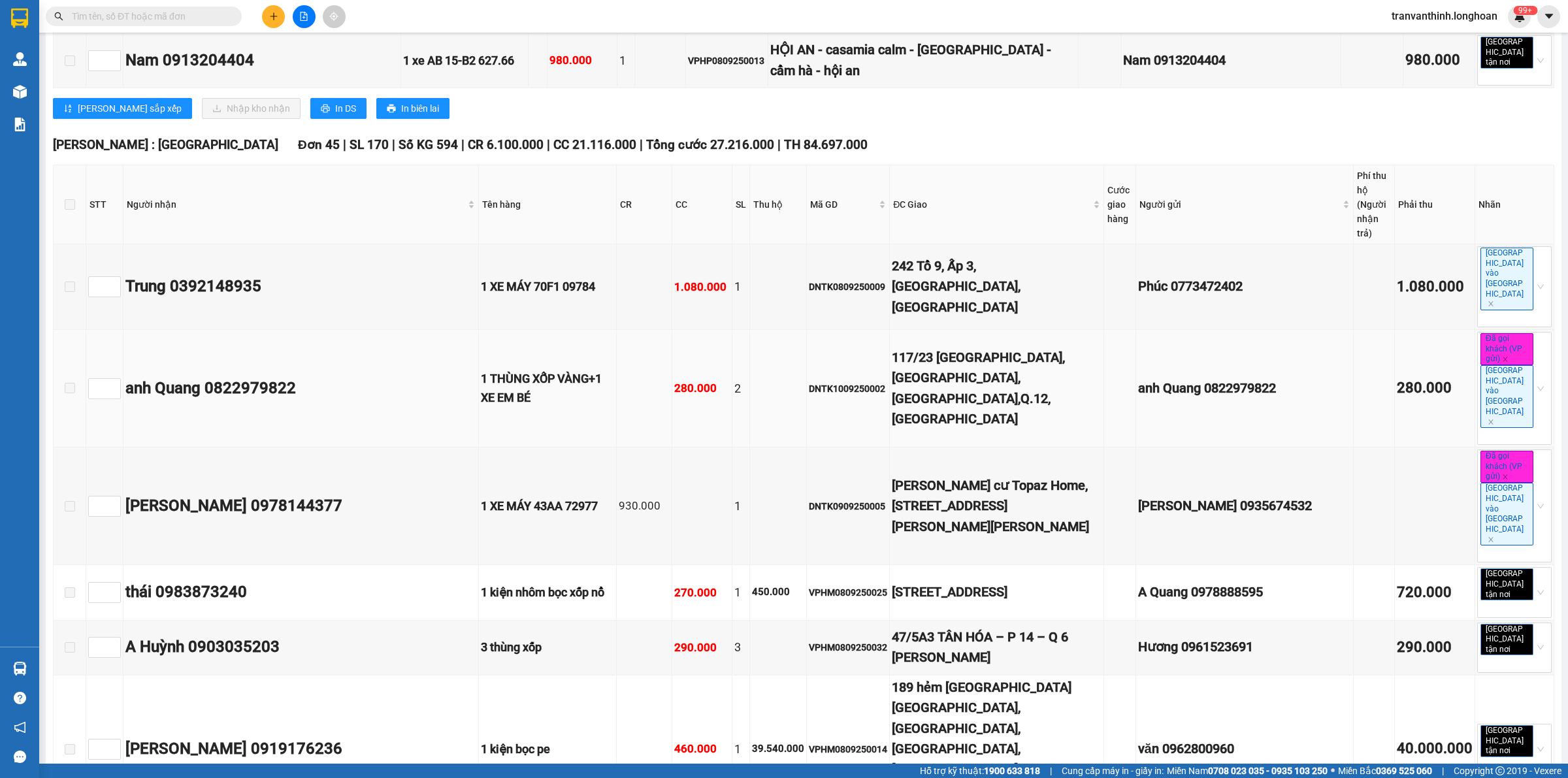
scroll to position [1089, 0]
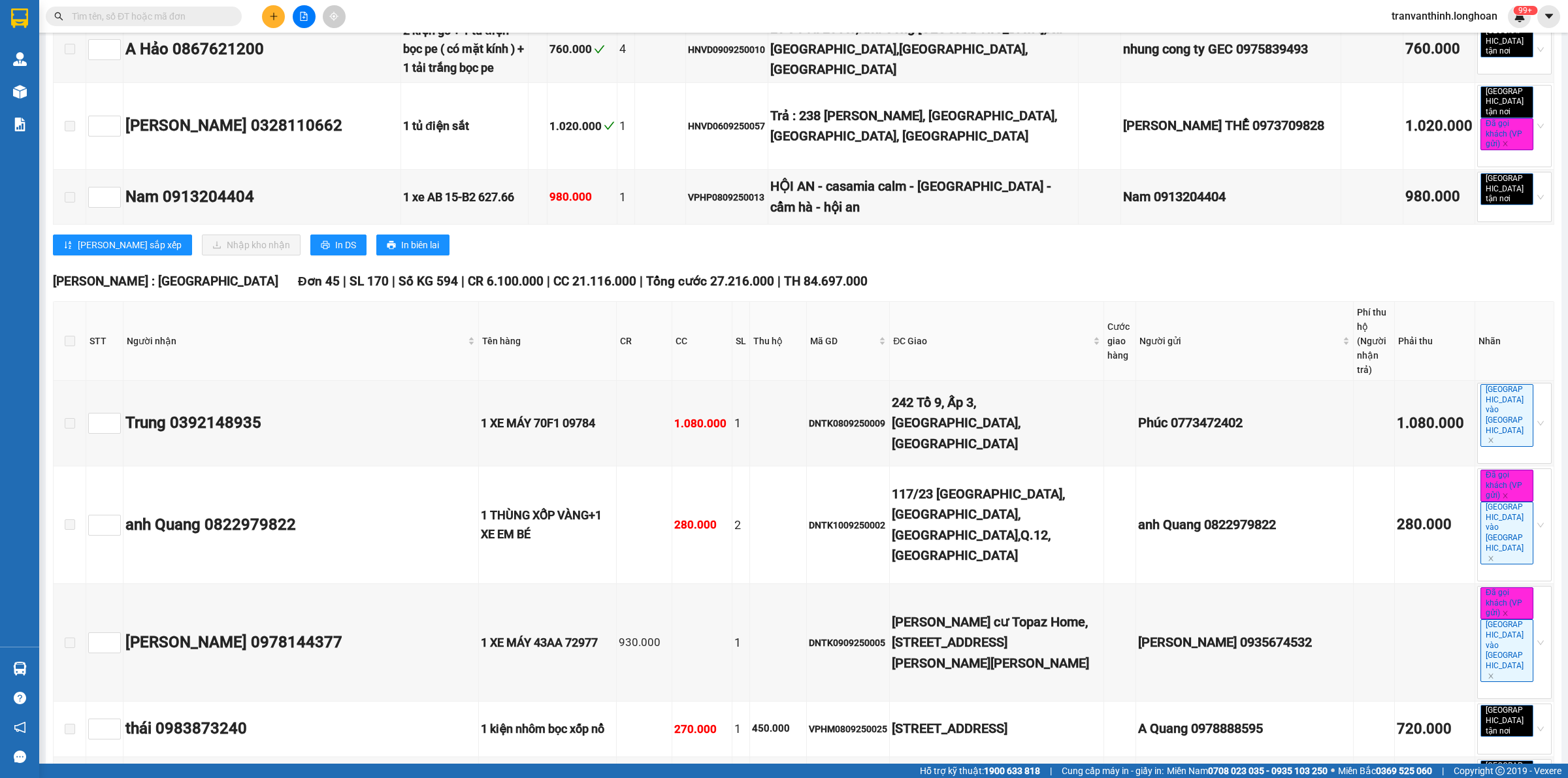
click at [65, 336] on span at bounding box center [70, 341] width 10 height 10
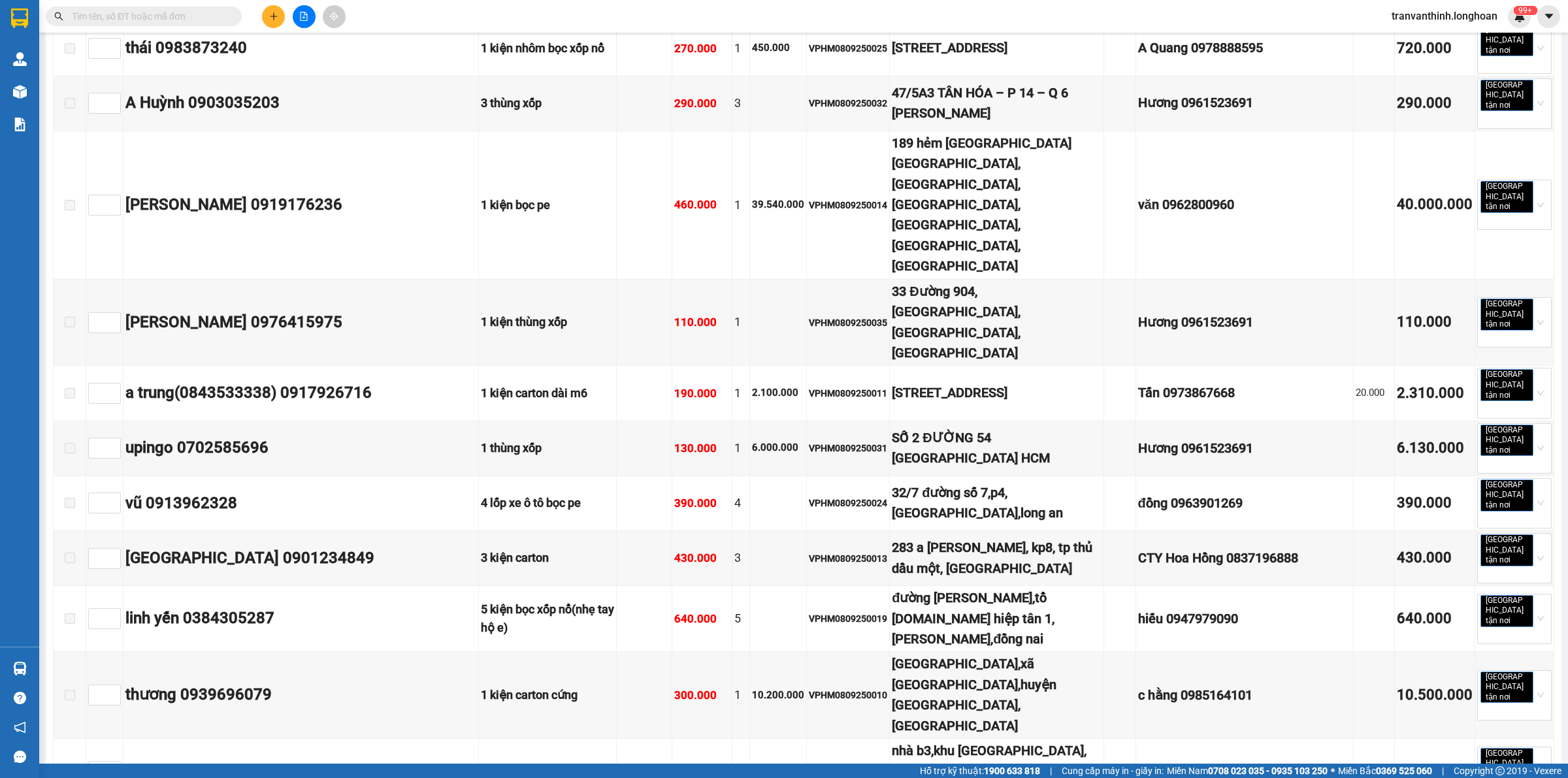
scroll to position [1905, 0]
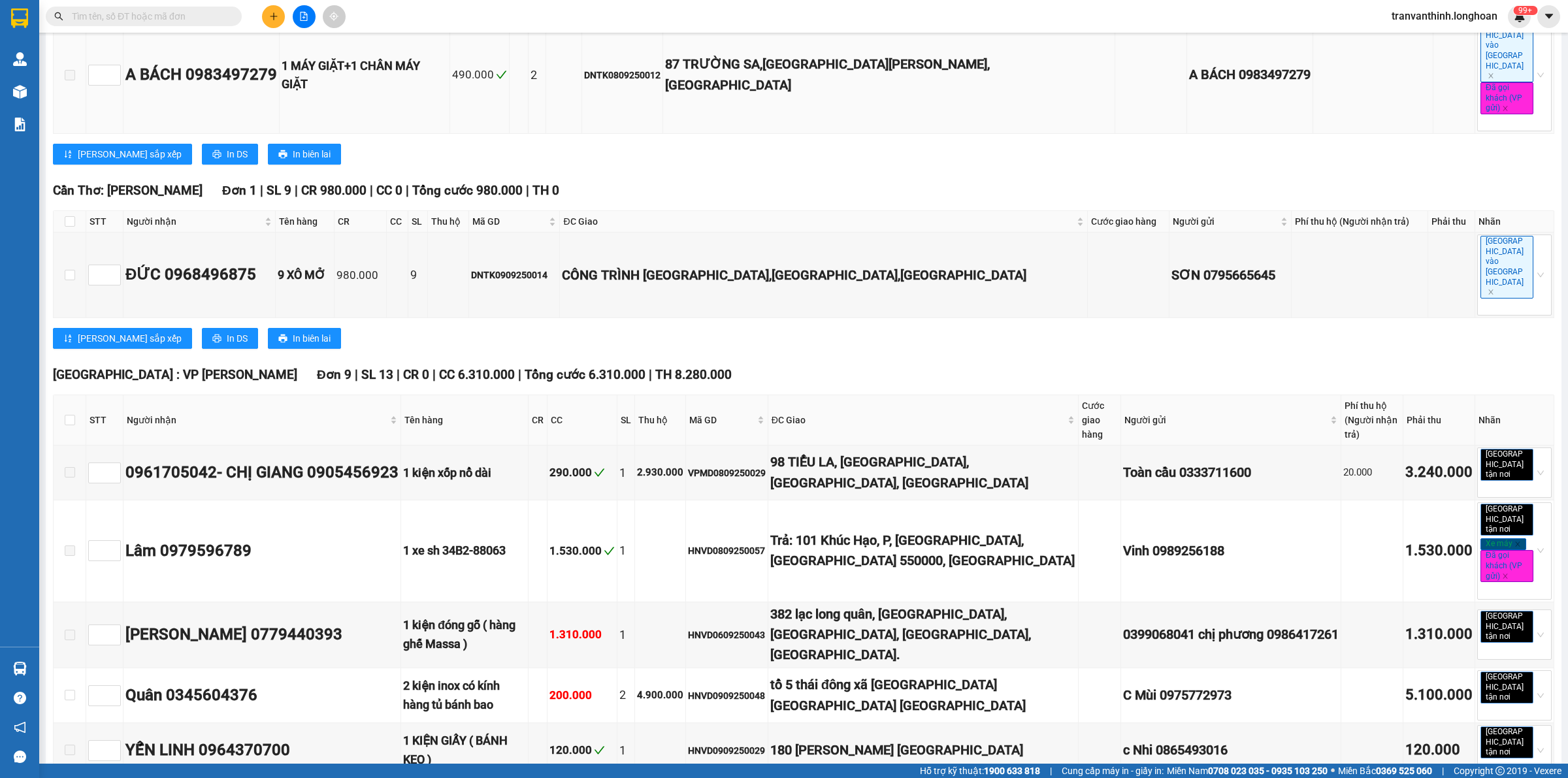
scroll to position [0, 0]
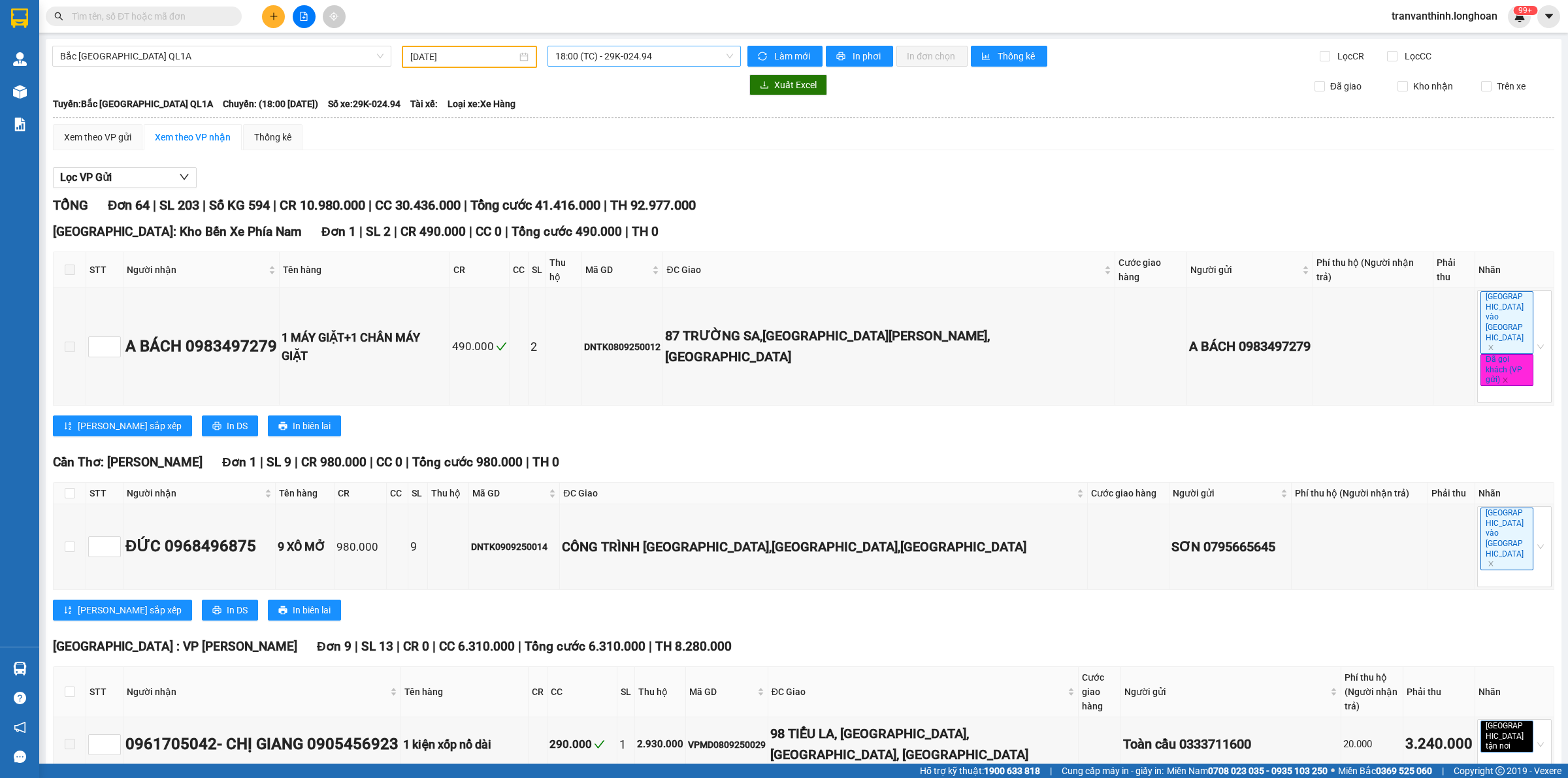
click at [665, 50] on span "18:00 (TC) - 29K-024.94" at bounding box center [644, 56] width 178 height 19
click at [629, 99] on div "18:00 (TC) - 29K-024.94" at bounding box center [603, 103] width 102 height 14
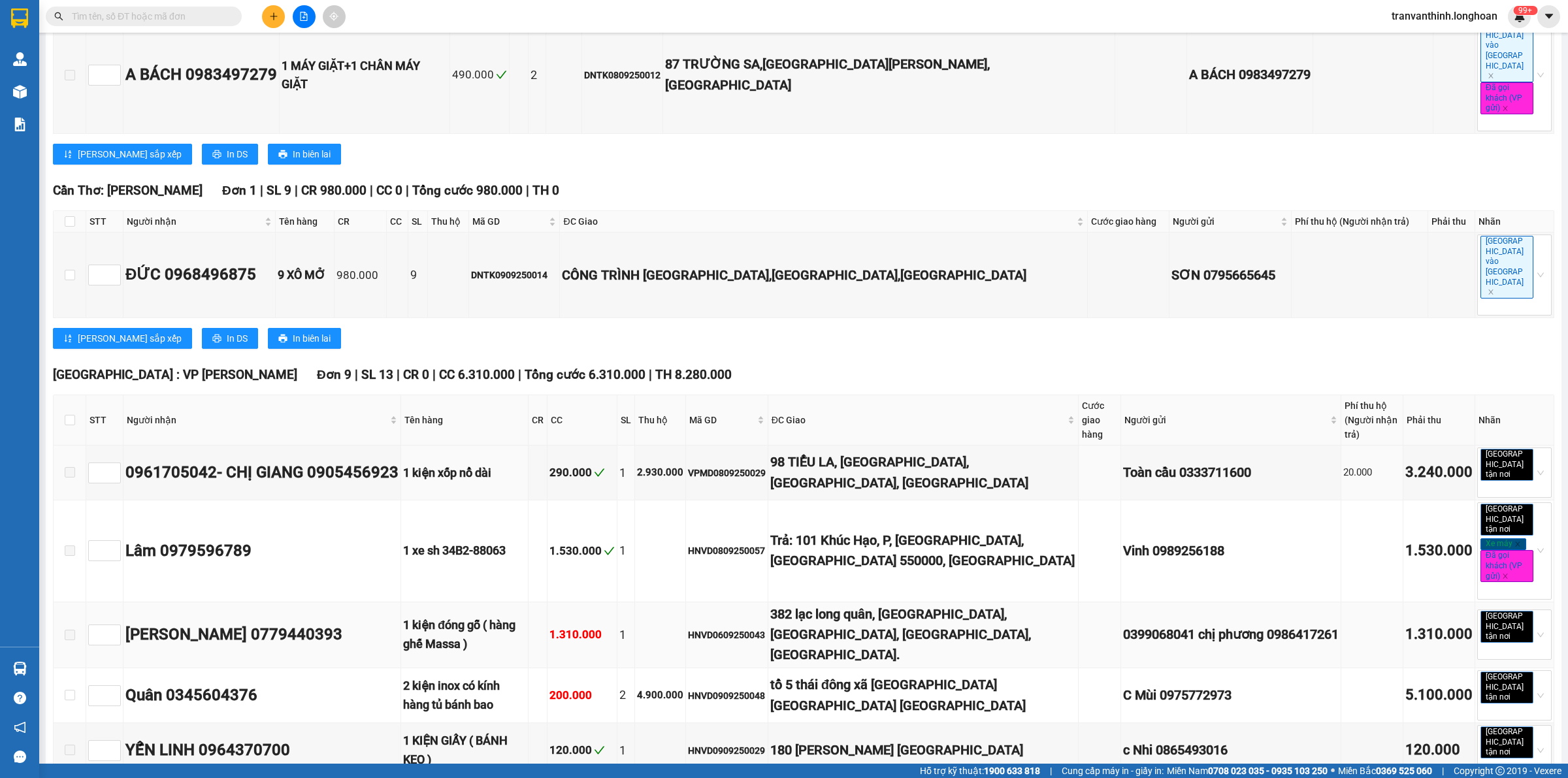
scroll to position [408, 0]
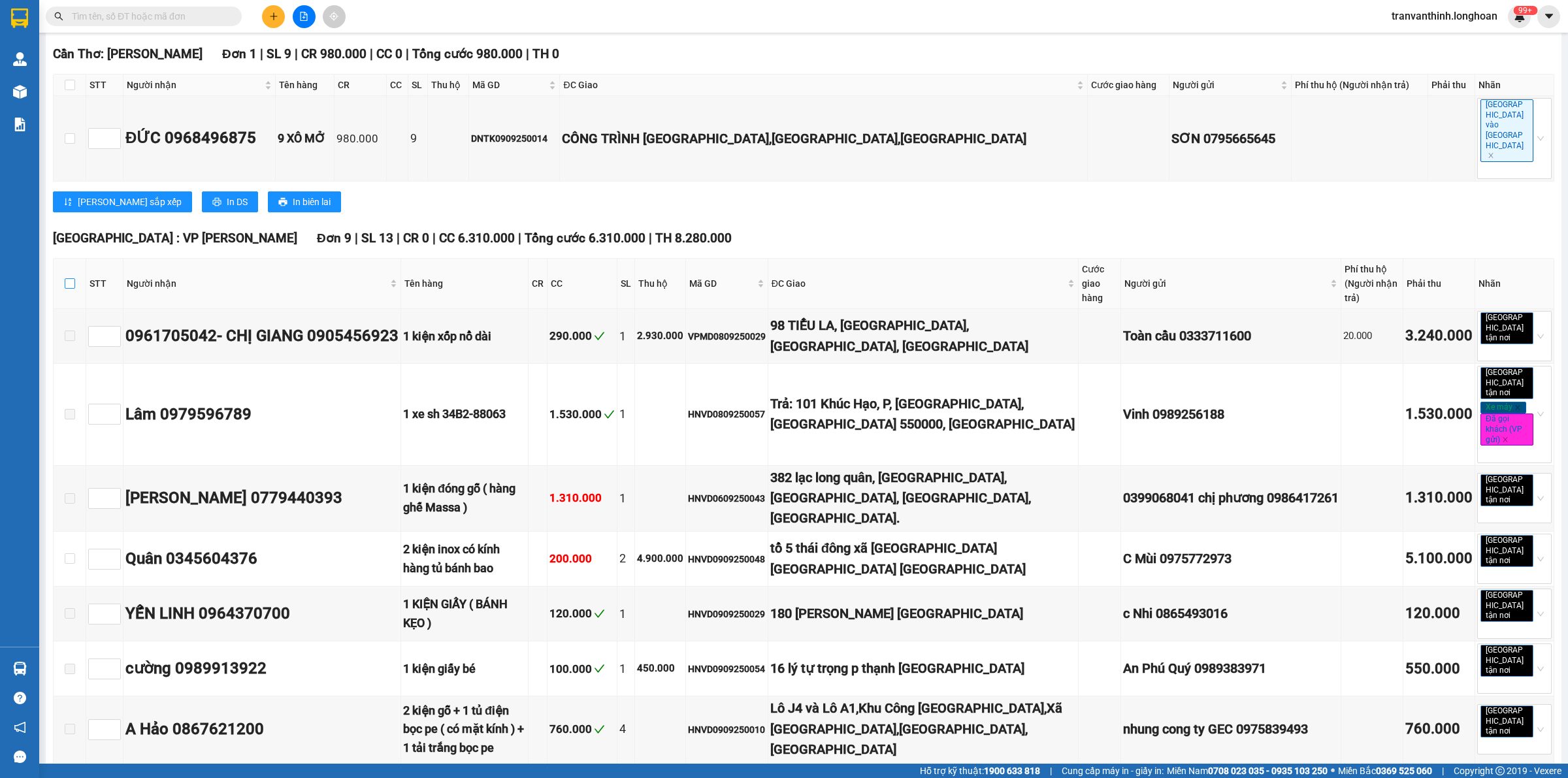
click at [70, 278] on input "checkbox" at bounding box center [70, 283] width 10 height 10
checkbox input "true"
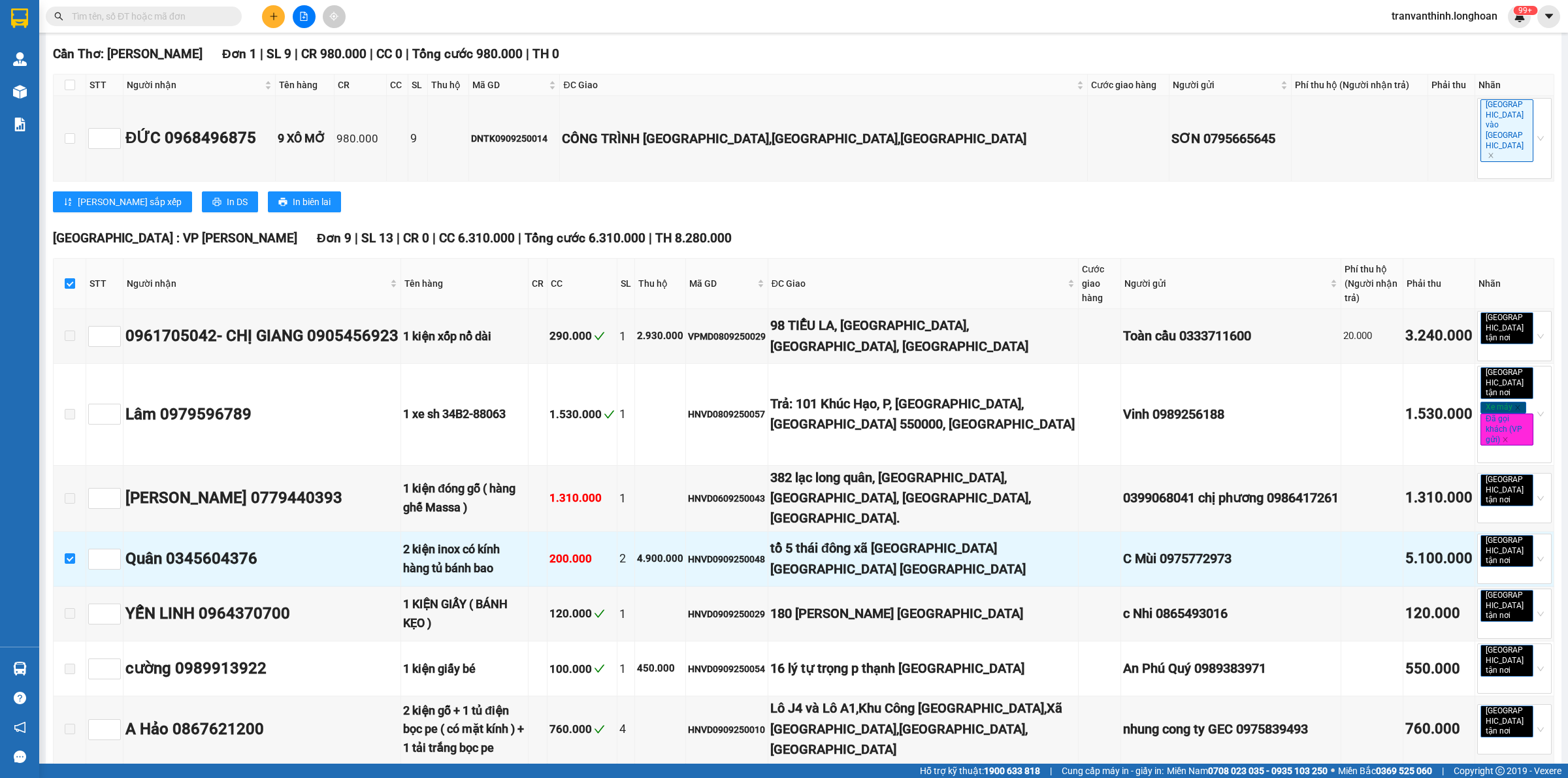
click at [70, 278] on input "checkbox" at bounding box center [70, 283] width 10 height 10
checkbox input "false"
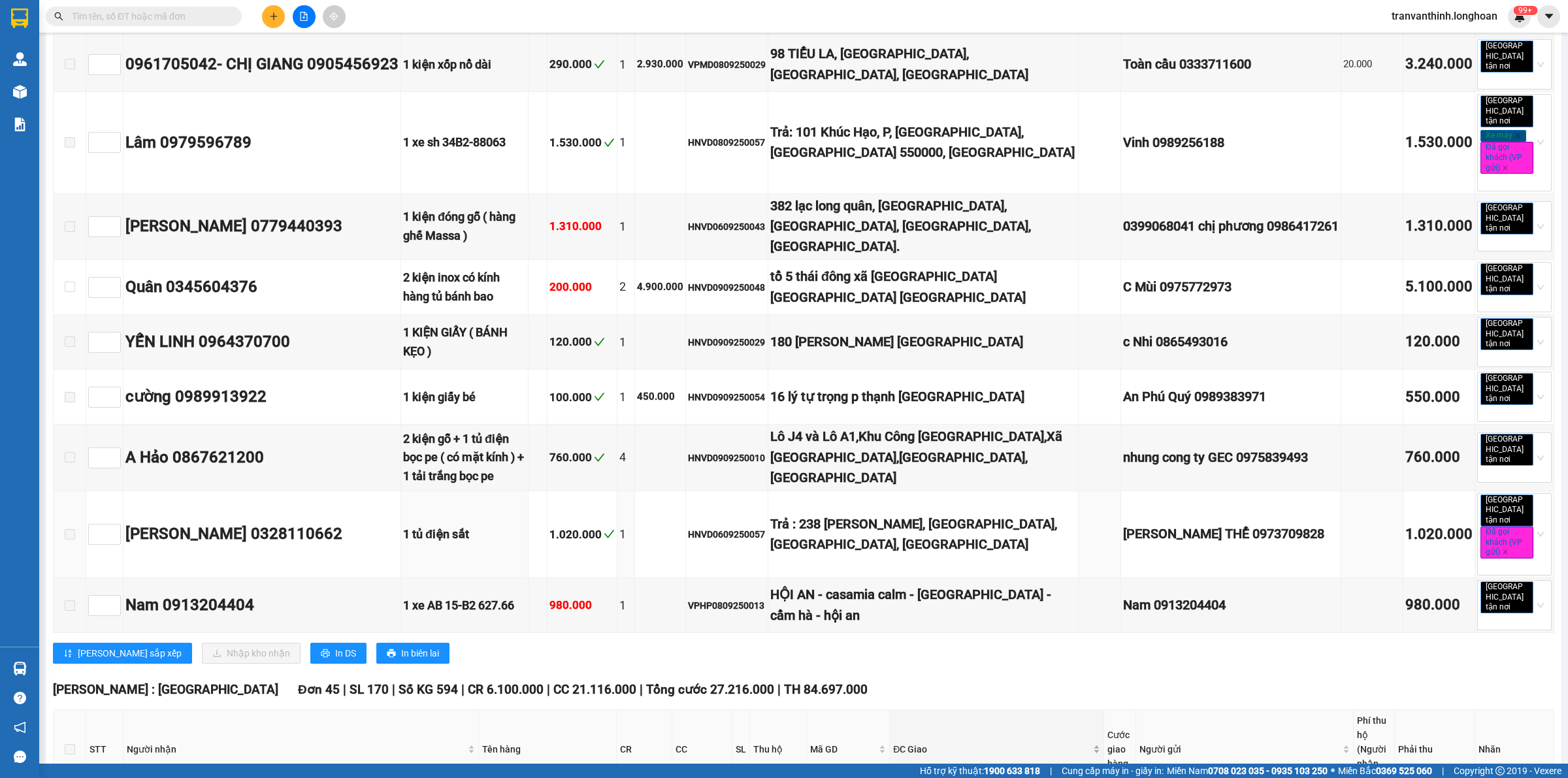
scroll to position [817, 0]
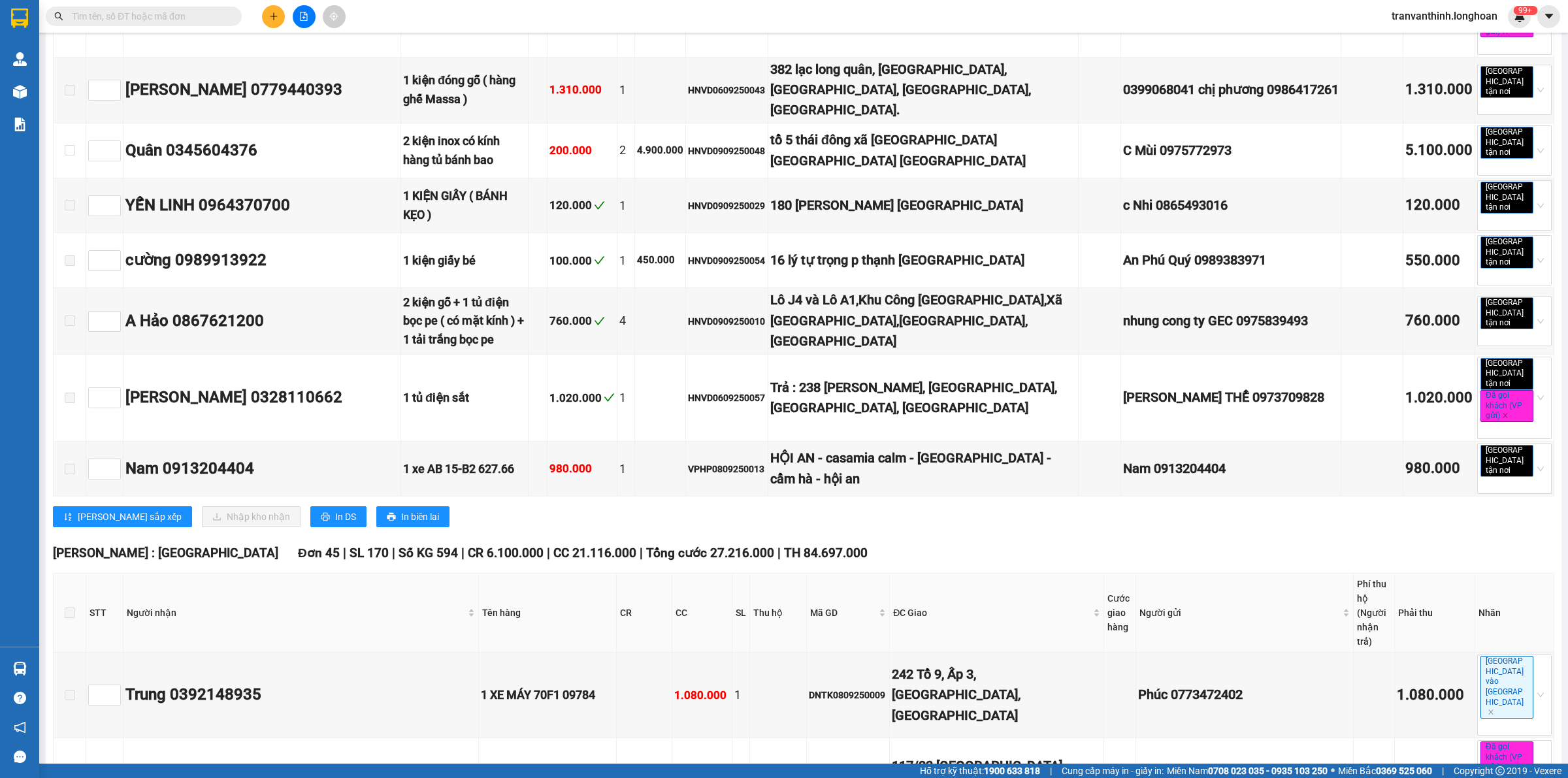
click at [70, 607] on span at bounding box center [70, 612] width 10 height 10
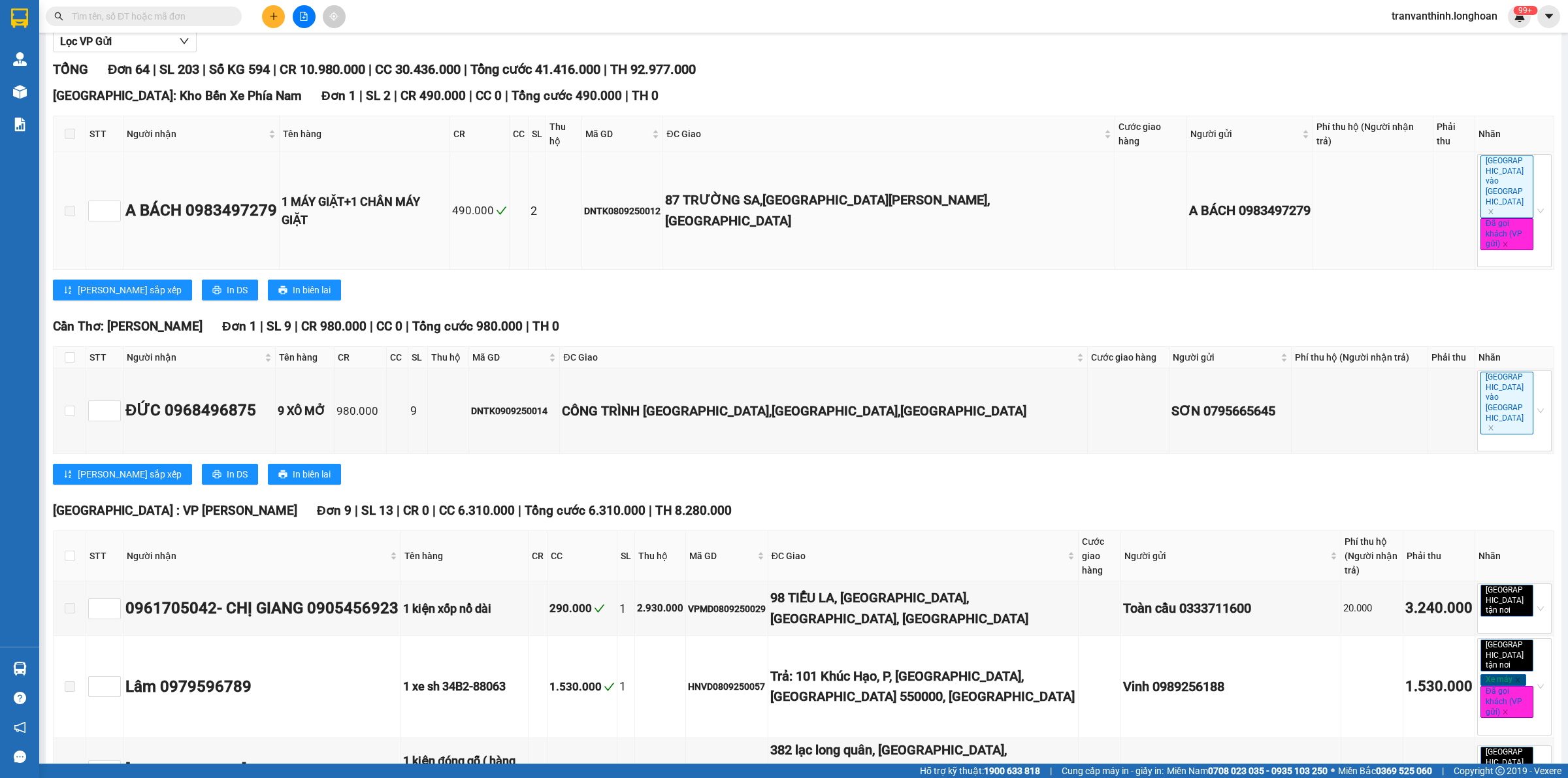
scroll to position [0, 0]
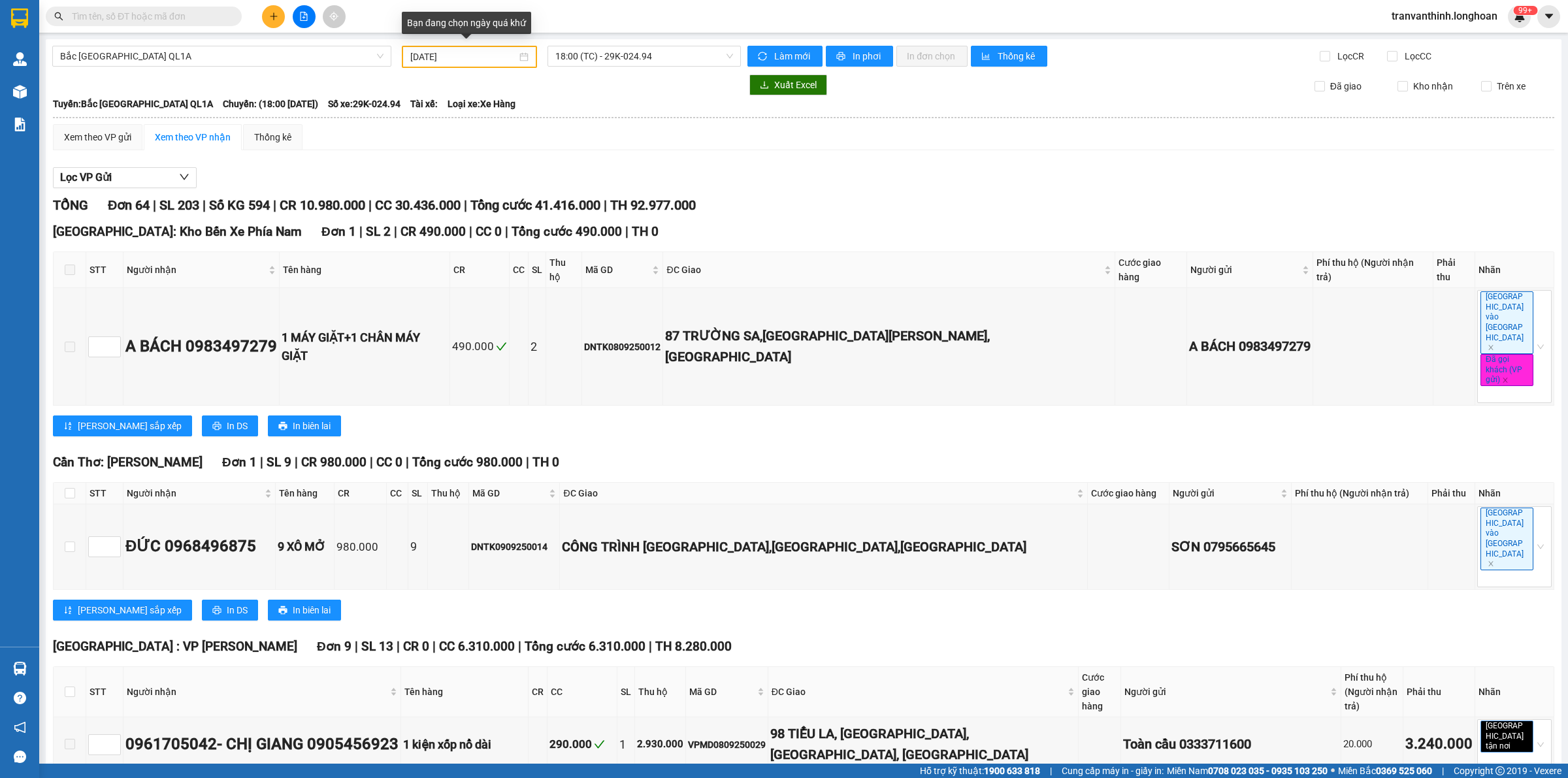
click at [461, 57] on input "[DATE]" at bounding box center [463, 56] width 107 height 14
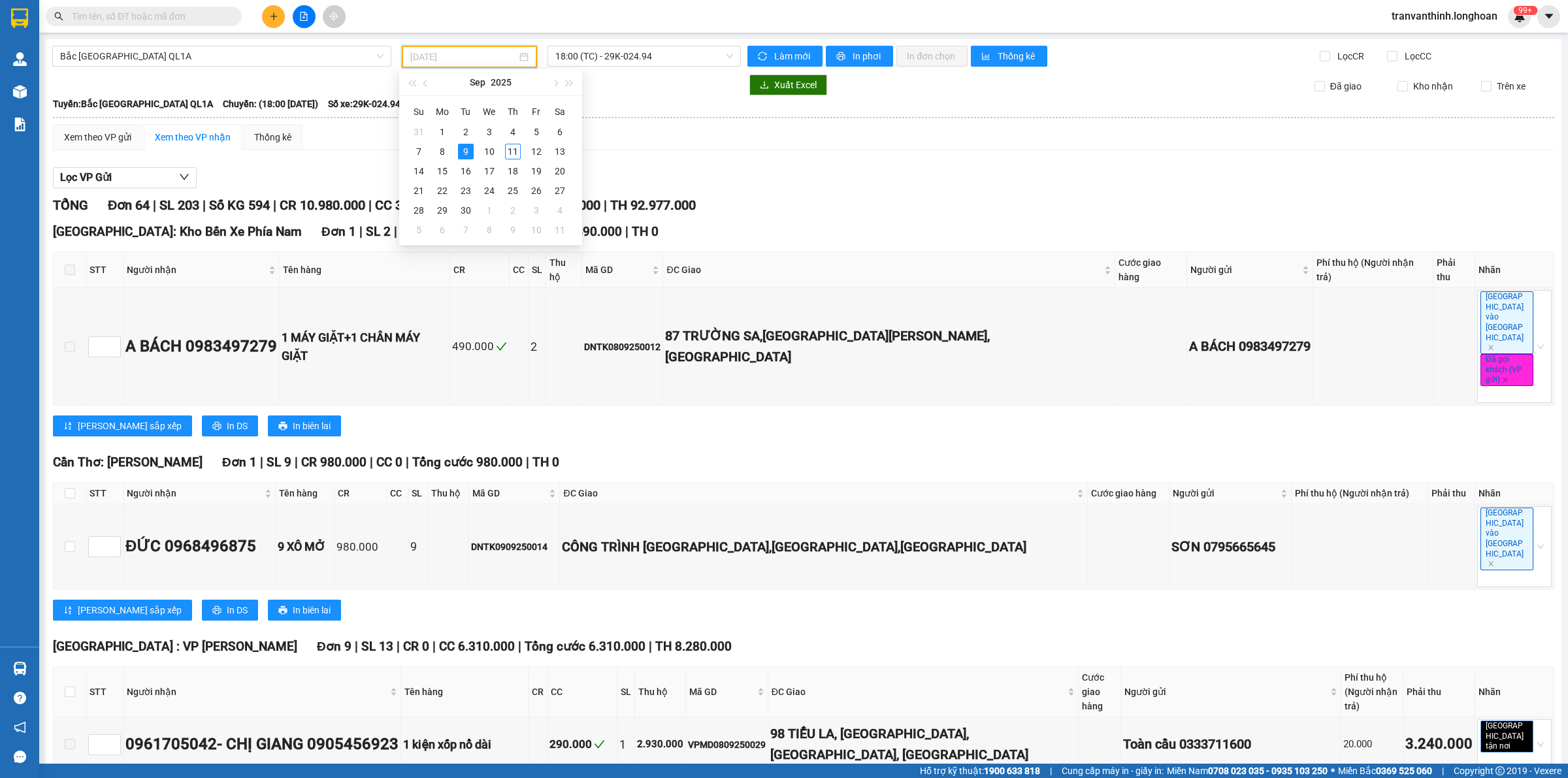
type input "[DATE]"
click at [466, 151] on div "9" at bounding box center [466, 151] width 16 height 16
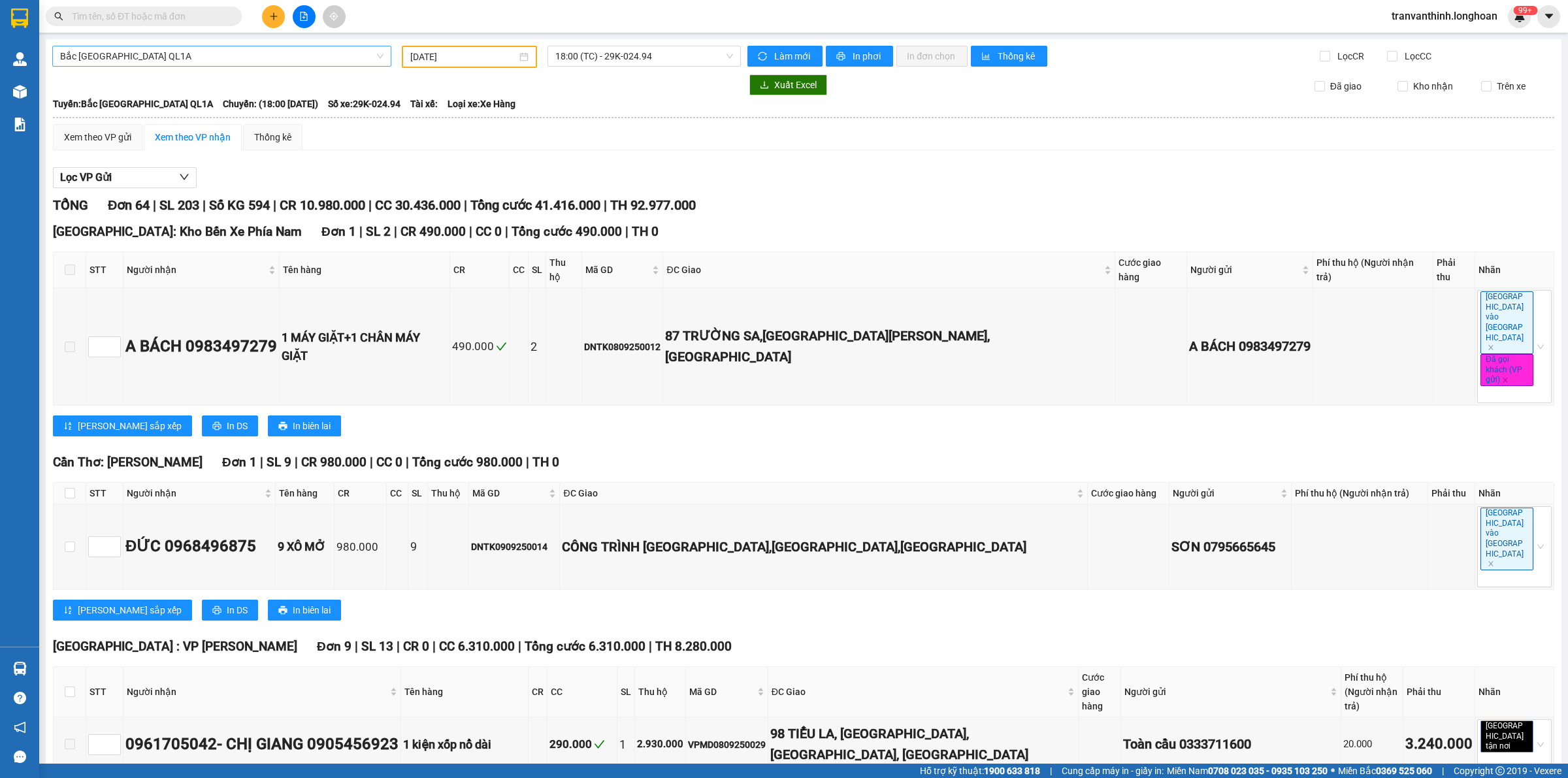
click at [238, 50] on span "Bắc [GEOGRAPHIC_DATA] QL1A" at bounding box center [222, 56] width 324 height 19
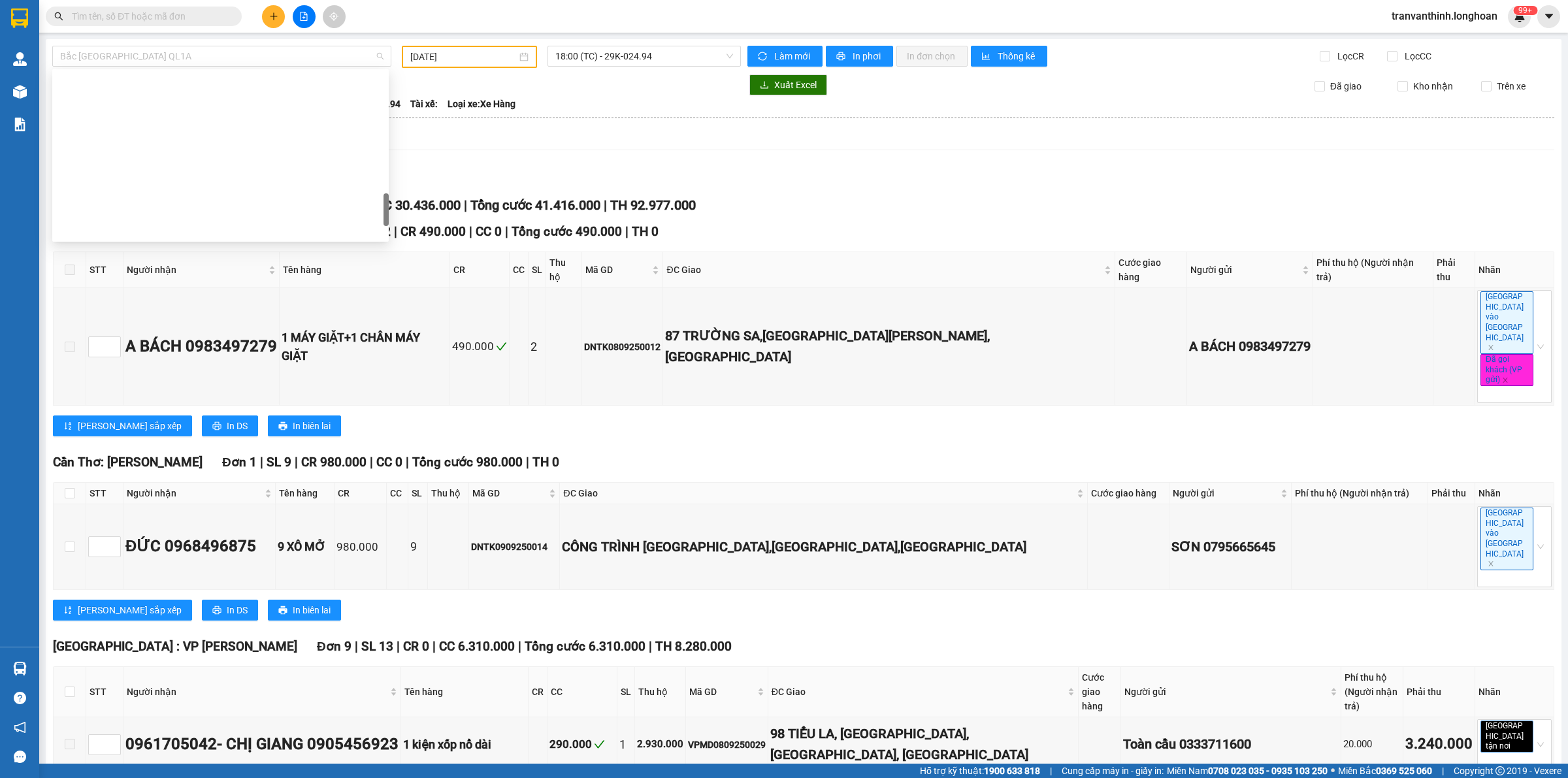
scroll to position [690, 0]
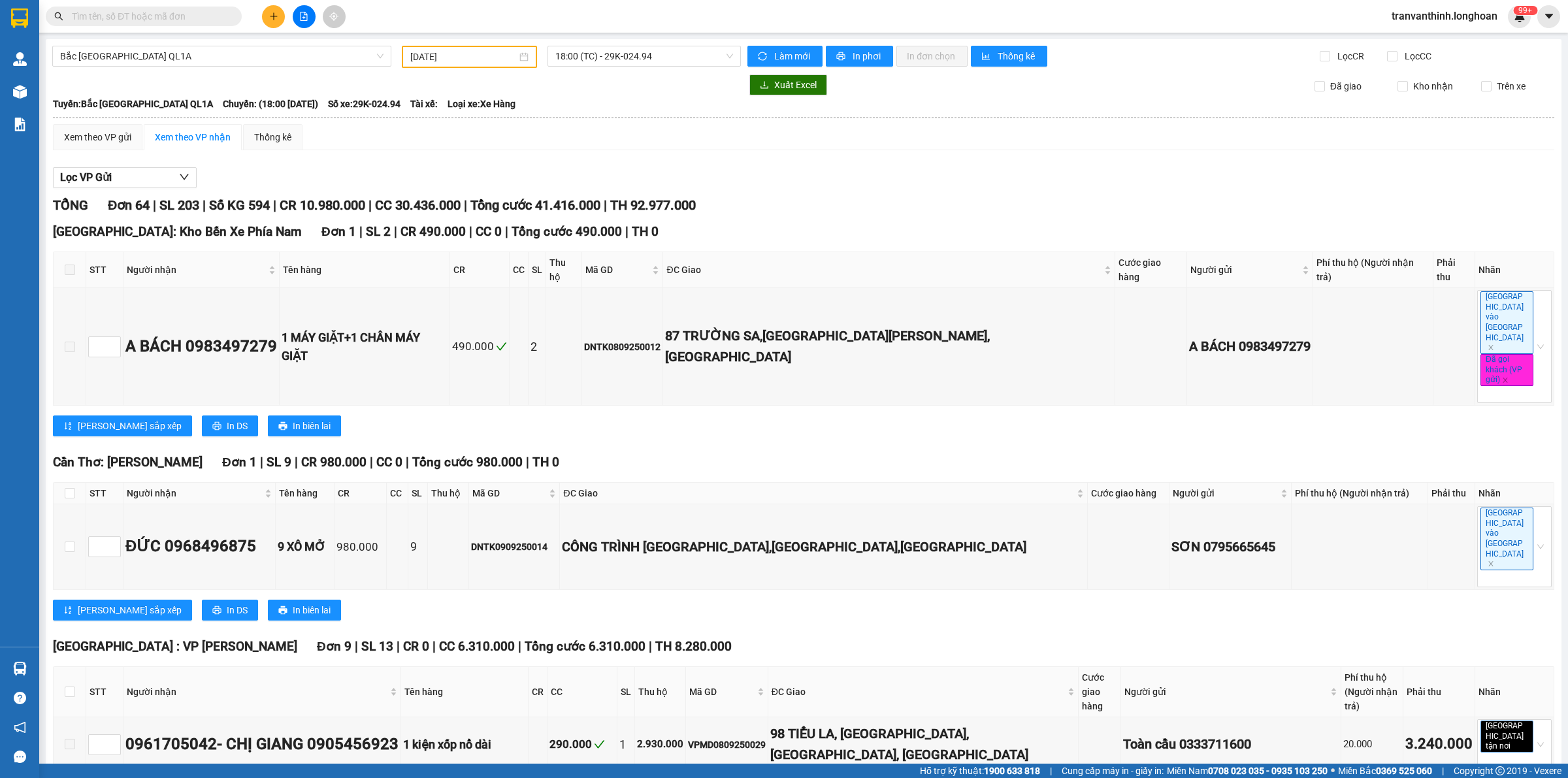
click at [534, 103] on div "Tuyến: Bắc Trung Nam QL1A Chuyến: (18:00 - 09/09/2025) Số xe: 29K-024.94 Tài xế…" at bounding box center [804, 103] width 1501 height 14
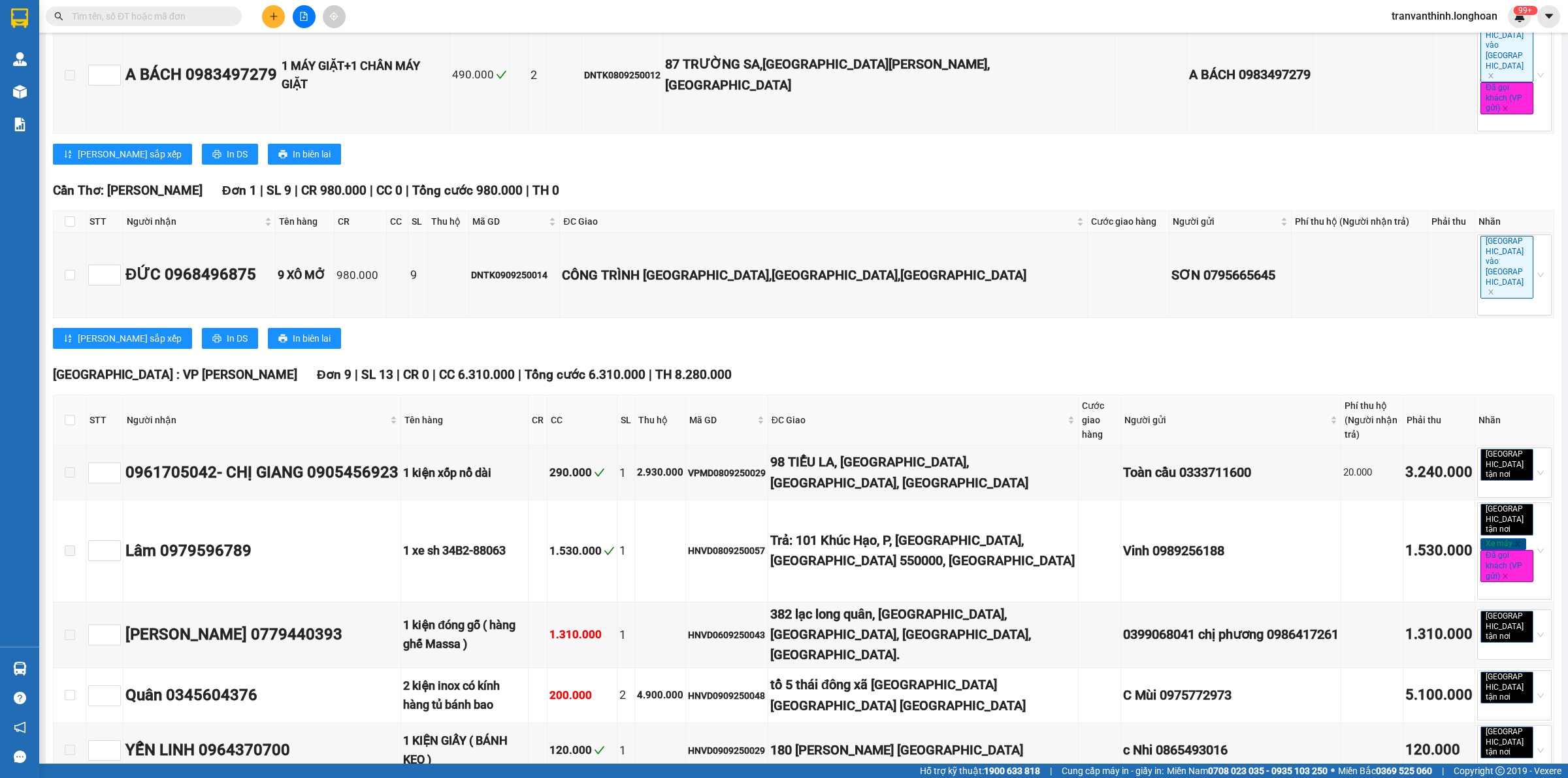
scroll to position [0, 0]
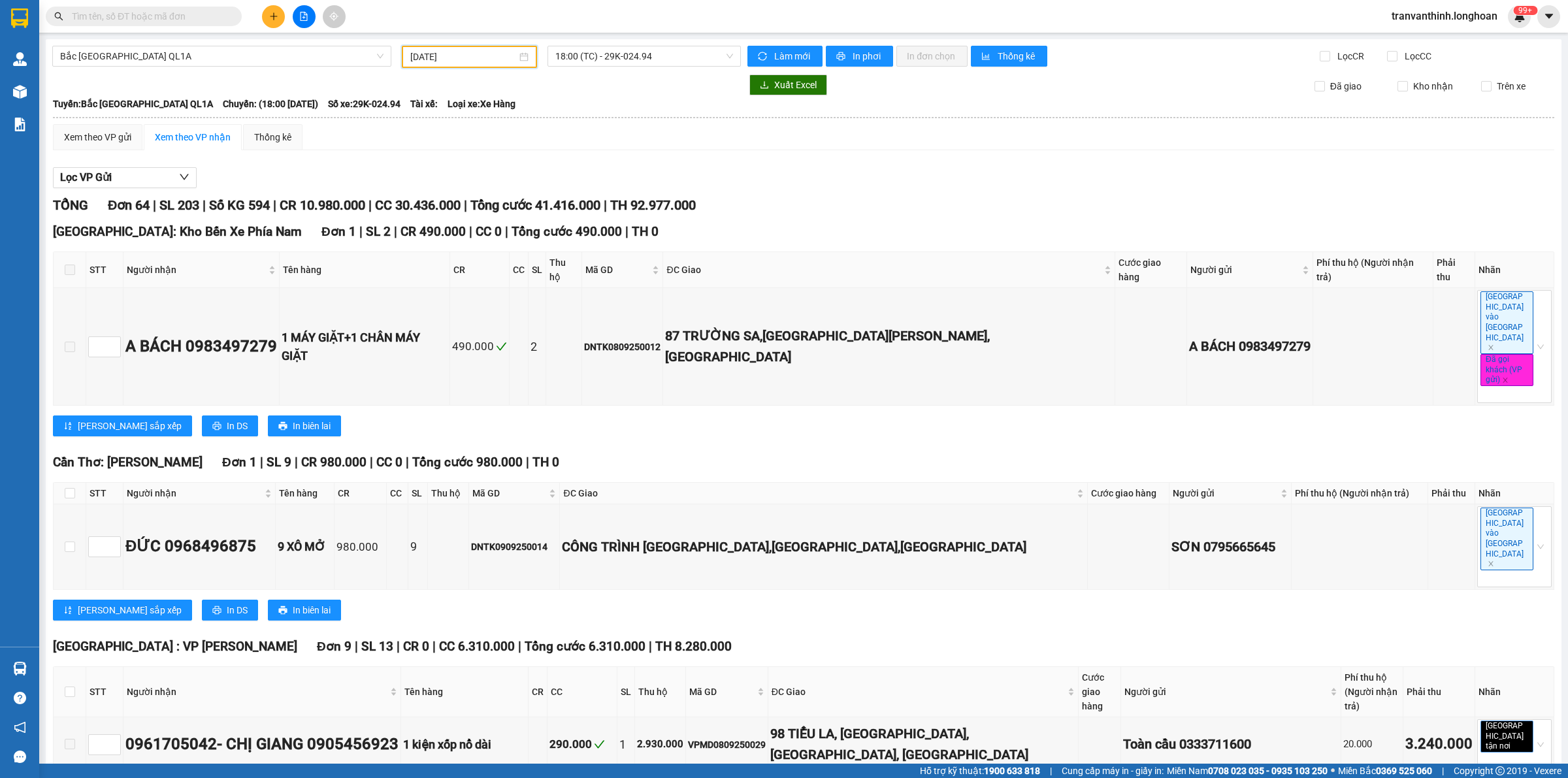
click at [454, 51] on input "[DATE]" at bounding box center [463, 56] width 107 height 14
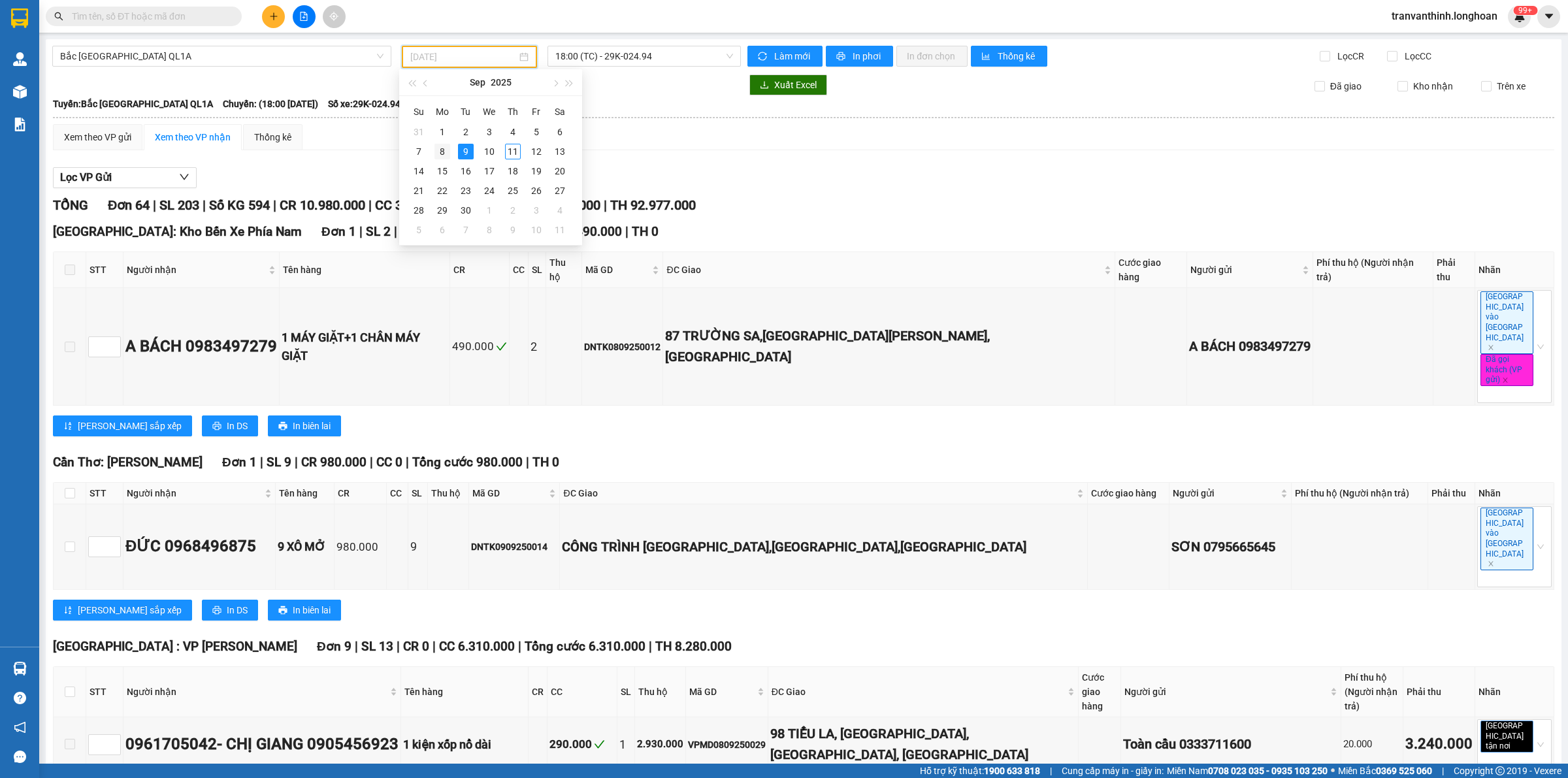
click at [446, 150] on div "8" at bounding box center [442, 151] width 16 height 16
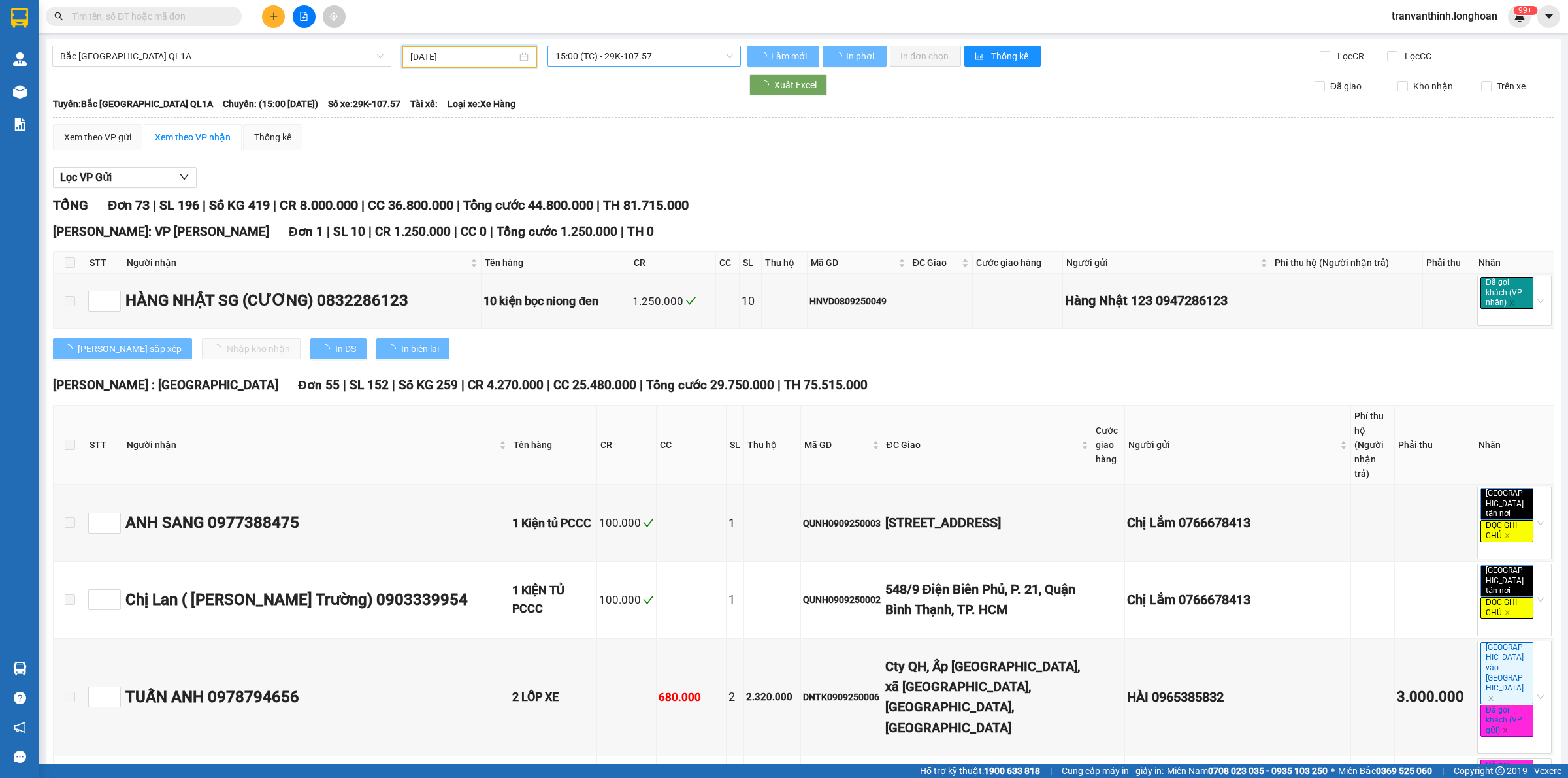
click at [667, 62] on span "15:00 (TC) - 29K-107.57" at bounding box center [644, 56] width 178 height 19
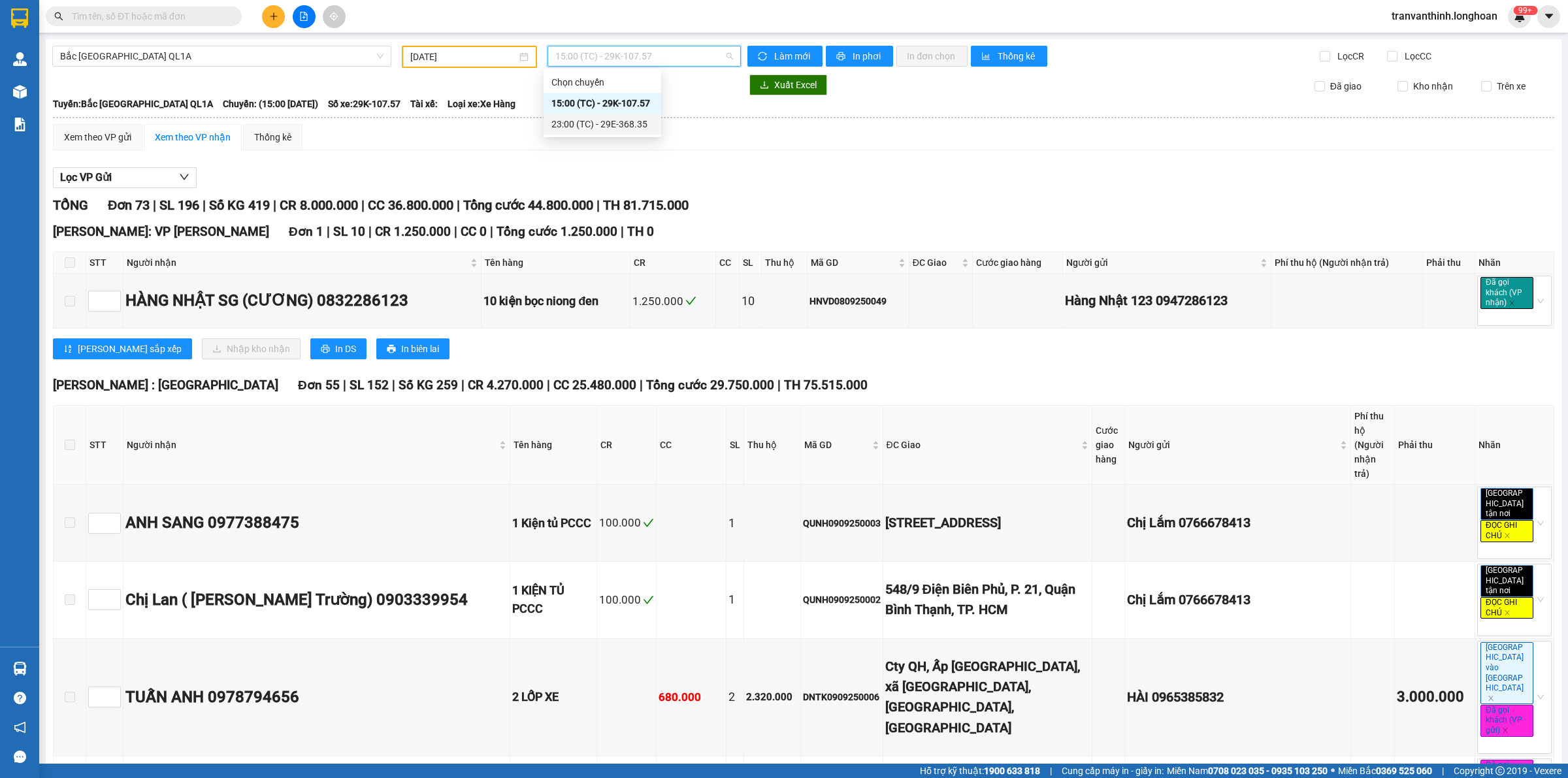
click at [720, 135] on div "Xem theo VP gửi Xem theo VP nhận Thống kê" at bounding box center [804, 137] width 1501 height 26
click at [638, 52] on span "15:00 (TC) - 29K-107.57" at bounding box center [644, 56] width 178 height 19
click at [626, 118] on div "23:00 (TC) - 29E-368.35" at bounding box center [603, 124] width 102 height 14
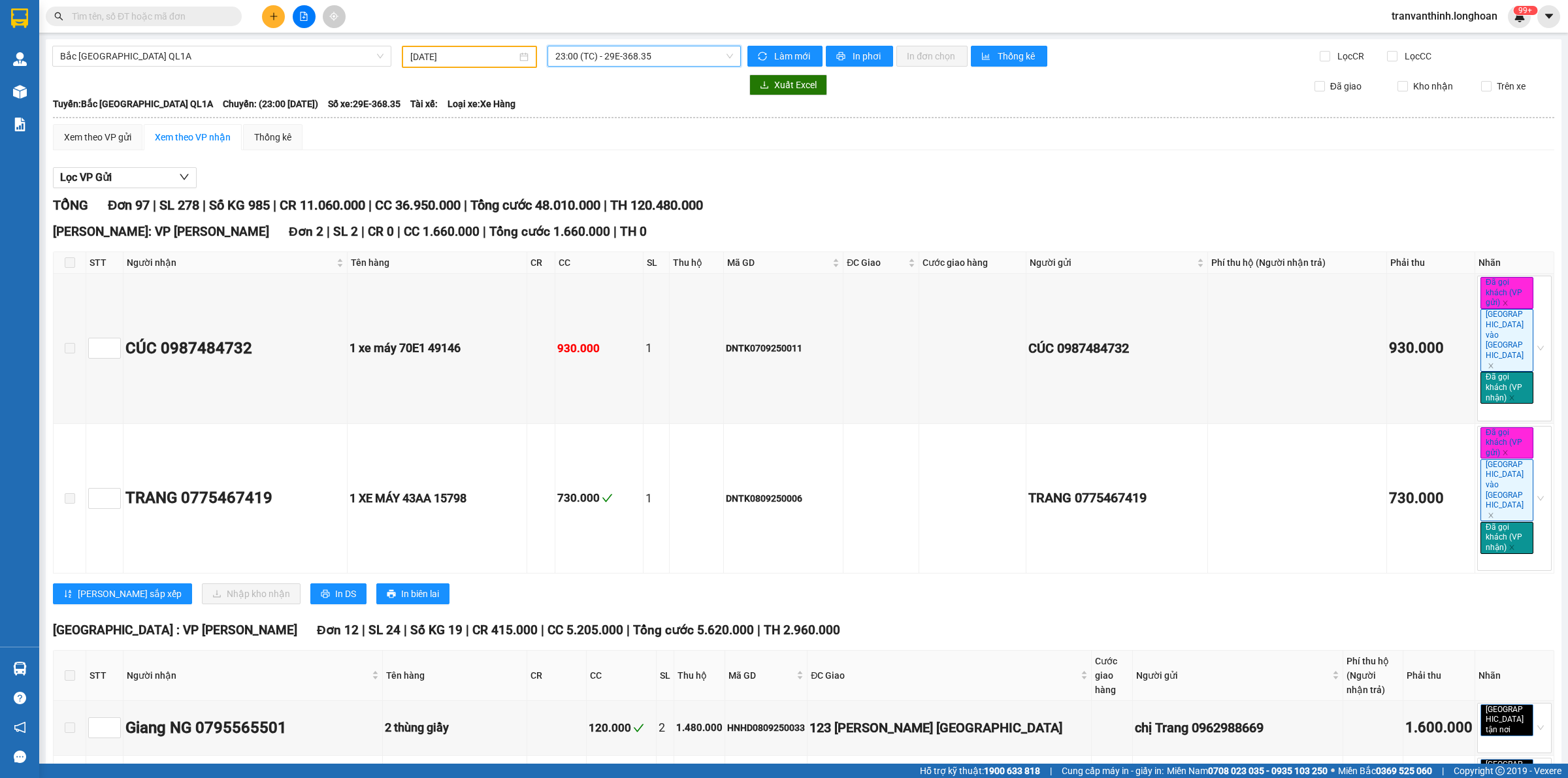
click at [497, 61] on input "08/09/2025" at bounding box center [463, 56] width 107 height 14
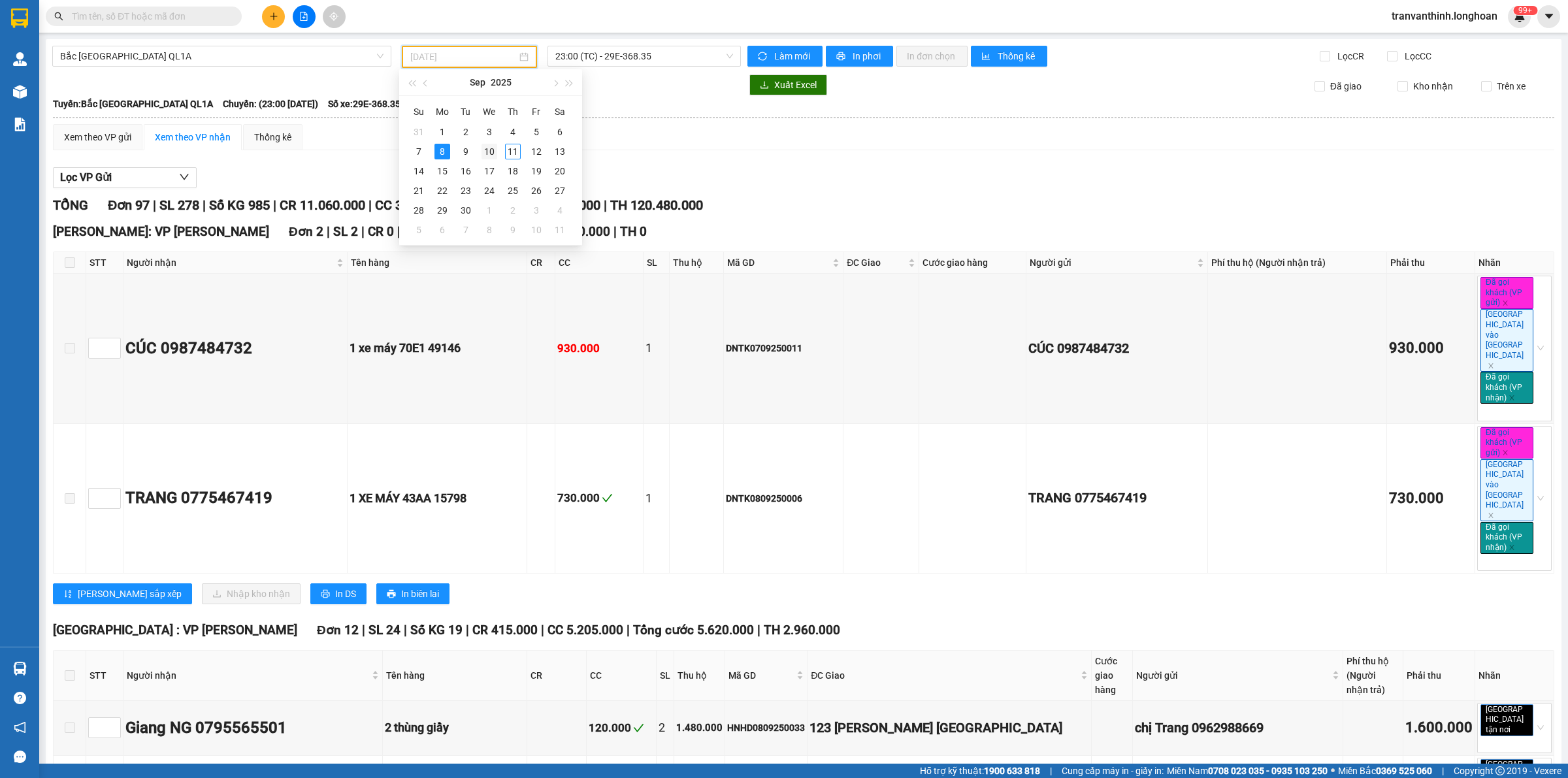
click at [492, 149] on div "10" at bounding box center [489, 151] width 16 height 16
type input "[DATE]"
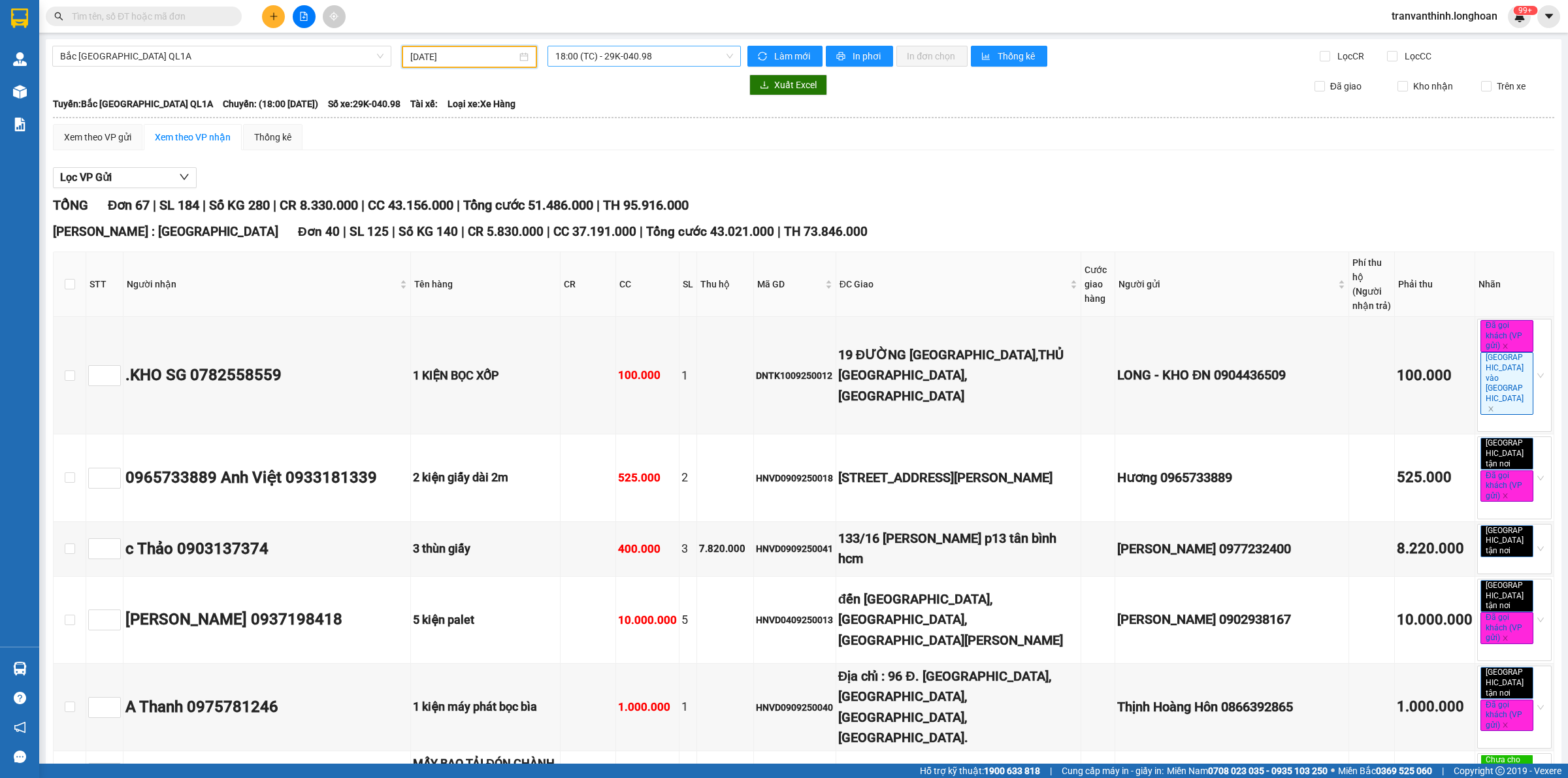
click at [619, 59] on span "18:00 (TC) - 29K-040.98" at bounding box center [644, 56] width 178 height 19
click at [63, 275] on th at bounding box center [70, 284] width 32 height 65
click at [67, 279] on input "checkbox" at bounding box center [70, 284] width 10 height 10
checkbox input "true"
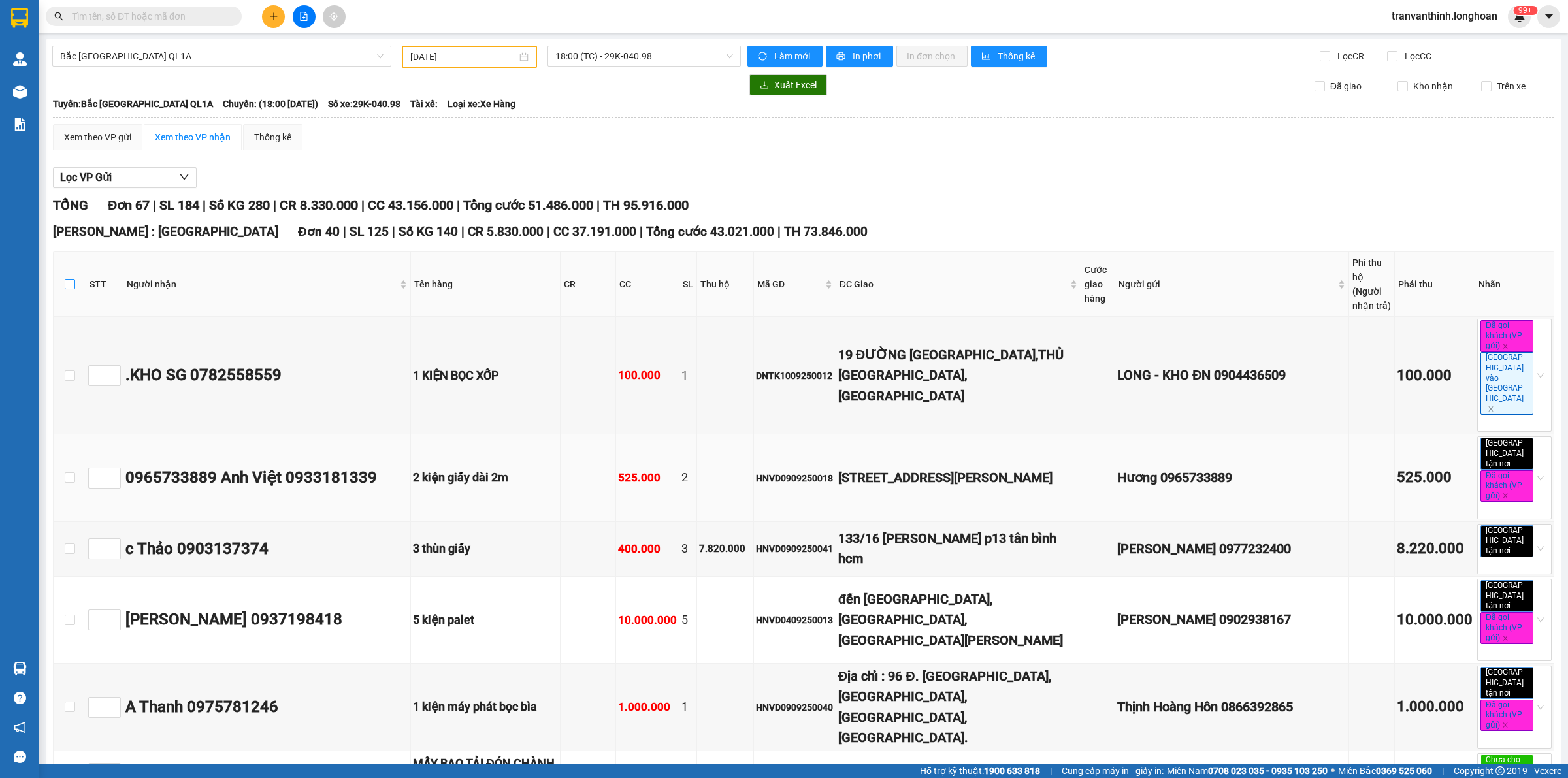
checkbox input "true"
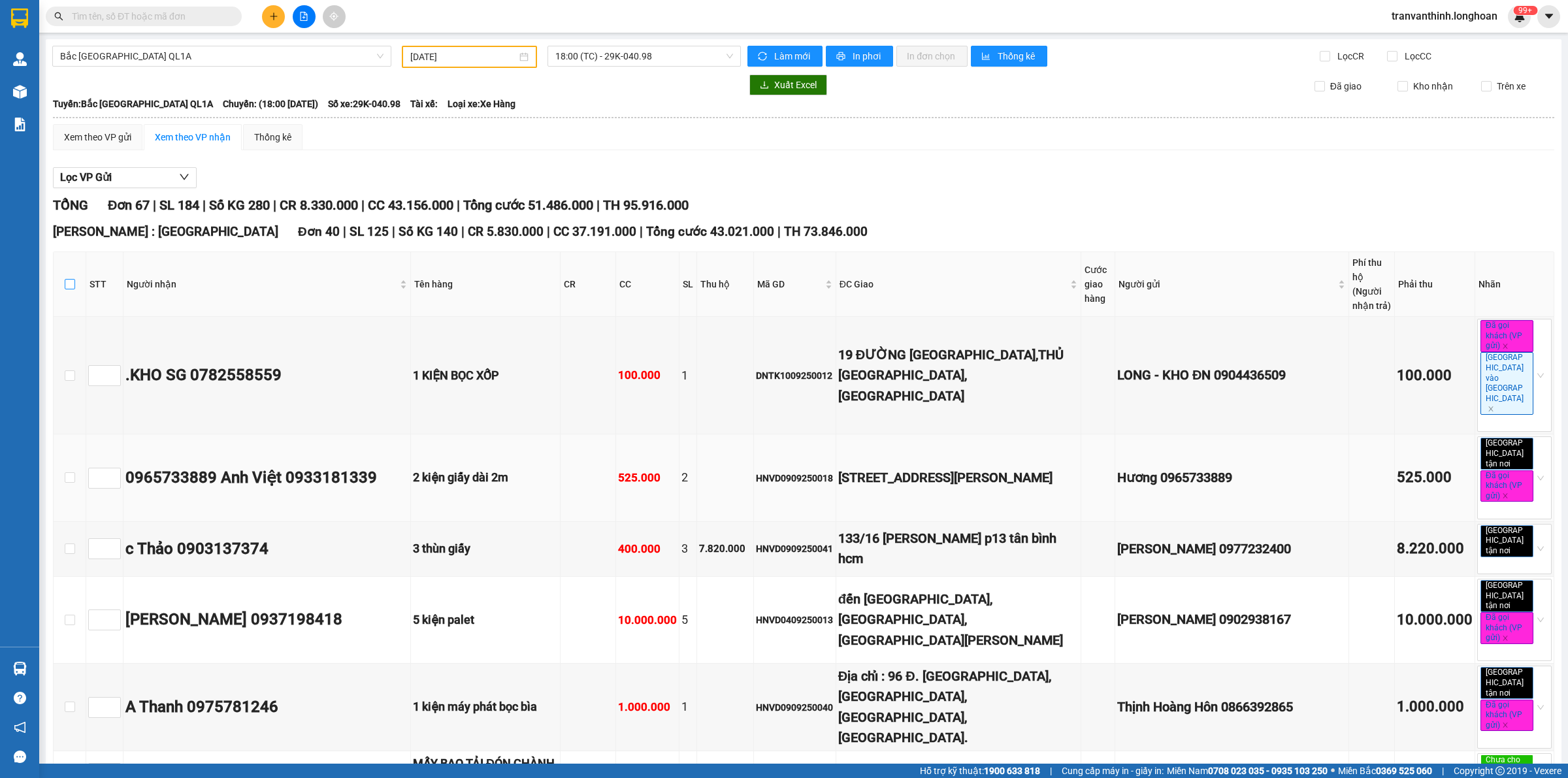
checkbox input "true"
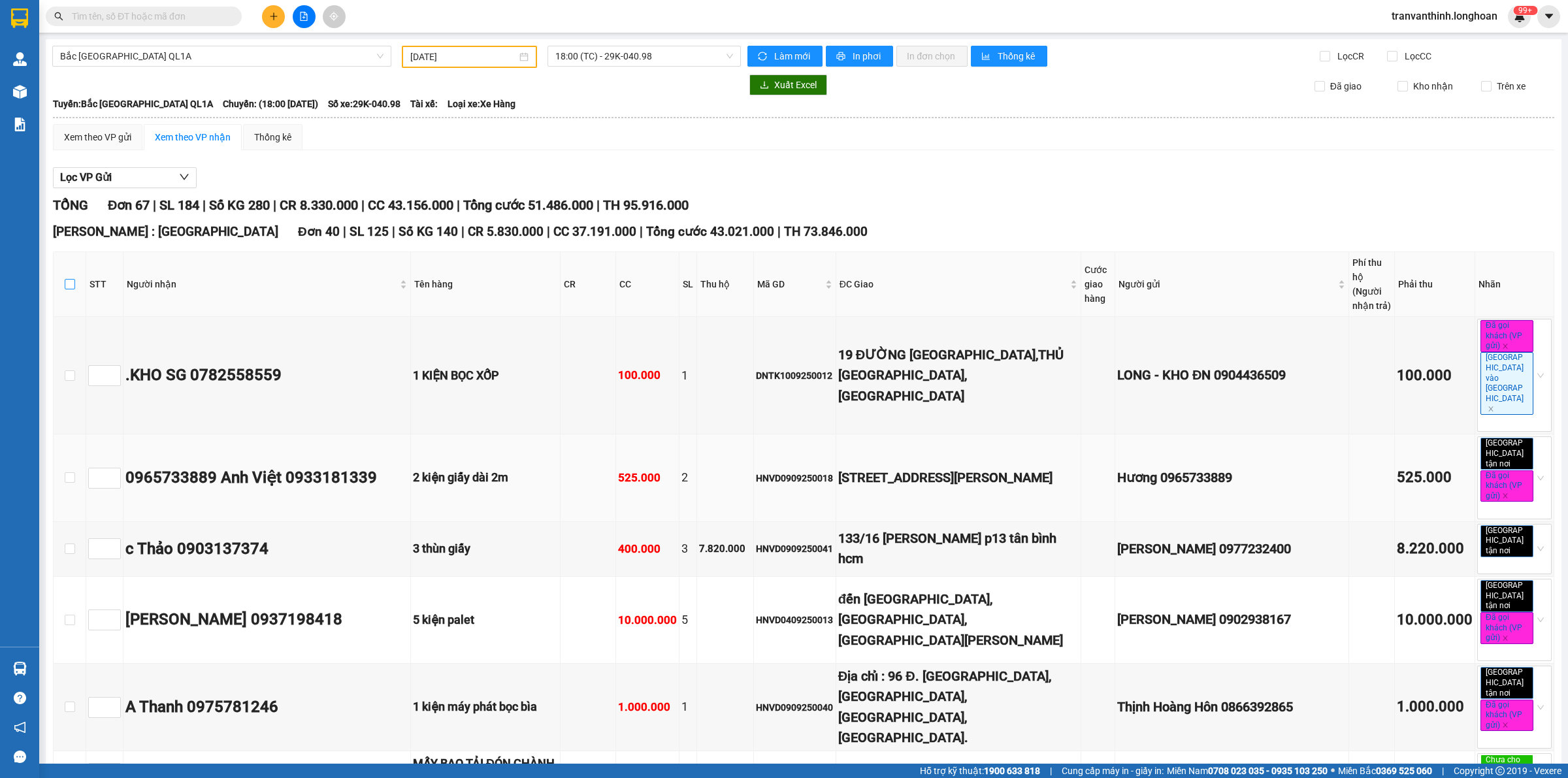
checkbox input "true"
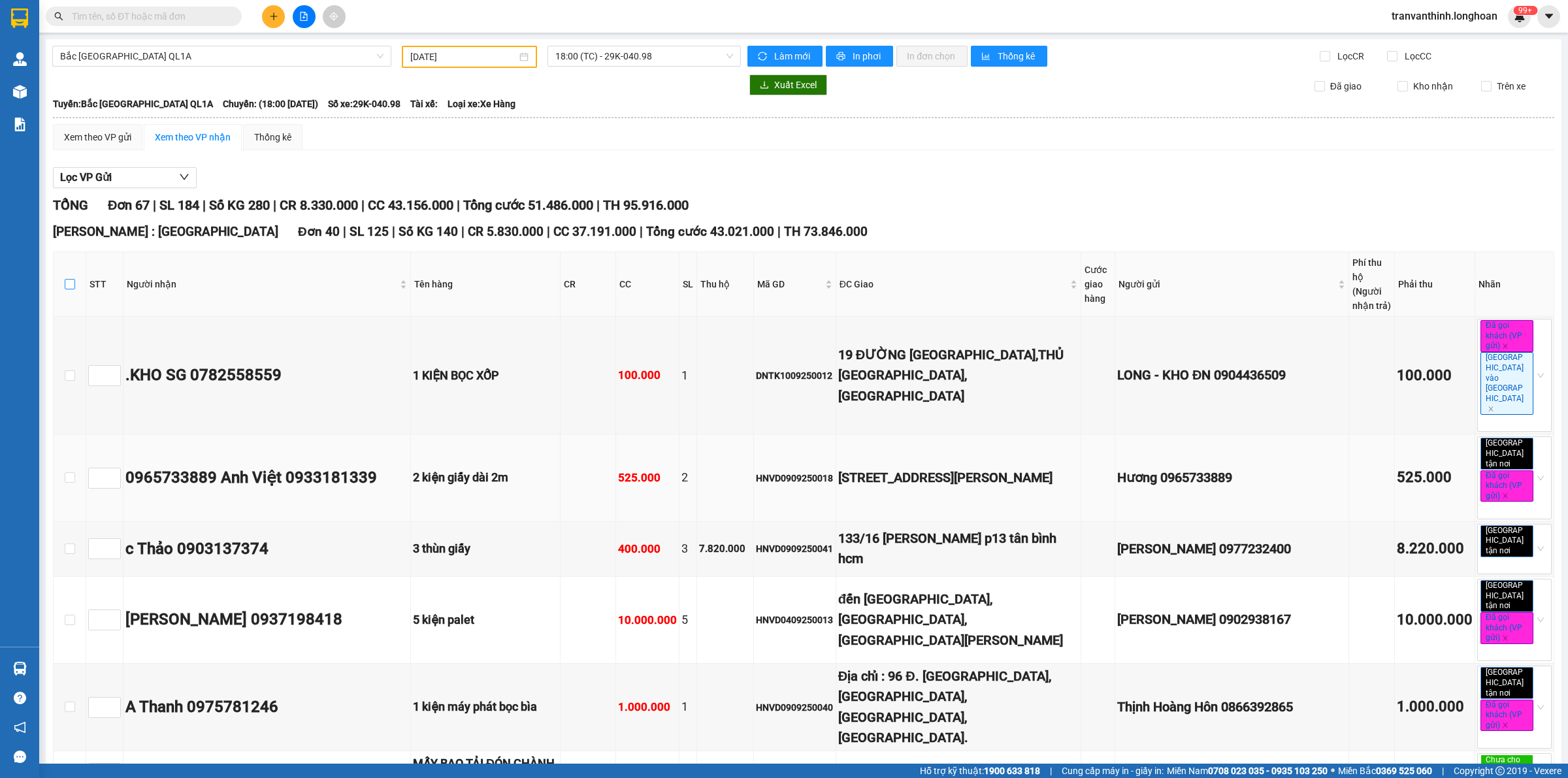
checkbox input "true"
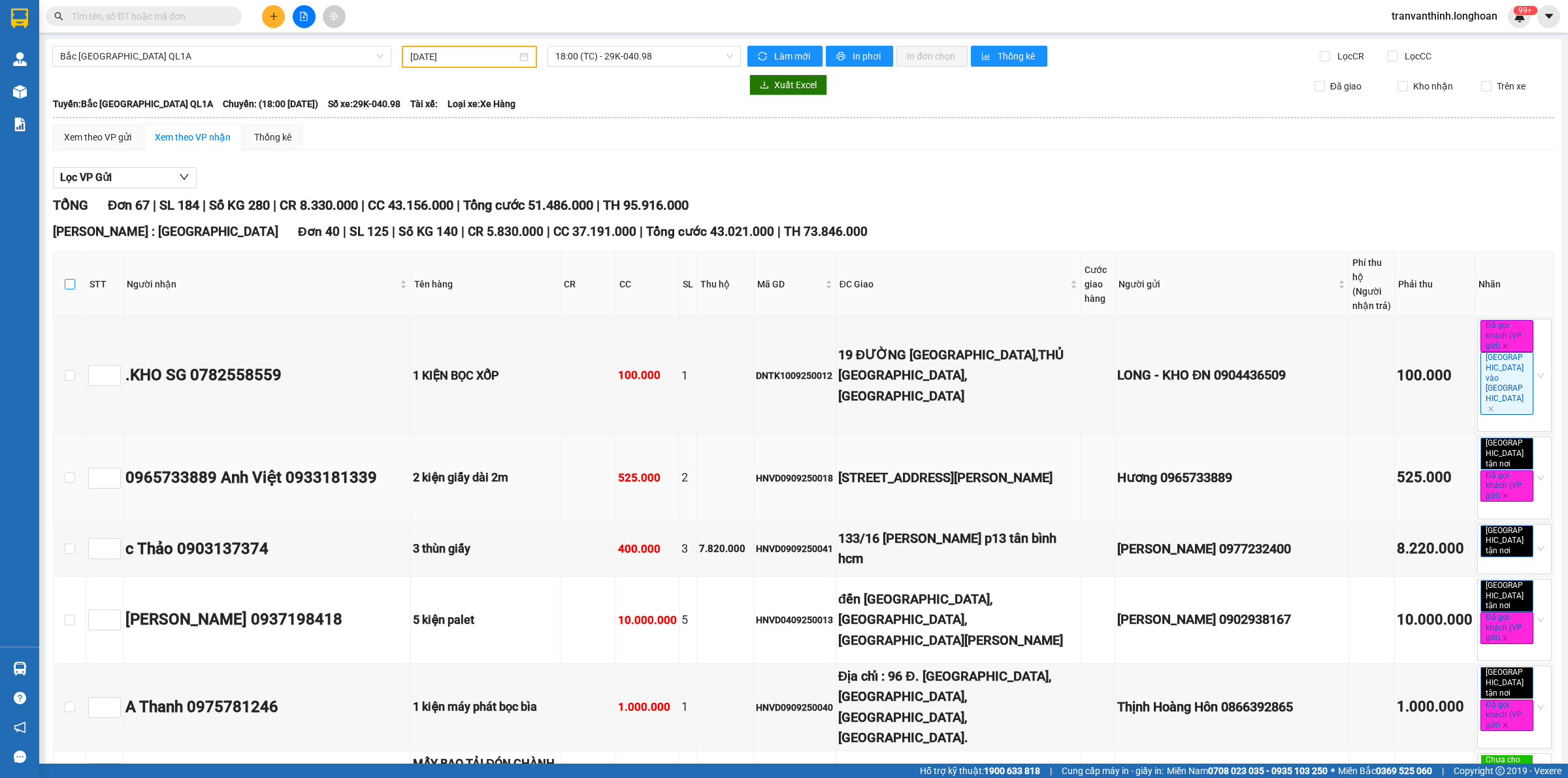
checkbox input "true"
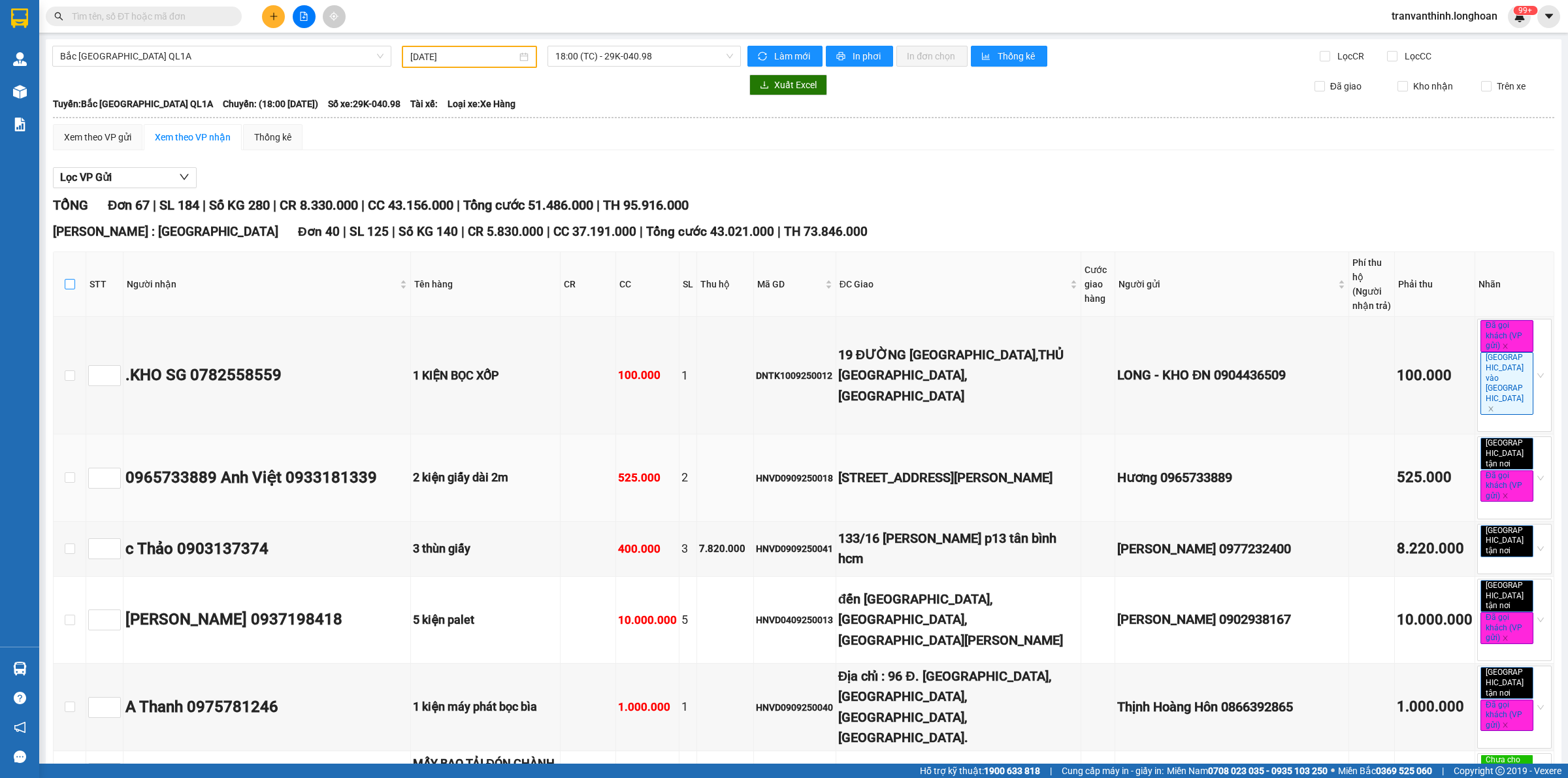
checkbox input "true"
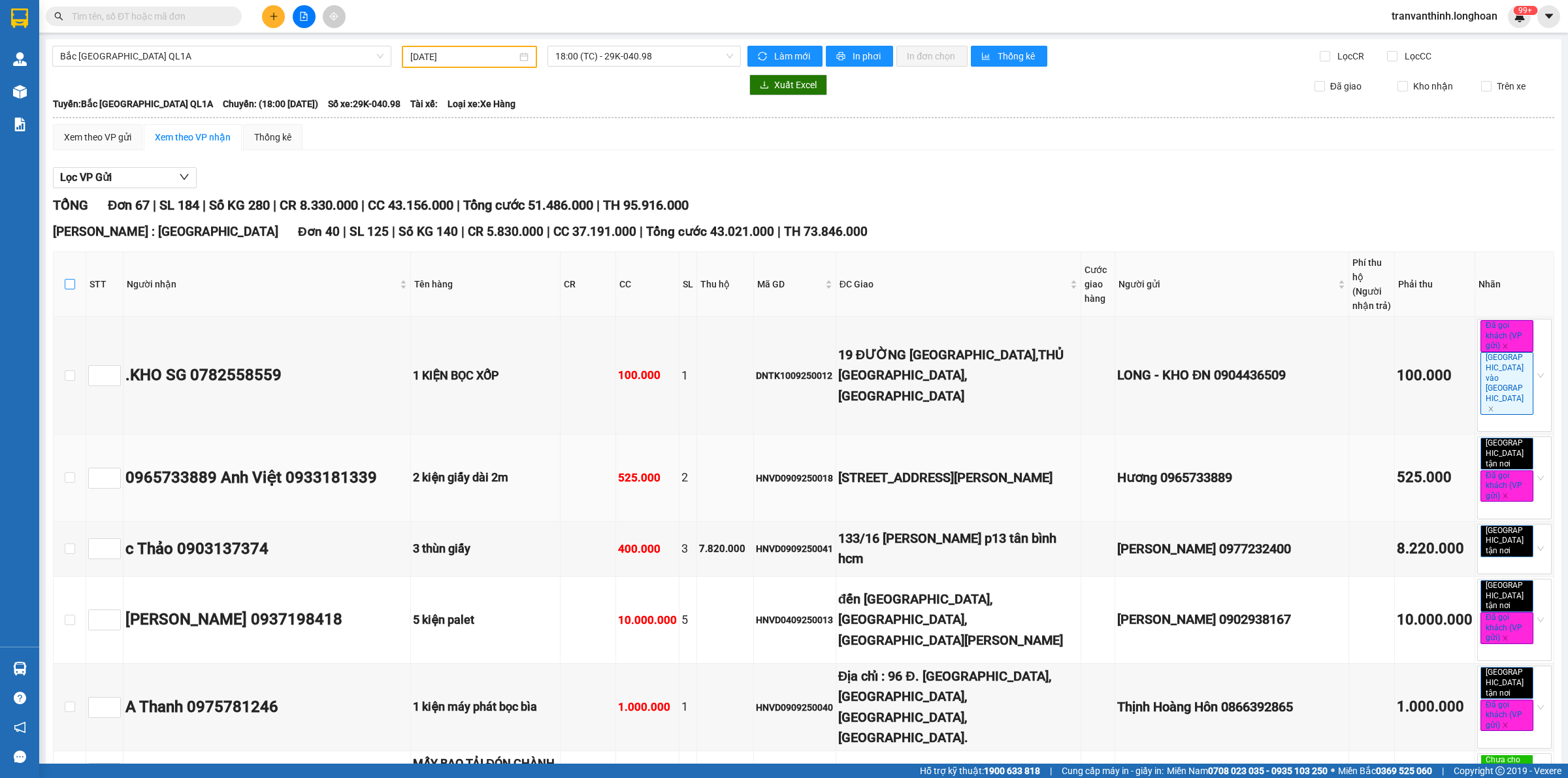
checkbox input "true"
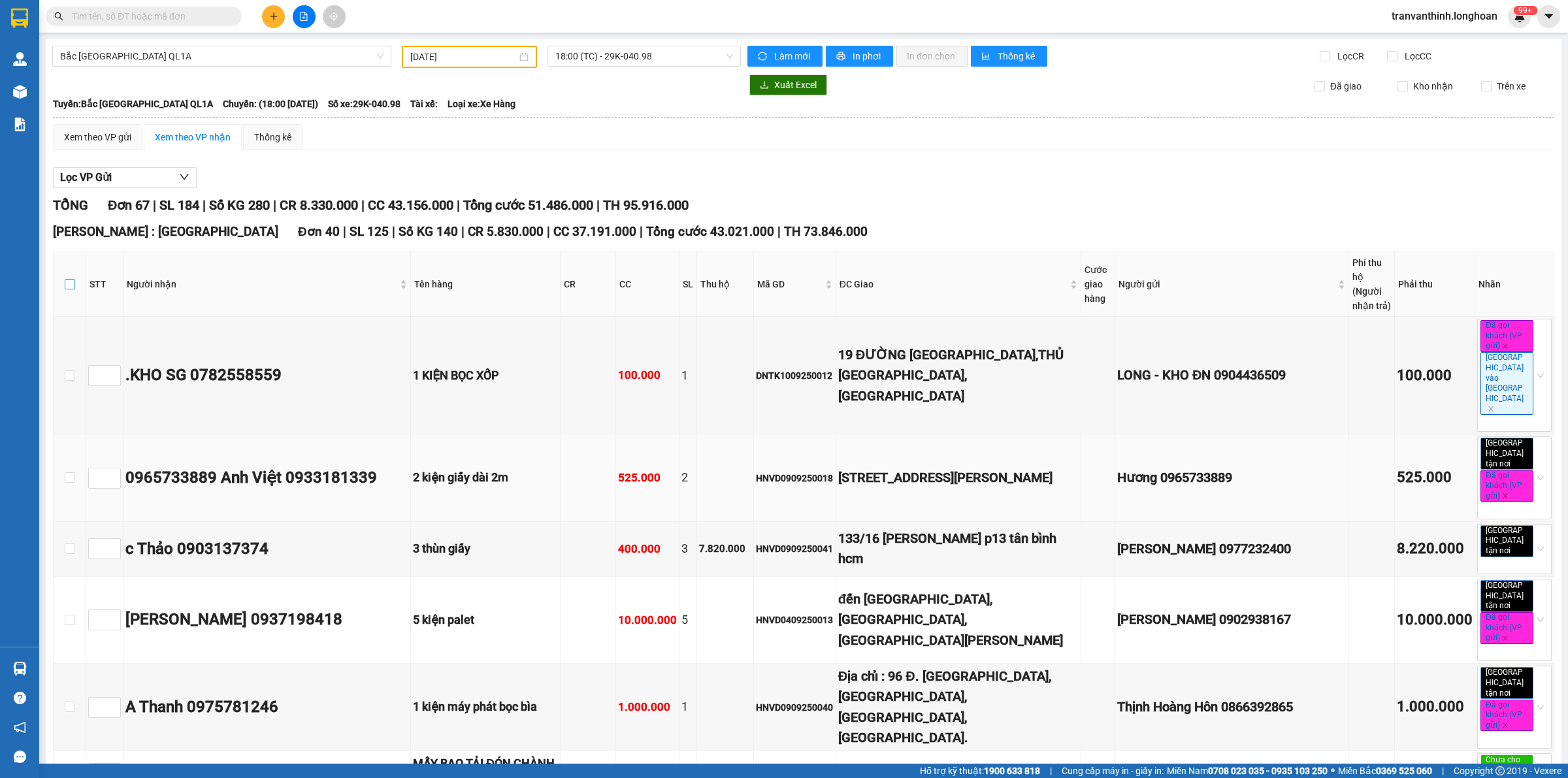
checkbox input "true"
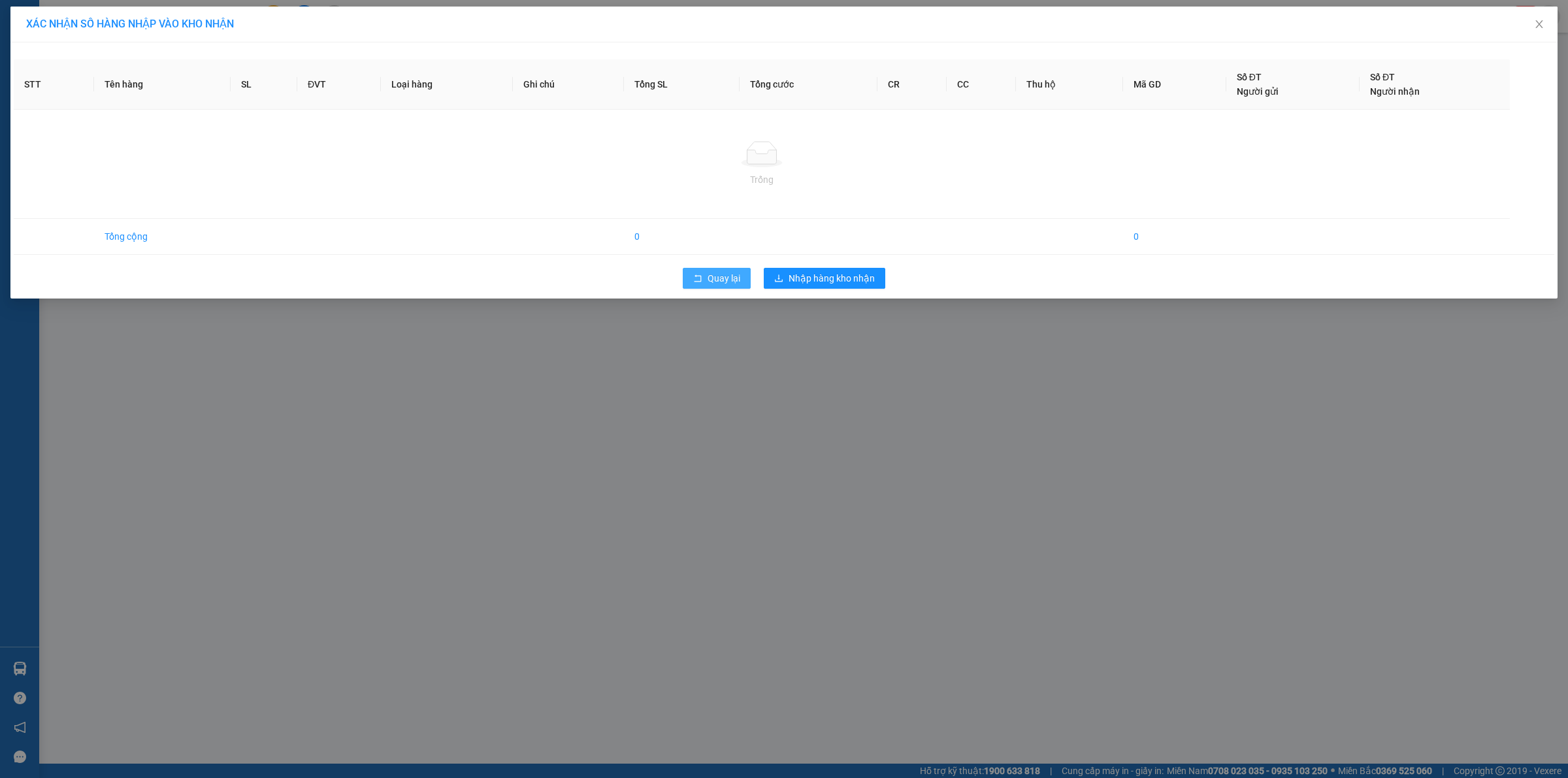
click at [712, 278] on span "Quay lại" at bounding box center [724, 278] width 32 height 14
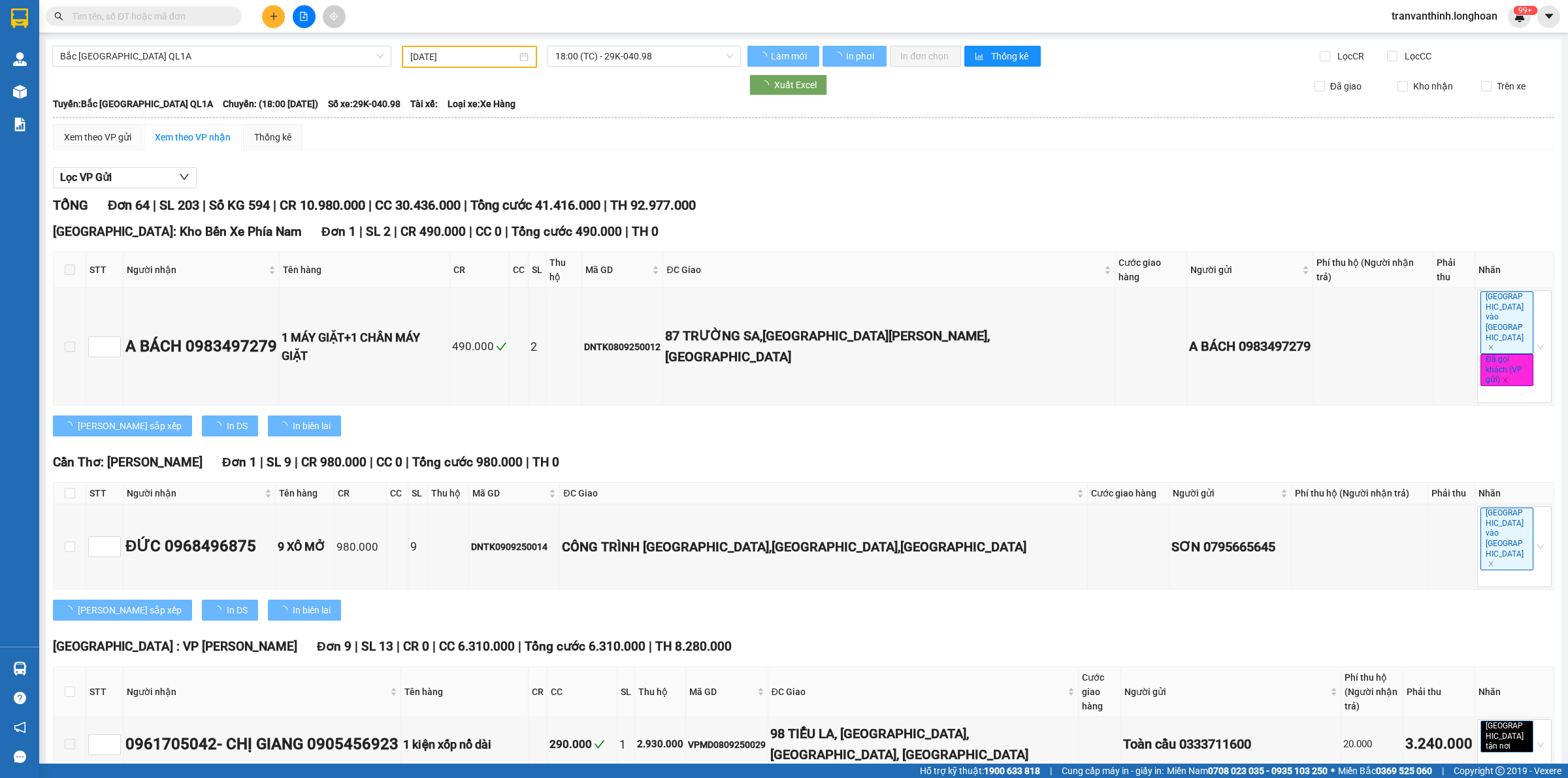
type input "[DATE]"
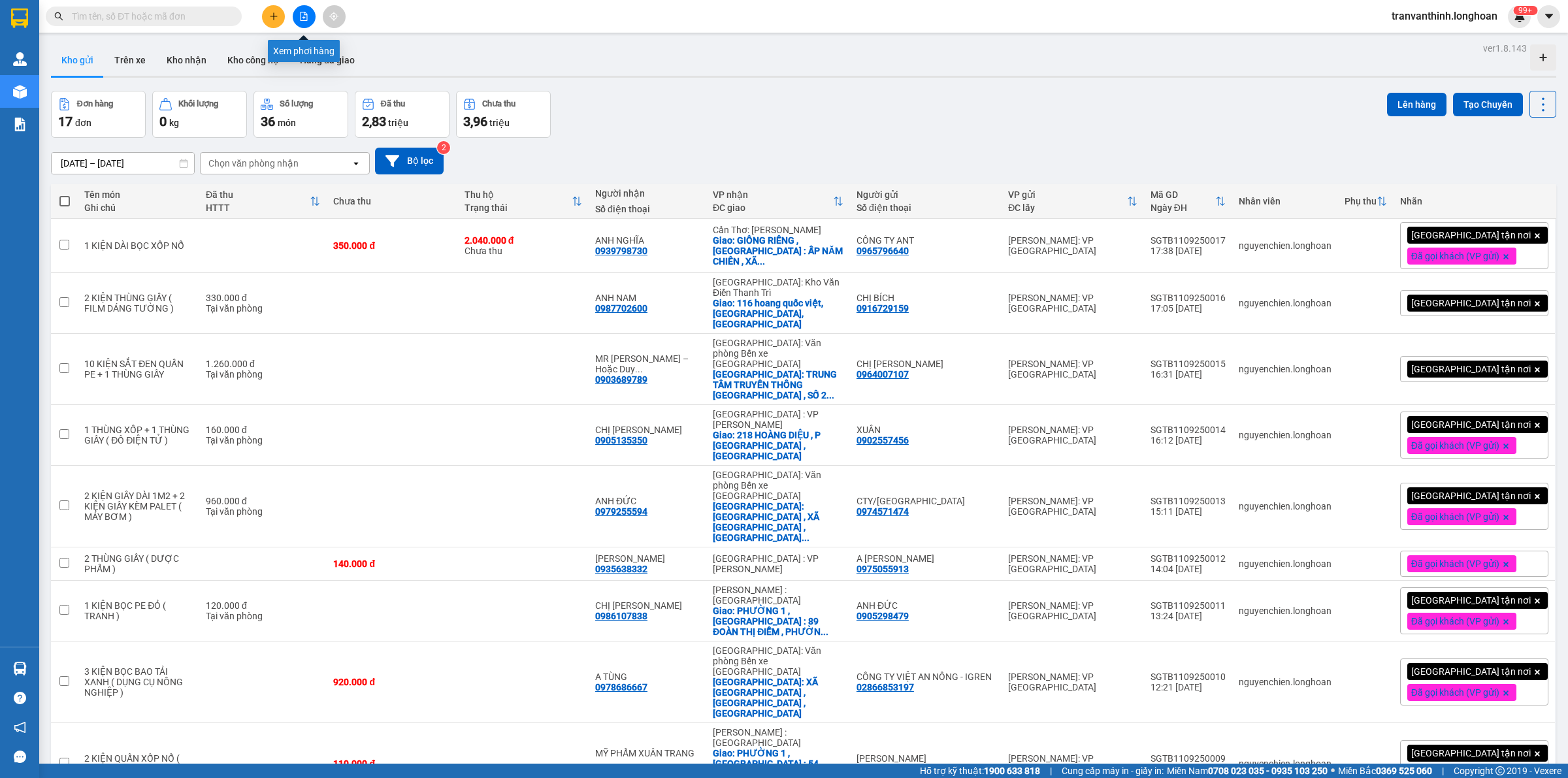
click at [306, 14] on icon "file-add" at bounding box center [304, 16] width 7 height 9
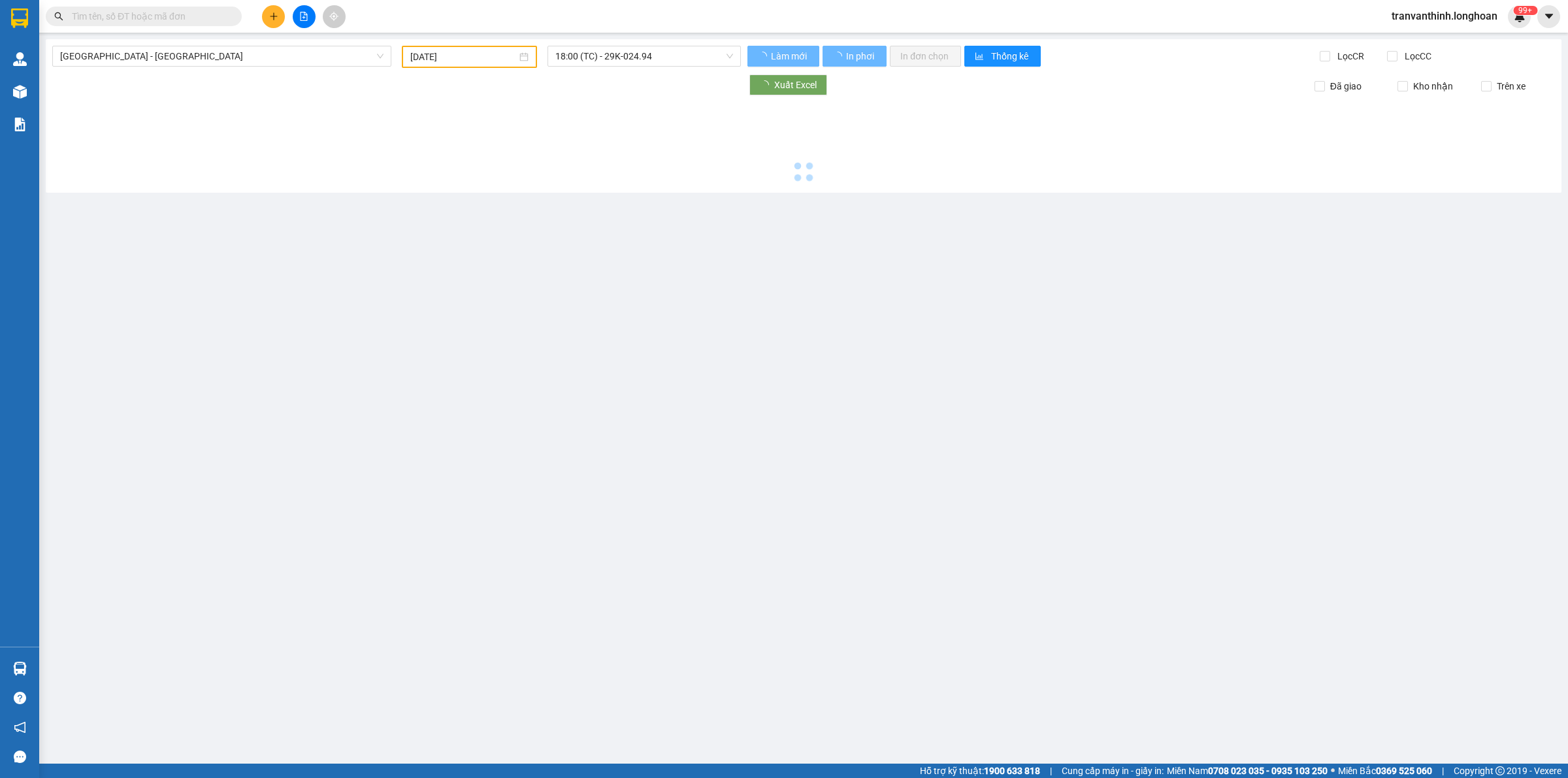
type input "[DATE]"
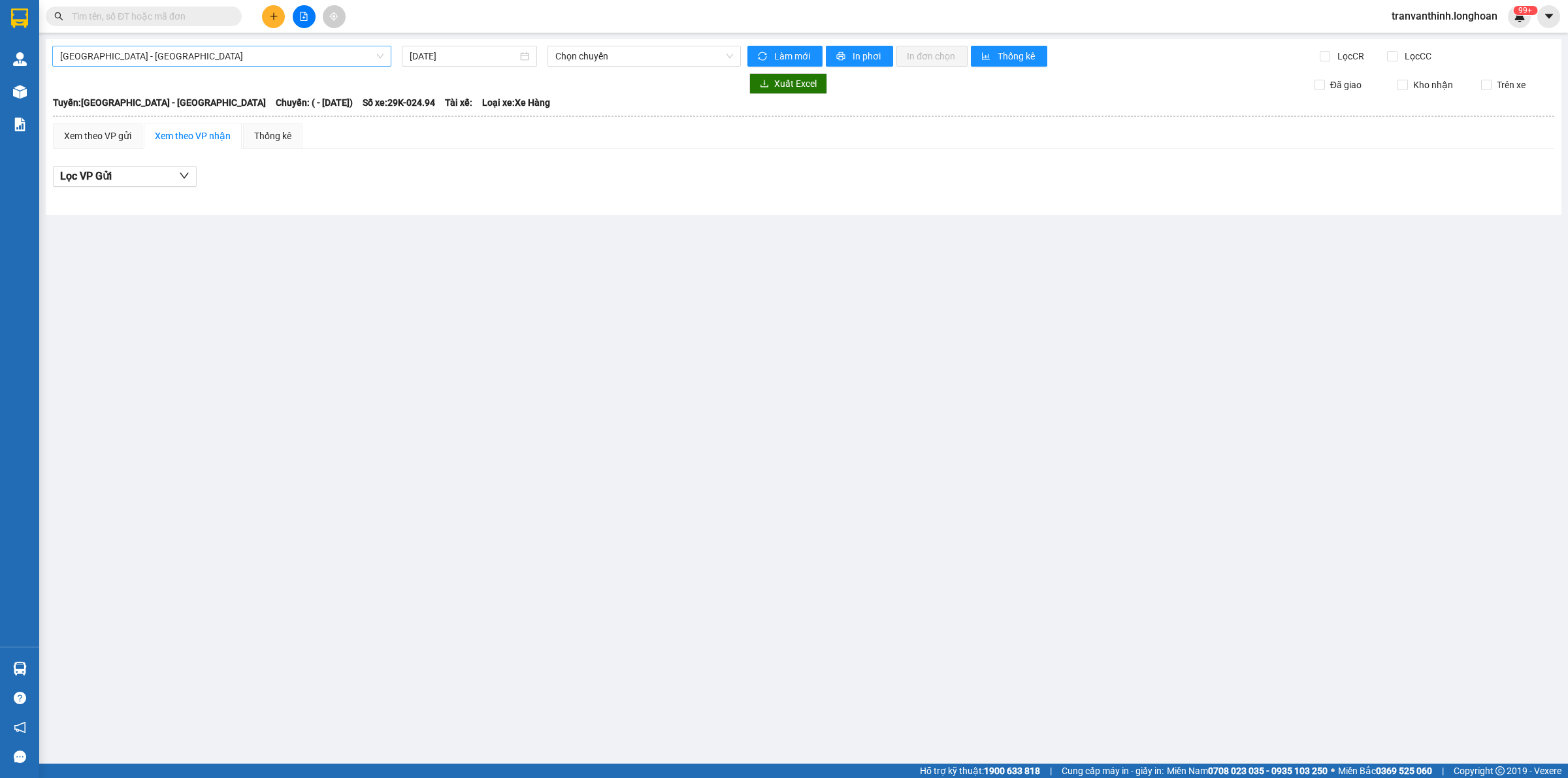
click at [294, 59] on span "[GEOGRAPHIC_DATA] - [GEOGRAPHIC_DATA]" at bounding box center [222, 56] width 324 height 19
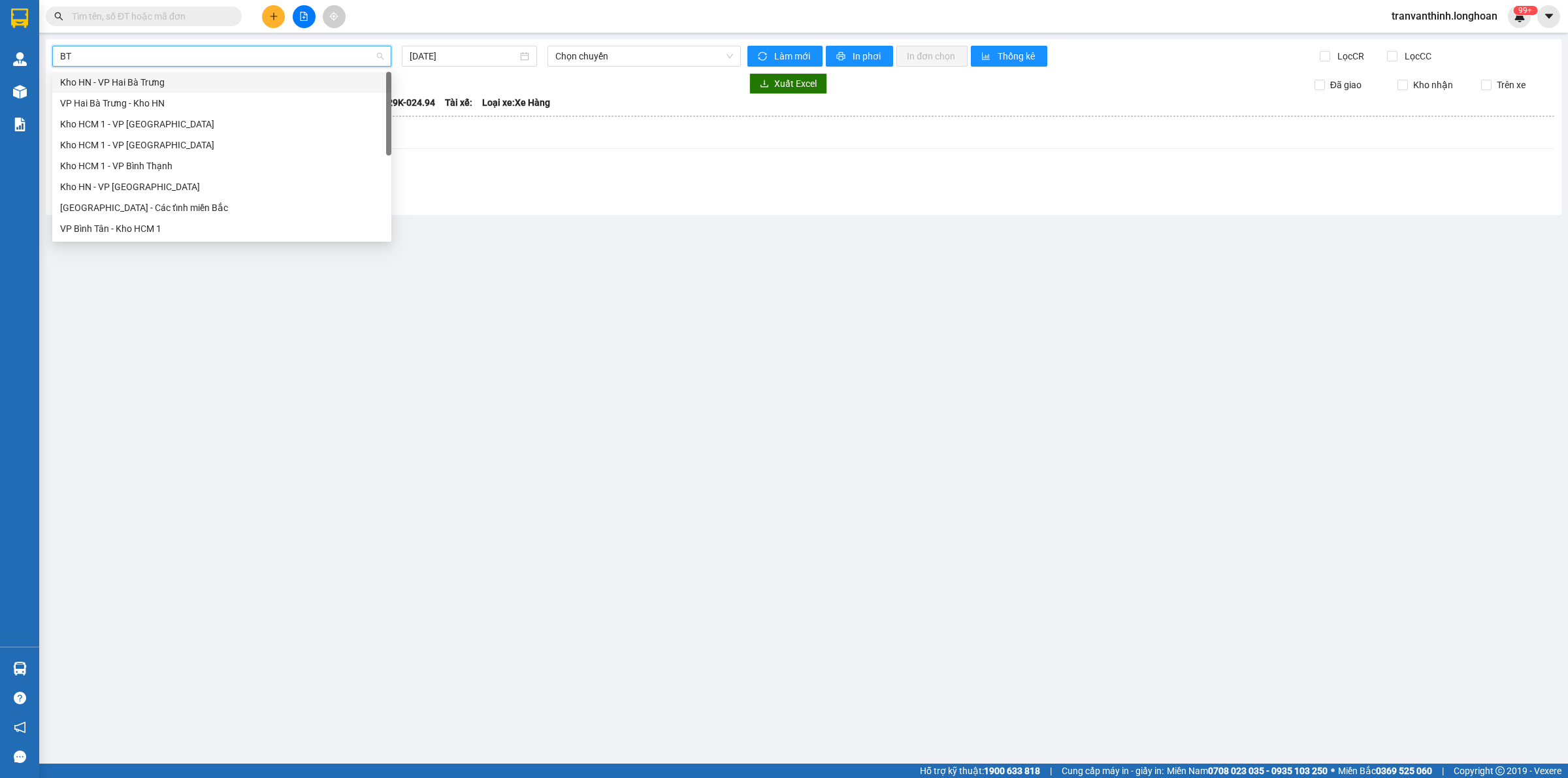
type input "BTN"
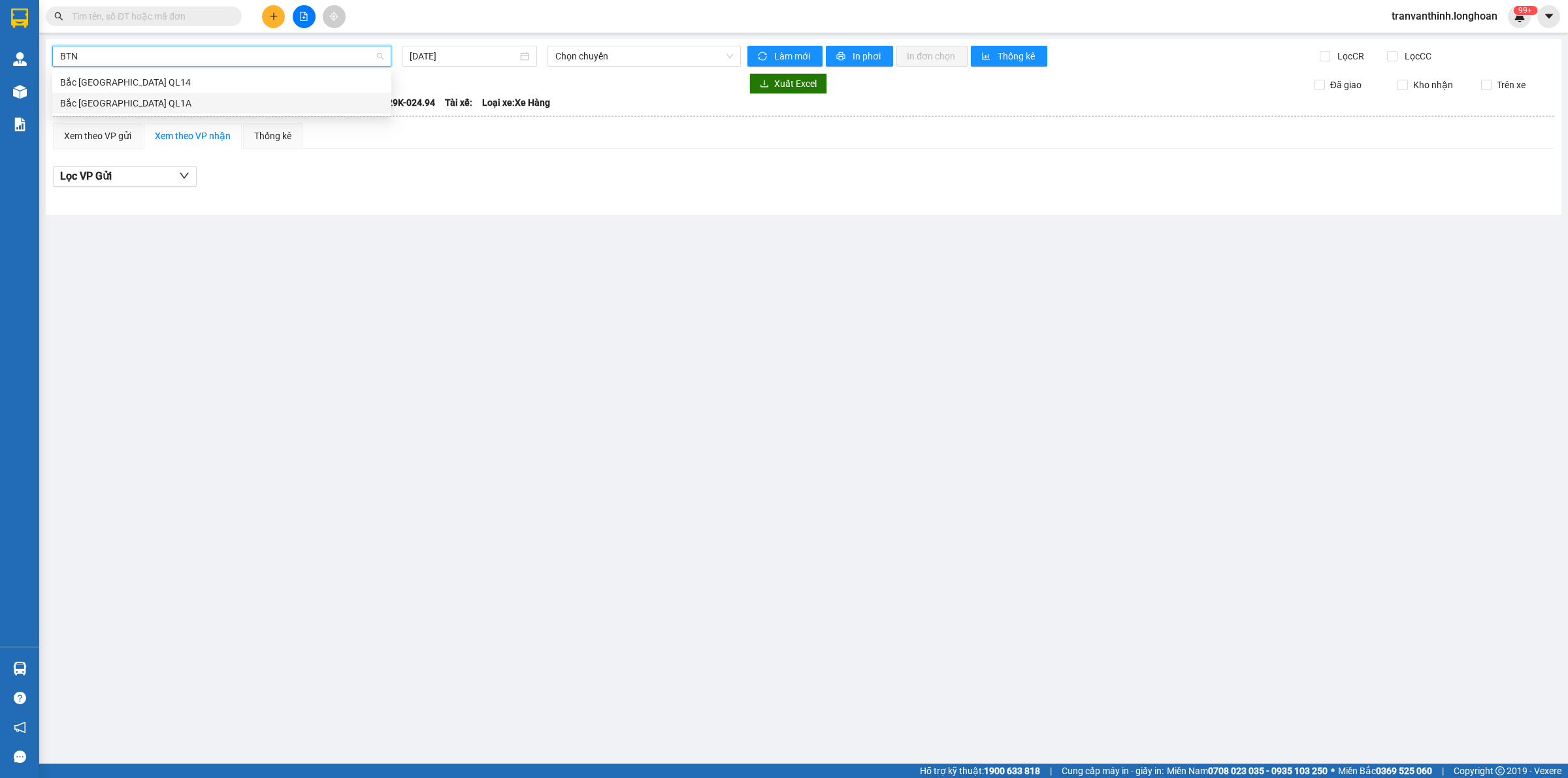
click at [200, 102] on div "Bắc [GEOGRAPHIC_DATA] QL1A" at bounding box center [222, 103] width 324 height 14
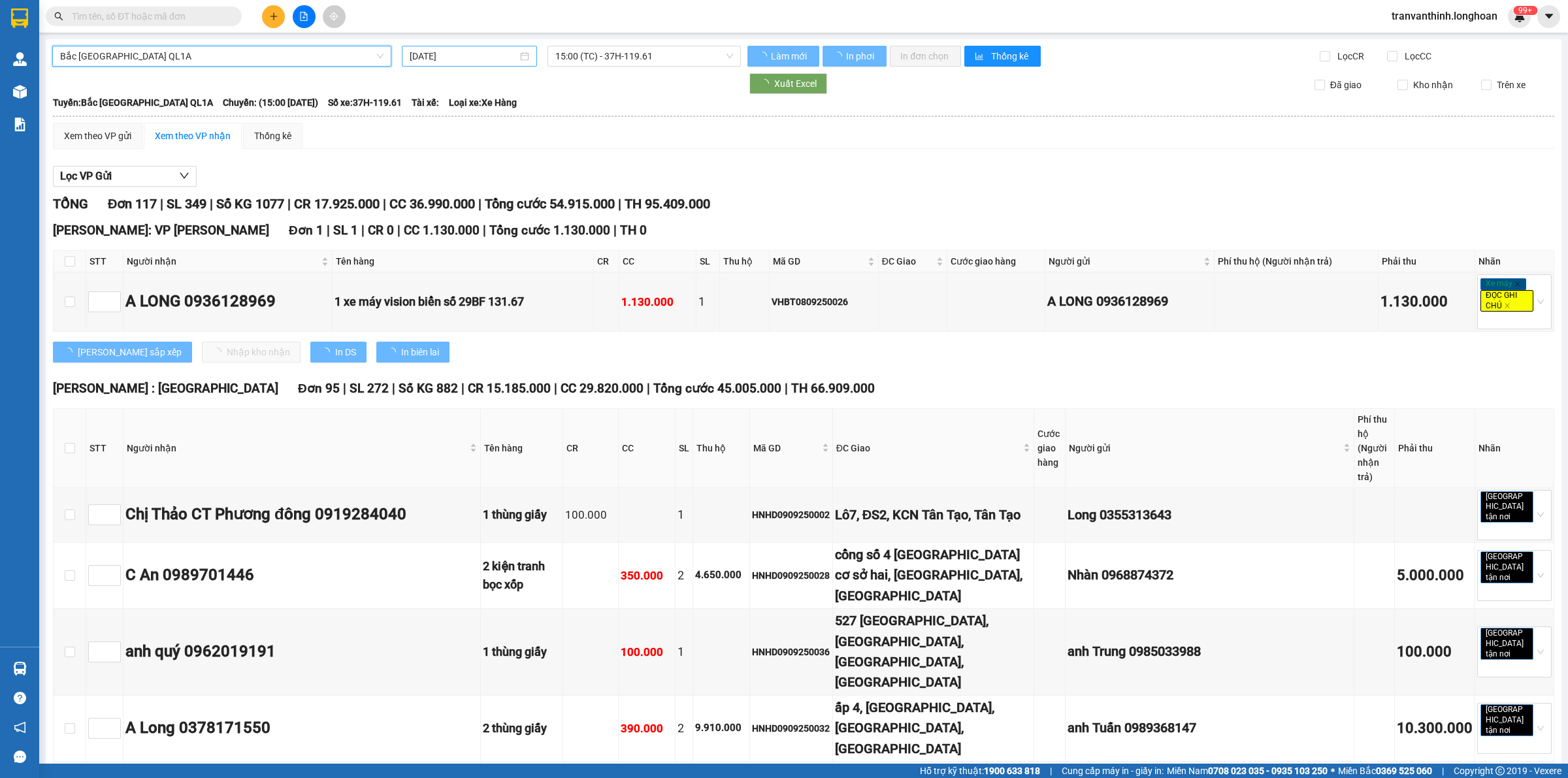
click at [451, 59] on input "[DATE]" at bounding box center [463, 56] width 108 height 14
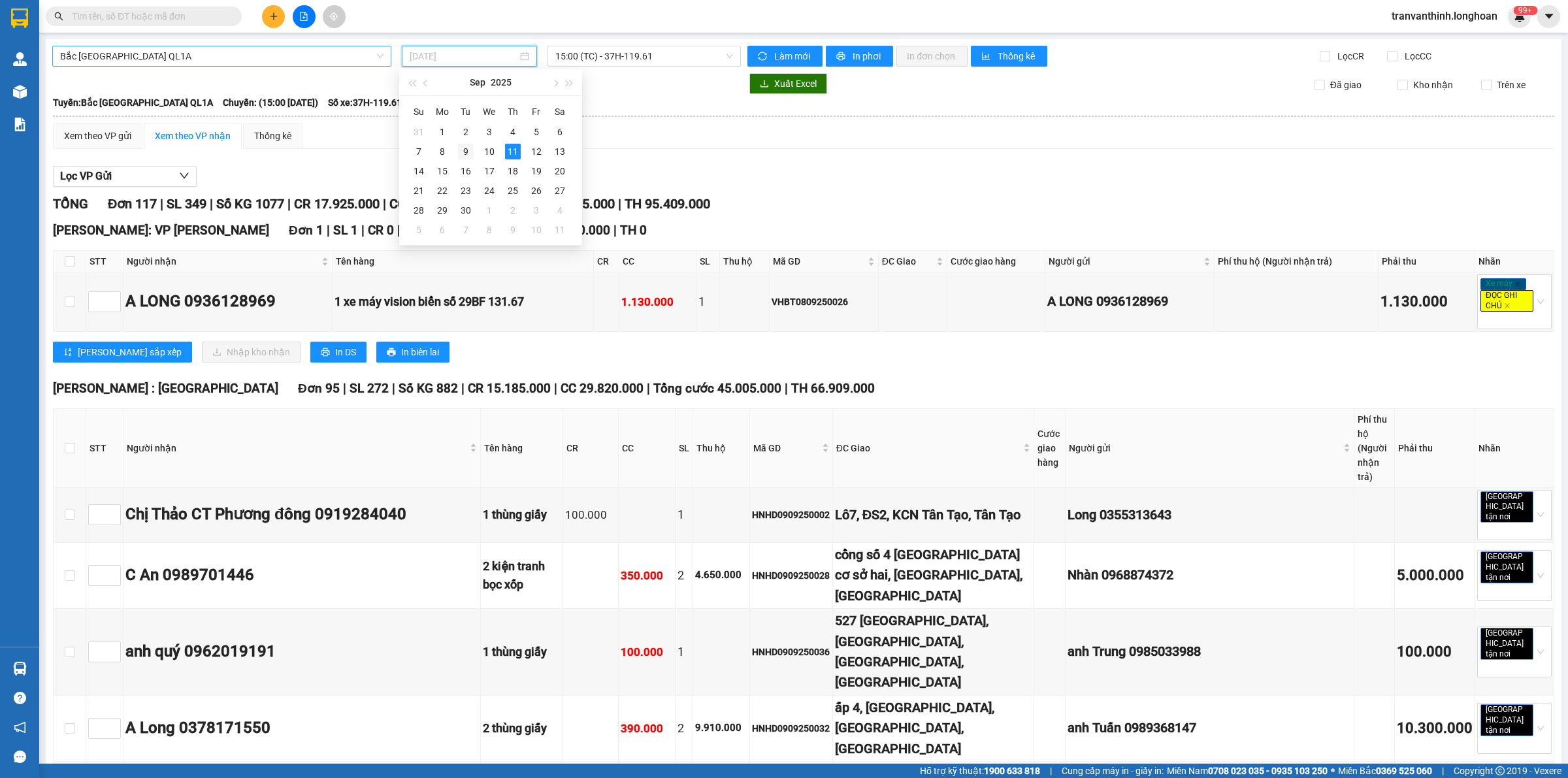
click at [468, 151] on div "9" at bounding box center [466, 151] width 16 height 16
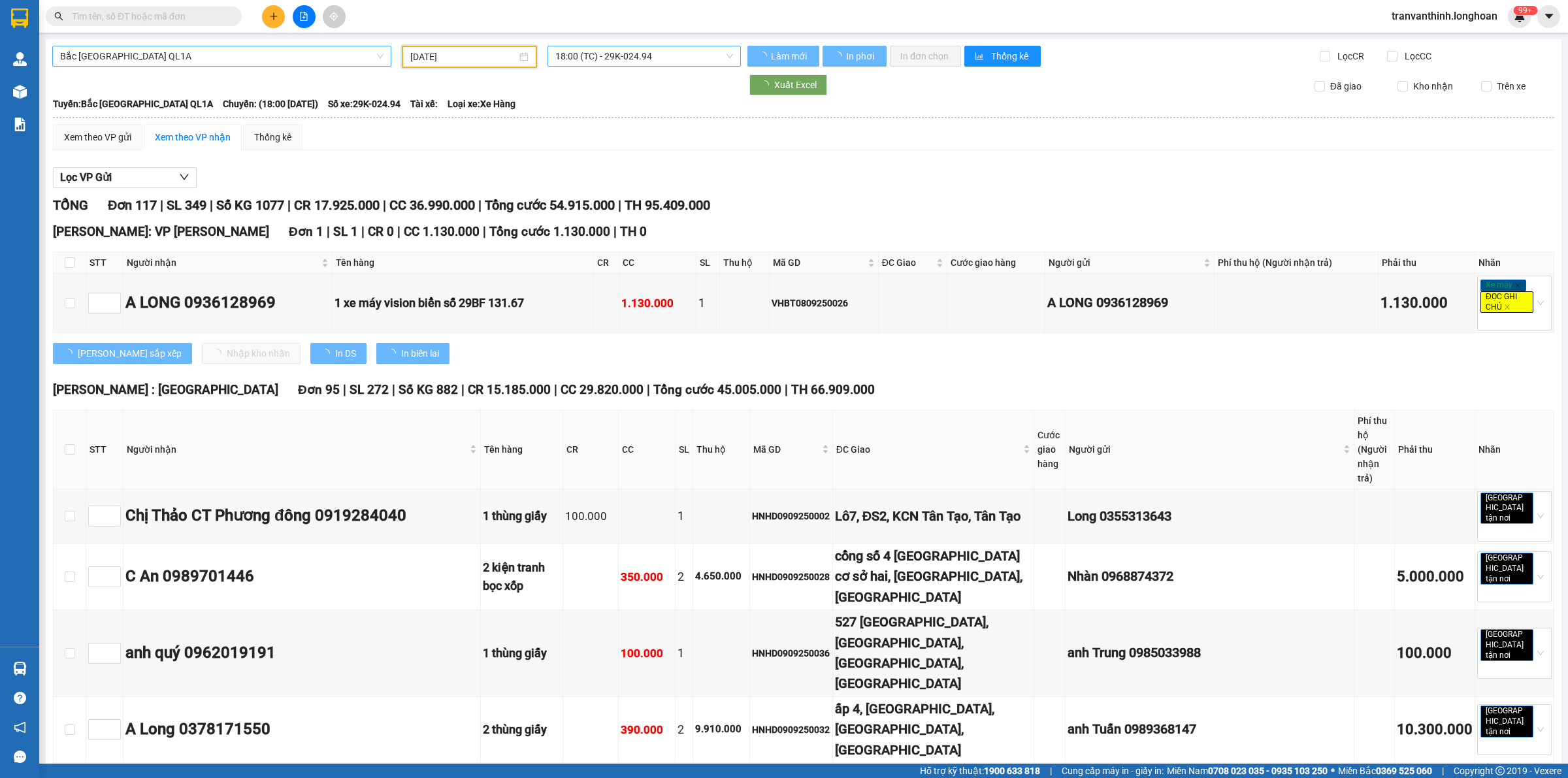
type input "[DATE]"
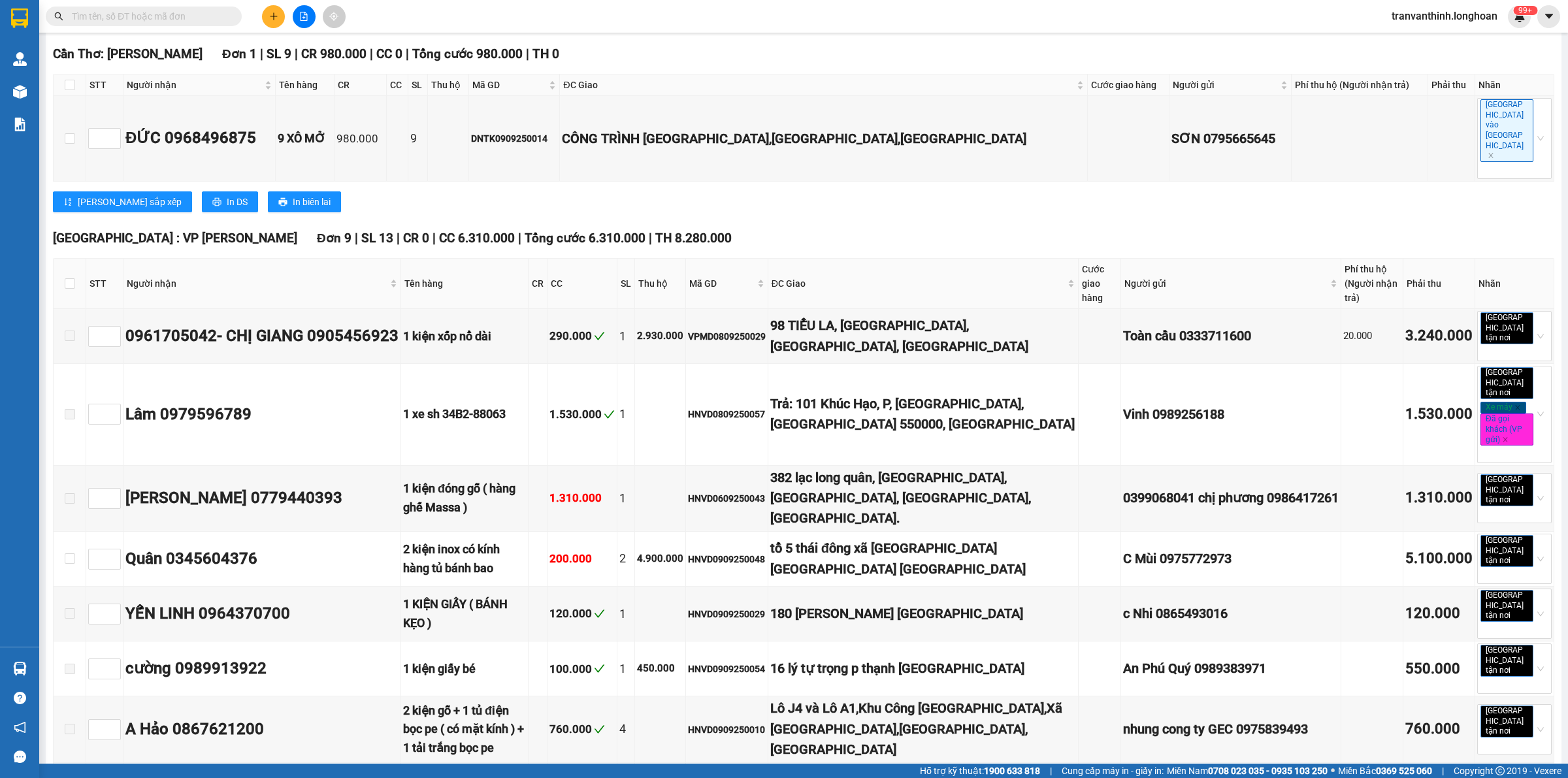
scroll to position [680, 0]
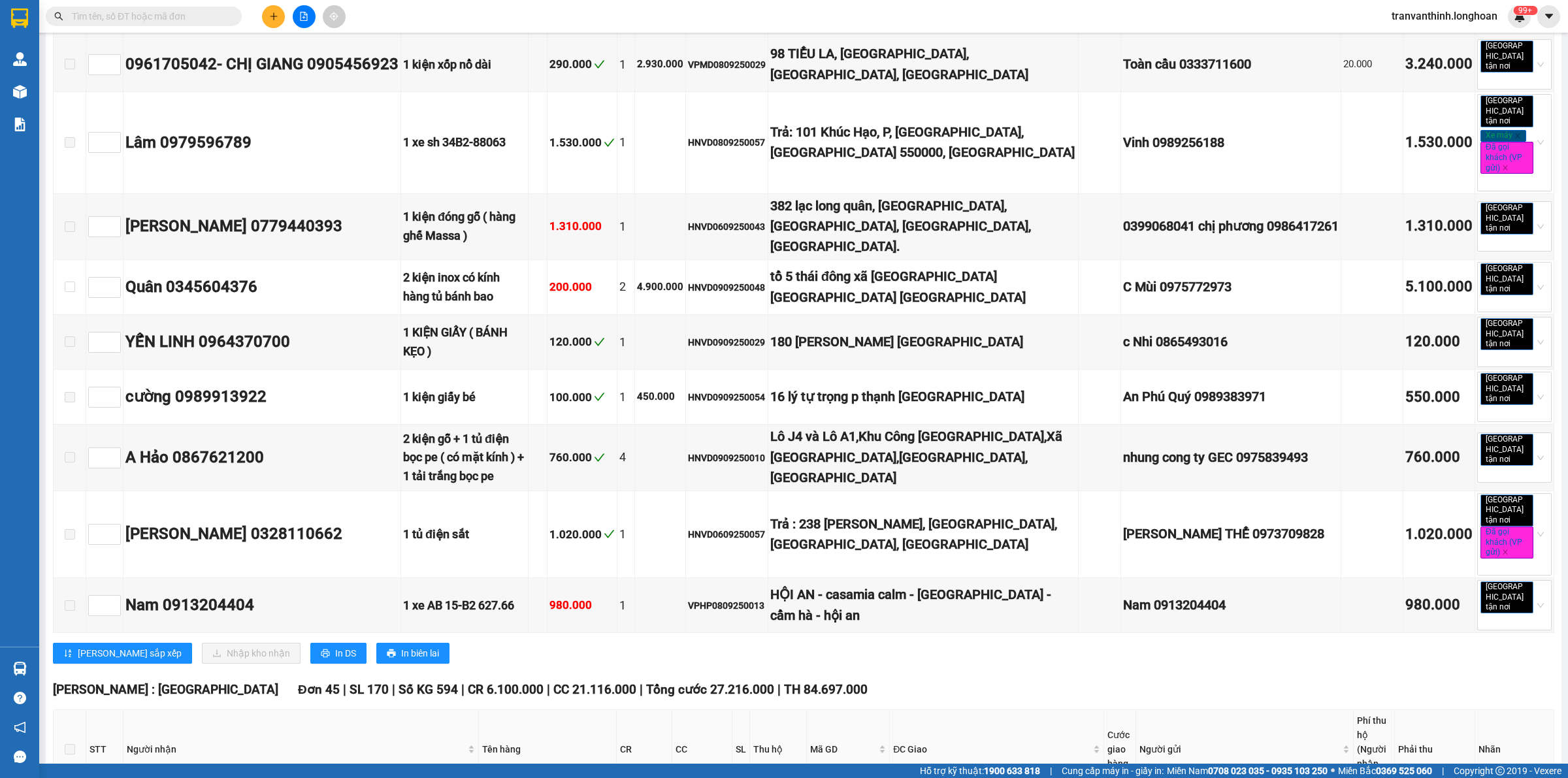
click at [73, 744] on span at bounding box center [70, 749] width 10 height 10
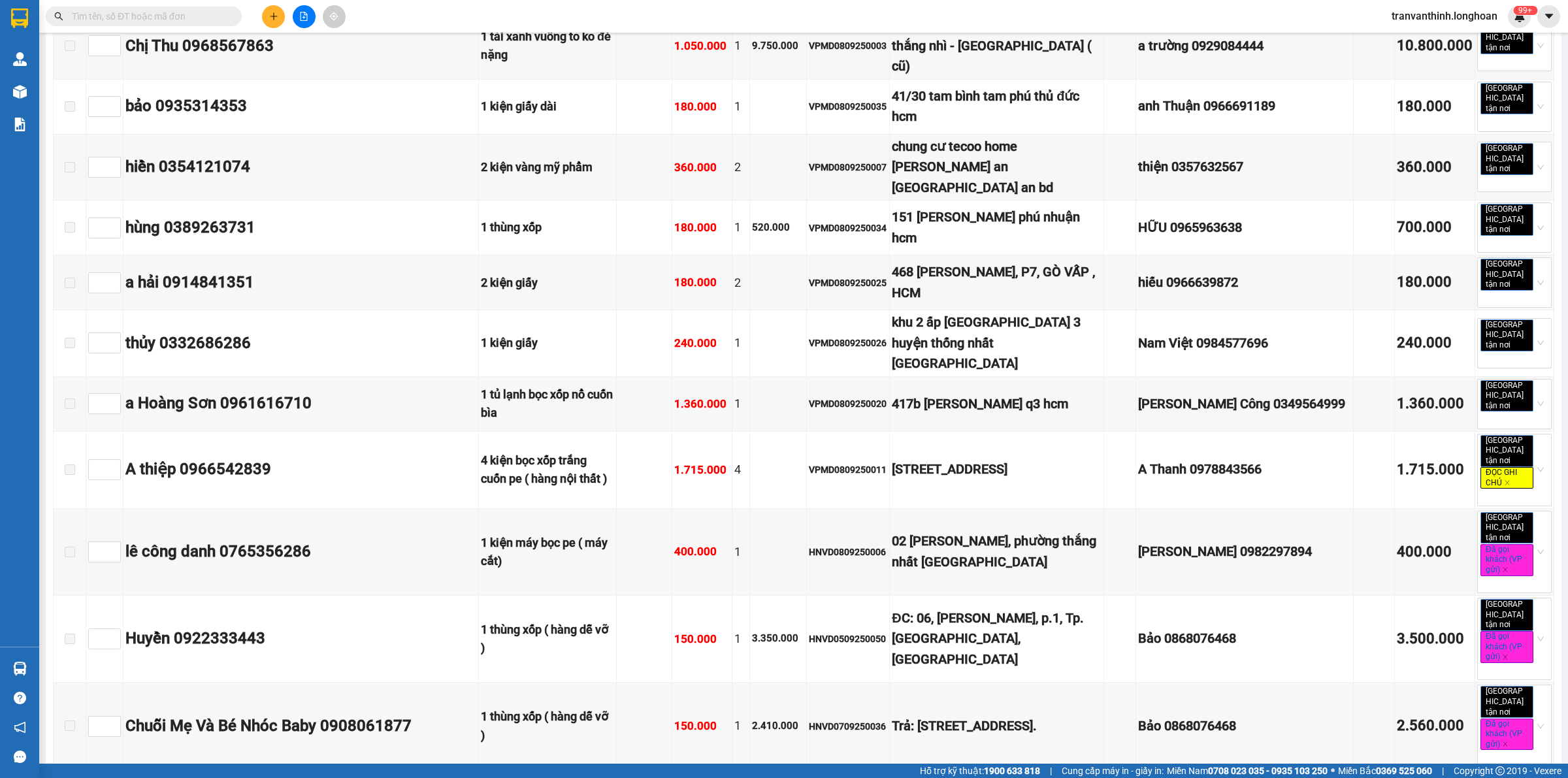
scroll to position [3402, 0]
